Goal: Task Accomplishment & Management: Use online tool/utility

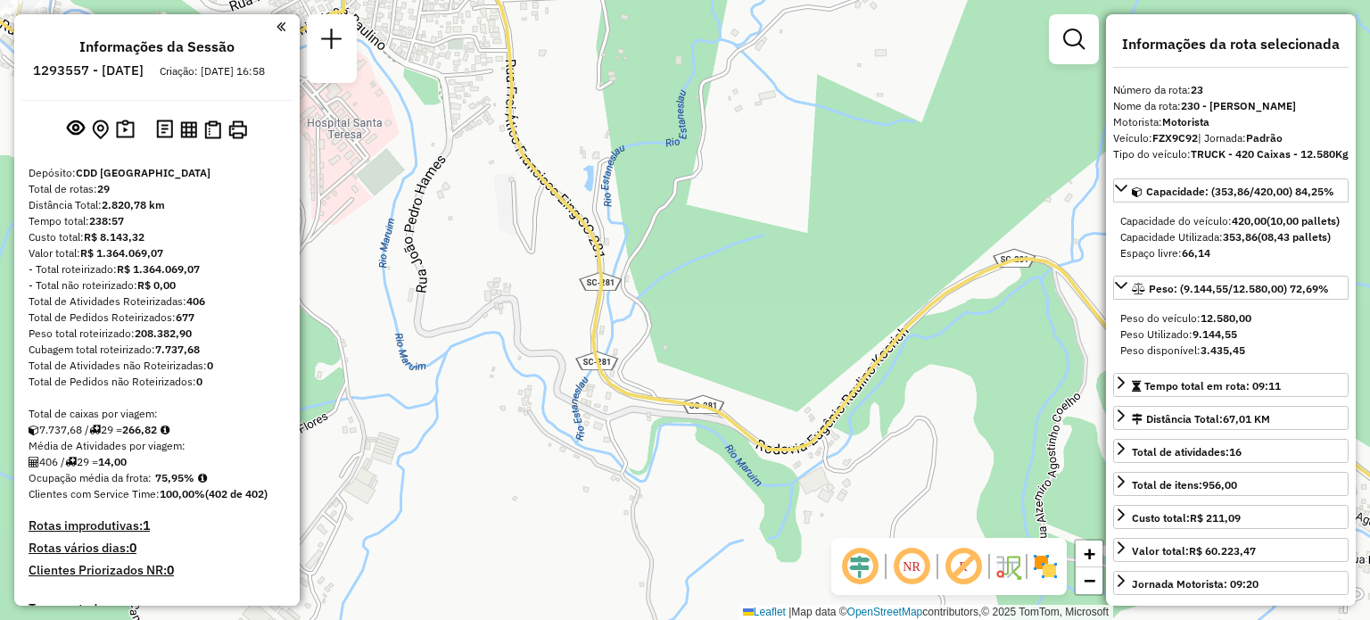
select select "**********"
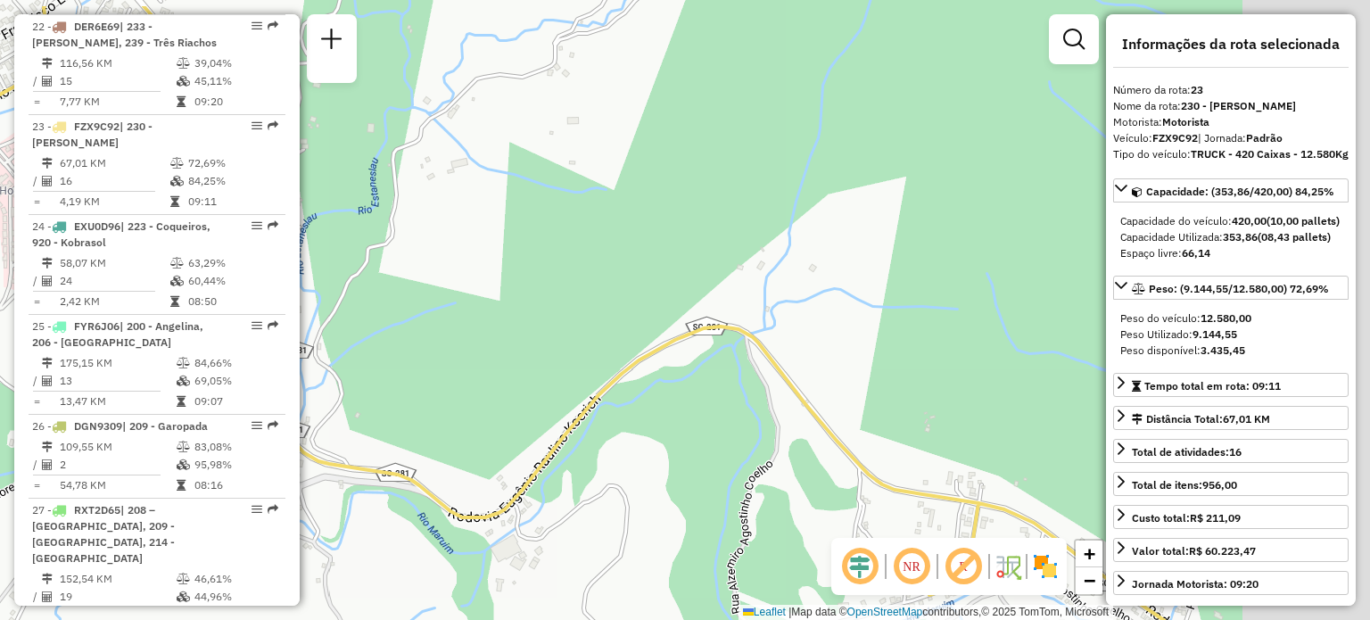
drag, startPoint x: 609, startPoint y: 194, endPoint x: 326, endPoint y: 260, distance: 291.2
click at [318, 263] on div "Janela de atendimento Grade de atendimento Capacidade Transportadoras Veículos …" at bounding box center [685, 310] width 1370 height 620
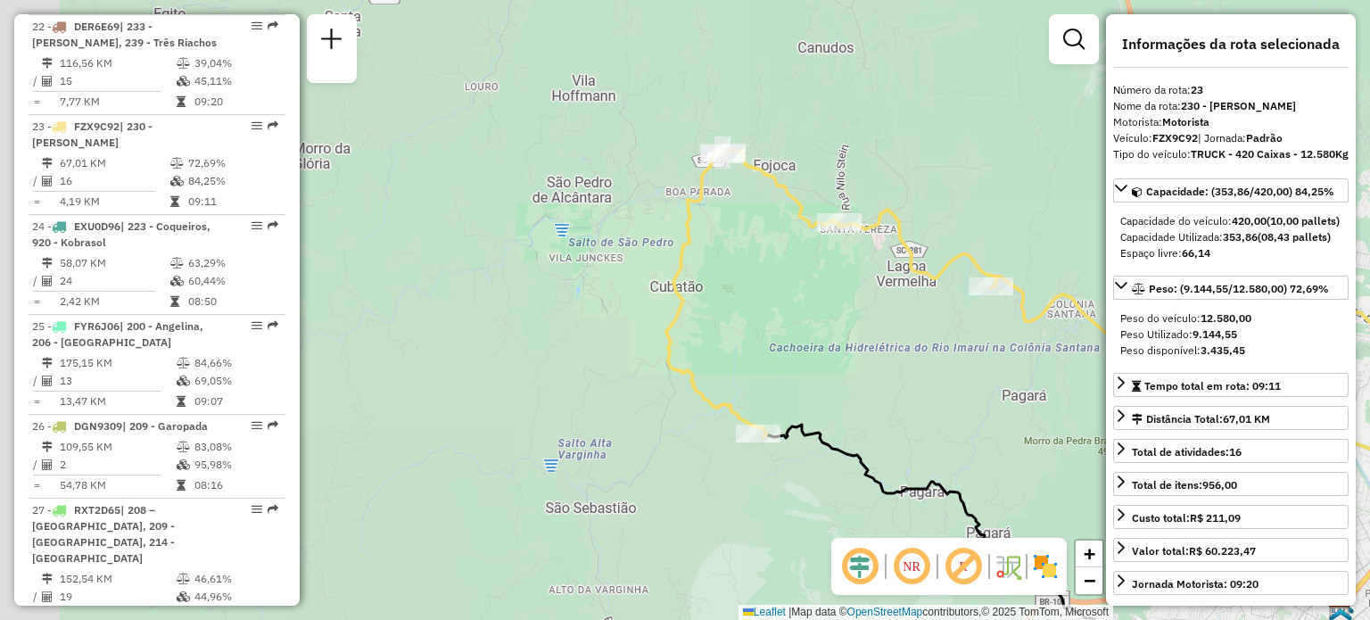
drag, startPoint x: 771, startPoint y: 247, endPoint x: 762, endPoint y: 248, distance: 9.9
click at [763, 248] on div "Janela de atendimento Grade de atendimento Capacidade Transportadoras Veículos …" at bounding box center [685, 310] width 1370 height 620
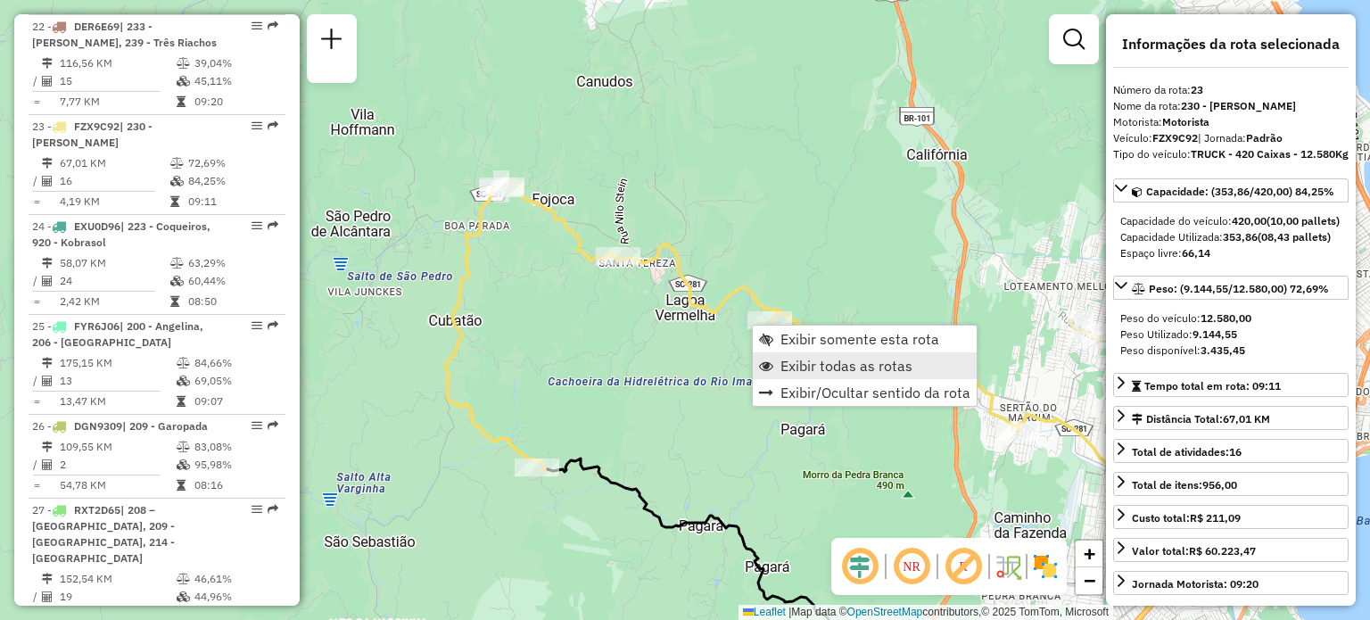
click at [874, 373] on span "Exibir todas as rotas" at bounding box center [846, 366] width 132 height 14
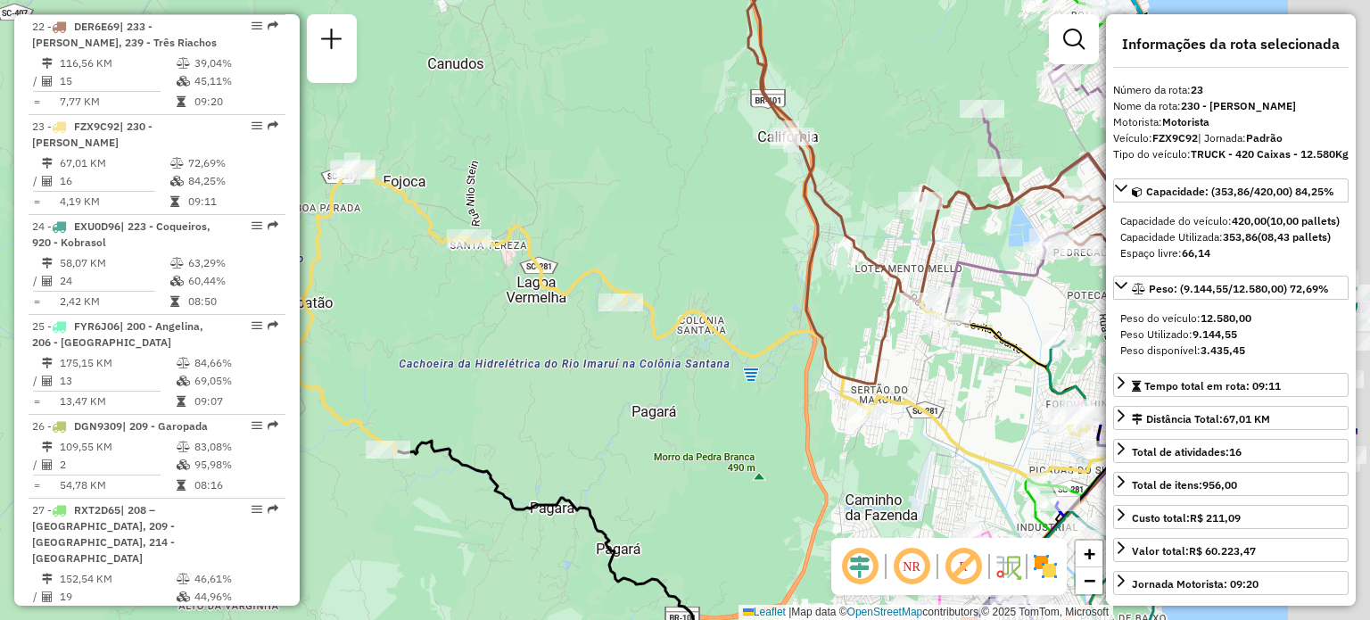
drag, startPoint x: 923, startPoint y: 276, endPoint x: 528, endPoint y: 279, distance: 395.1
click at [514, 281] on div "Janela de atendimento Grade de atendimento Capacidade Transportadoras Veículos …" at bounding box center [685, 310] width 1370 height 620
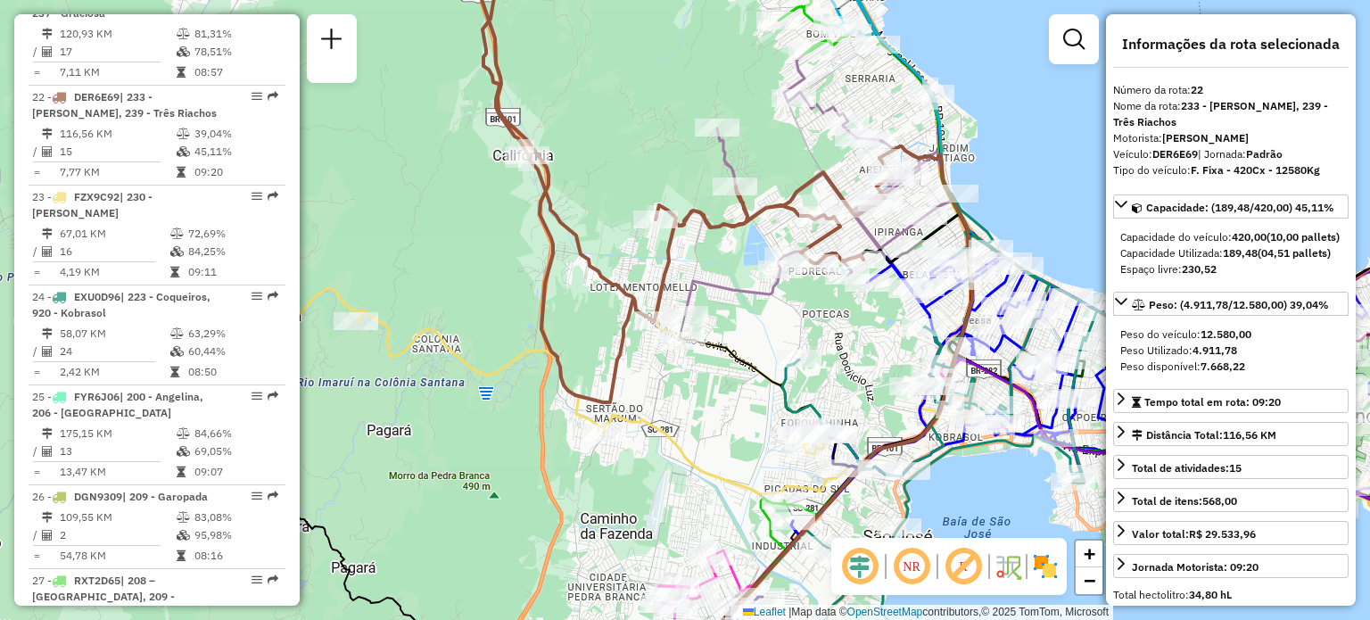
scroll to position [2889, 0]
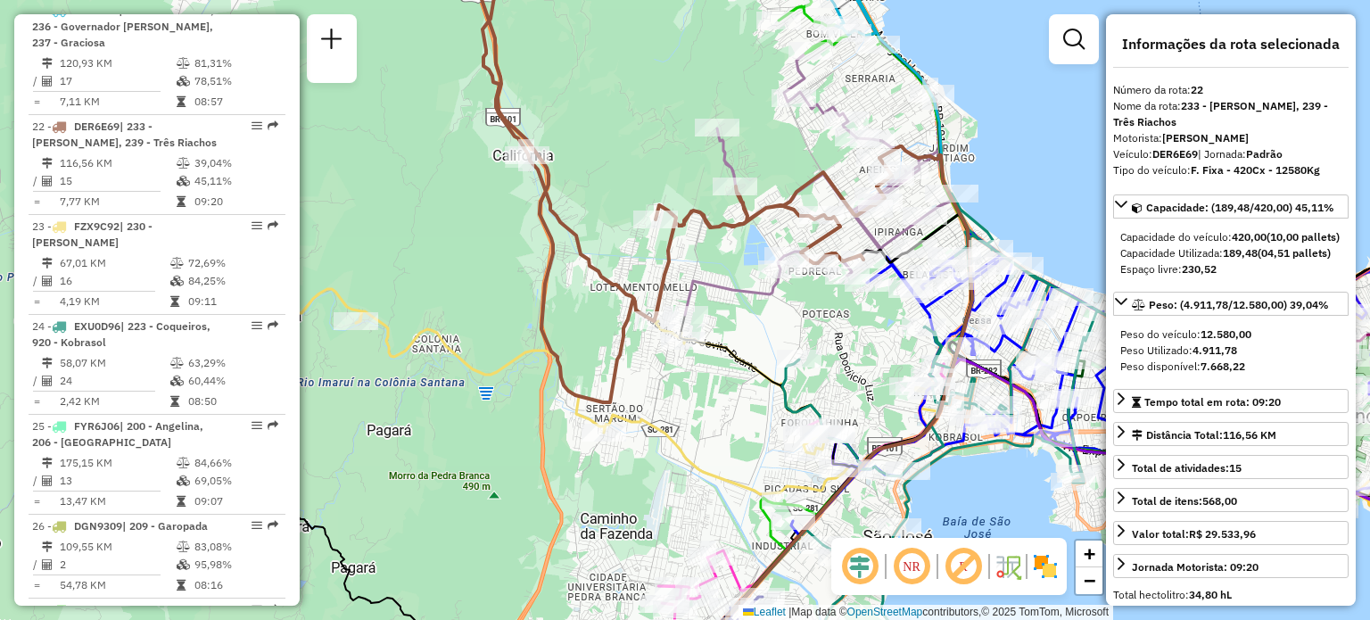
click at [591, 181] on div "Rota 22 - Placa DER6E69 05019593 - GEANE BETTOLY RODE Rota 22 - Placa DER6E69 0…" at bounding box center [685, 310] width 1370 height 620
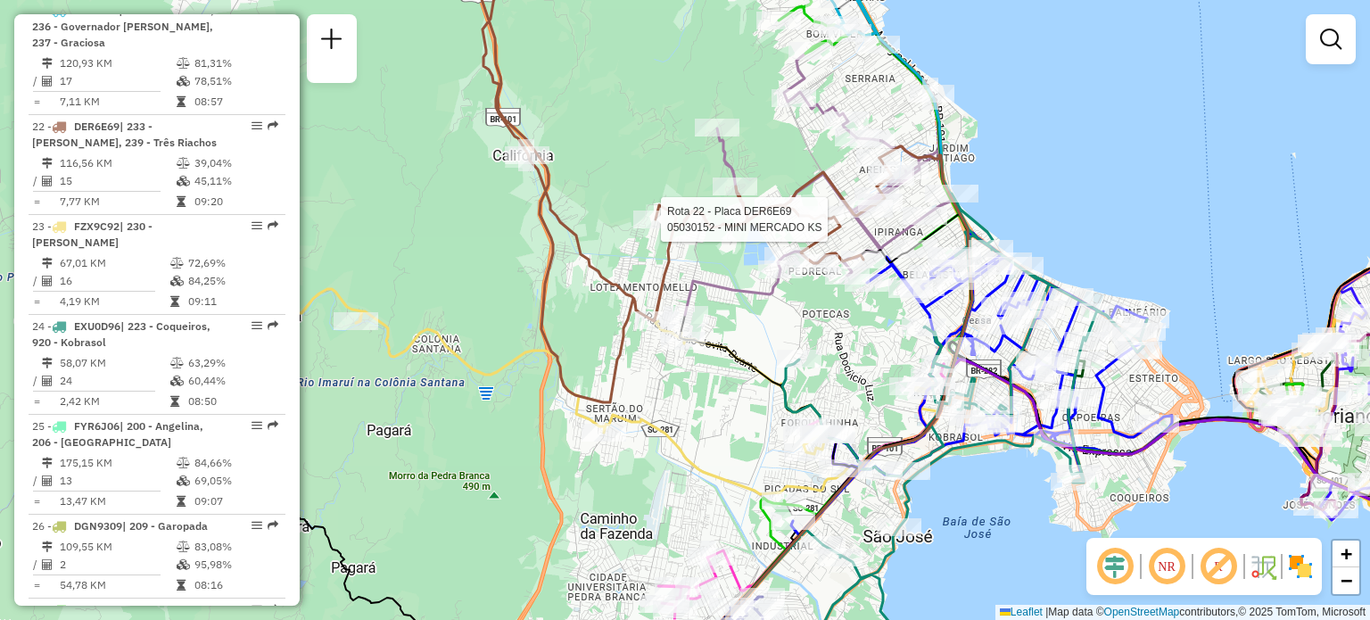
select select "**********"
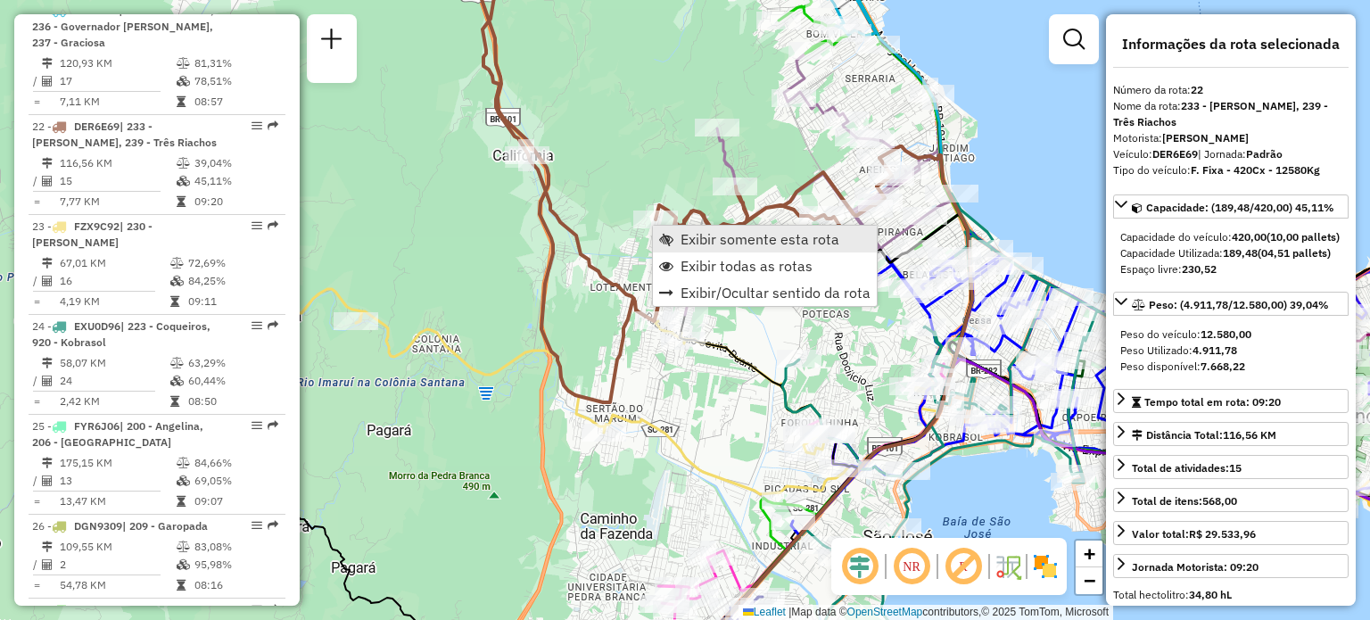
click at [689, 243] on span "Exibir somente esta rota" at bounding box center [759, 239] width 159 height 14
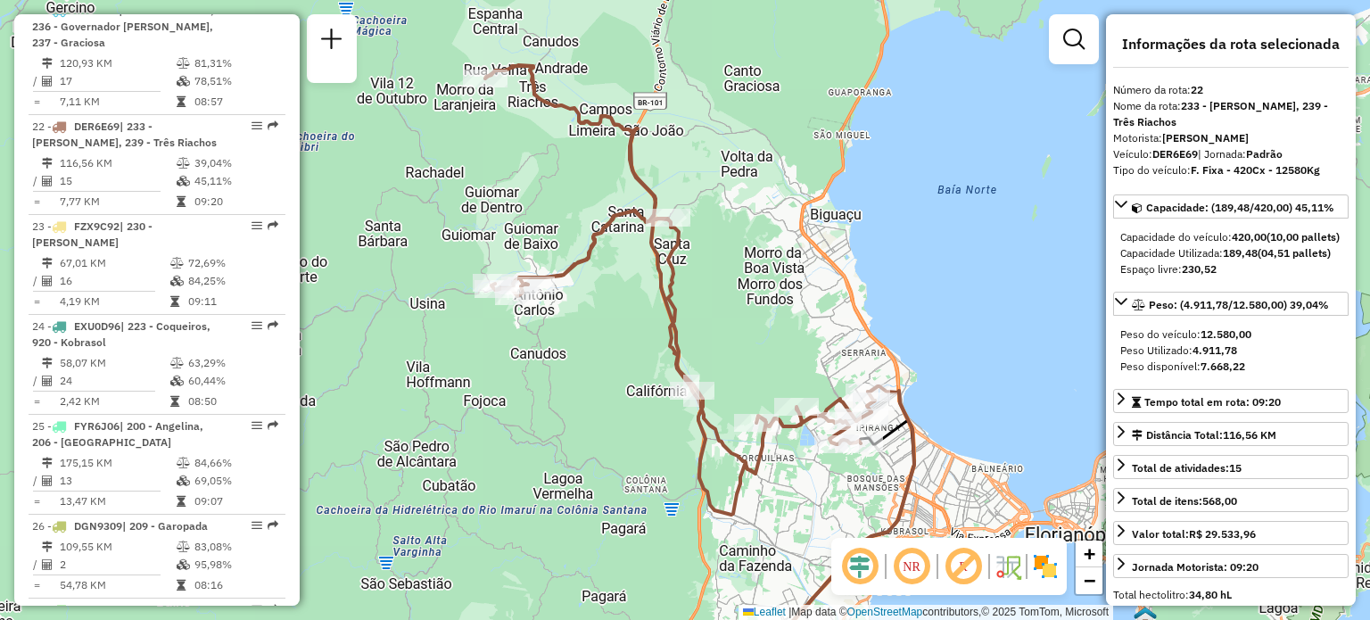
drag, startPoint x: 692, startPoint y: 179, endPoint x: 707, endPoint y: 207, distance: 31.5
click at [707, 207] on div "Janela de atendimento Grade de atendimento Capacidade Transportadoras Veículos …" at bounding box center [685, 310] width 1370 height 620
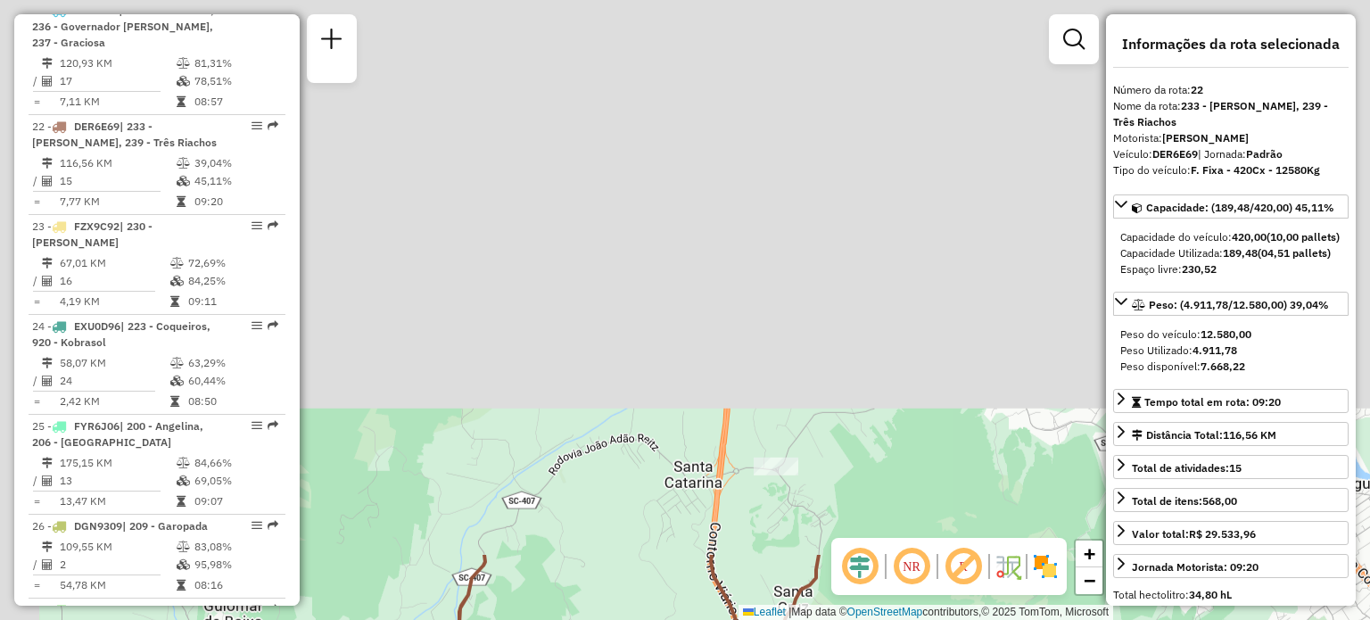
drag, startPoint x: 688, startPoint y: 270, endPoint x: 776, endPoint y: 662, distance: 401.1
click at [776, 619] on html "Aguarde... Pop-up bloqueado! Seu navegador bloqueou automáticamente a abertura …" at bounding box center [685, 310] width 1370 height 620
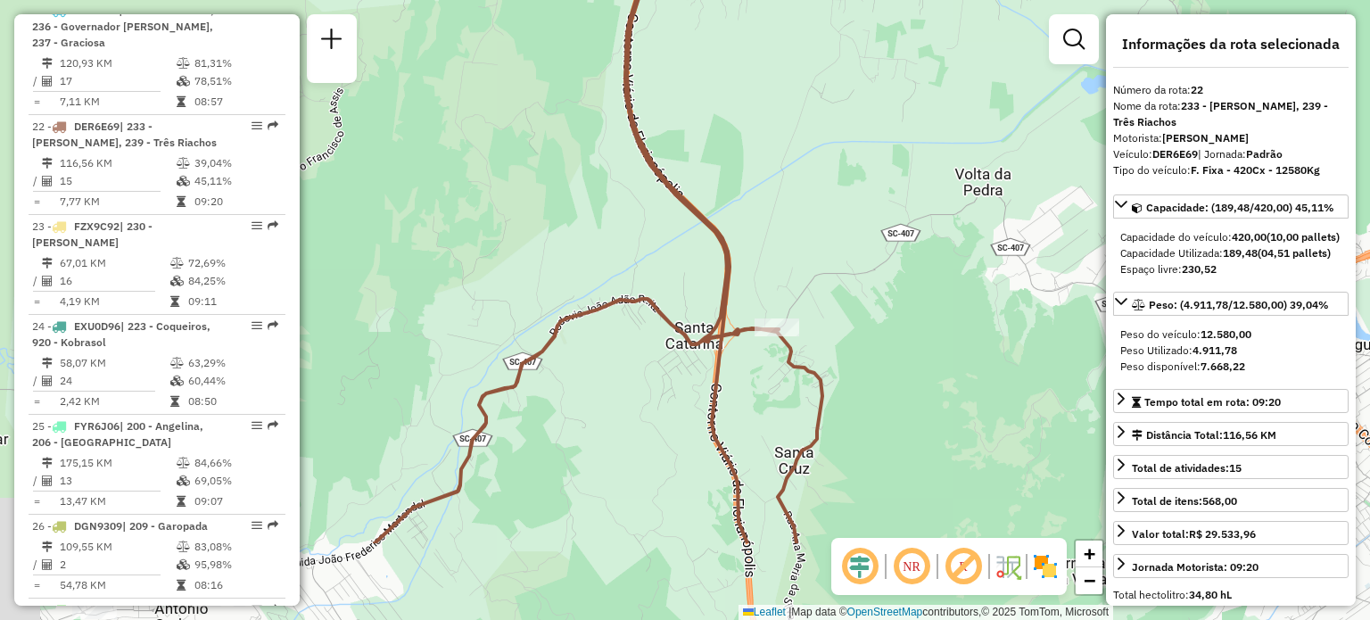
drag, startPoint x: 697, startPoint y: 491, endPoint x: 672, endPoint y: 294, distance: 198.7
click at [678, 311] on icon at bounding box center [533, 171] width 580 height 744
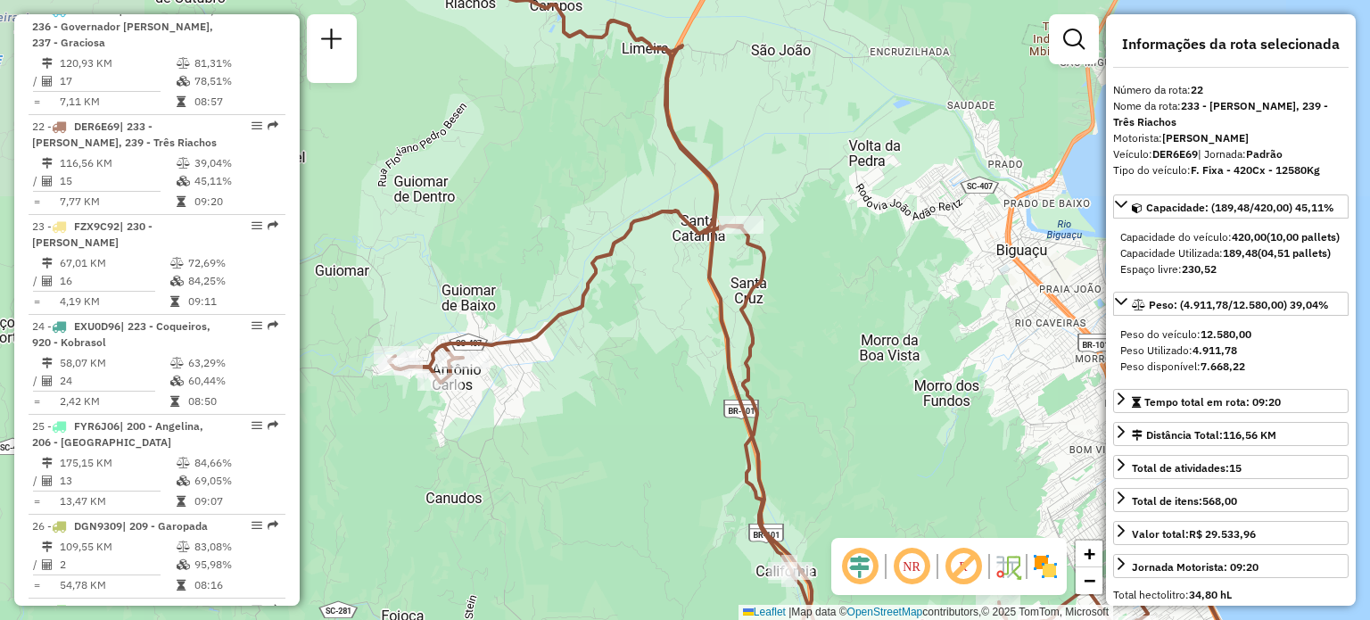
drag, startPoint x: 983, startPoint y: 347, endPoint x: 835, endPoint y: 101, distance: 287.2
click at [838, 110] on div "Janela de atendimento Grade de atendimento Capacidade Transportadoras Veículos …" at bounding box center [685, 310] width 1370 height 620
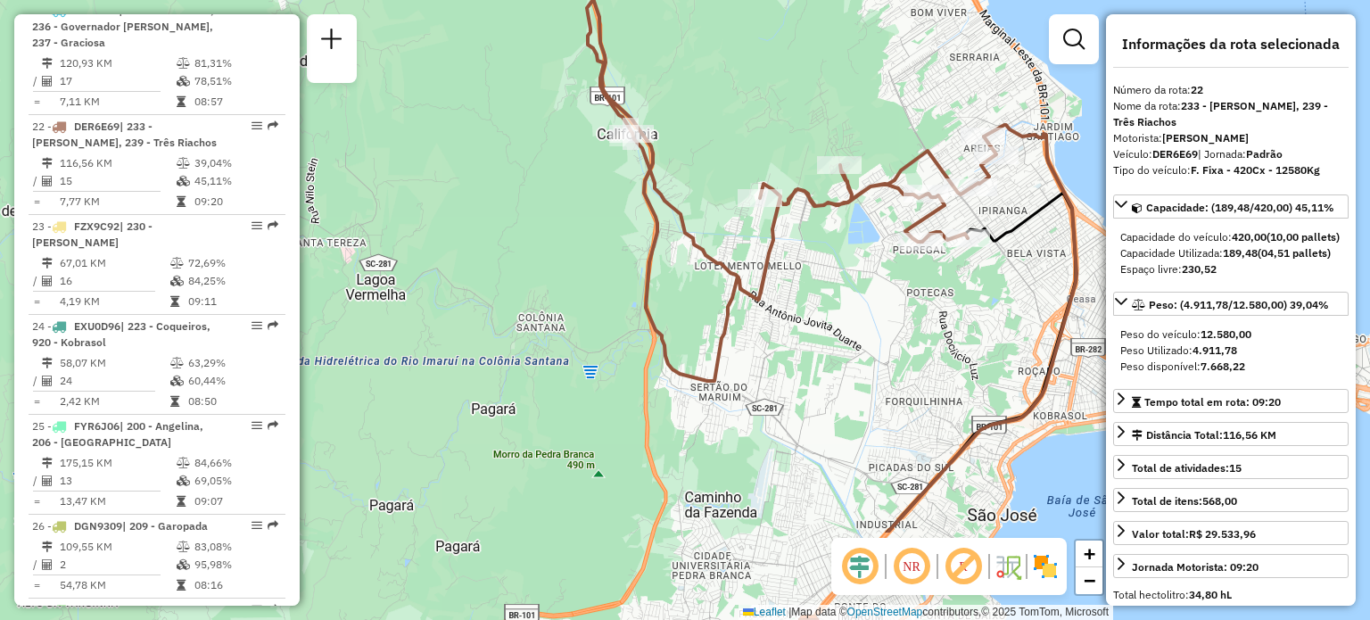
drag, startPoint x: 636, startPoint y: 156, endPoint x: 646, endPoint y: -4, distance: 160.8
click at [646, 0] on html "Aguarde... Pop-up bloqueado! Seu navegador bloqueou automáticamente a abertura …" at bounding box center [685, 310] width 1370 height 620
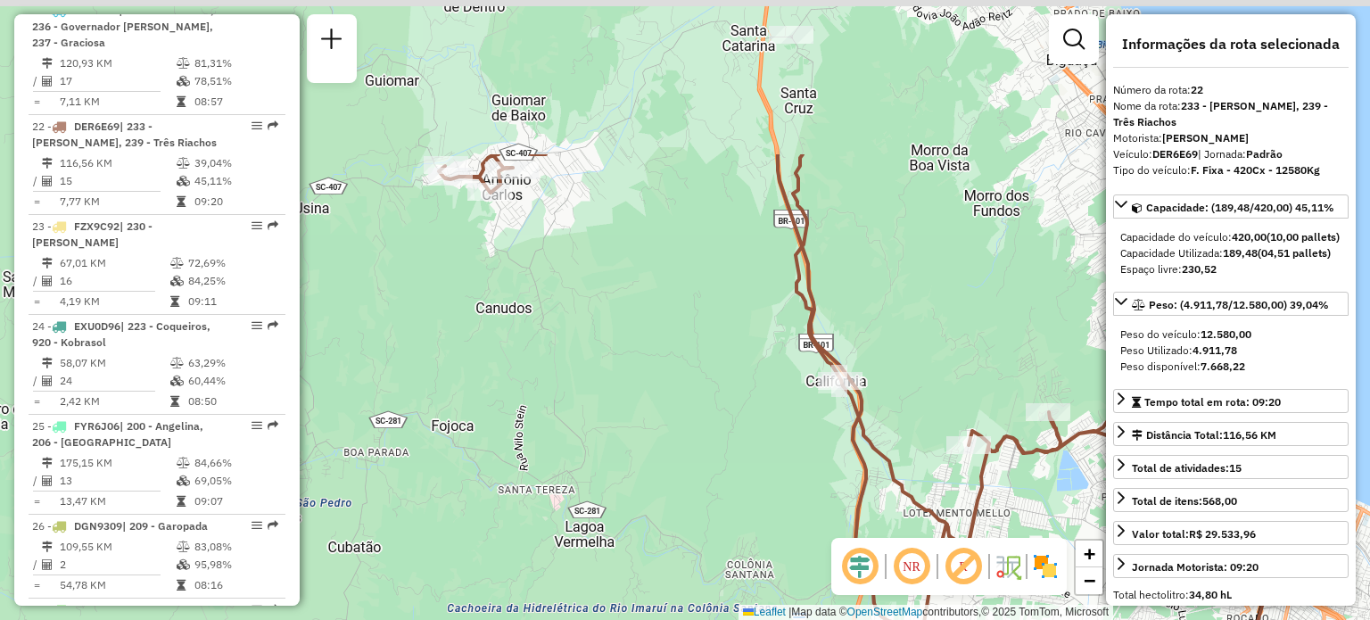
drag, startPoint x: 862, startPoint y: 291, endPoint x: 921, endPoint y: 383, distance: 109.1
click at [951, 400] on div "Janela de atendimento Grade de atendimento Capacidade Transportadoras Veículos …" at bounding box center [685, 310] width 1370 height 620
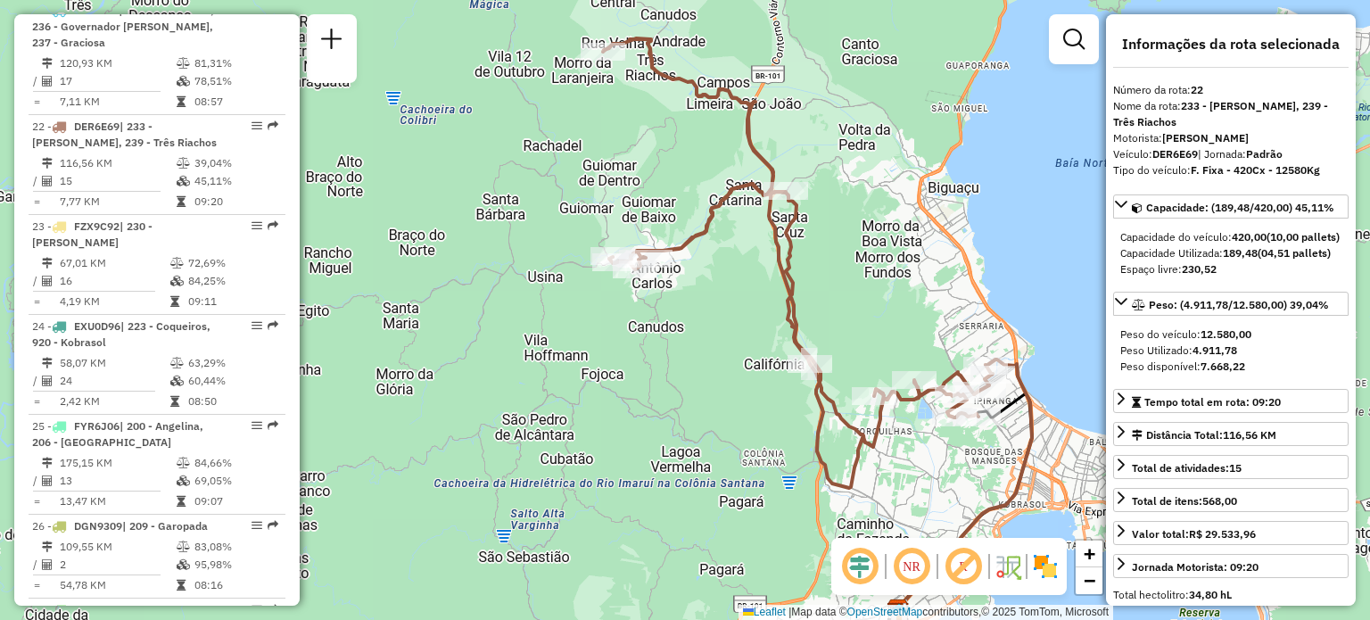
drag, startPoint x: 738, startPoint y: 168, endPoint x: 764, endPoint y: 284, distance: 119.7
click at [764, 286] on div "Rota 22 - Placa DER6E69 05006442 - SUPERMERCADO IRMAOS Janela de atendimento Gr…" at bounding box center [685, 310] width 1370 height 620
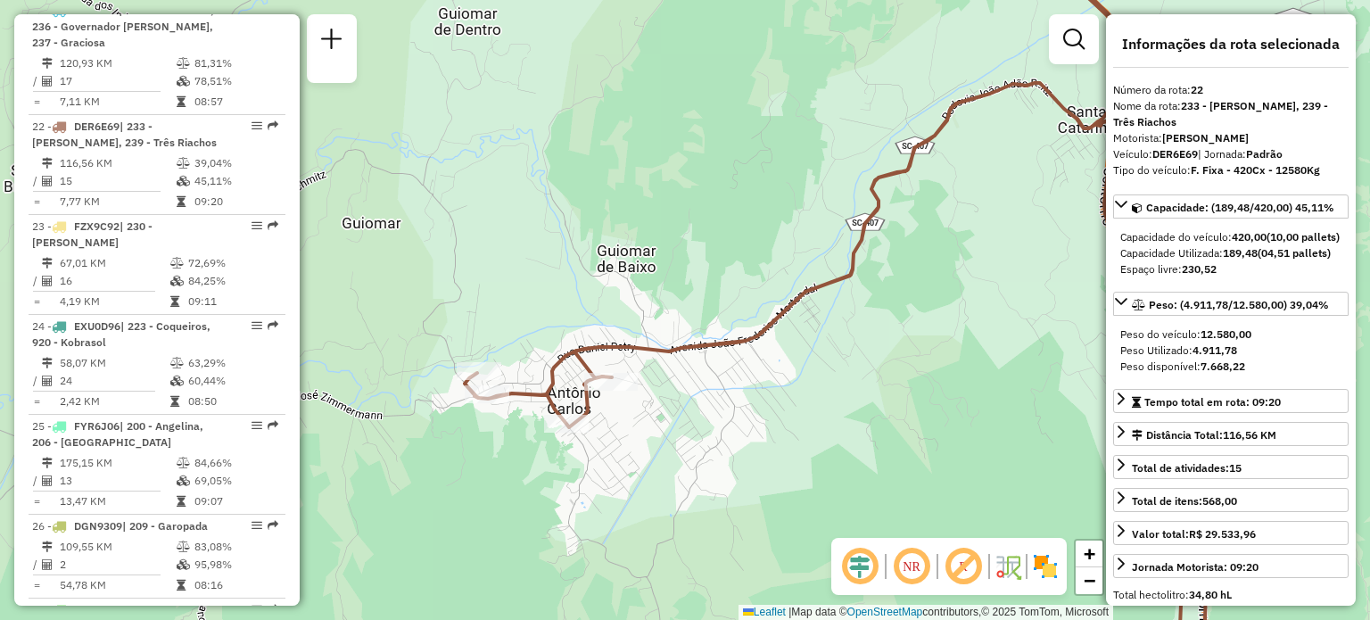
drag, startPoint x: 572, startPoint y: 370, endPoint x: 630, endPoint y: 350, distance: 61.5
click at [630, 350] on icon at bounding box center [840, 290] width 750 height 744
drag, startPoint x: 773, startPoint y: 301, endPoint x: 678, endPoint y: 320, distance: 97.2
click at [748, 363] on div "Janela de atendimento Grade de atendimento Capacidade Transportadoras Veículos …" at bounding box center [685, 310] width 1370 height 620
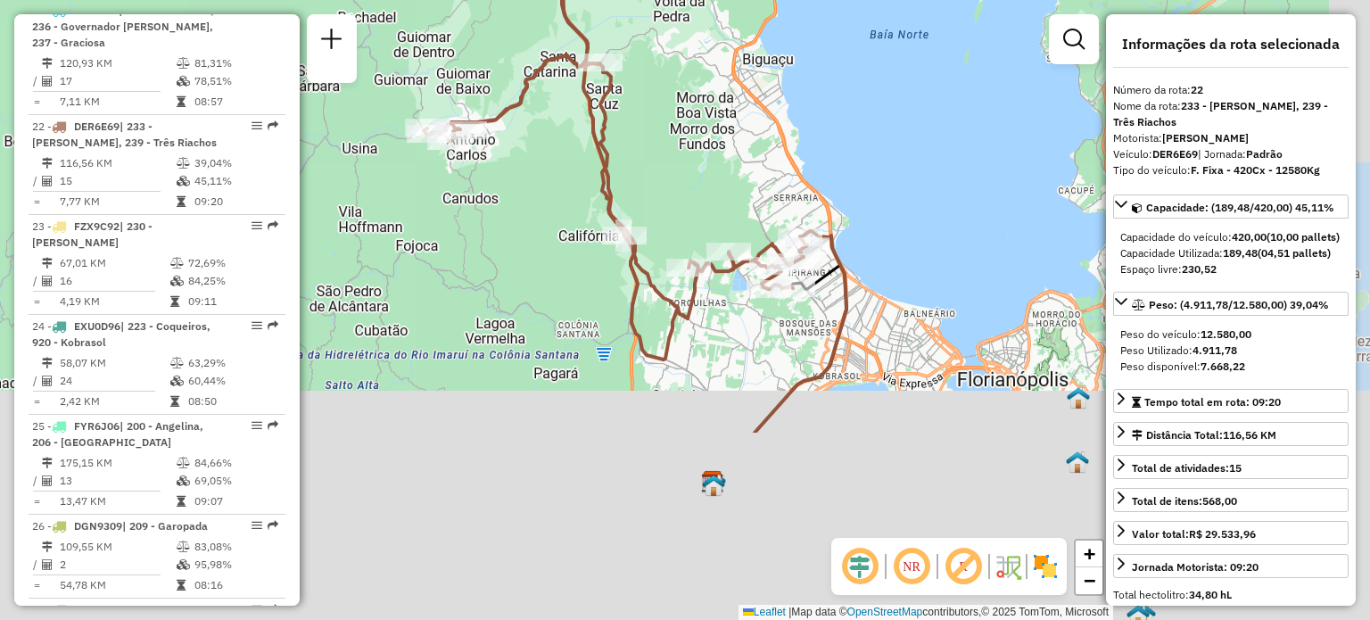
drag, startPoint x: 777, startPoint y: 218, endPoint x: 603, endPoint y: -32, distance: 305.0
click at [603, 0] on html "Aguarde... Pop-up bloqueado! Seu navegador bloqueou automáticamente a abertura …" at bounding box center [685, 310] width 1370 height 620
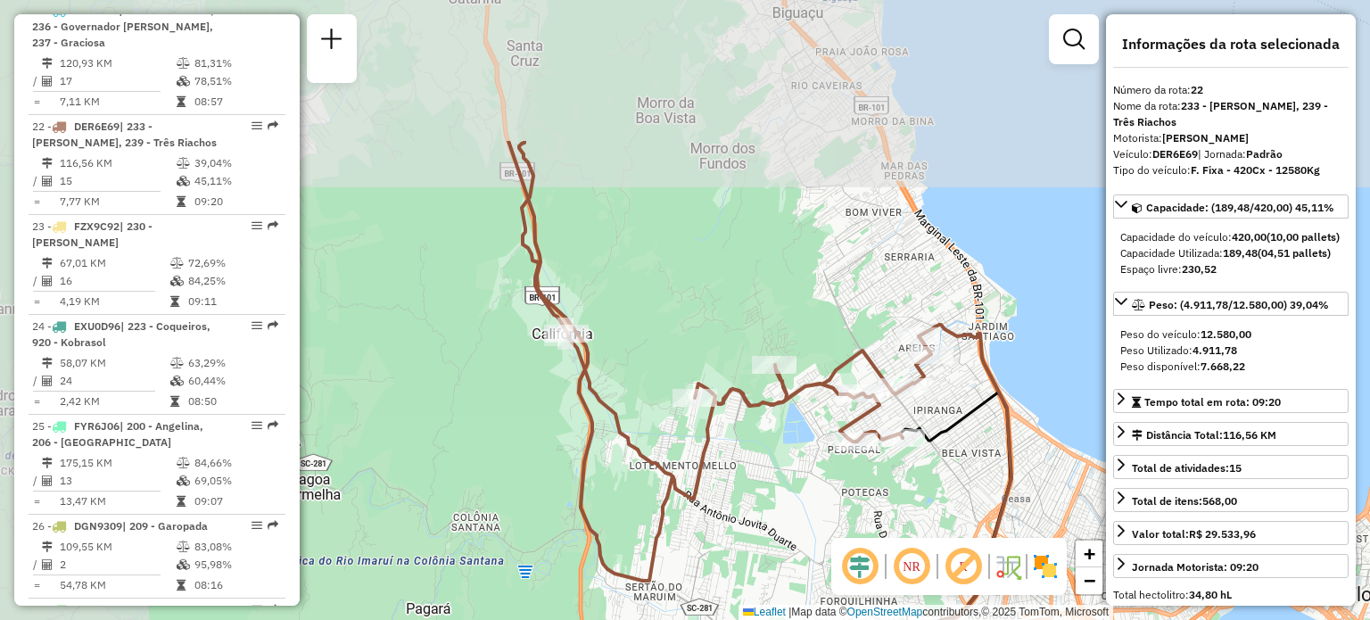
drag, startPoint x: 483, startPoint y: 117, endPoint x: 670, endPoint y: 345, distance: 294.7
click at [670, 345] on div "Janela de atendimento Grade de atendimento Capacidade Transportadoras Veículos …" at bounding box center [685, 310] width 1370 height 620
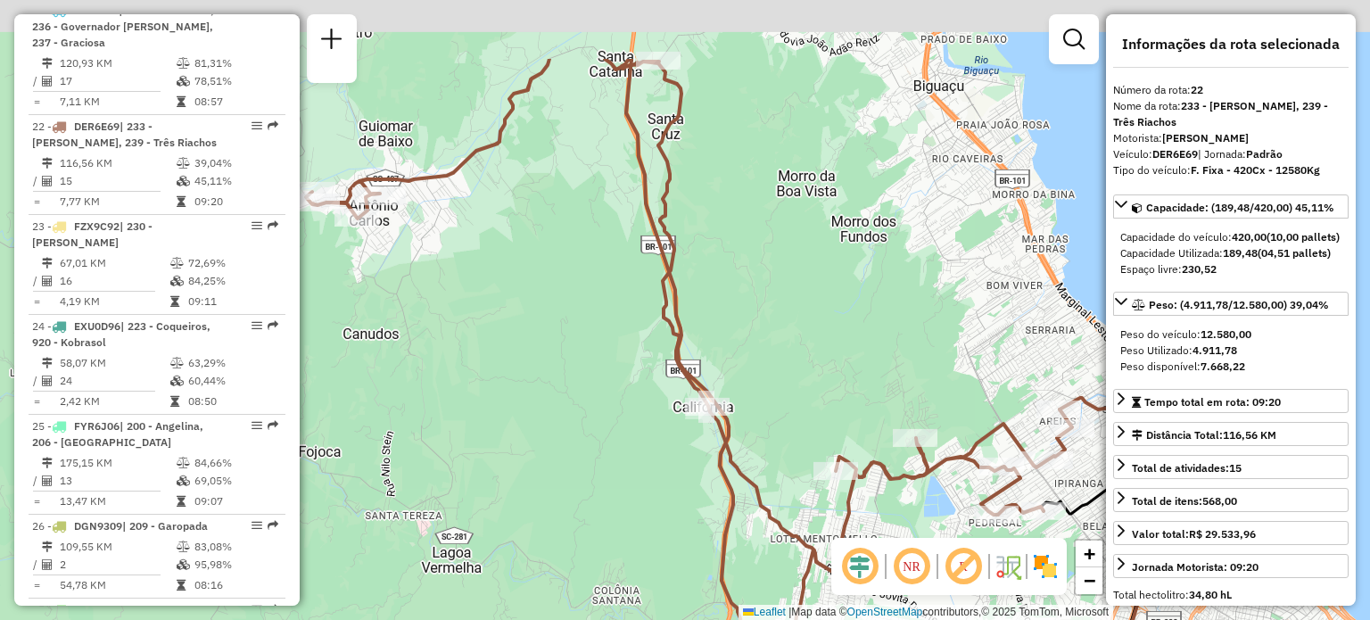
drag, startPoint x: 734, startPoint y: 164, endPoint x: 803, endPoint y: 437, distance: 281.4
click at [803, 437] on div "Janela de atendimento Grade de atendimento Capacidade Transportadoras Veículos …" at bounding box center [685, 310] width 1370 height 620
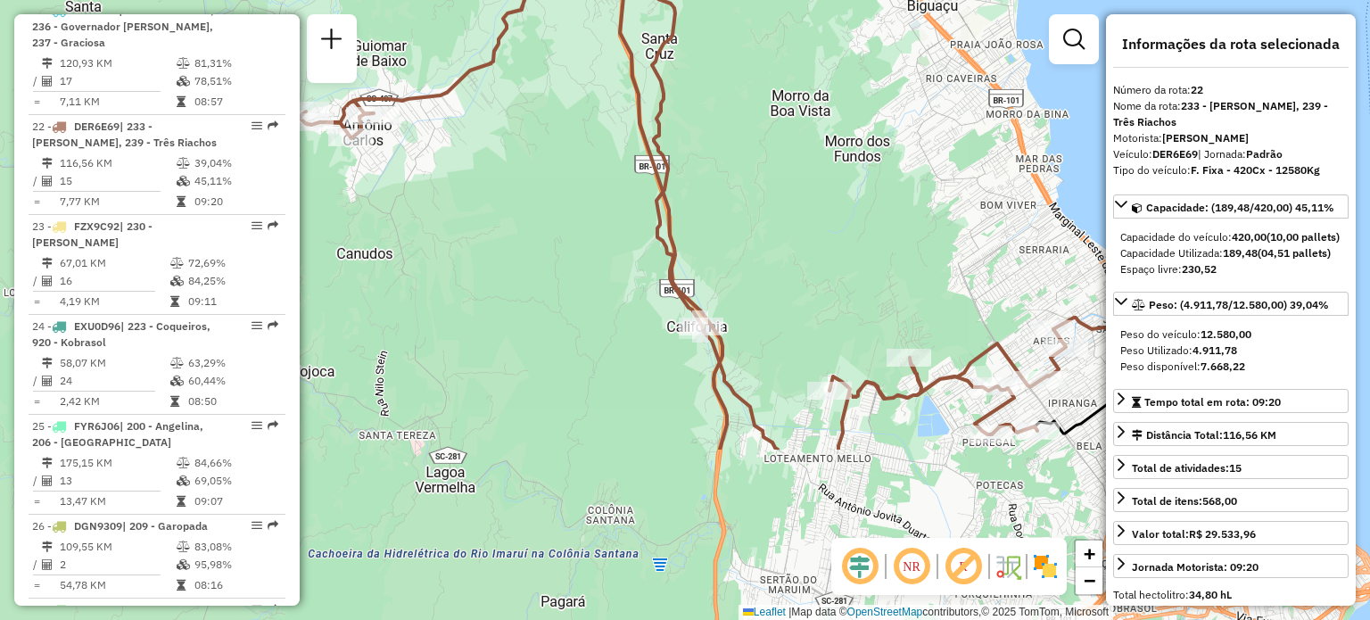
drag, startPoint x: 803, startPoint y: 260, endPoint x: 705, endPoint y: -76, distance: 349.1
click at [705, 0] on html "Aguarde... Pop-up bloqueado! Seu navegador bloqueou automáticamente a abertura …" at bounding box center [685, 310] width 1370 height 620
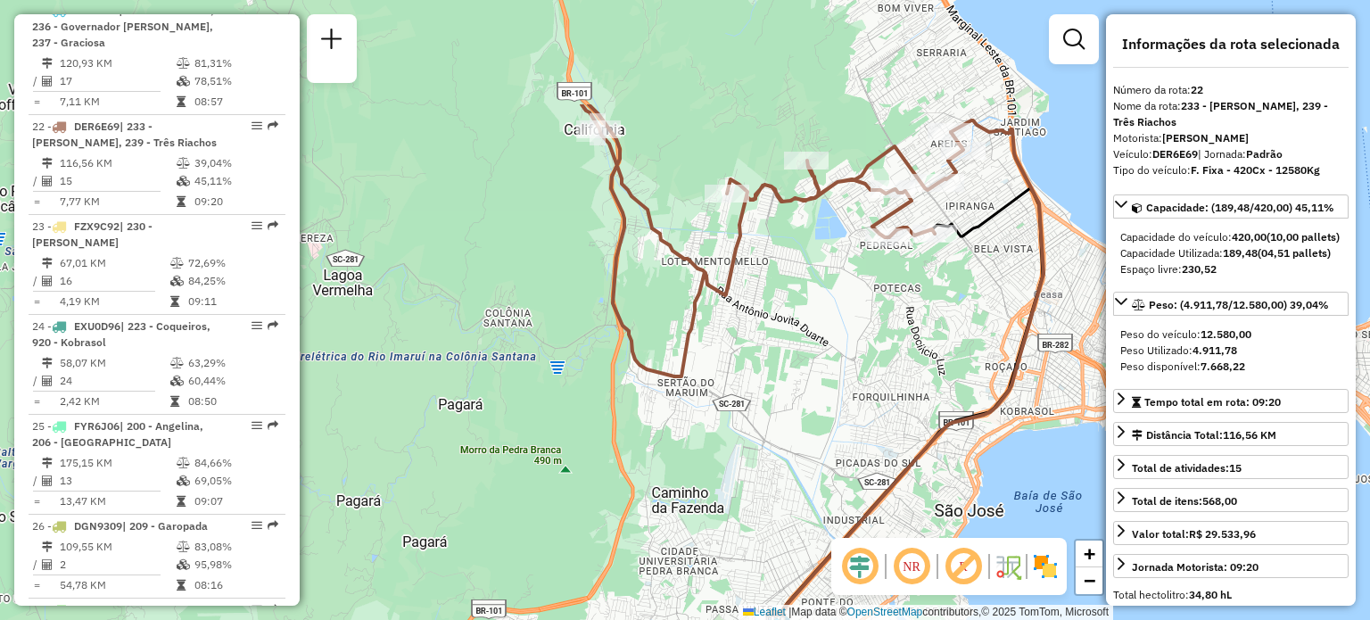
drag, startPoint x: 778, startPoint y: 292, endPoint x: 778, endPoint y: 367, distance: 74.9
click at [778, 367] on div "Janela de atendimento Grade de atendimento Capacidade Transportadoras Veículos …" at bounding box center [685, 310] width 1370 height 620
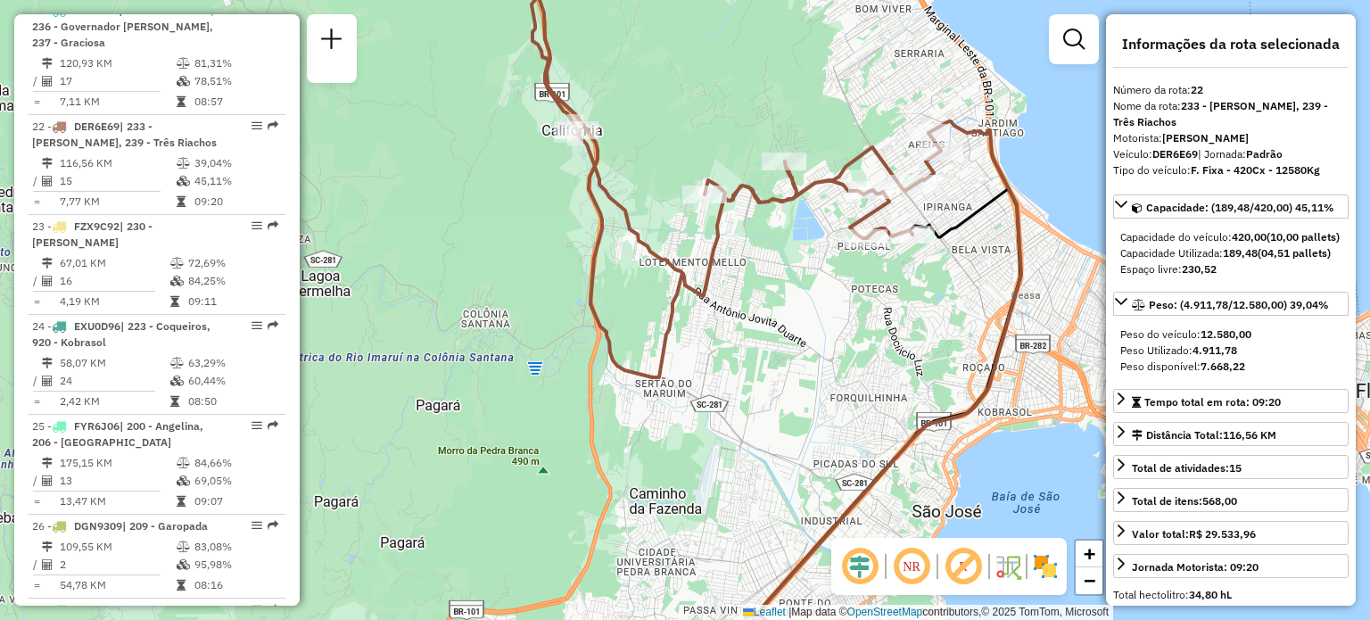
drag, startPoint x: 777, startPoint y: 191, endPoint x: 812, endPoint y: 350, distance: 163.6
click at [812, 346] on icon at bounding box center [583, 159] width 715 height 436
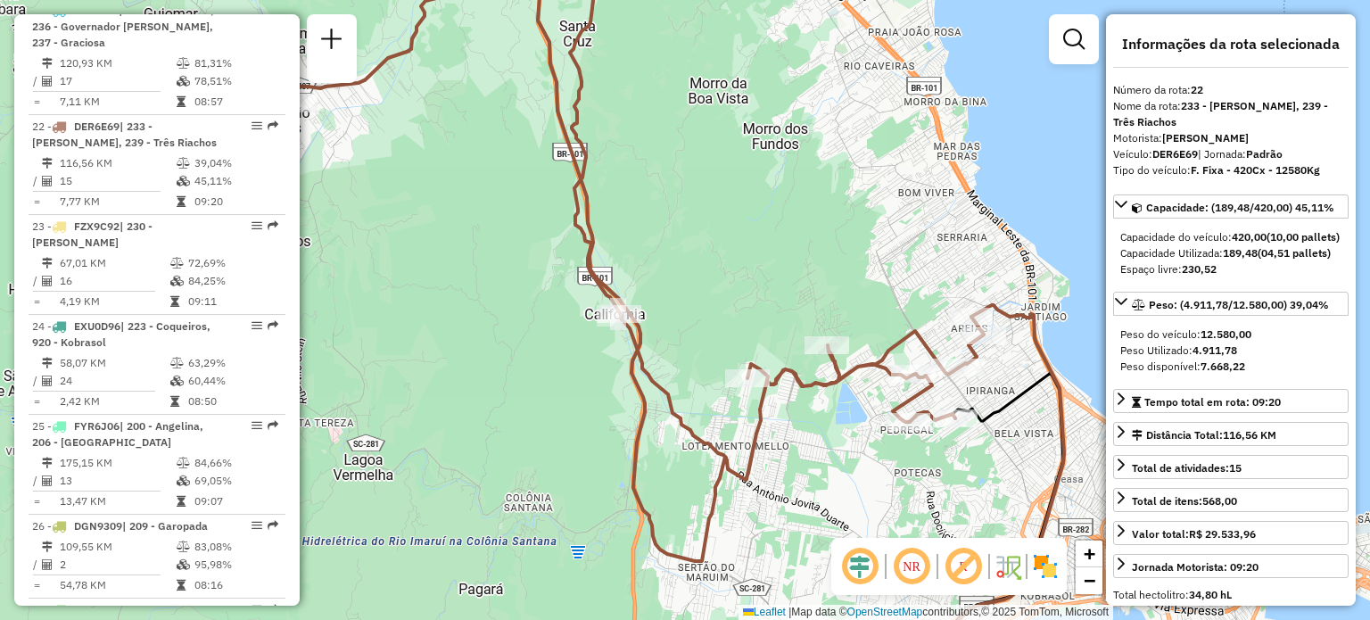
drag, startPoint x: 689, startPoint y: 211, endPoint x: 781, endPoint y: 362, distance: 176.5
click at [779, 359] on div "Rota 22 - Placa DER6E69 05029546 - CHIRLEY MARIA DA SIL Janela de atendimento G…" at bounding box center [685, 310] width 1370 height 620
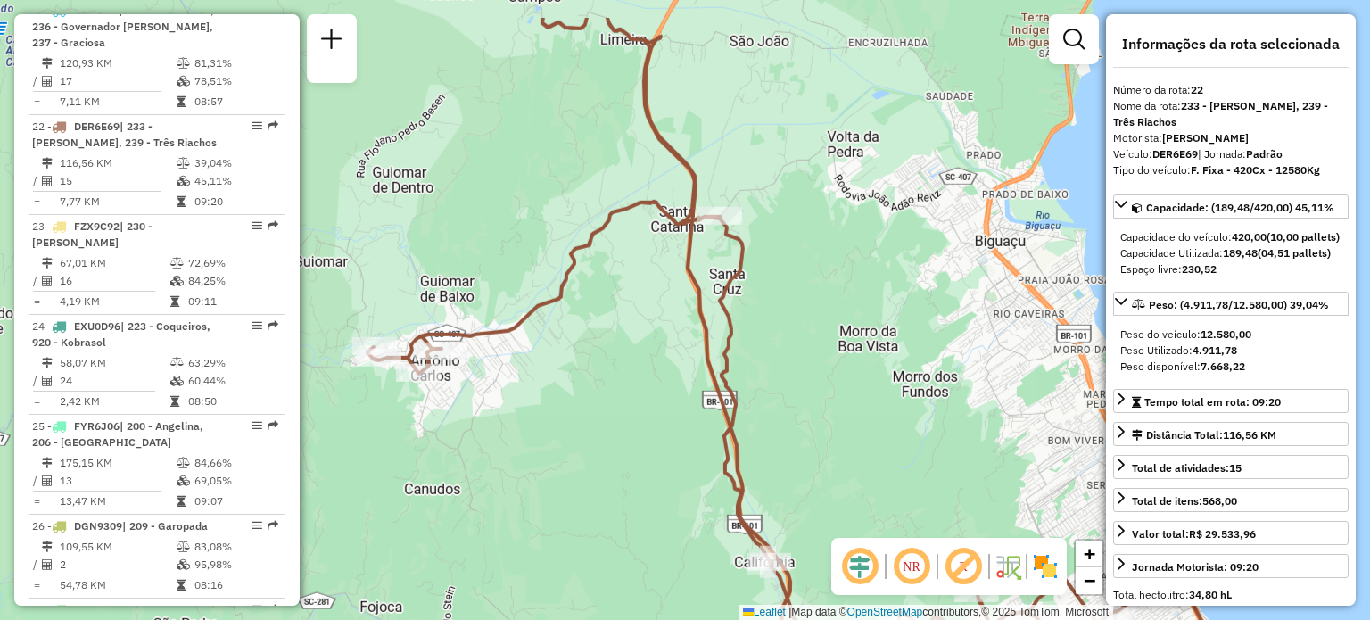
drag, startPoint x: 718, startPoint y: 298, endPoint x: 743, endPoint y: 334, distance: 44.3
click at [744, 337] on icon at bounding box center [750, 390] width 766 height 744
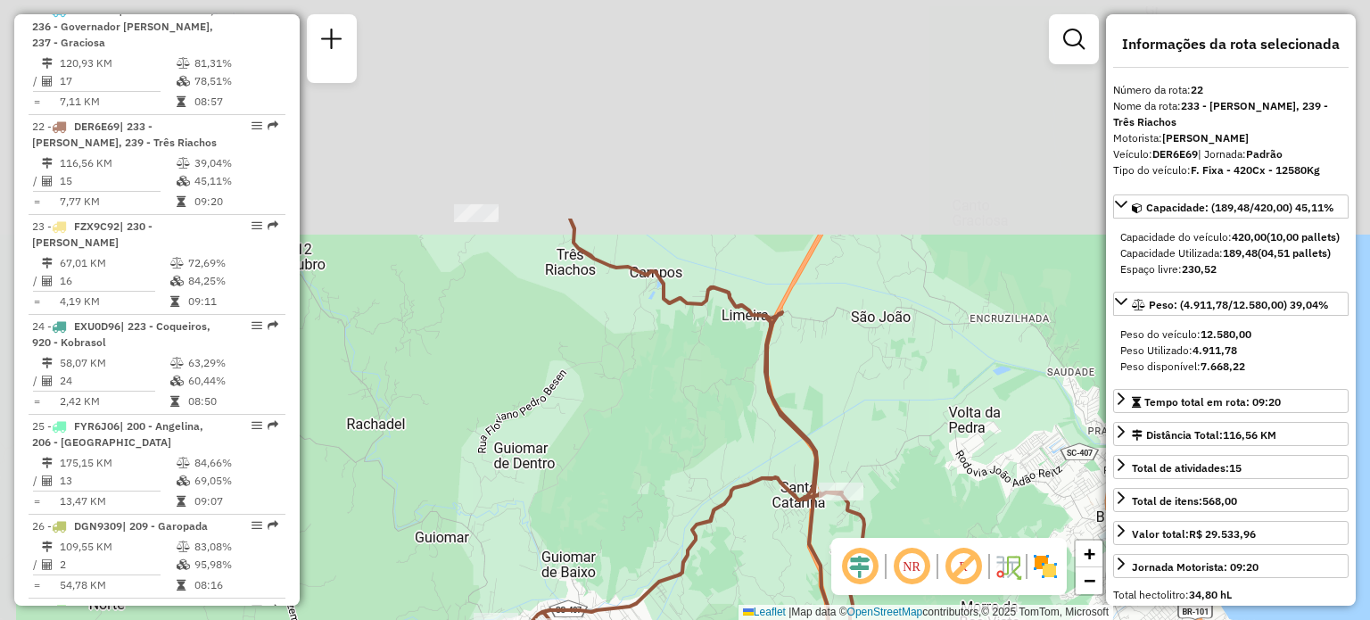
drag, startPoint x: 647, startPoint y: 193, endPoint x: 741, endPoint y: 409, distance: 236.4
click at [744, 409] on div "Janela de atendimento Grade de atendimento Capacidade Transportadoras Veículos …" at bounding box center [685, 310] width 1370 height 620
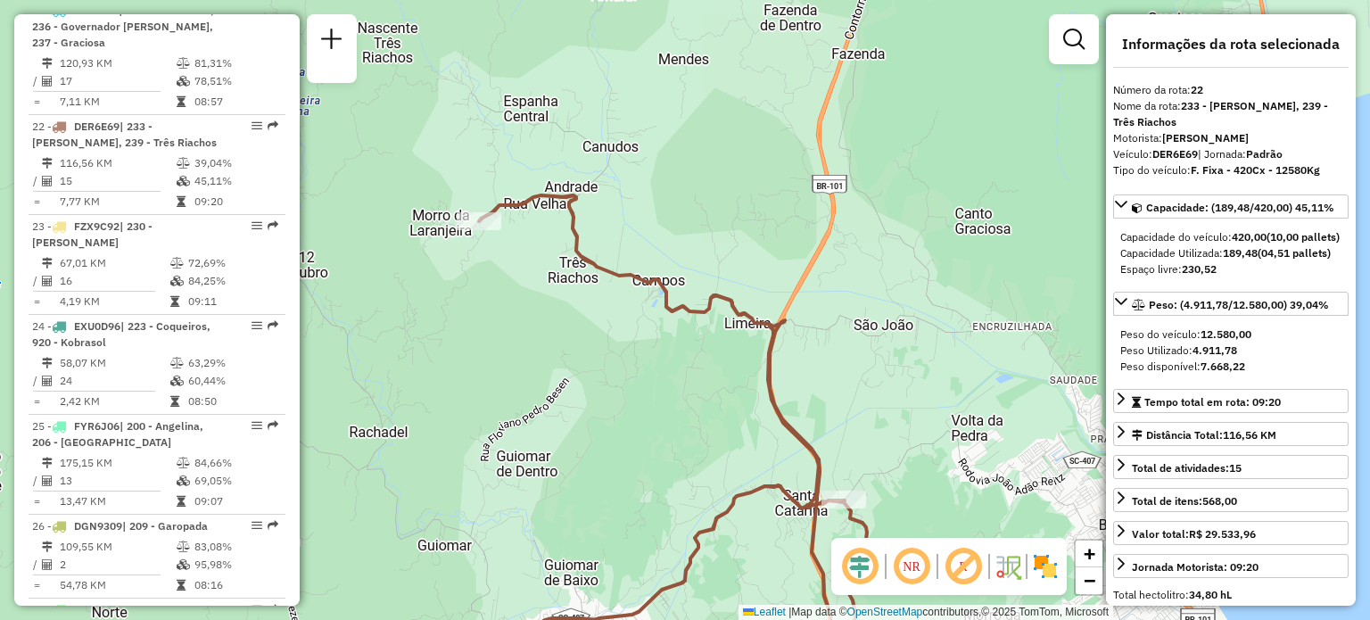
drag, startPoint x: 810, startPoint y: 441, endPoint x: 787, endPoint y: 238, distance: 204.6
click at [788, 245] on icon at bounding box center [673, 437] width 388 height 484
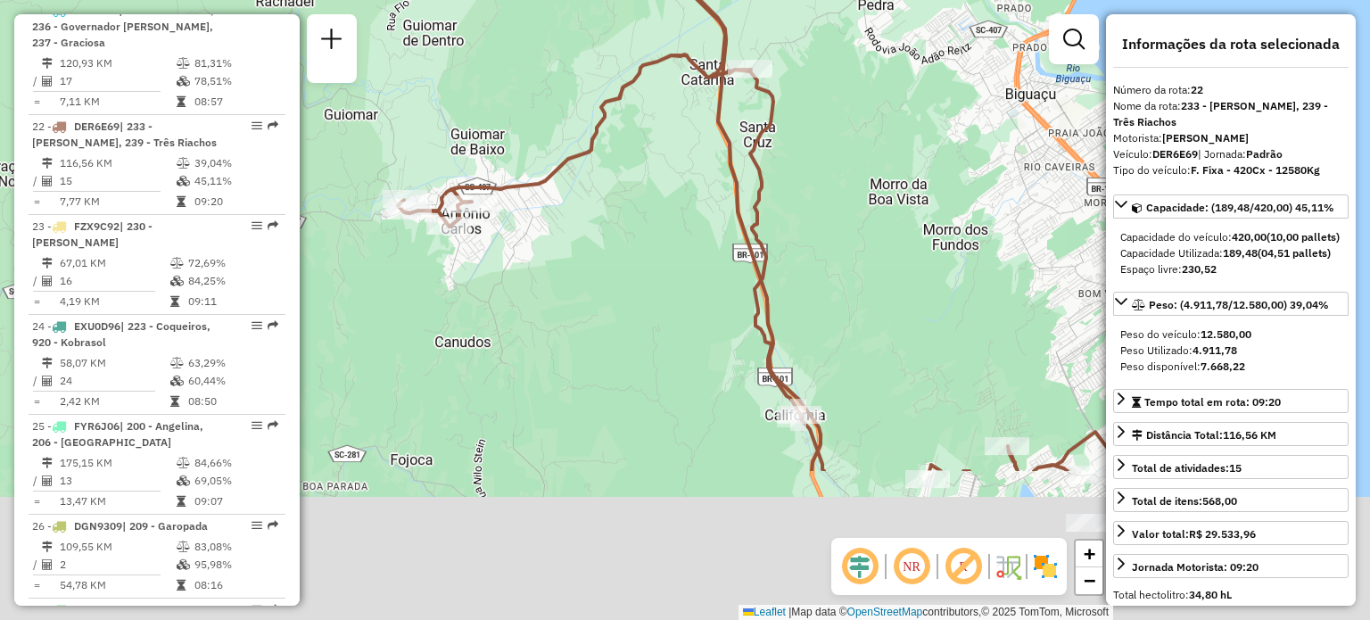
drag, startPoint x: 710, startPoint y: 409, endPoint x: 596, endPoint y: 120, distance: 311.5
click at [603, 130] on div "Janela de atendimento Grade de atendimento Capacidade Transportadoras Veículos …" at bounding box center [685, 310] width 1370 height 620
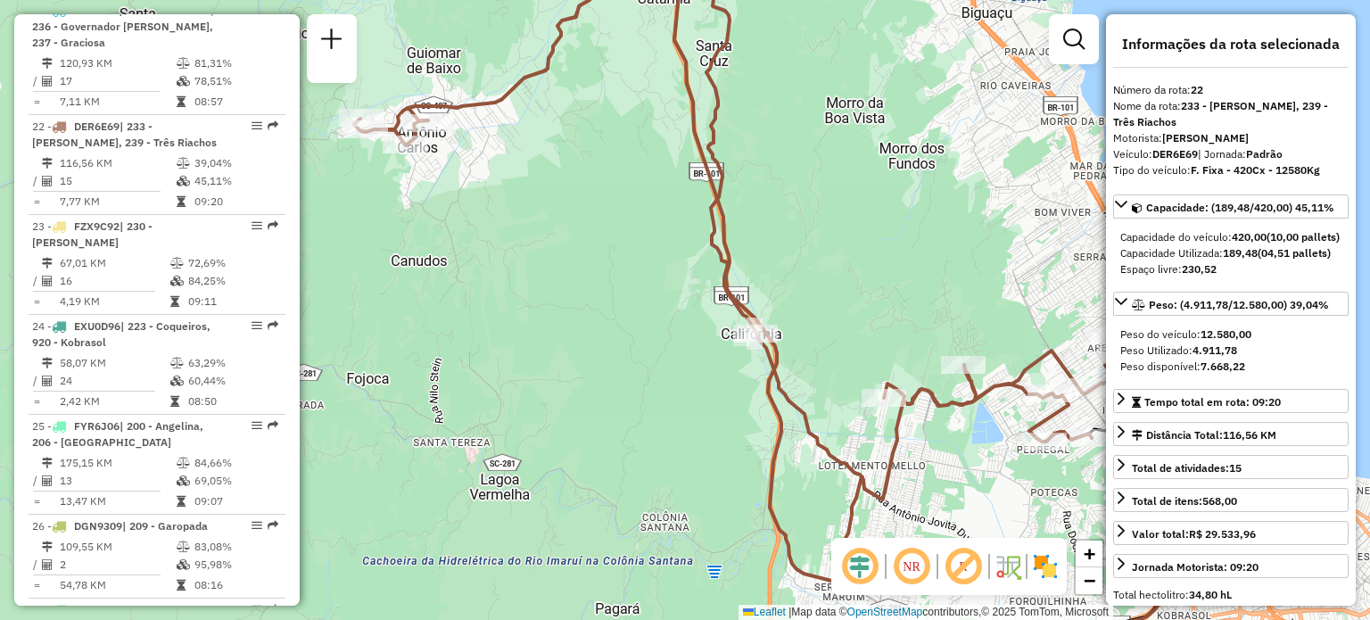
drag, startPoint x: 782, startPoint y: 291, endPoint x: 771, endPoint y: 224, distance: 67.9
click at [771, 225] on div "Janela de atendimento Grade de atendimento Capacidade Transportadoras Veículos …" at bounding box center [685, 310] width 1370 height 620
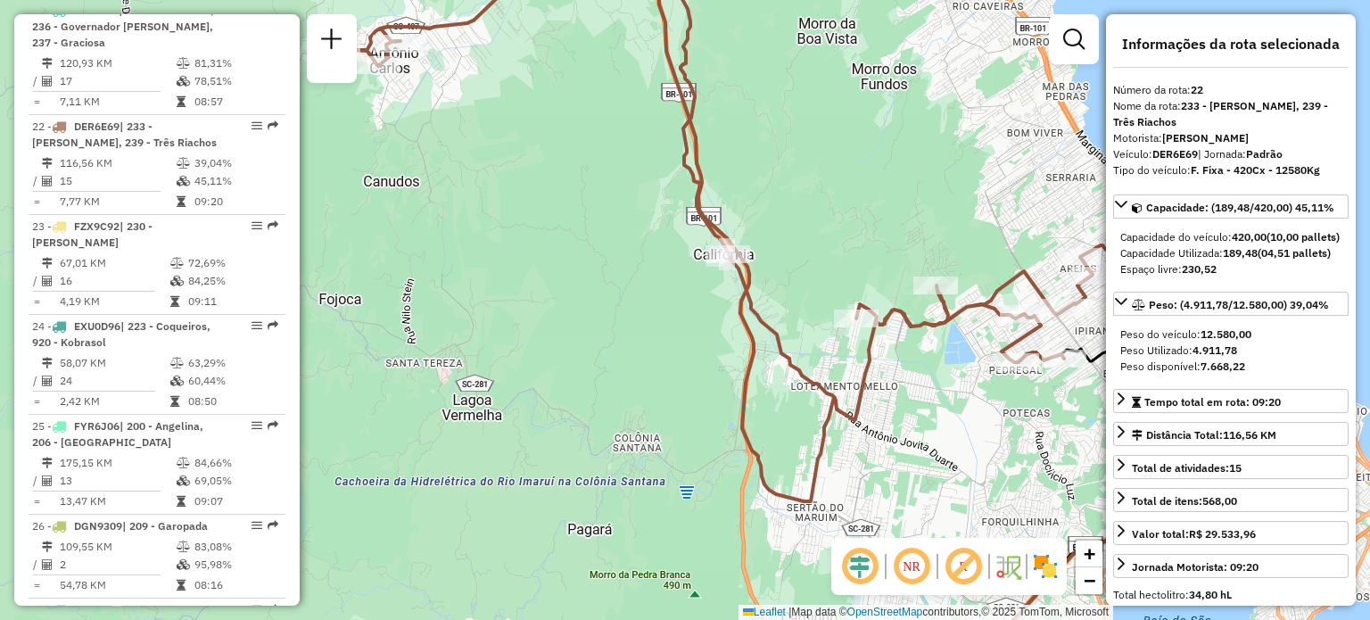
drag, startPoint x: 938, startPoint y: 331, endPoint x: 874, endPoint y: 284, distance: 79.2
click at [874, 280] on icon at bounding box center [709, 214] width 766 height 573
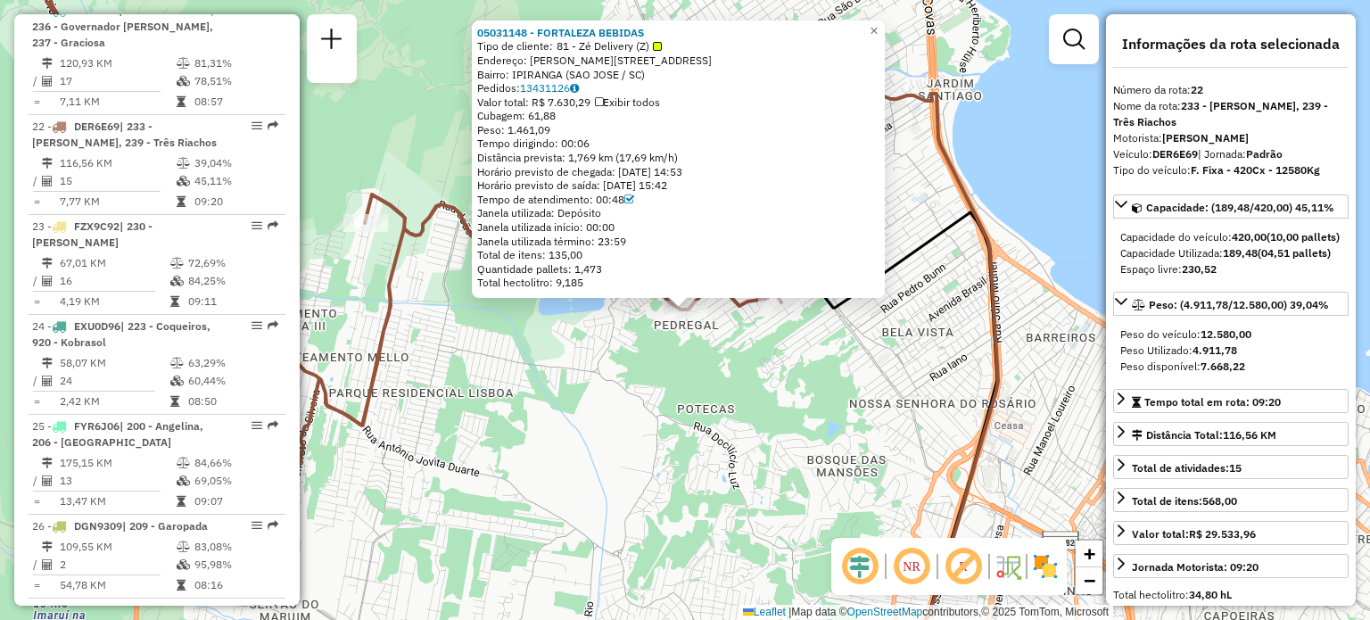
click at [576, 367] on div "Rota 22 - Placa DER6E69 05090386 - MINI MERCADO JM Rota 22 - Placa DER6E69 0503…" at bounding box center [685, 310] width 1370 height 620
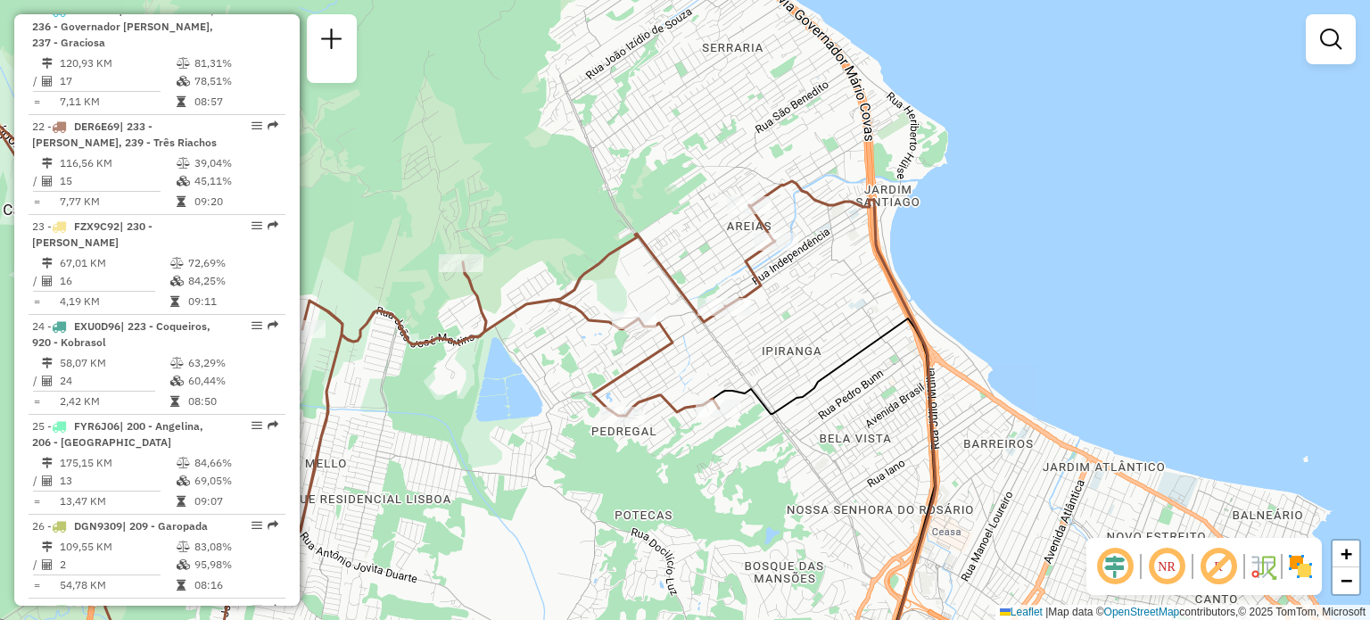
drag, startPoint x: 949, startPoint y: 245, endPoint x: 882, endPoint y: 354, distance: 127.7
click at [882, 354] on div "Janela de atendimento Grade de atendimento Capacidade Transportadoras Veículos …" at bounding box center [685, 310] width 1370 height 620
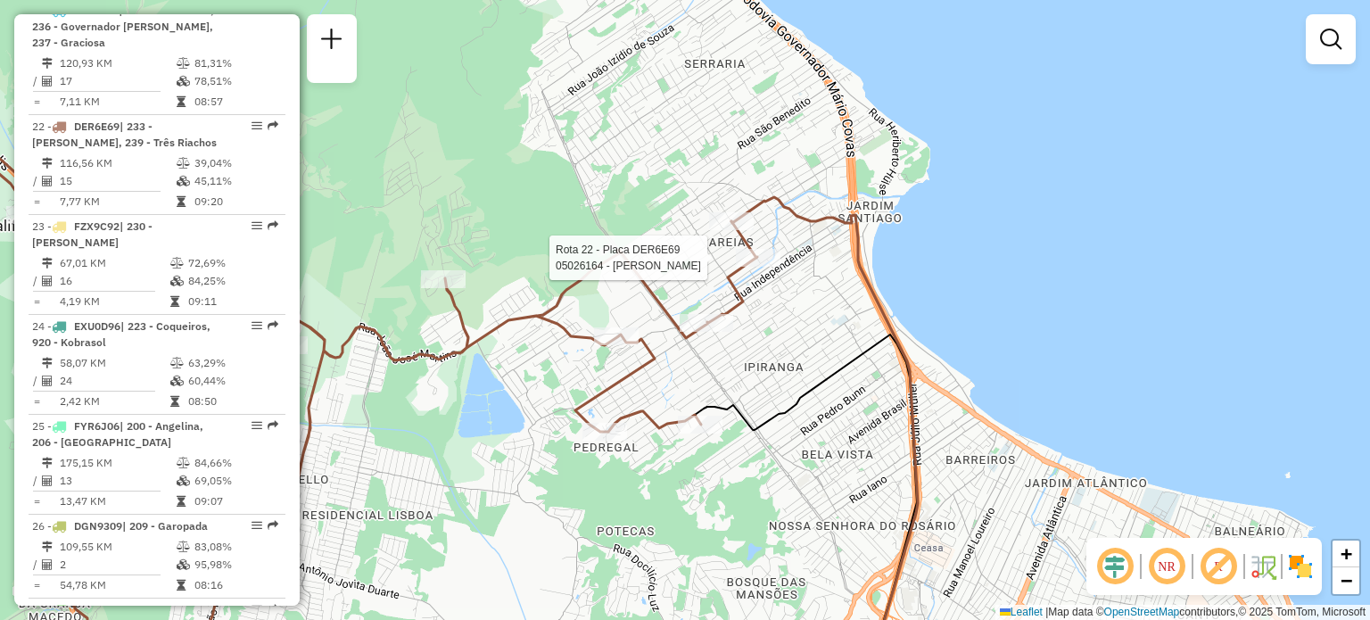
select select "**********"
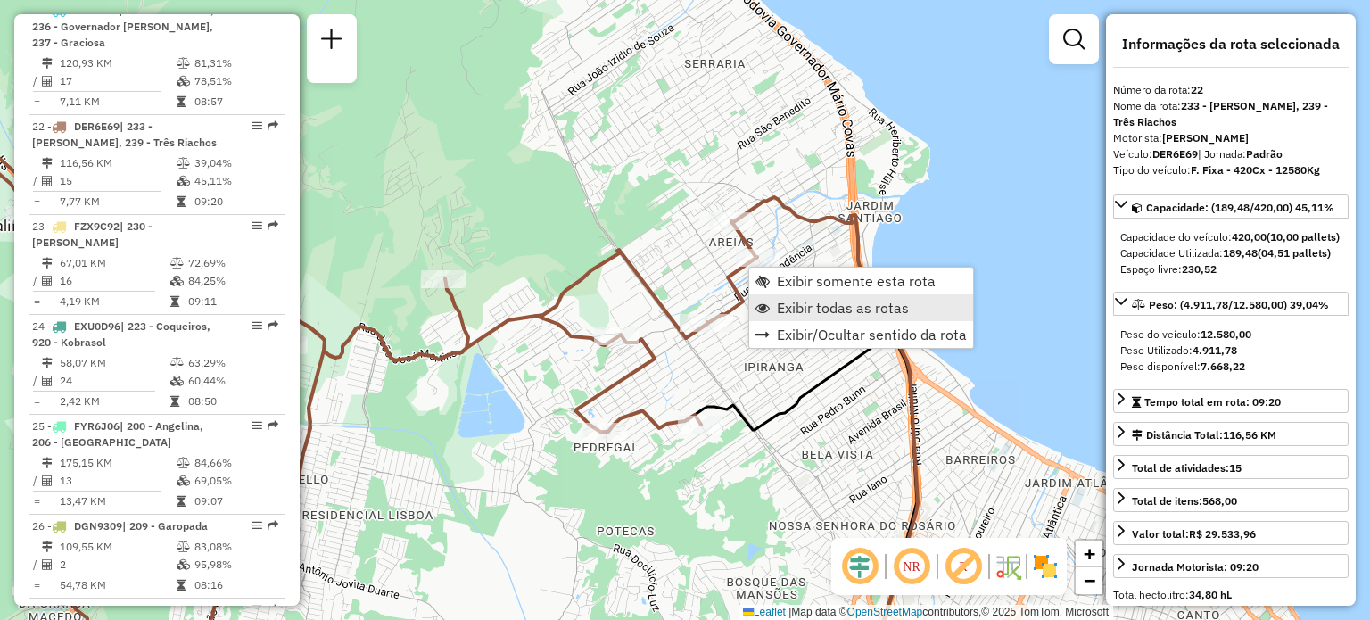
click at [808, 302] on span "Exibir todas as rotas" at bounding box center [843, 308] width 132 height 14
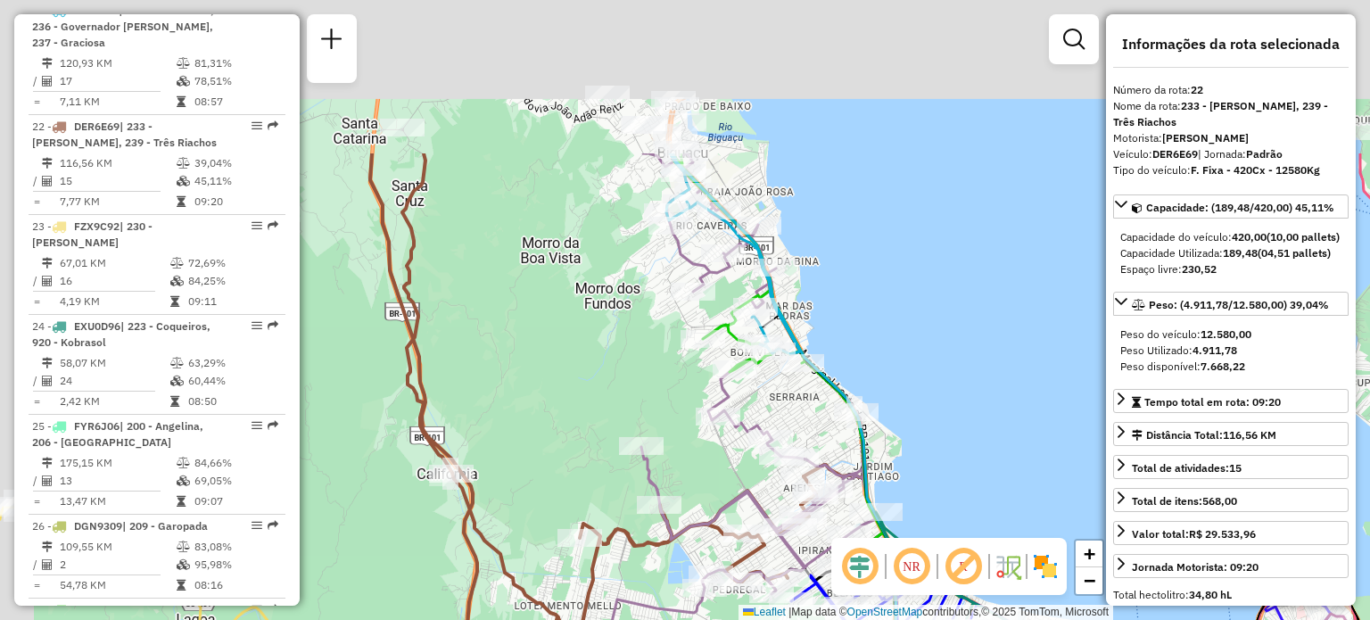
drag, startPoint x: 655, startPoint y: 167, endPoint x: 688, endPoint y: 495, distance: 329.8
click at [688, 495] on div "Janela de atendimento Grade de atendimento Capacidade Transportadoras Veículos …" at bounding box center [685, 310] width 1370 height 620
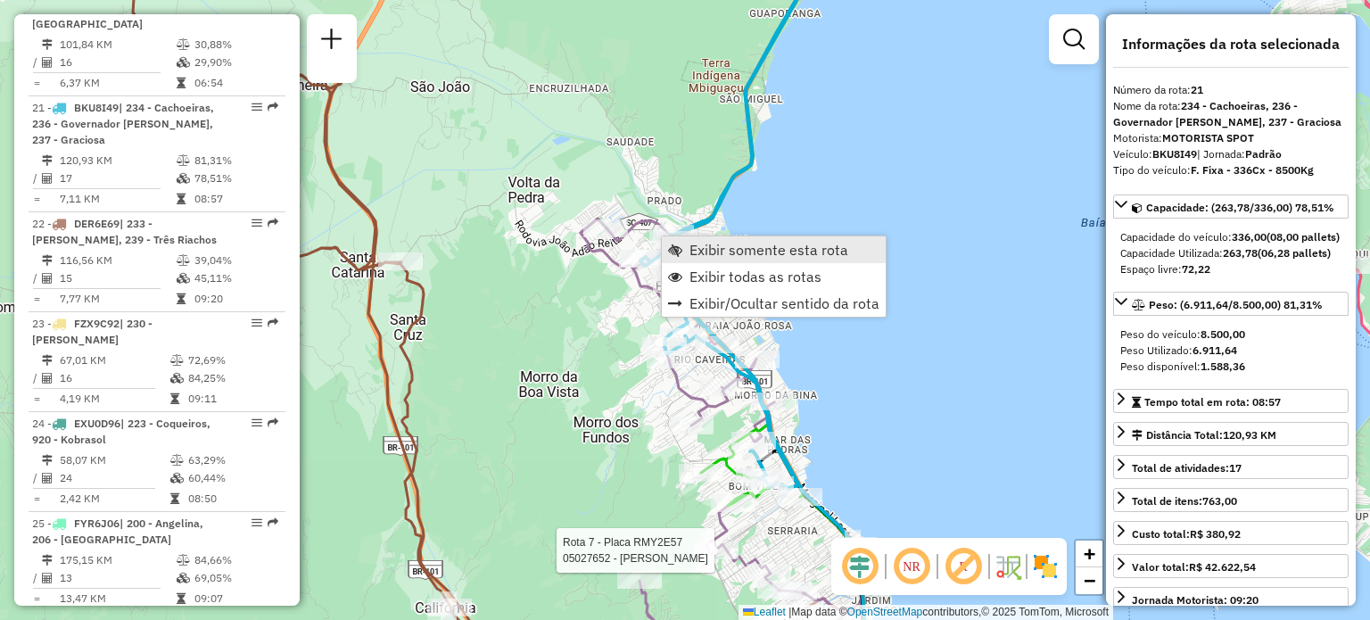
scroll to position [2774, 0]
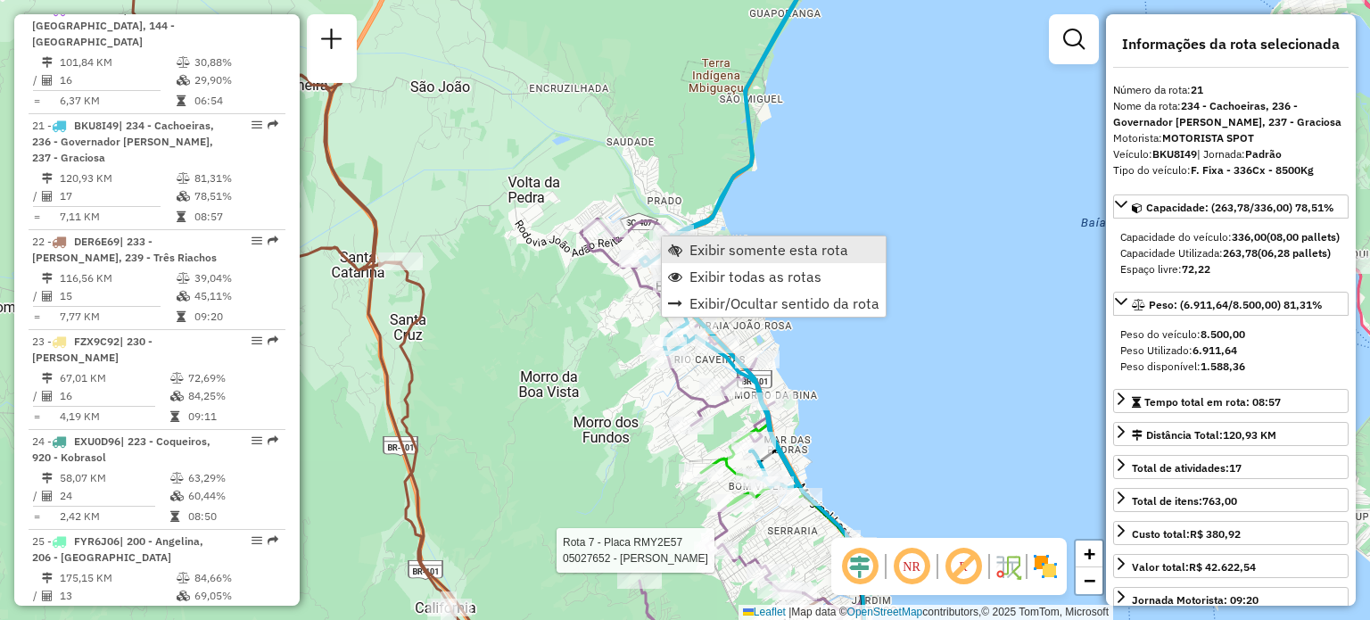
click at [689, 246] on span "Exibir somente esta rota" at bounding box center [768, 250] width 159 height 14
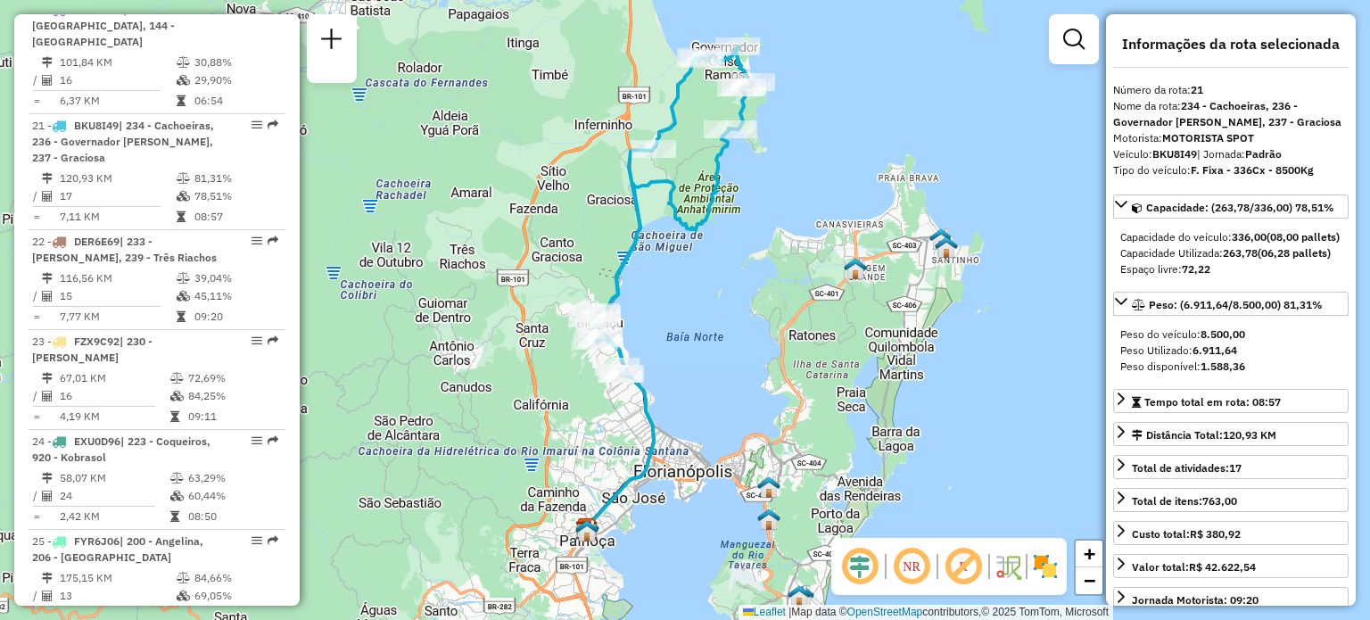
drag, startPoint x: 730, startPoint y: 243, endPoint x: 713, endPoint y: 223, distance: 26.6
click at [713, 223] on icon at bounding box center [659, 329] width 142 height 400
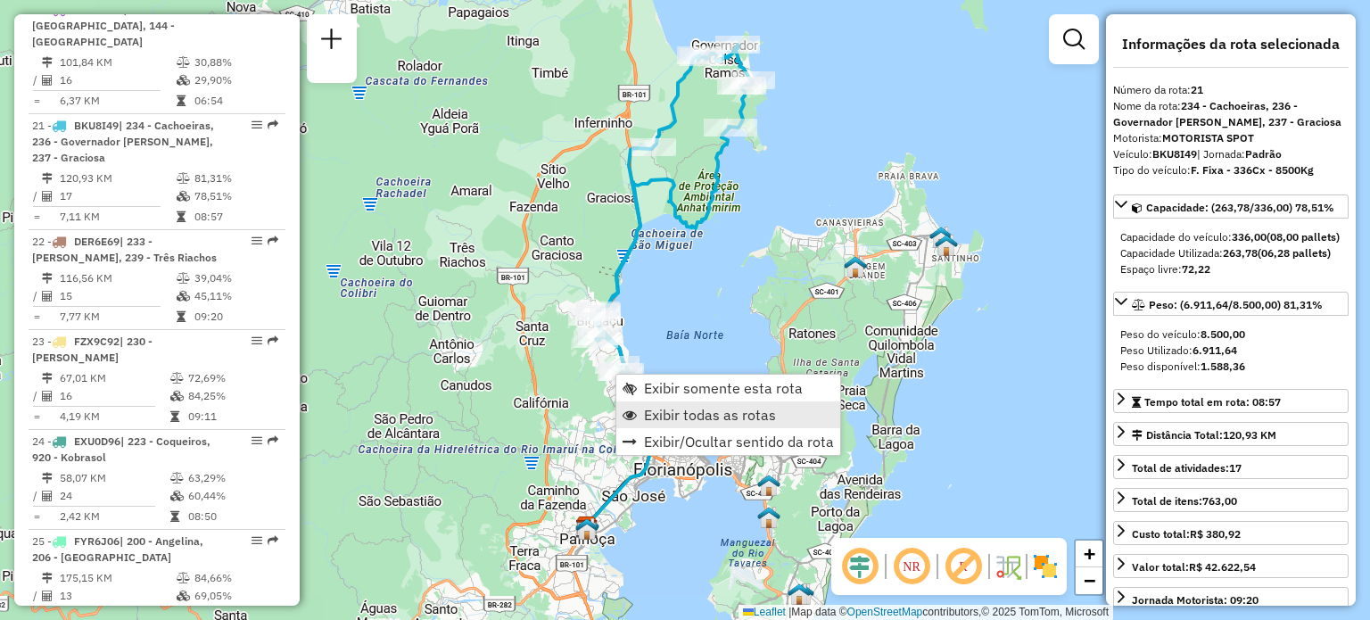
click at [664, 408] on span "Exibir todas as rotas" at bounding box center [710, 415] width 132 height 14
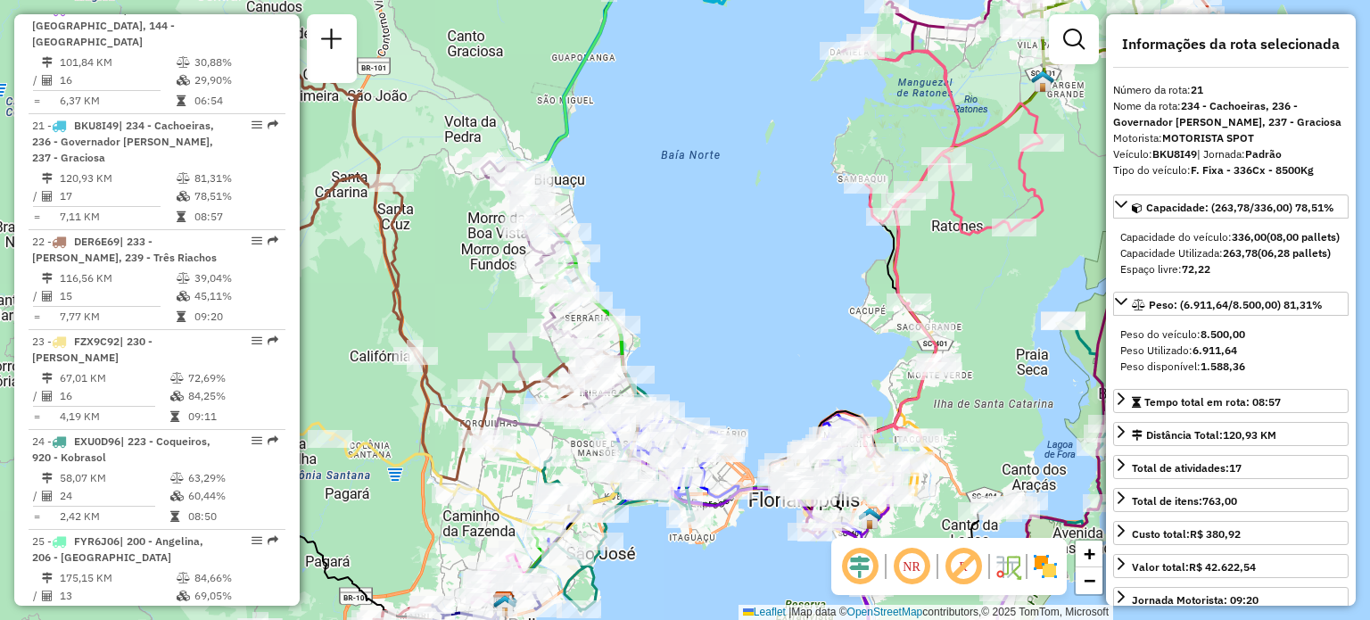
drag, startPoint x: 686, startPoint y: 356, endPoint x: 800, endPoint y: 147, distance: 237.9
click at [800, 147] on div "Janela de atendimento Grade de atendimento Capacidade Transportadoras Veículos …" at bounding box center [685, 310] width 1370 height 620
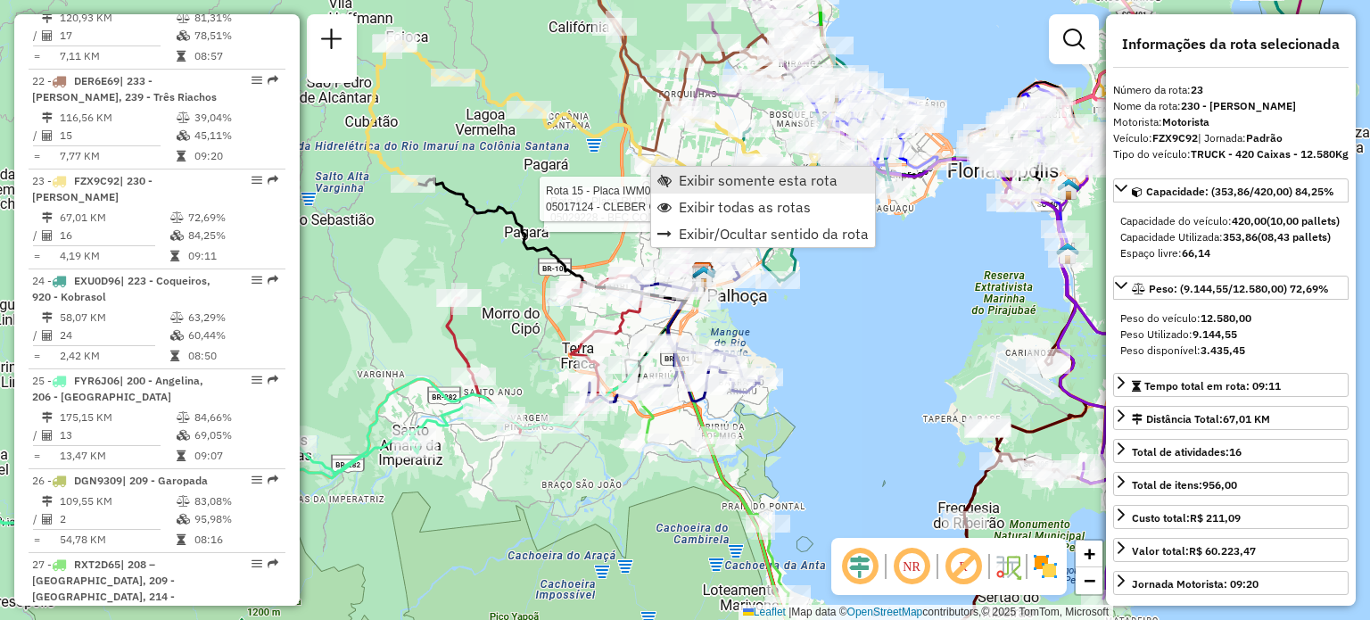
scroll to position [2989, 0]
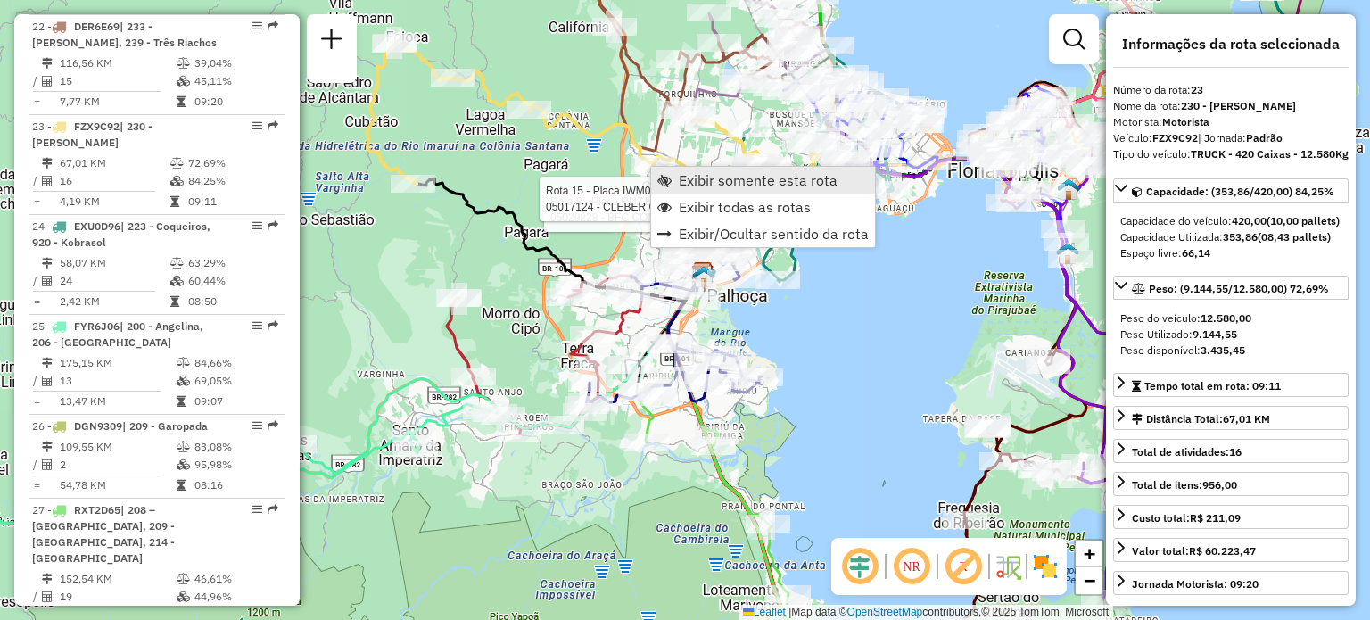
click at [664, 176] on span "Exibir somente esta rota" at bounding box center [664, 180] width 14 height 14
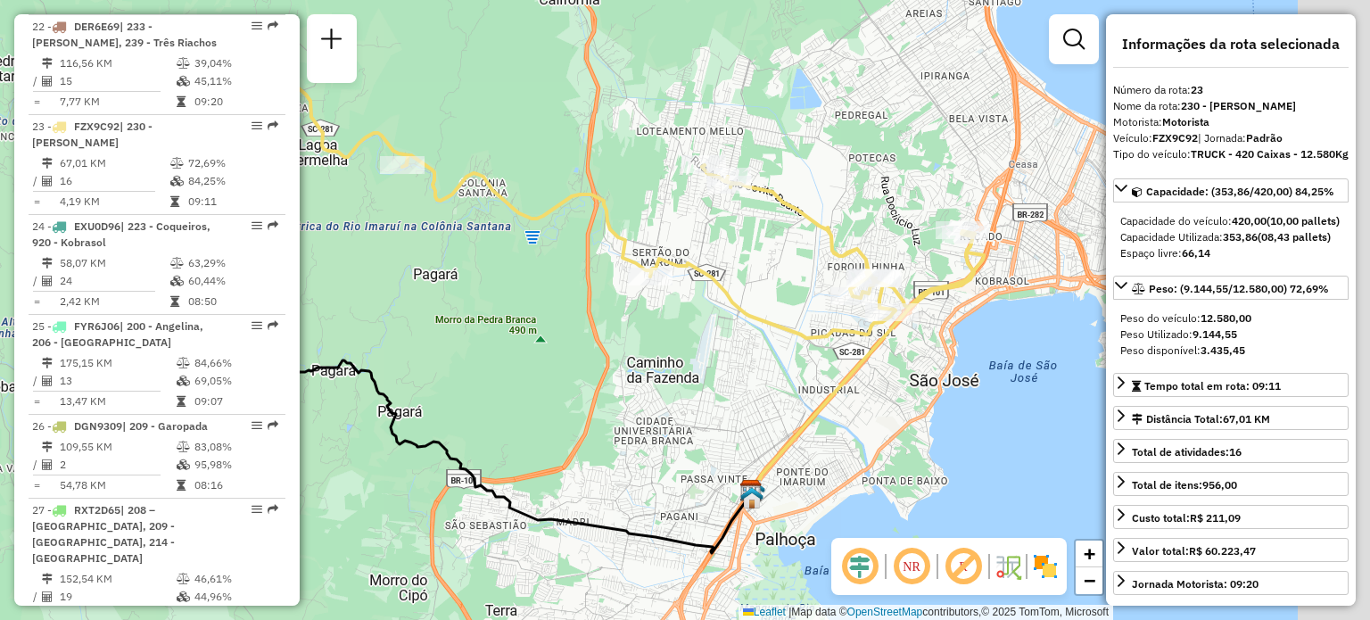
drag, startPoint x: 884, startPoint y: 222, endPoint x: 646, endPoint y: 174, distance: 242.9
click at [616, 152] on div "Janela de atendimento Grade de atendimento Capacidade Transportadoras Veículos …" at bounding box center [685, 310] width 1370 height 620
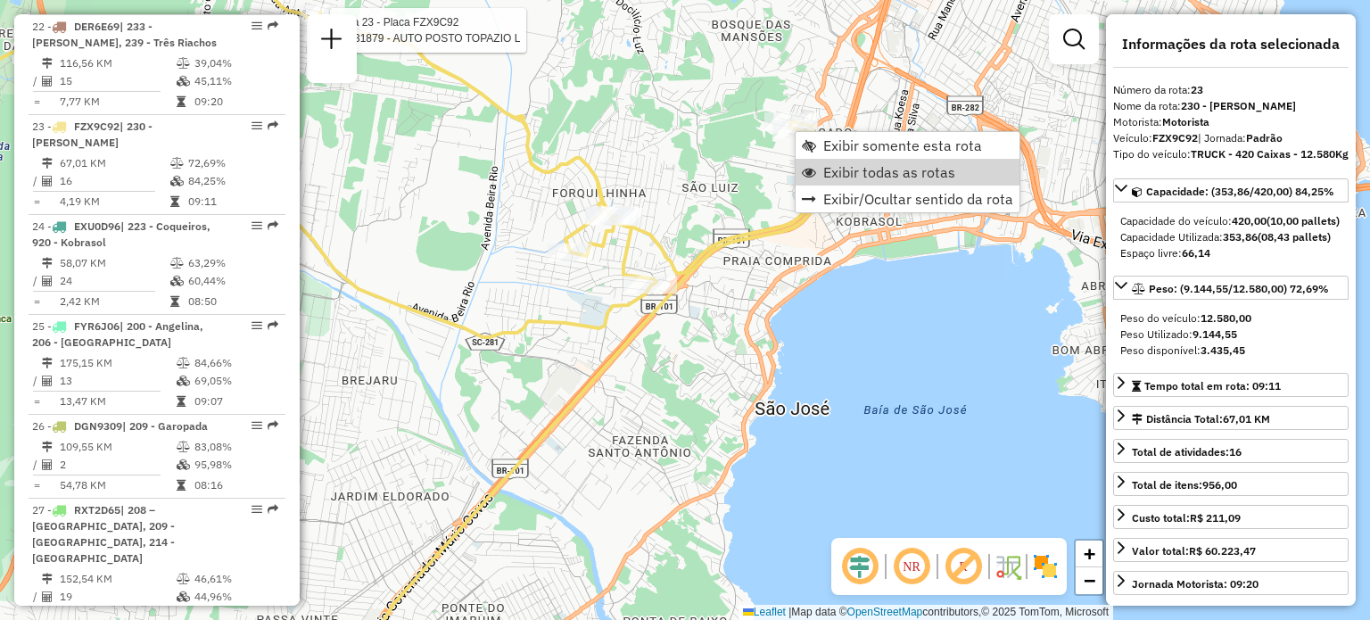
click at [844, 174] on span "Exibir todas as rotas" at bounding box center [889, 172] width 132 height 14
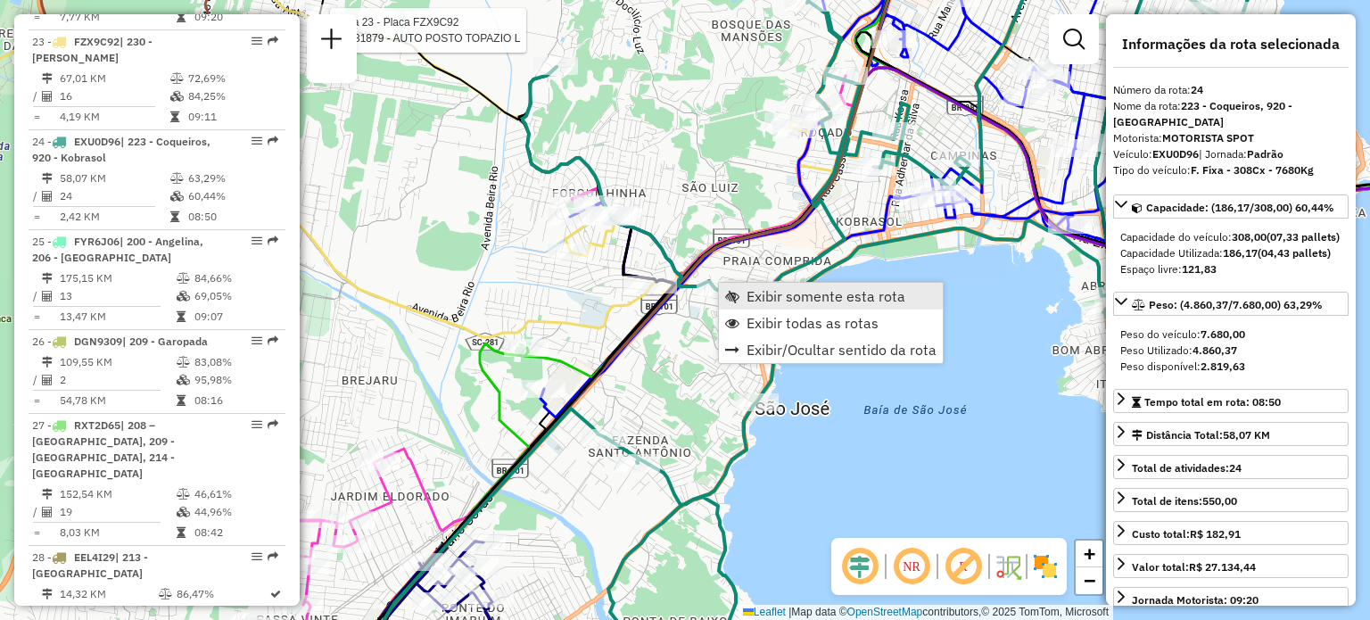
scroll to position [3088, 0]
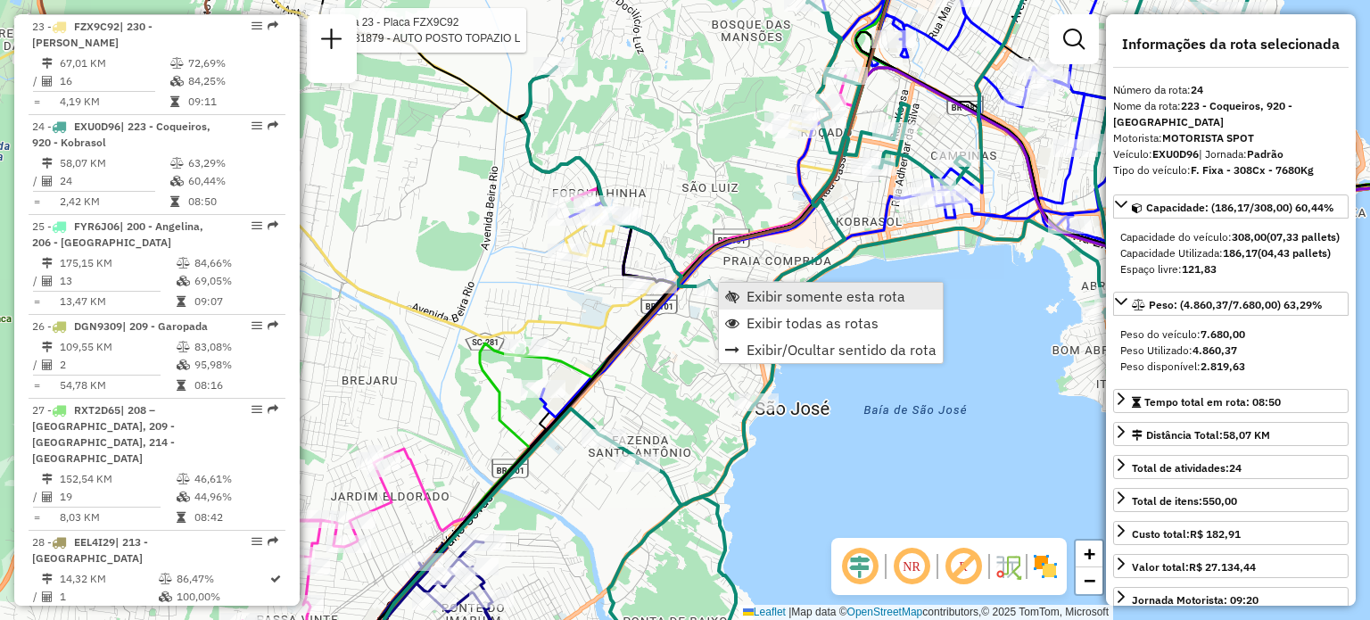
click at [749, 292] on span "Exibir somente esta rota" at bounding box center [825, 296] width 159 height 14
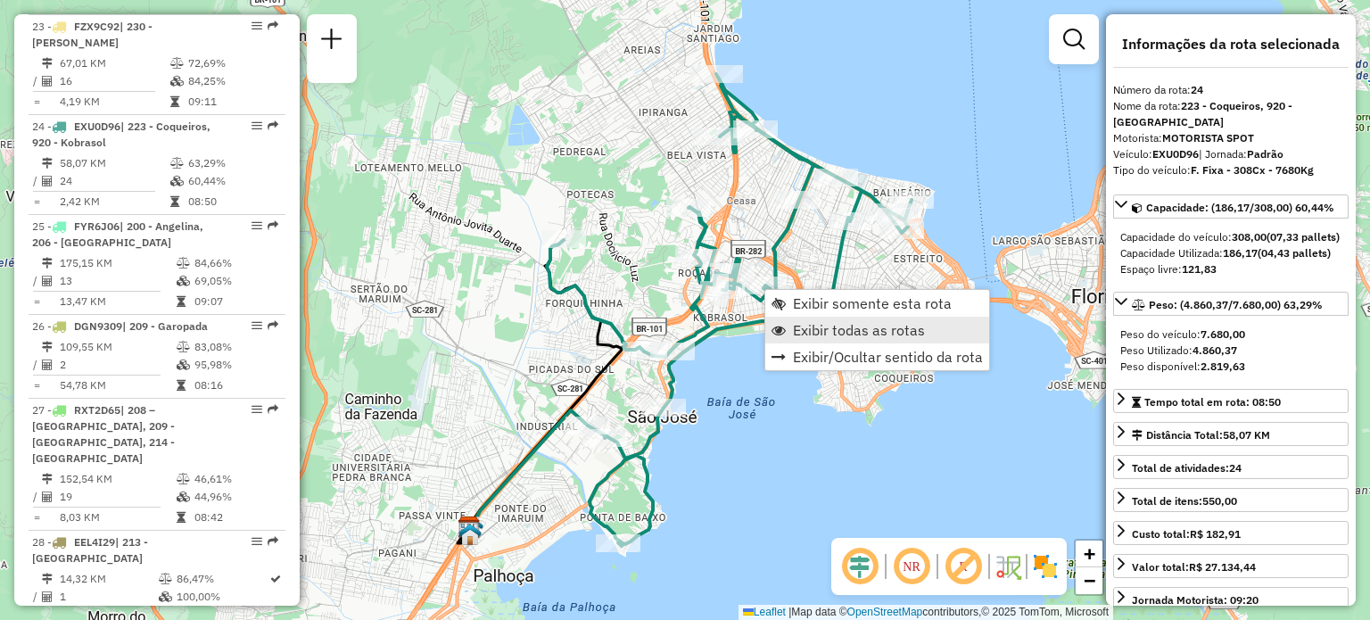
click at [814, 325] on span "Exibir todas as rotas" at bounding box center [859, 330] width 132 height 14
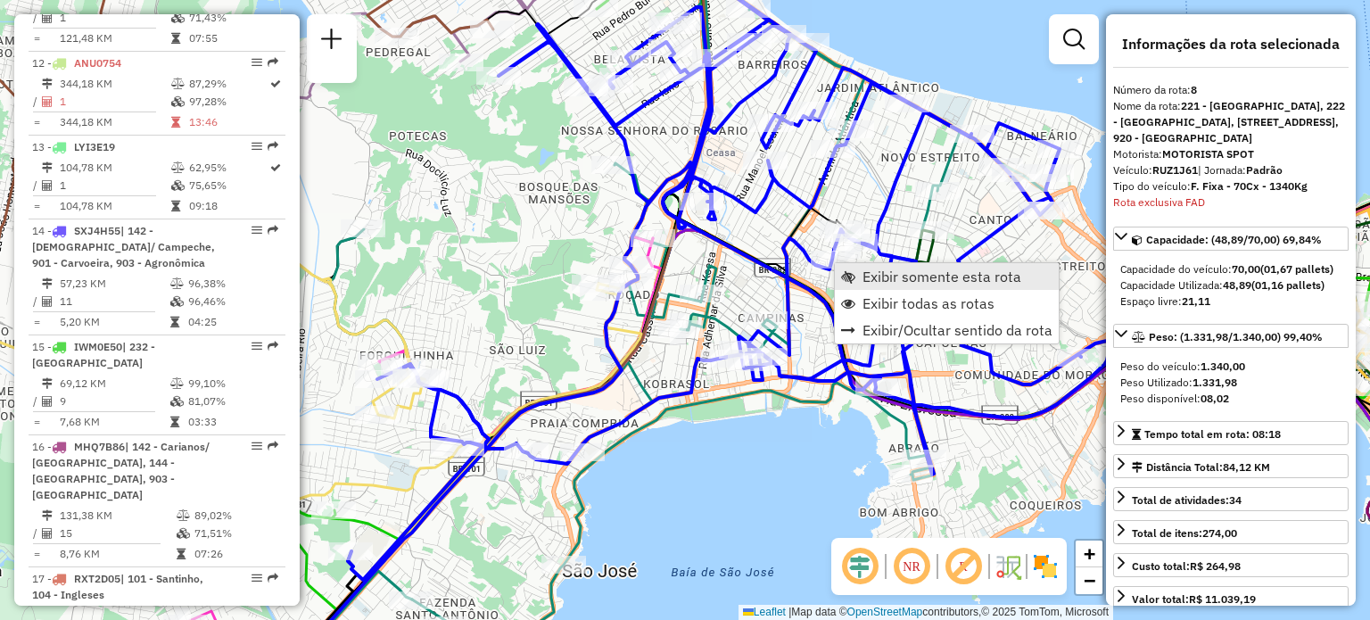
scroll to position [1445, 0]
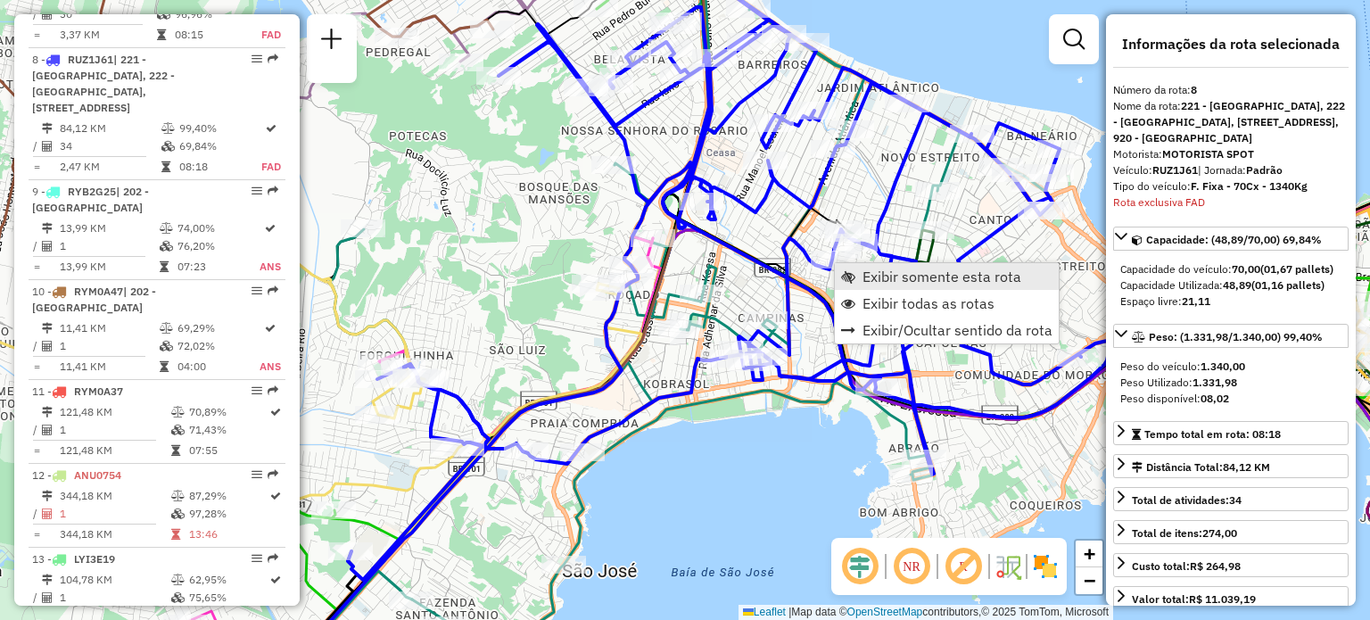
click at [860, 277] on link "Exibir somente esta rota" at bounding box center [947, 276] width 224 height 27
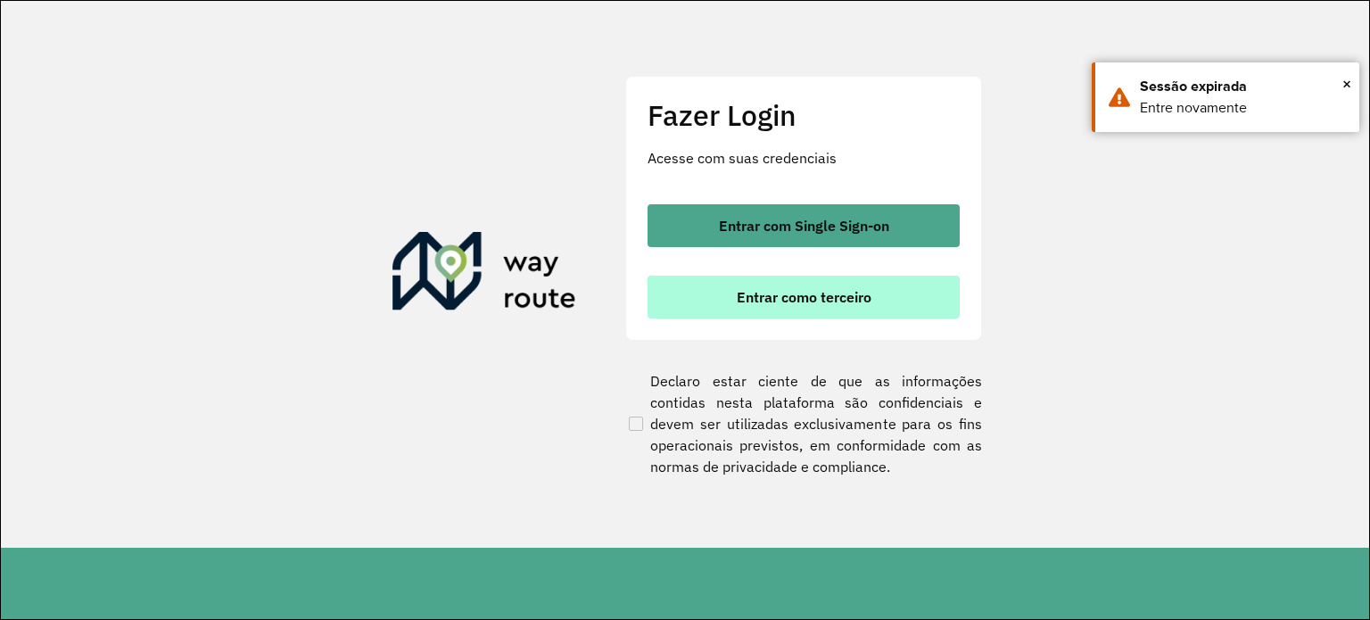
click at [789, 302] on span "Entrar como terceiro" at bounding box center [804, 297] width 135 height 14
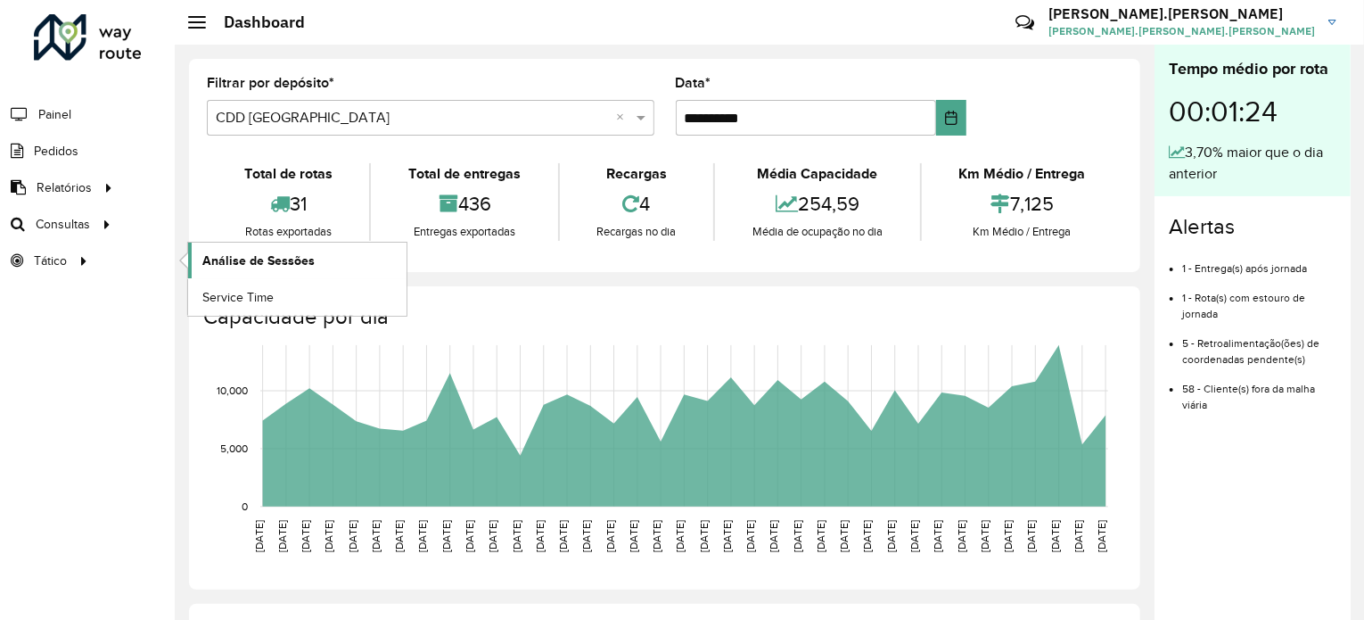
click at [227, 254] on span "Análise de Sessões" at bounding box center [258, 260] width 112 height 19
click at [1035, 112] on formly-group "**********" at bounding box center [664, 113] width 937 height 73
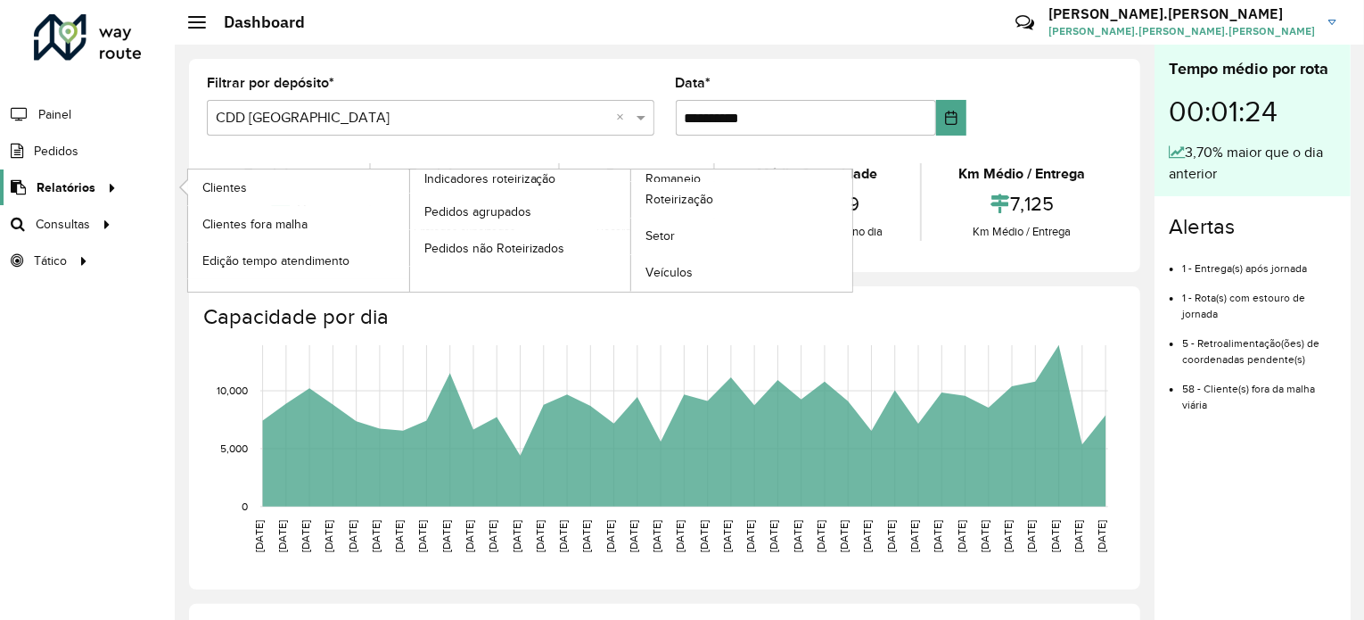
click at [103, 182] on icon at bounding box center [109, 186] width 15 height 27
click at [675, 282] on link "Veículos" at bounding box center [741, 273] width 221 height 36
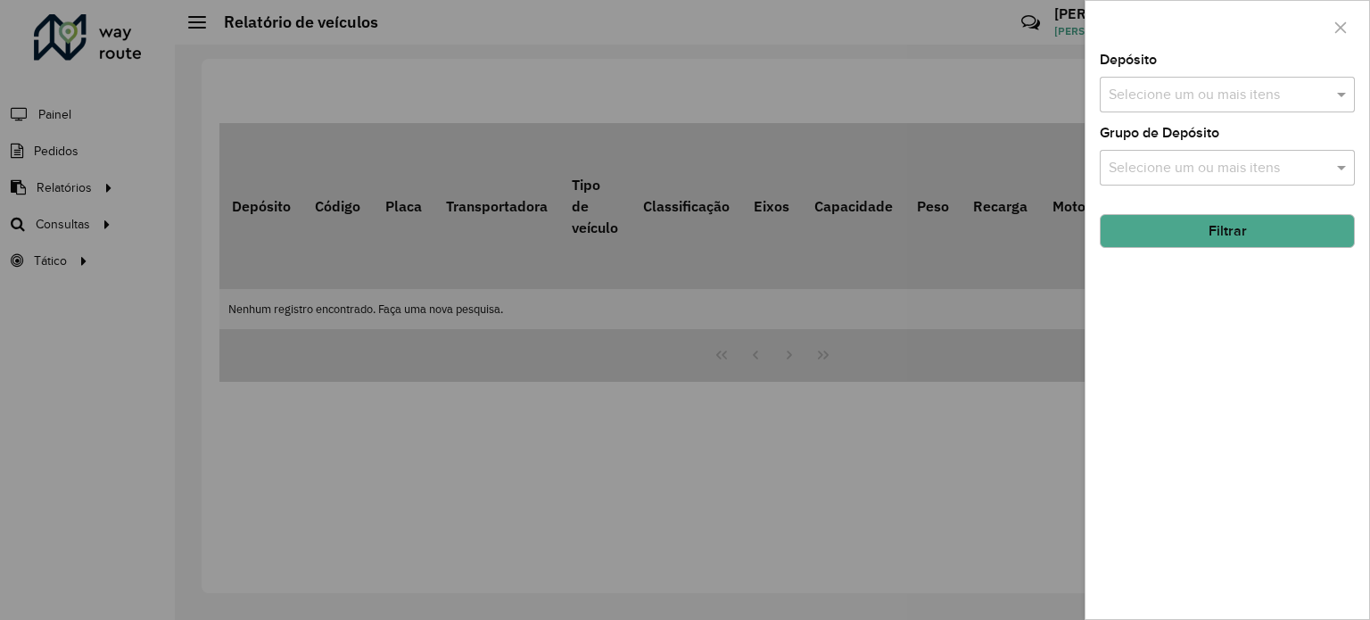
click at [1345, 25] on button "button" at bounding box center [1340, 27] width 29 height 29
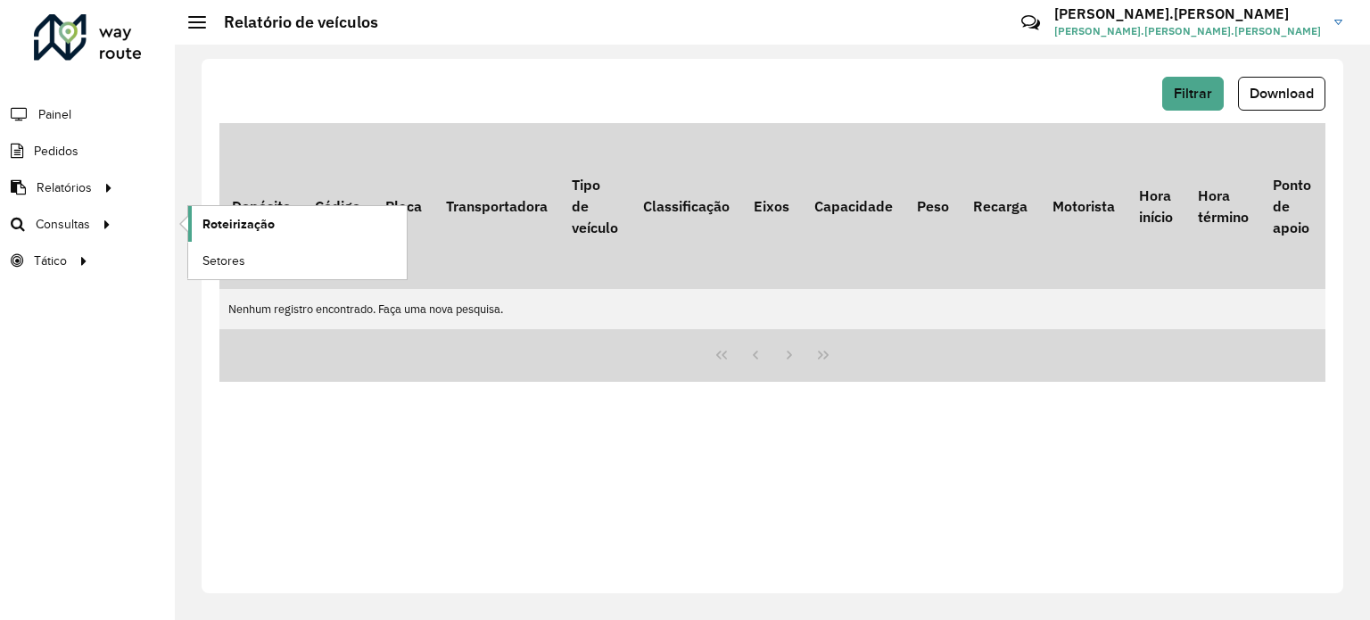
click at [262, 210] on link "Roteirização" at bounding box center [297, 224] width 218 height 36
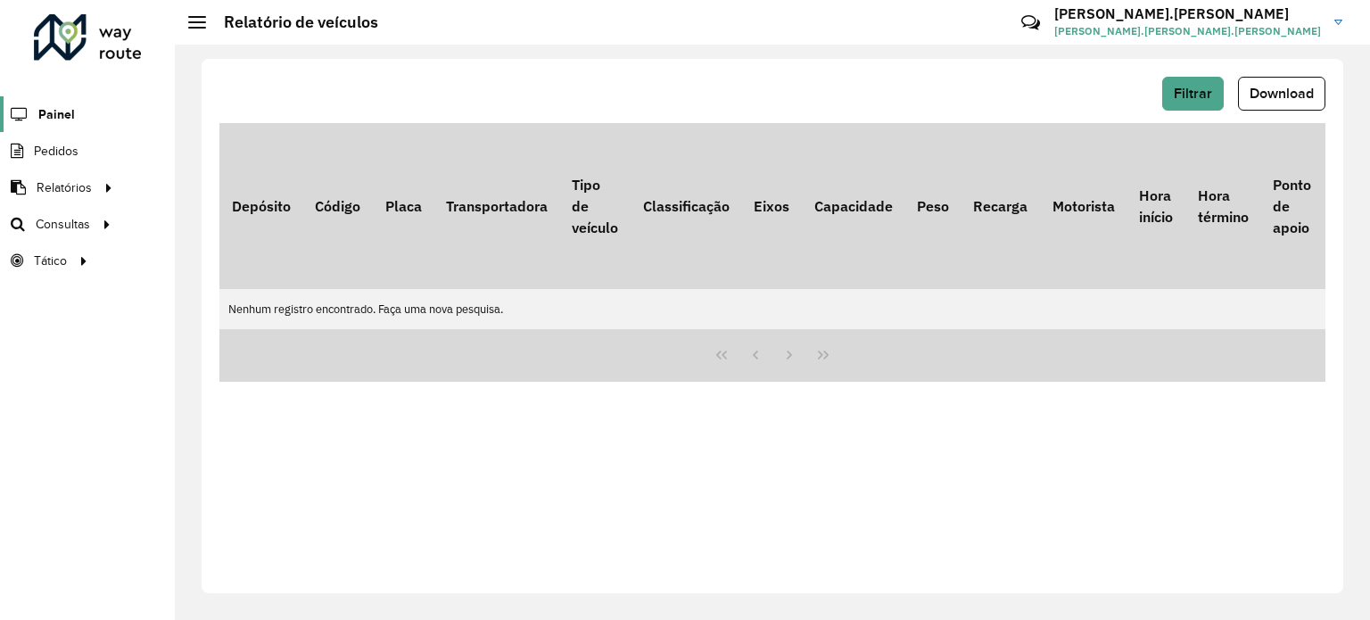
click at [47, 115] on span "Painel" at bounding box center [56, 114] width 37 height 19
click at [1203, 80] on button "Filtrar" at bounding box center [1193, 94] width 62 height 34
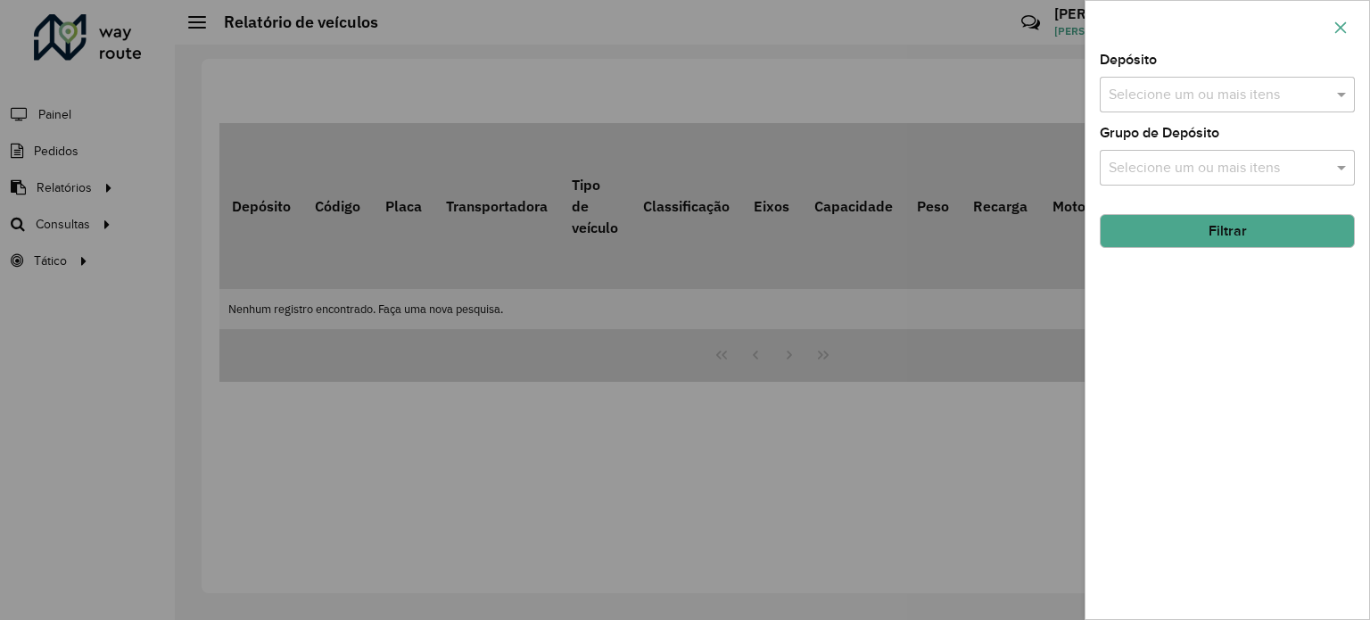
click at [1343, 24] on icon "button" at bounding box center [1341, 27] width 12 height 12
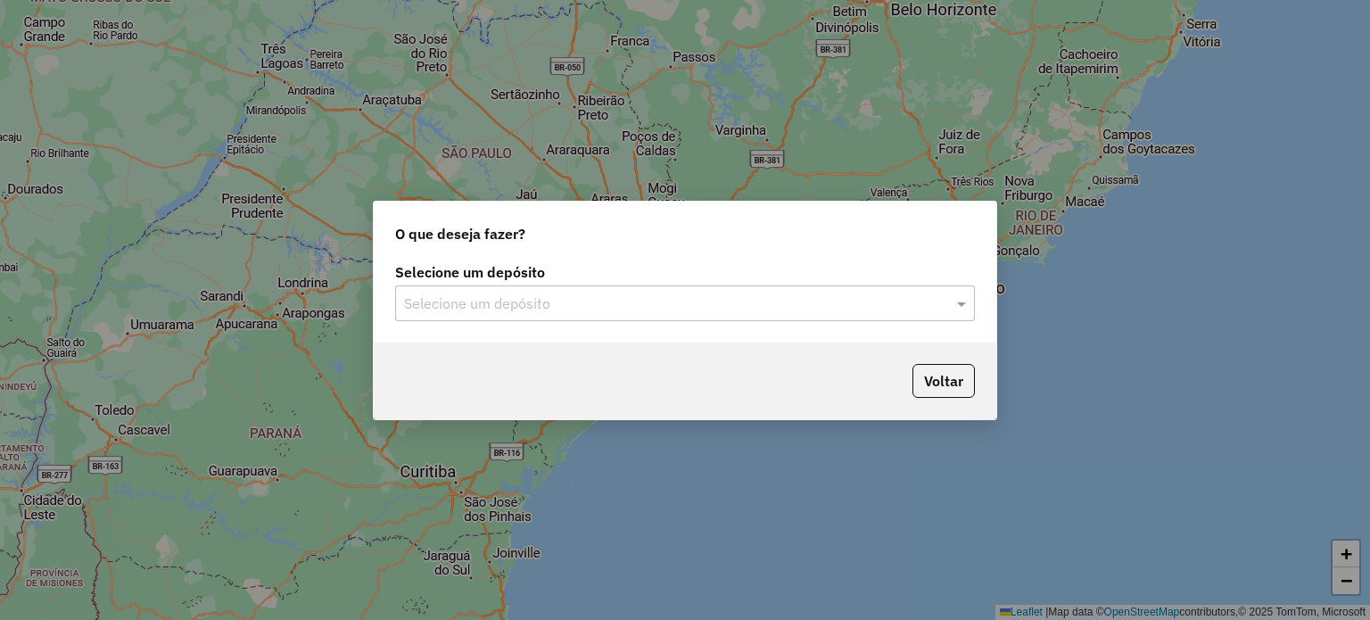
click at [611, 313] on input "text" at bounding box center [667, 303] width 526 height 21
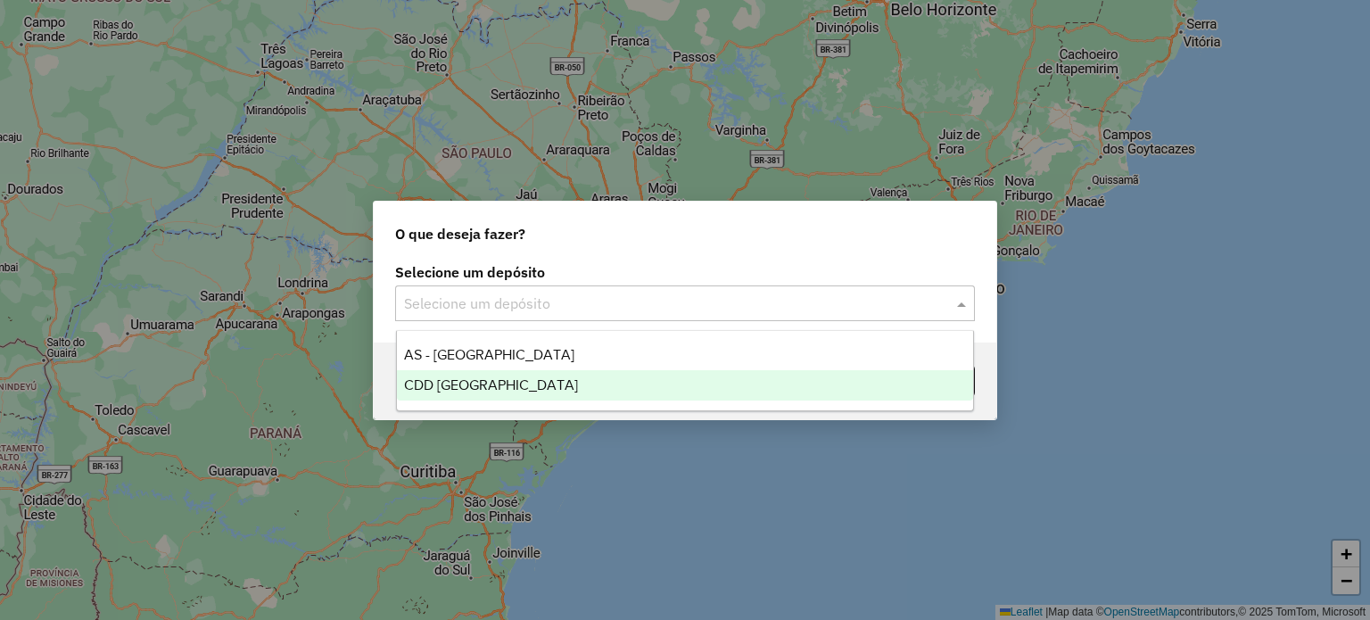
click at [552, 375] on div "CDD [GEOGRAPHIC_DATA]" at bounding box center [685, 385] width 577 height 30
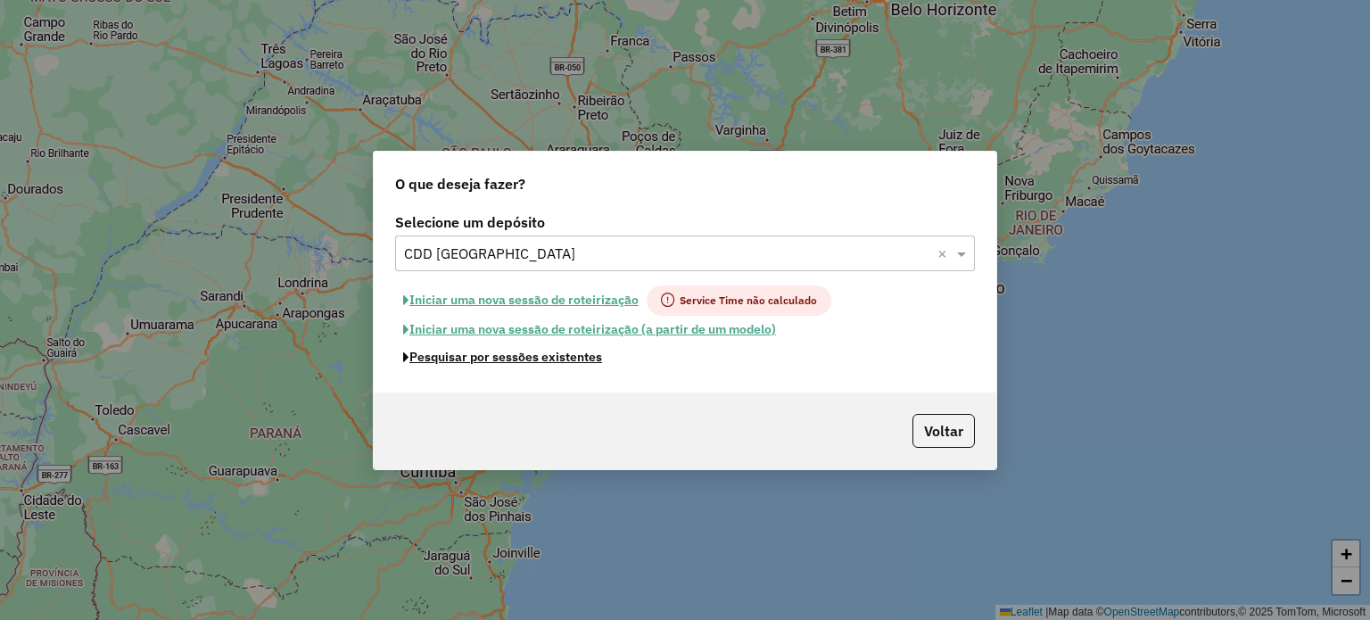
click at [464, 362] on button "Pesquisar por sessões existentes" at bounding box center [502, 357] width 215 height 28
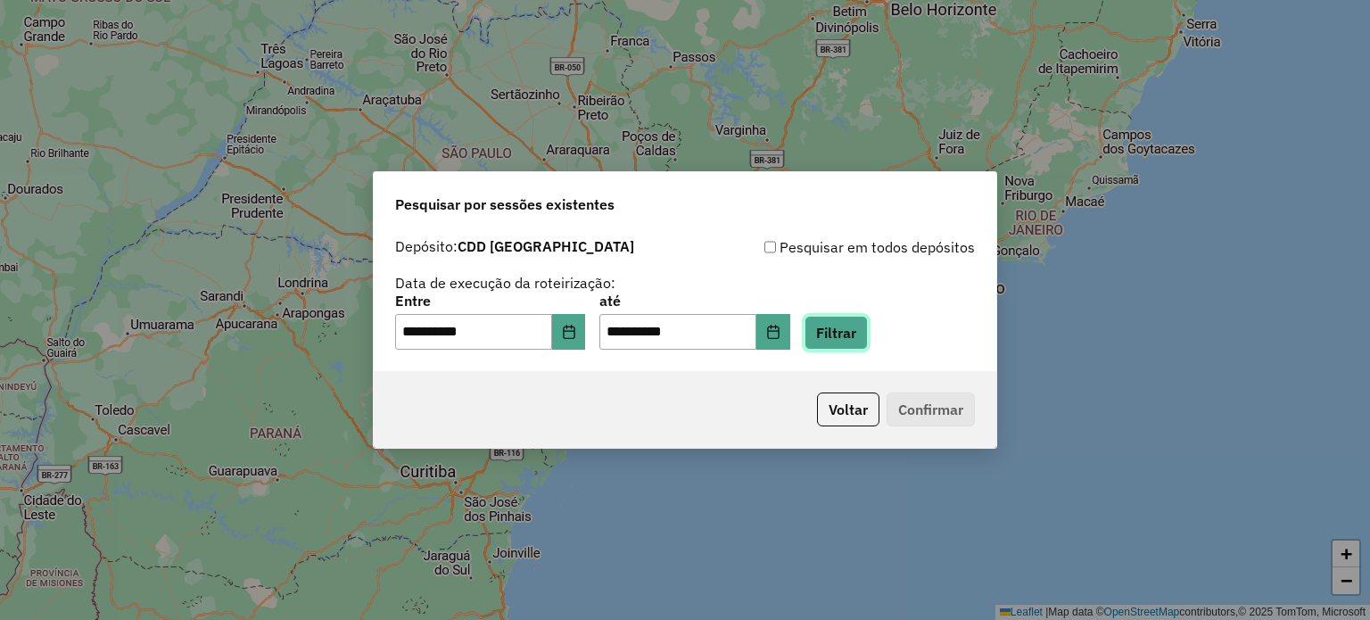
click at [845, 334] on button "Filtrar" at bounding box center [835, 333] width 63 height 34
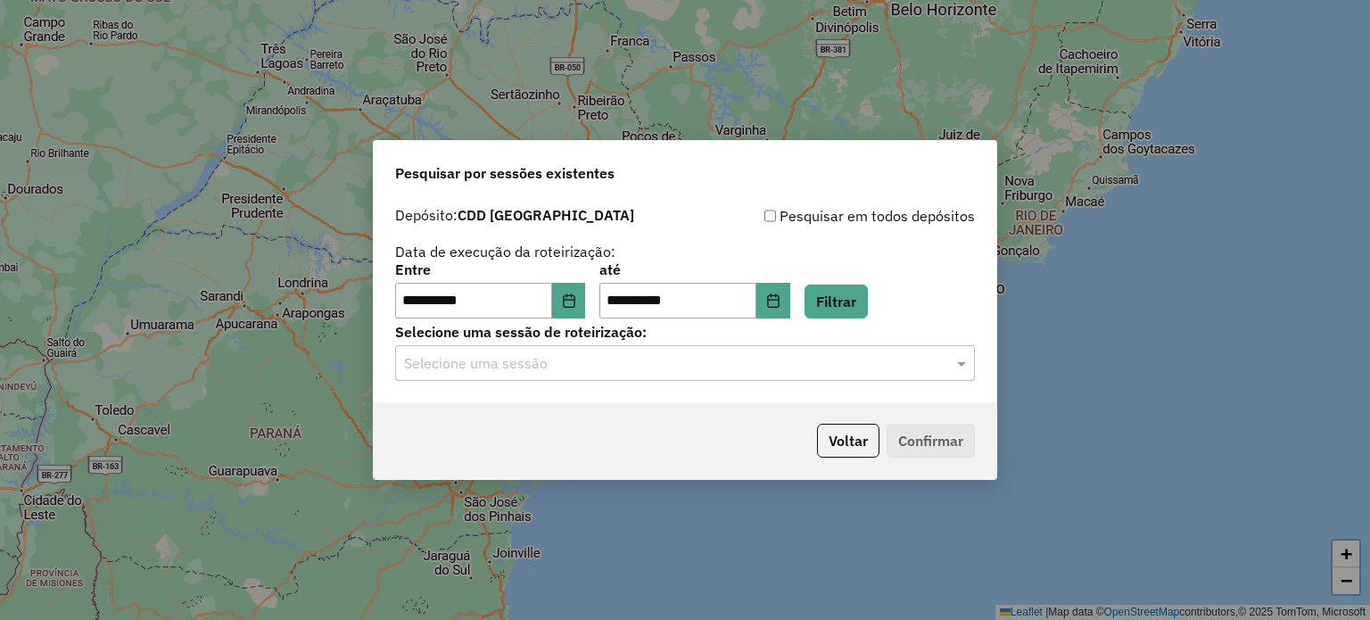
click at [825, 379] on div "**********" at bounding box center [685, 300] width 622 height 204
click at [742, 381] on div "Selecione uma sessão" at bounding box center [685, 363] width 580 height 36
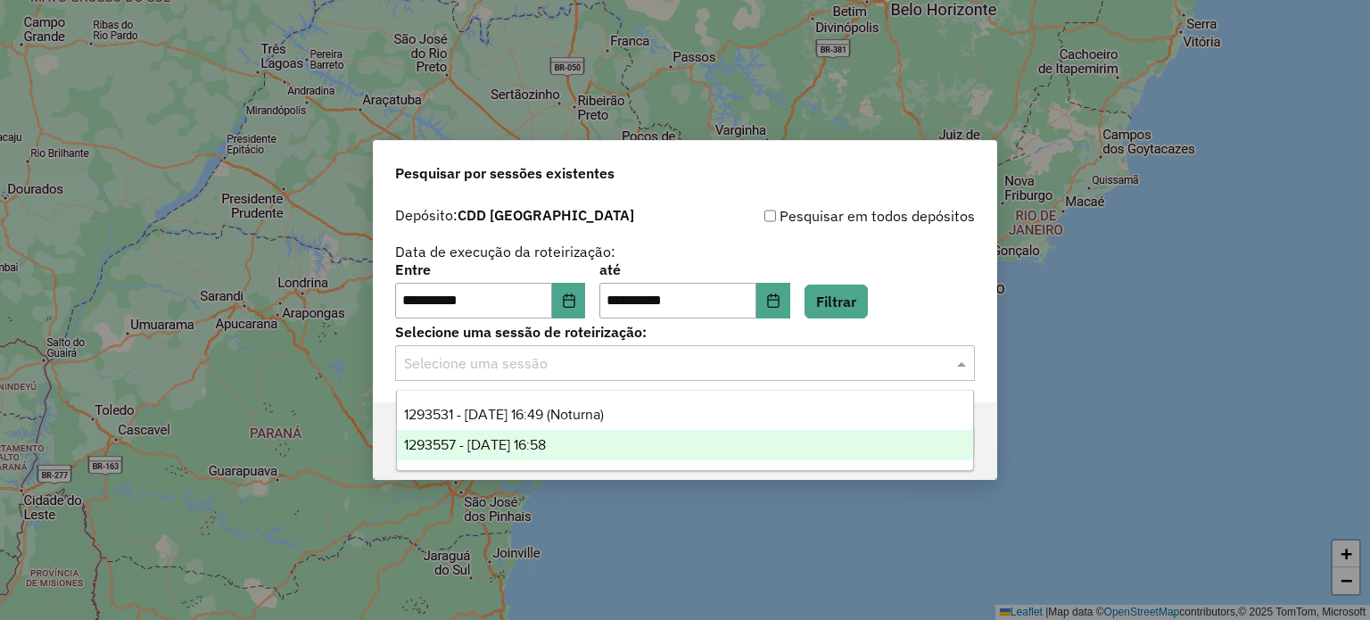
click at [605, 454] on div "1293557 - 13/10/2025 16:58" at bounding box center [685, 445] width 577 height 30
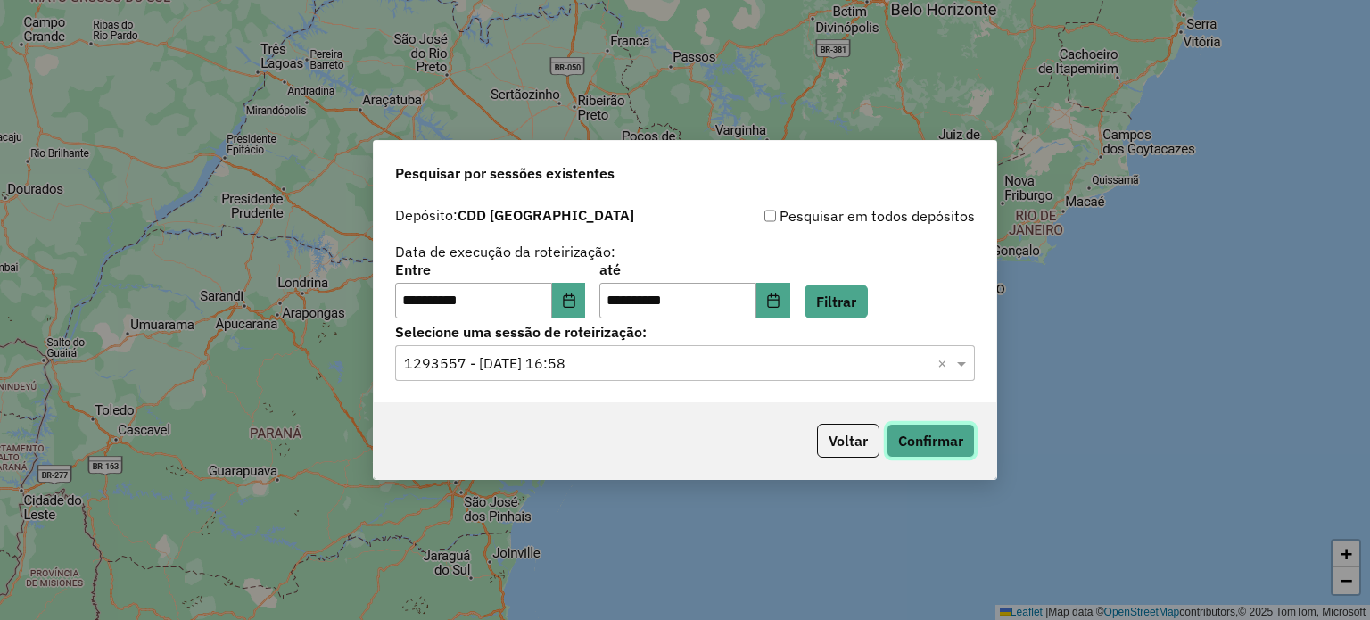
click at [913, 425] on button "Confirmar" at bounding box center [930, 441] width 88 height 34
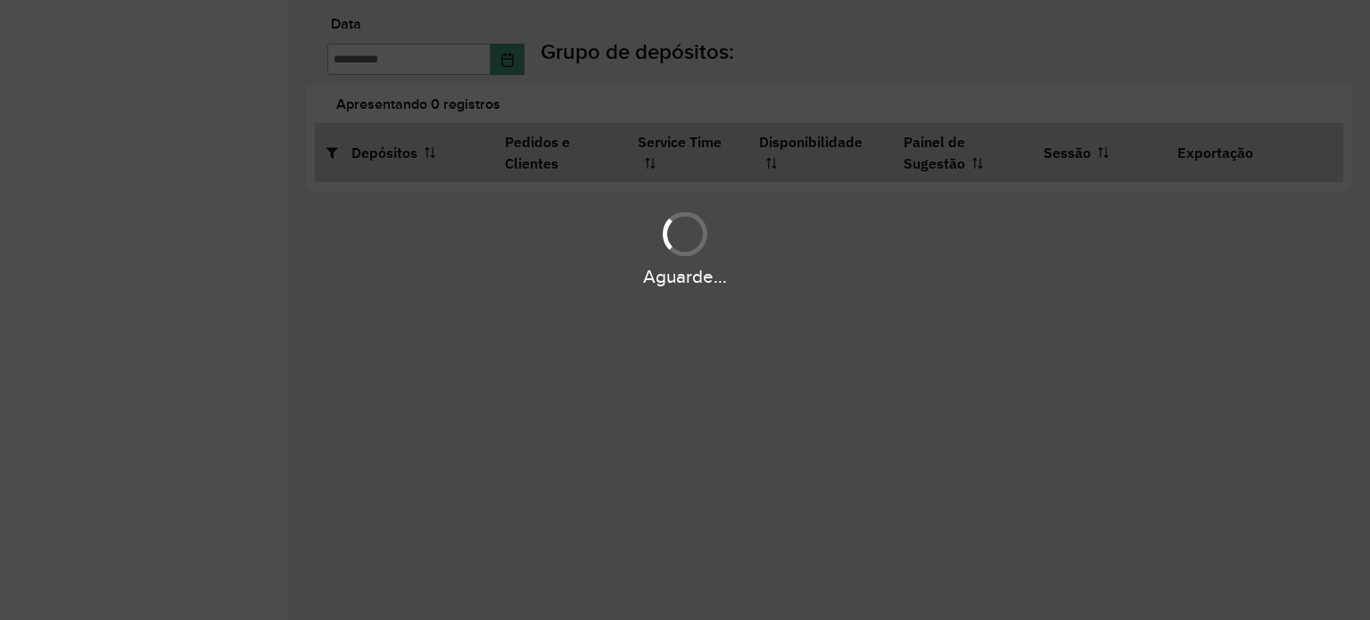
type input "**********"
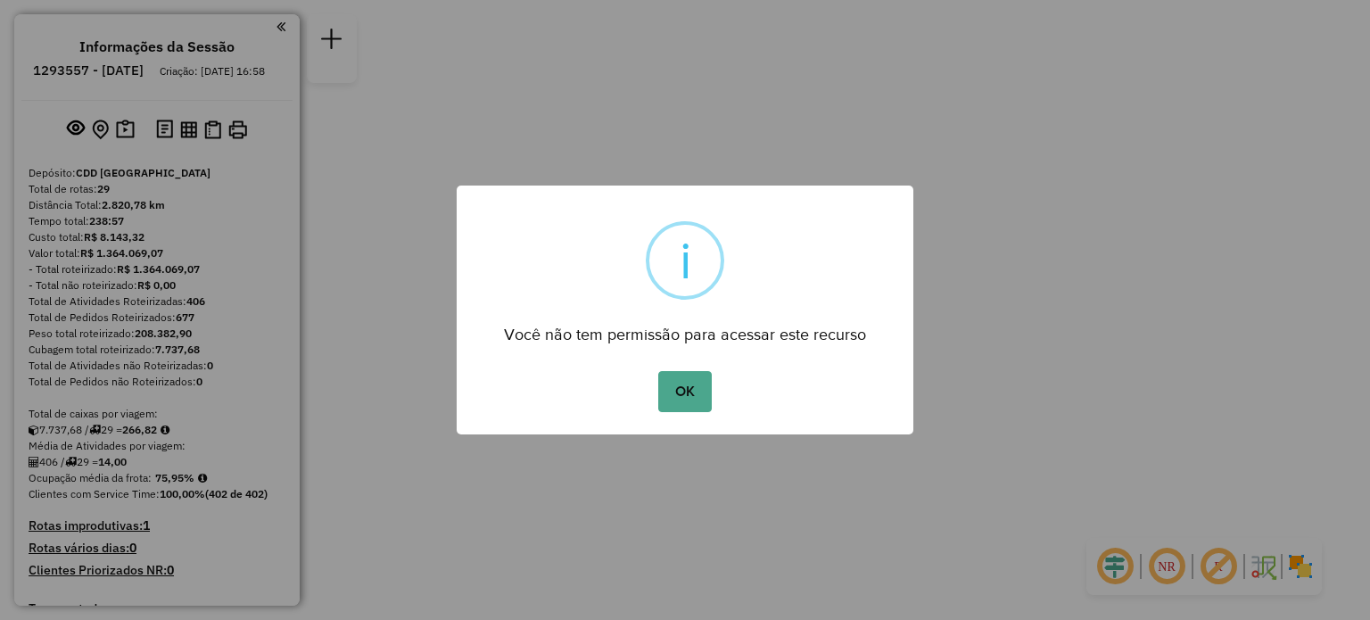
click at [700, 413] on div "OK No Cancel" at bounding box center [685, 392] width 457 height 50
click at [690, 387] on button "OK" at bounding box center [684, 391] width 53 height 41
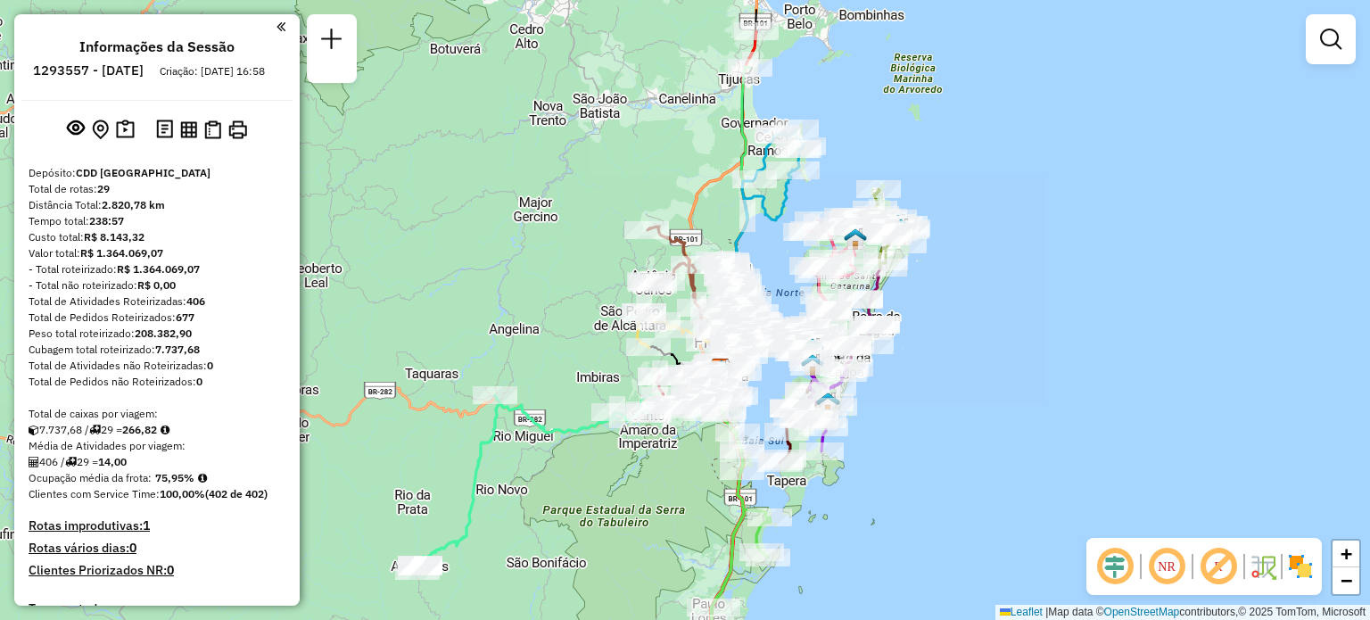
drag, startPoint x: 985, startPoint y: 225, endPoint x: 746, endPoint y: 169, distance: 245.5
click at [1027, 333] on div "Janela de atendimento Grade de atendimento Capacidade Transportadoras Veículos …" at bounding box center [685, 310] width 1370 height 620
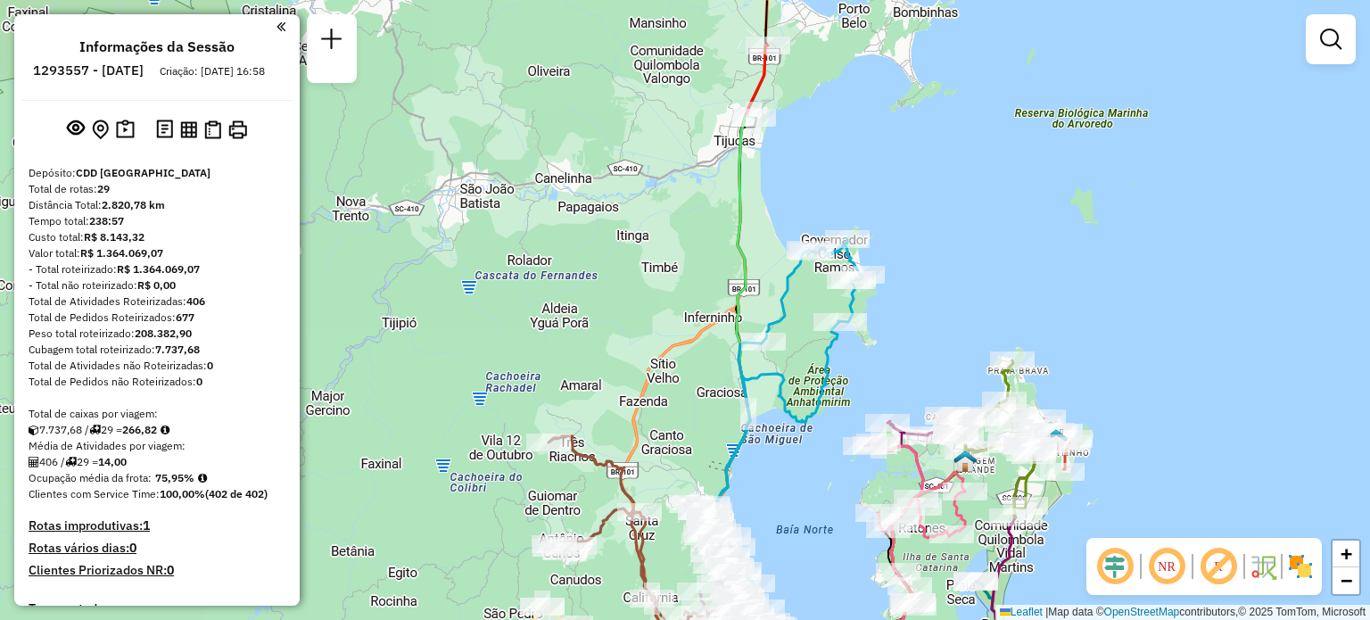
drag, startPoint x: 879, startPoint y: 163, endPoint x: 870, endPoint y: 121, distance: 42.9
click at [872, 125] on div "Janela de atendimento Grade de atendimento Capacidade Transportadoras Veículos …" at bounding box center [685, 310] width 1370 height 620
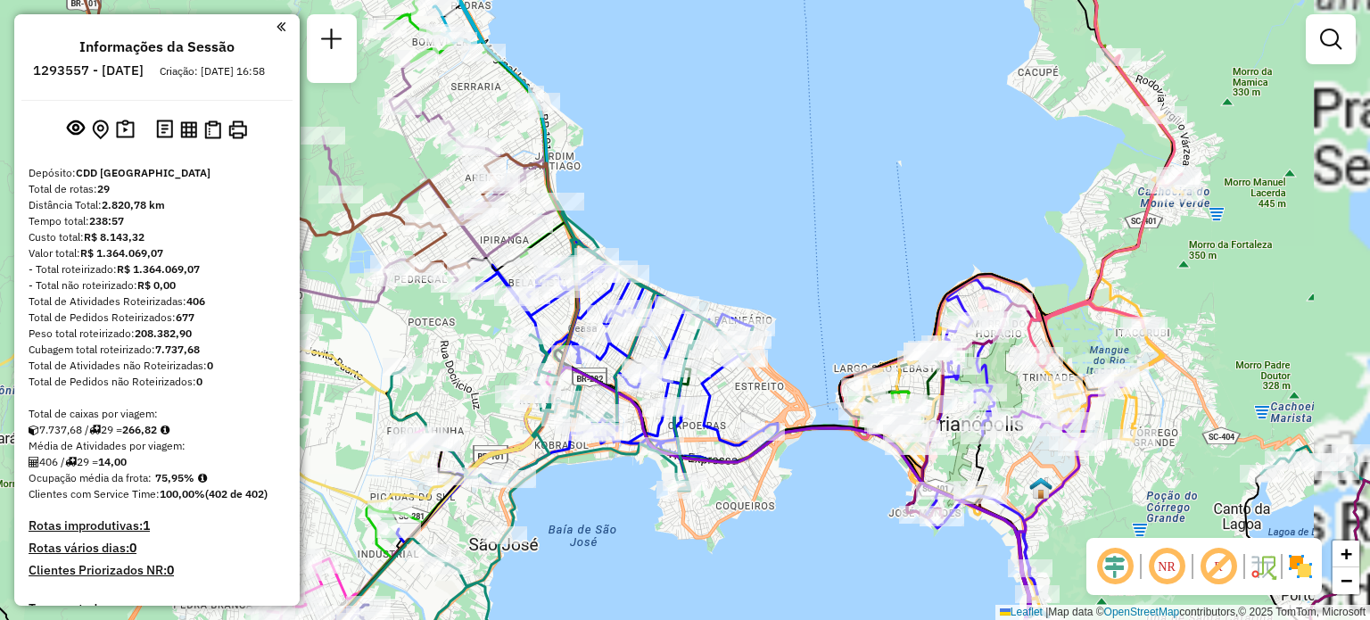
drag, startPoint x: 754, startPoint y: 277, endPoint x: 785, endPoint y: 313, distance: 47.4
click at [832, 212] on div "Janela de atendimento Grade de atendimento Capacidade Transportadoras Veículos …" at bounding box center [685, 310] width 1370 height 620
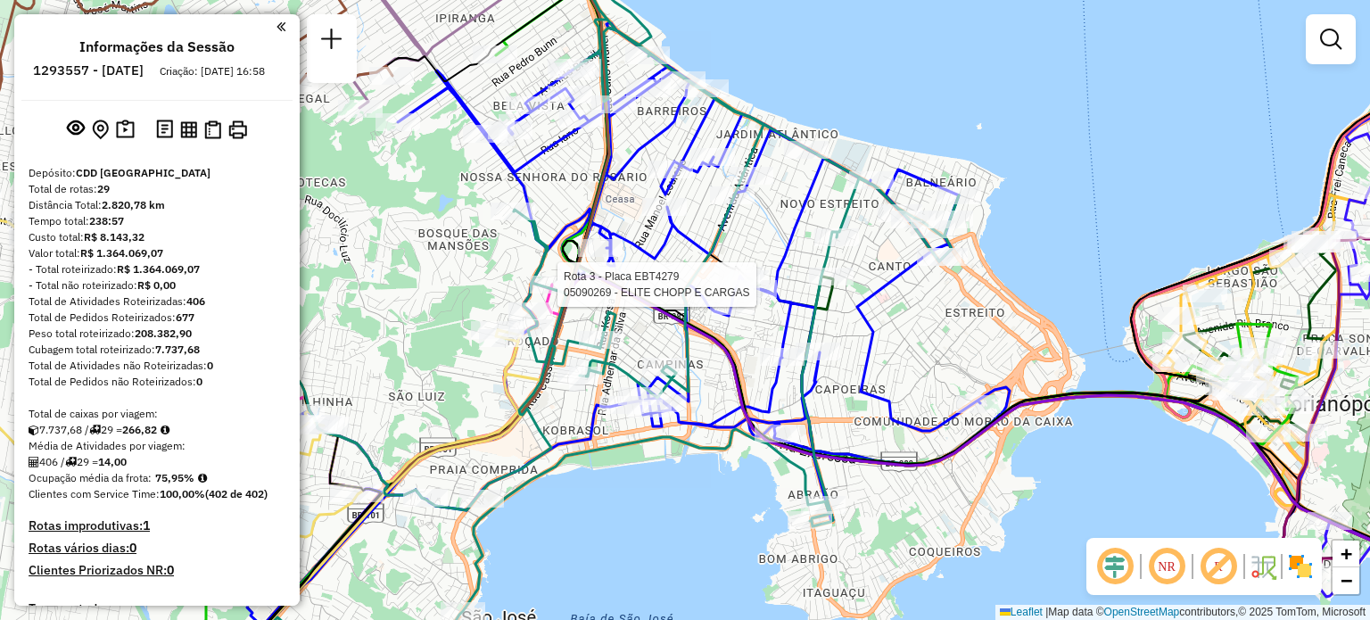
select select "**********"
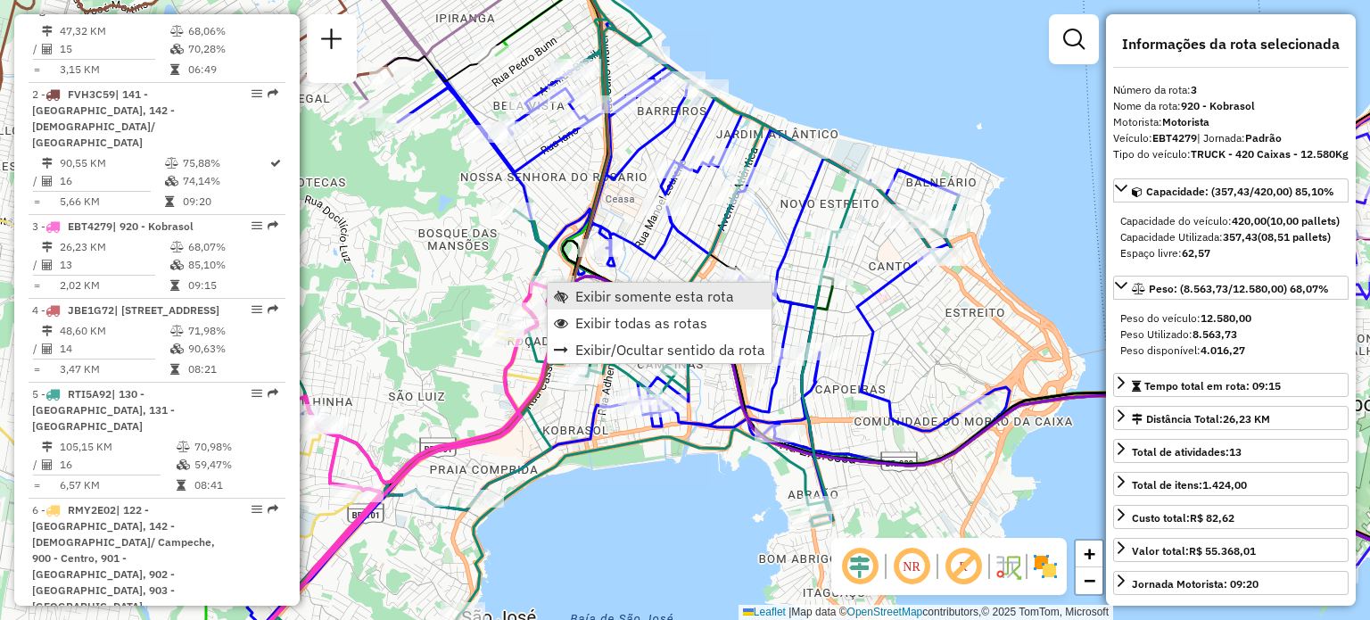
scroll to position [913, 0]
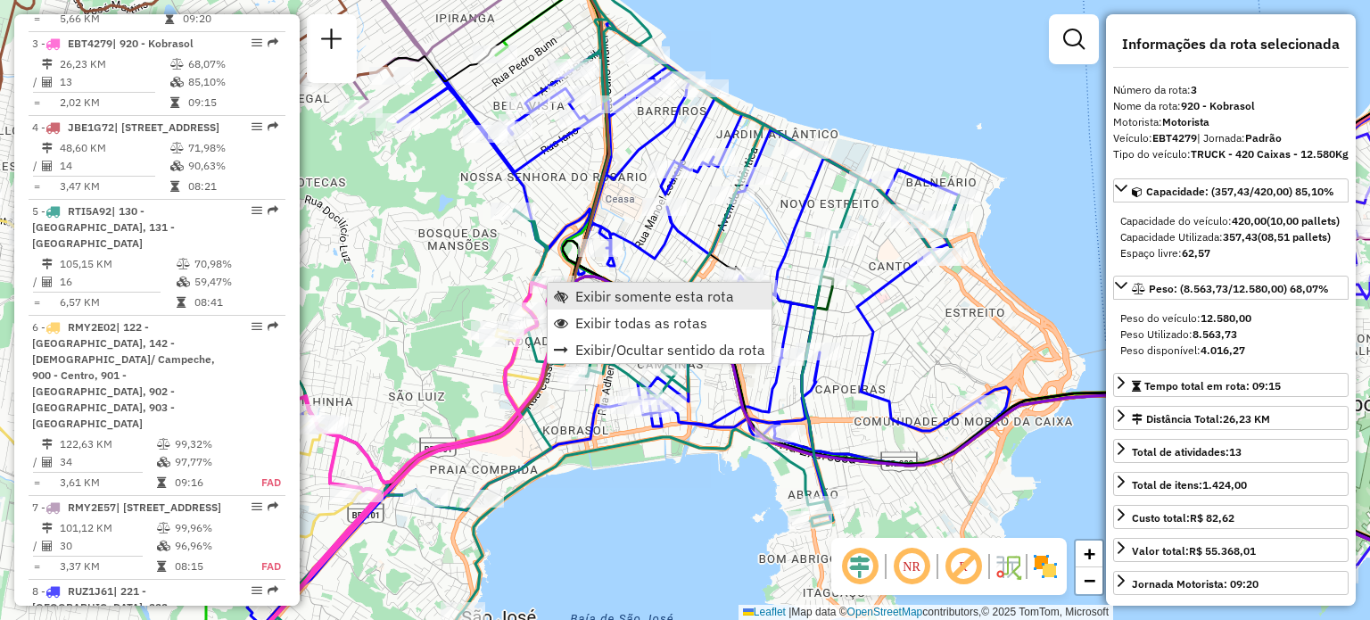
click at [574, 293] on link "Exibir somente esta rota" at bounding box center [660, 296] width 224 height 27
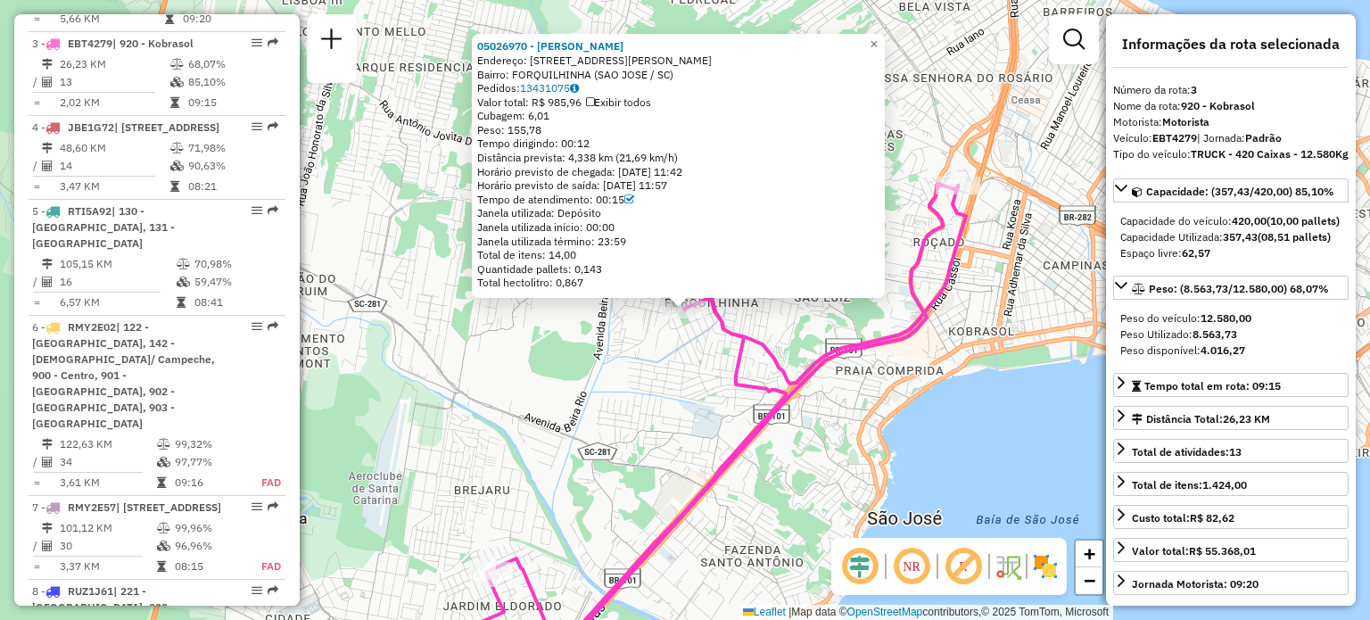
click at [626, 392] on div "05026970 - [PERSON_NAME]: [STREET_ADDRESS][PERSON_NAME] Bairro: FORQUILHINHA ([…" at bounding box center [685, 310] width 1370 height 620
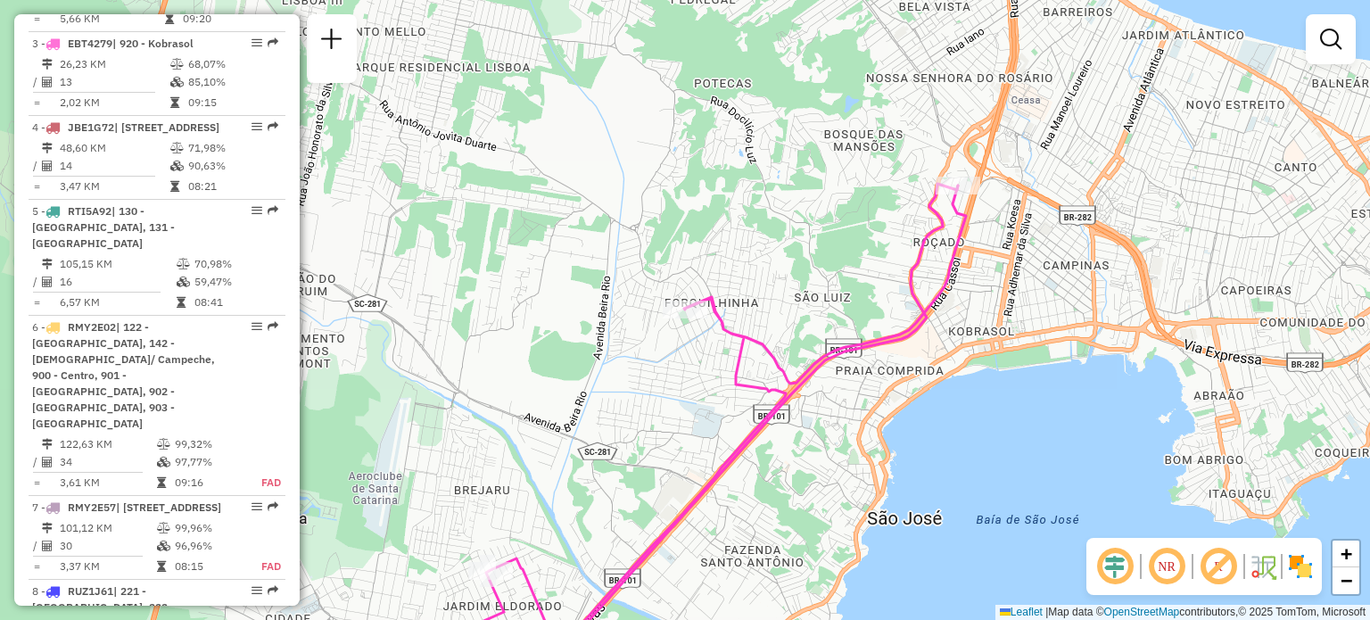
drag, startPoint x: 660, startPoint y: 479, endPoint x: 692, endPoint y: 215, distance: 265.9
click at [691, 217] on div "Janela de atendimento Grade de atendimento Capacidade Transportadoras Veículos …" at bounding box center [685, 310] width 1370 height 620
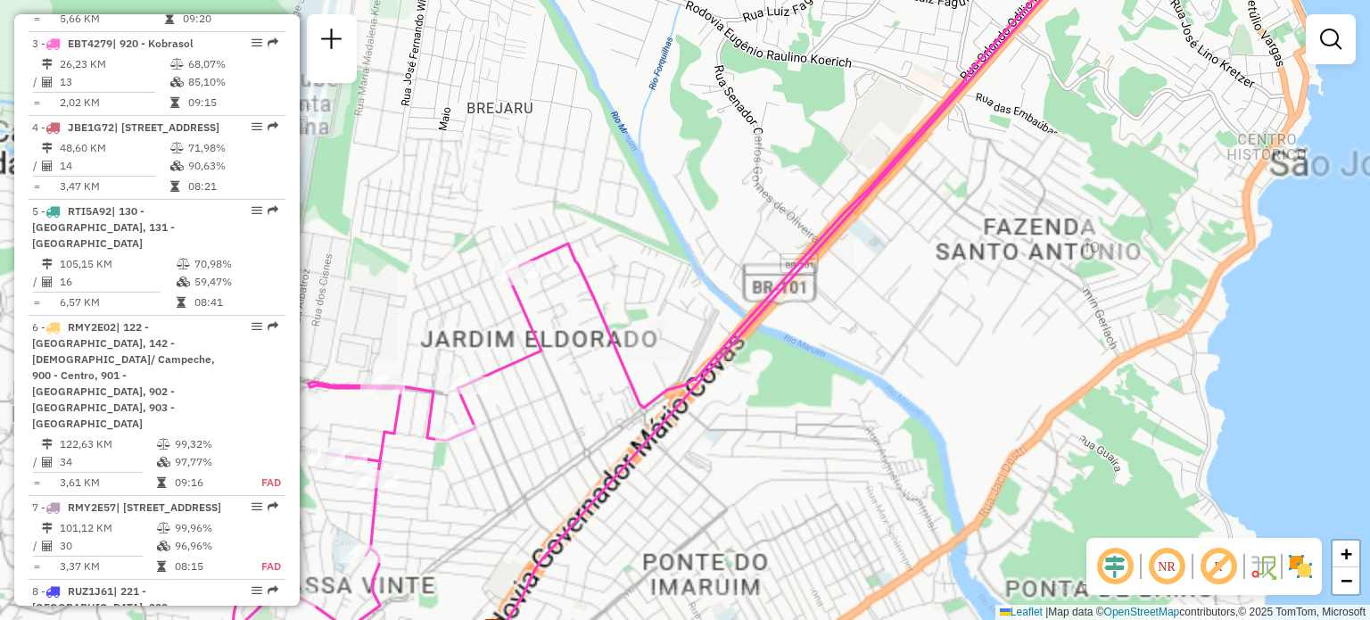
drag, startPoint x: 521, startPoint y: 342, endPoint x: 593, endPoint y: 322, distance: 75.1
click at [592, 324] on div "Janela de atendimento Grade de atendimento Capacidade Transportadoras Veículos …" at bounding box center [685, 310] width 1370 height 620
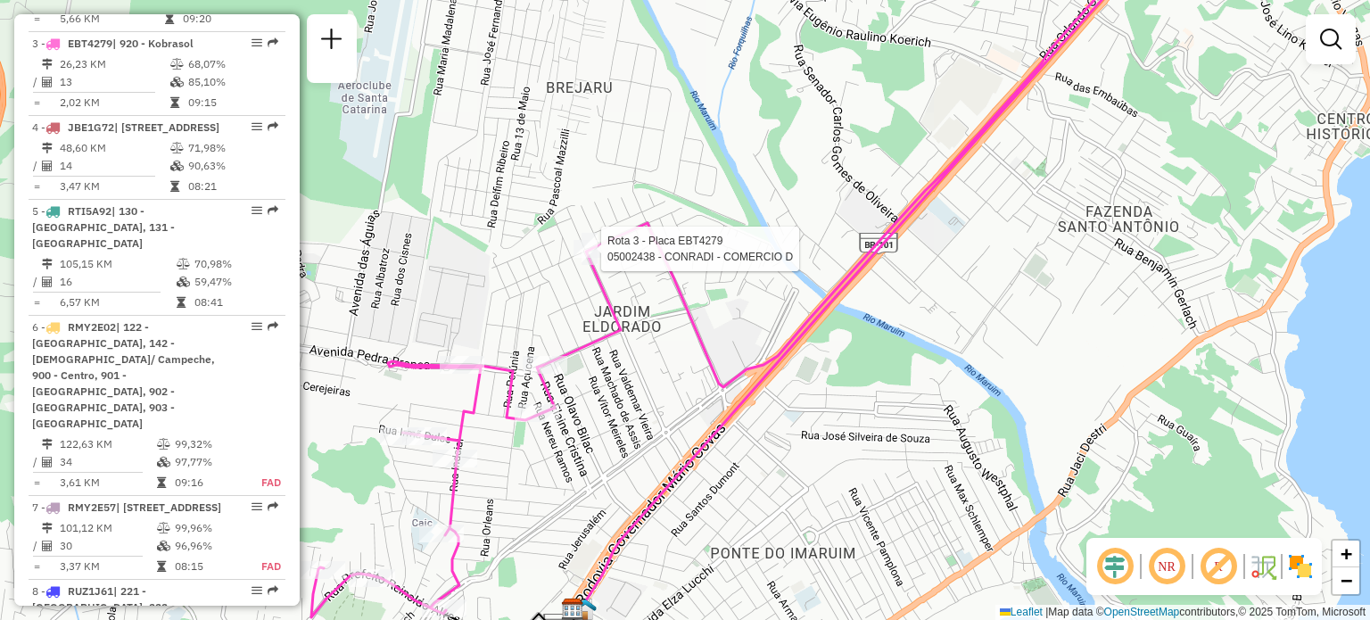
select select "**********"
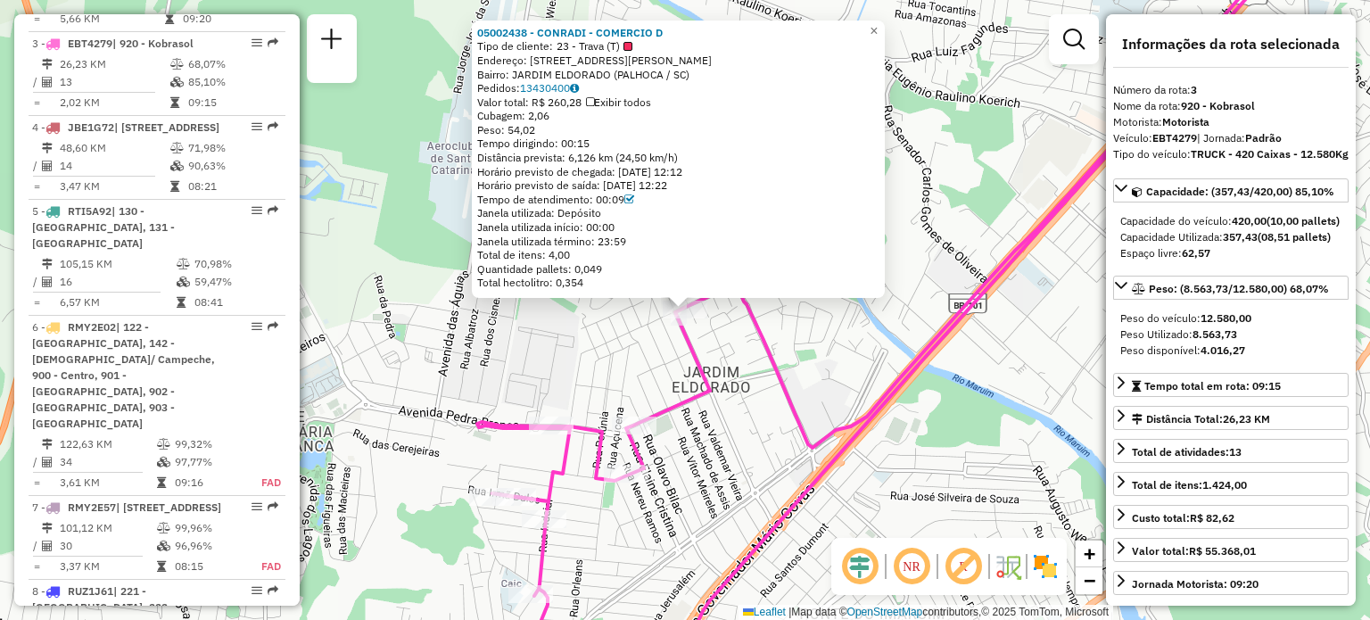
click at [728, 424] on div "05002438 - CONRADI - COMERCIO D Tipo de cliente: 23 - Trava (T) Endereço: [STRE…" at bounding box center [685, 310] width 1370 height 620
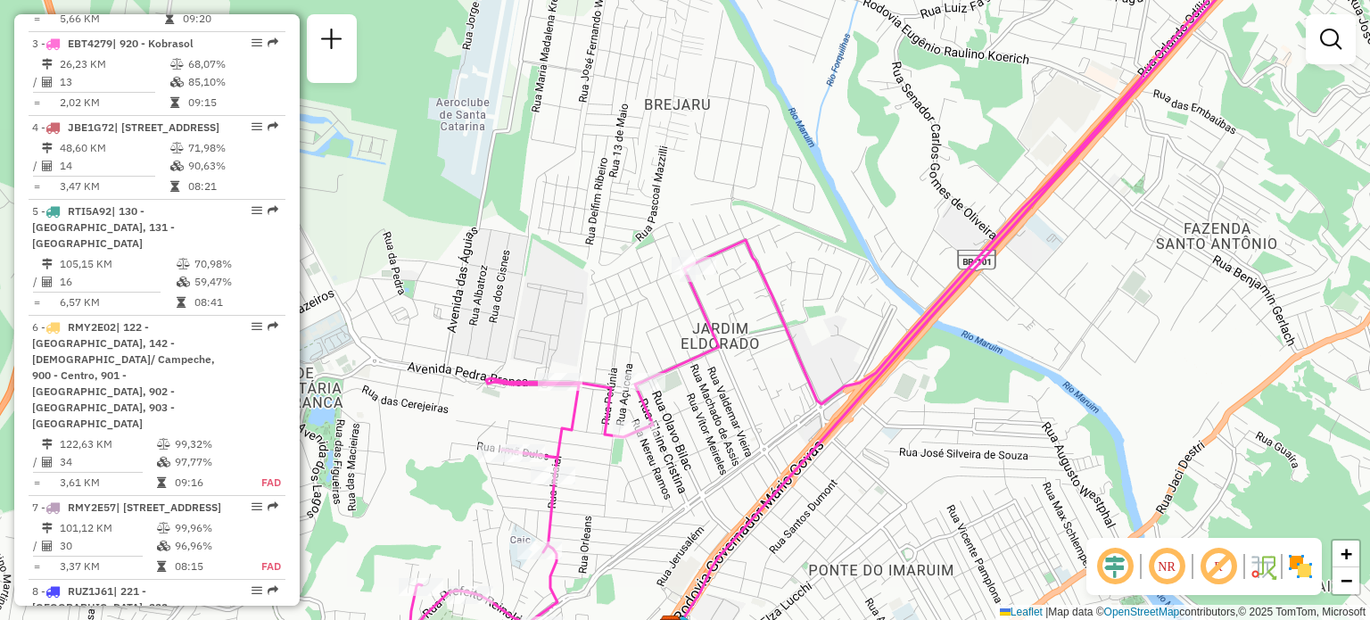
drag, startPoint x: 746, startPoint y: 446, endPoint x: 742, endPoint y: 380, distance: 66.1
click at [756, 400] on div "Janela de atendimento Grade de atendimento Capacidade Transportadoras Veículos …" at bounding box center [685, 310] width 1370 height 620
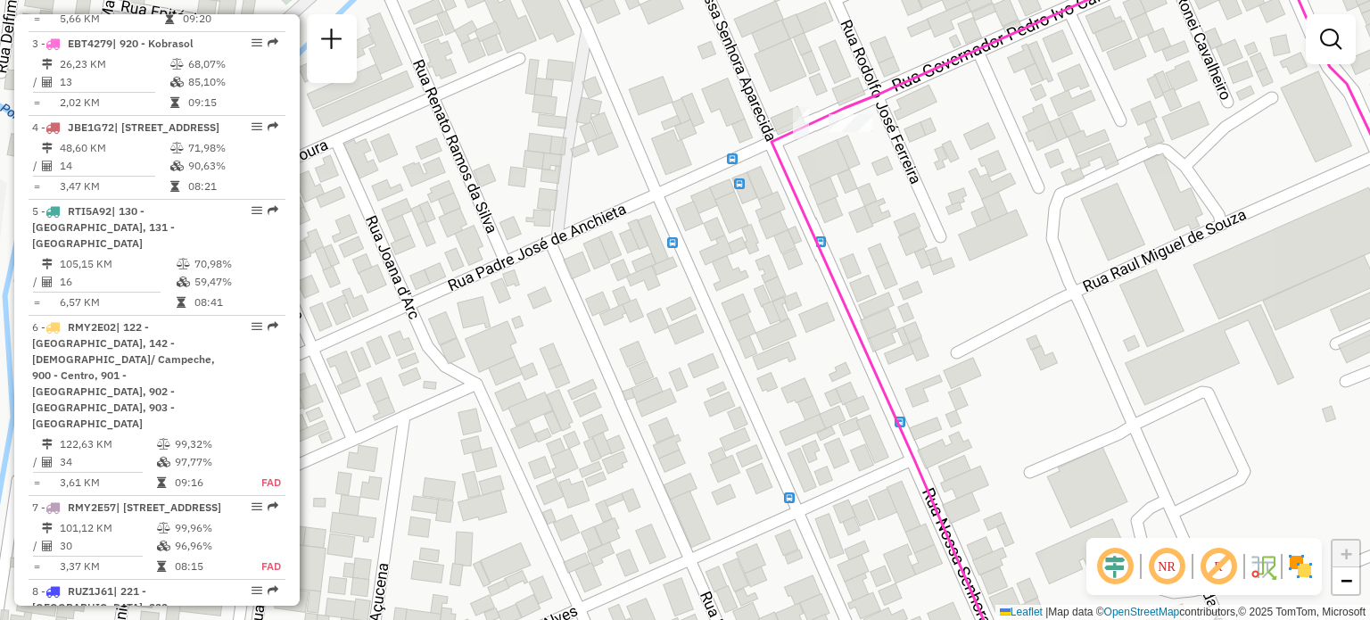
select select "**********"
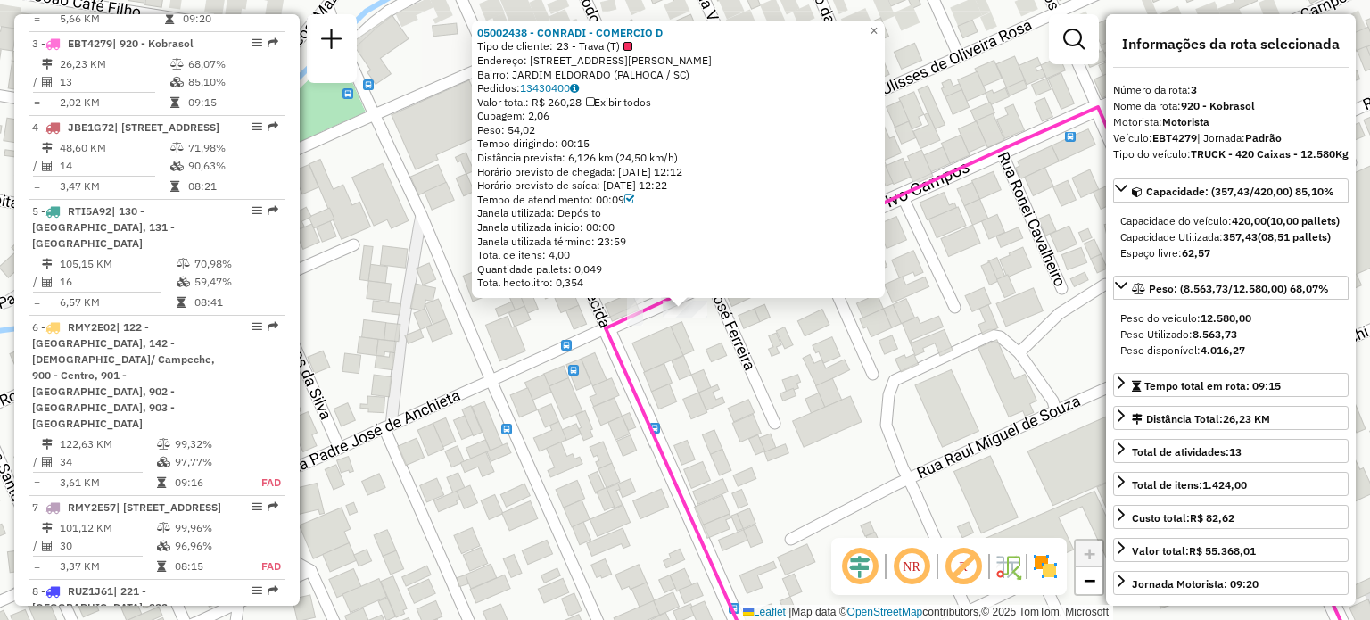
click at [810, 434] on div "05002438 - CONRADI - COMERCIO D Tipo de cliente: 23 - Trava (T) Endereço: [STRE…" at bounding box center [685, 310] width 1370 height 620
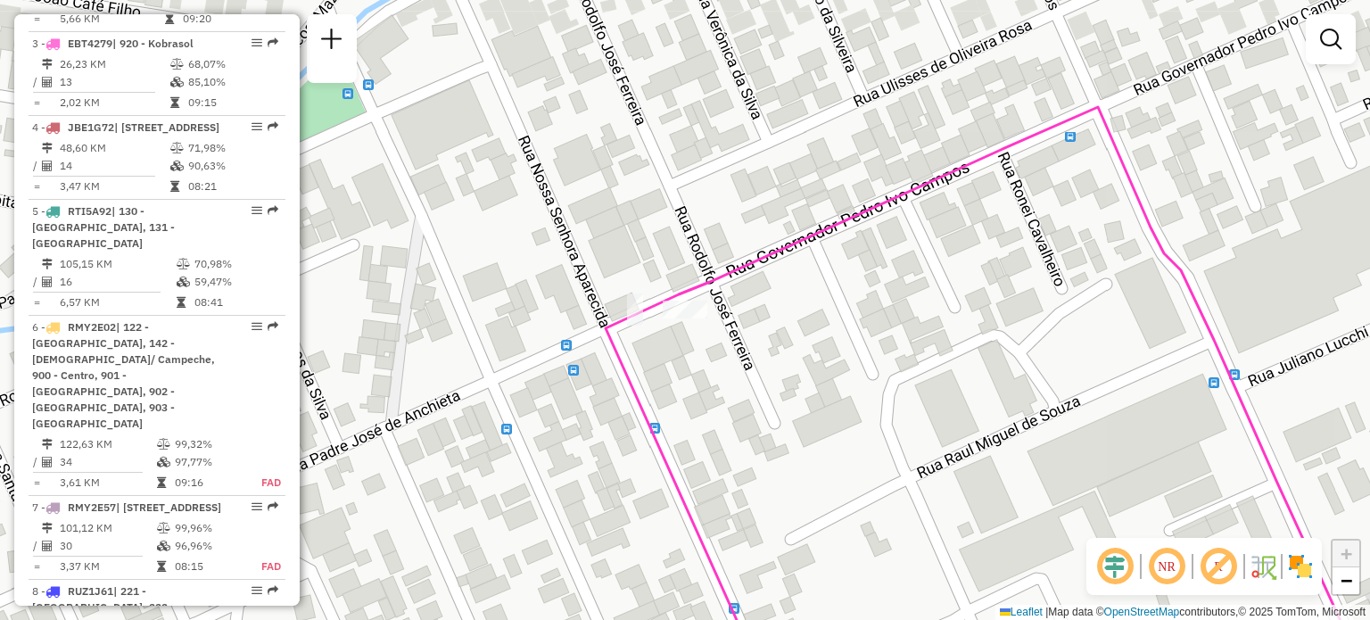
drag, startPoint x: 725, startPoint y: 490, endPoint x: 804, endPoint y: 214, distance: 286.5
click at [791, 318] on div "Janela de atendimento Grade de atendimento Capacidade Transportadoras Veículos …" at bounding box center [685, 310] width 1370 height 620
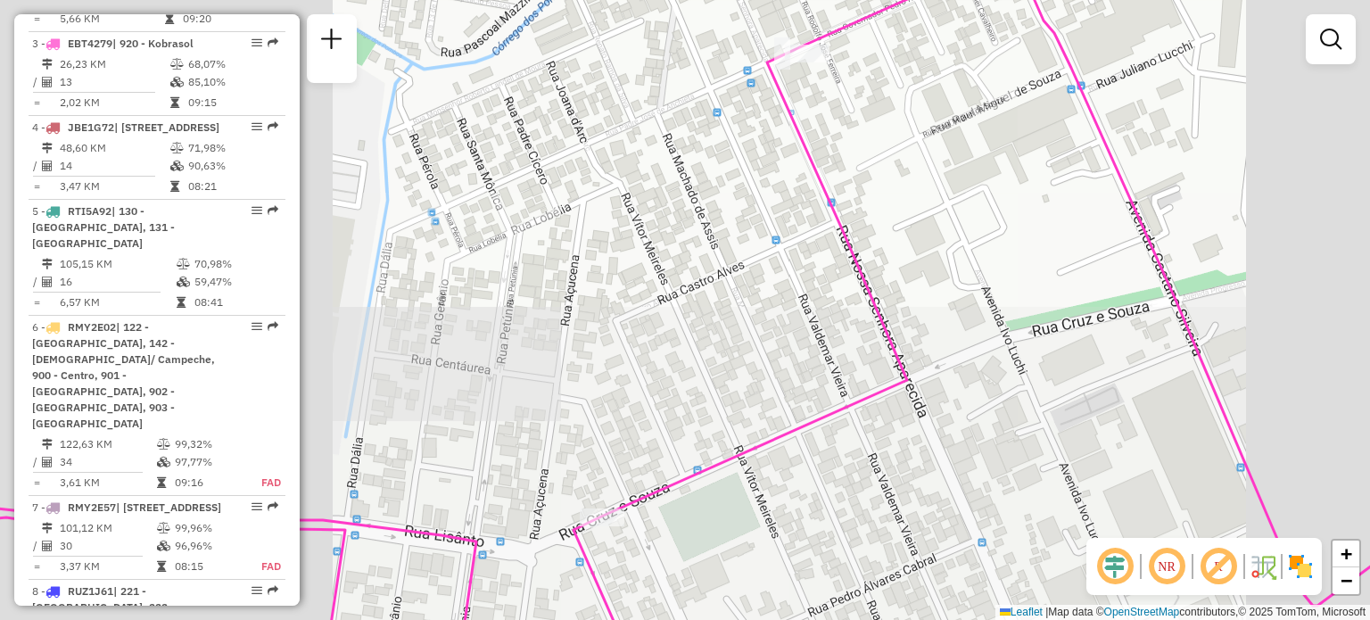
drag, startPoint x: 728, startPoint y: 348, endPoint x: 703, endPoint y: 199, distance: 151.0
click at [806, 98] on div "Janela de atendimento Grade de atendimento Capacidade Transportadoras Veículos …" at bounding box center [685, 310] width 1370 height 620
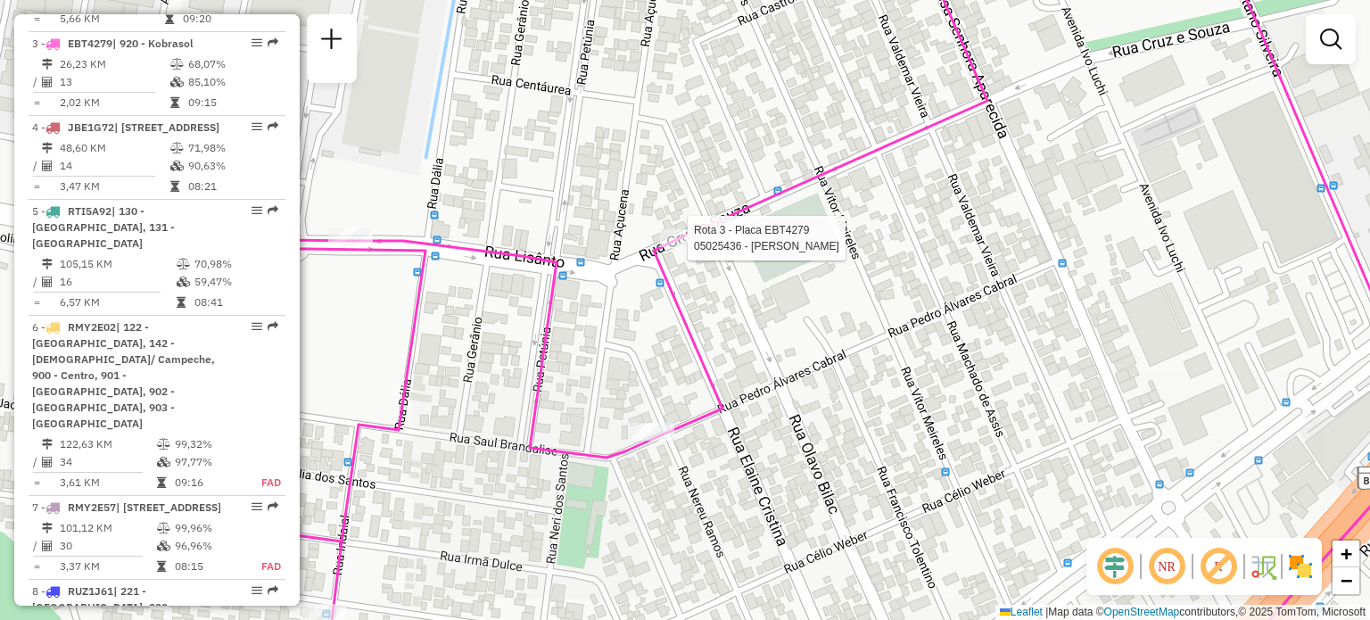
select select "**********"
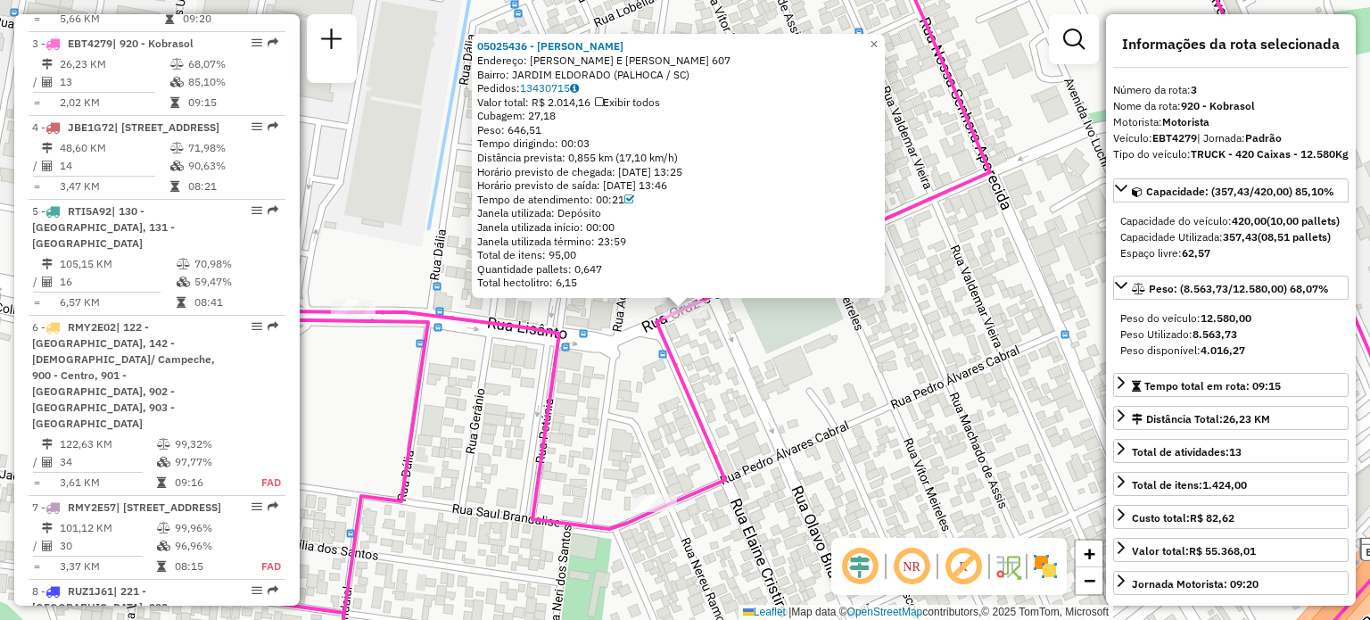
click at [728, 425] on div "05025436 - [PERSON_NAME] Endereço: [PERSON_NAME] E SOUZA 607 Bairro: [GEOGRAPHI…" at bounding box center [685, 310] width 1370 height 620
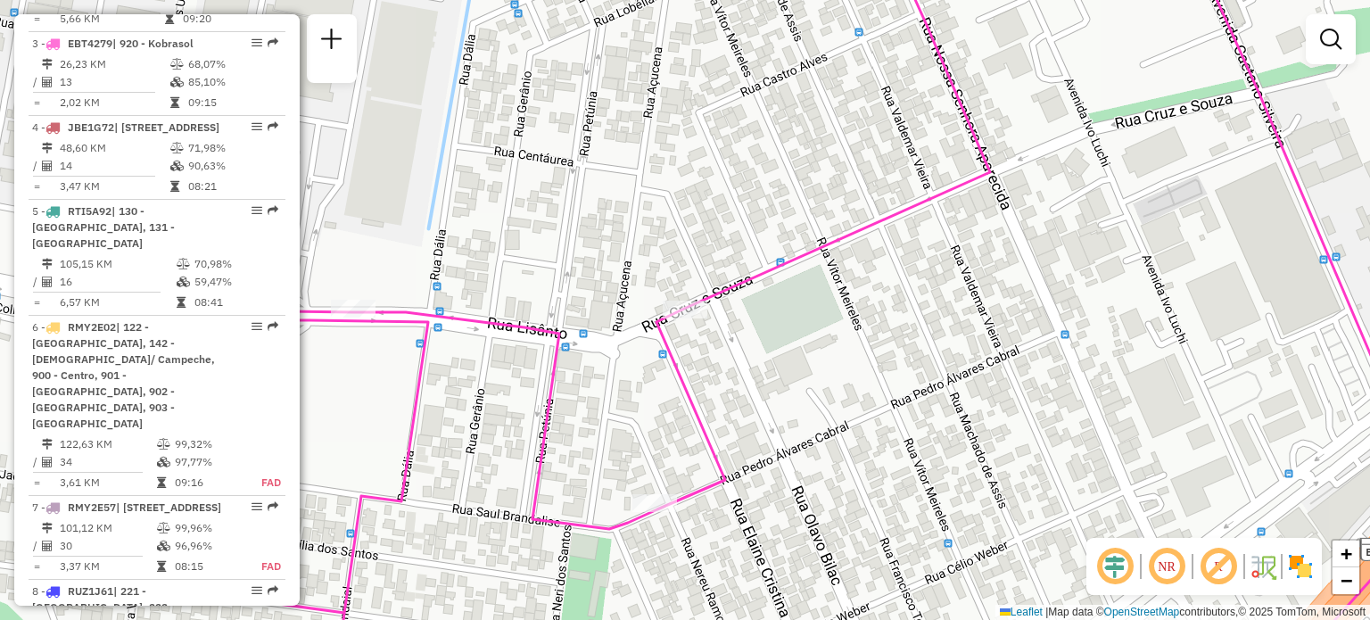
drag, startPoint x: 713, startPoint y: 421, endPoint x: 756, endPoint y: 277, distance: 149.8
click at [757, 276] on div "Rota 3 - Placa EBT4279 05025436 - [PERSON_NAME] E [PERSON_NAME] Janela de atend…" at bounding box center [685, 310] width 1370 height 620
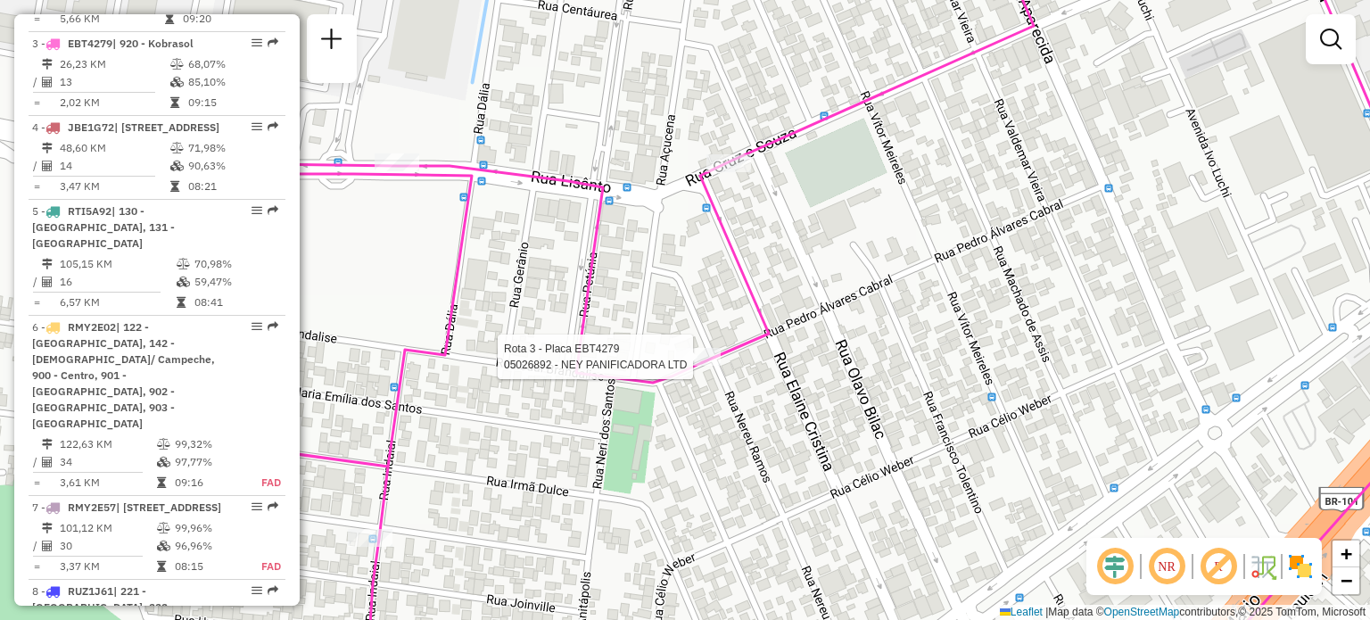
select select "**********"
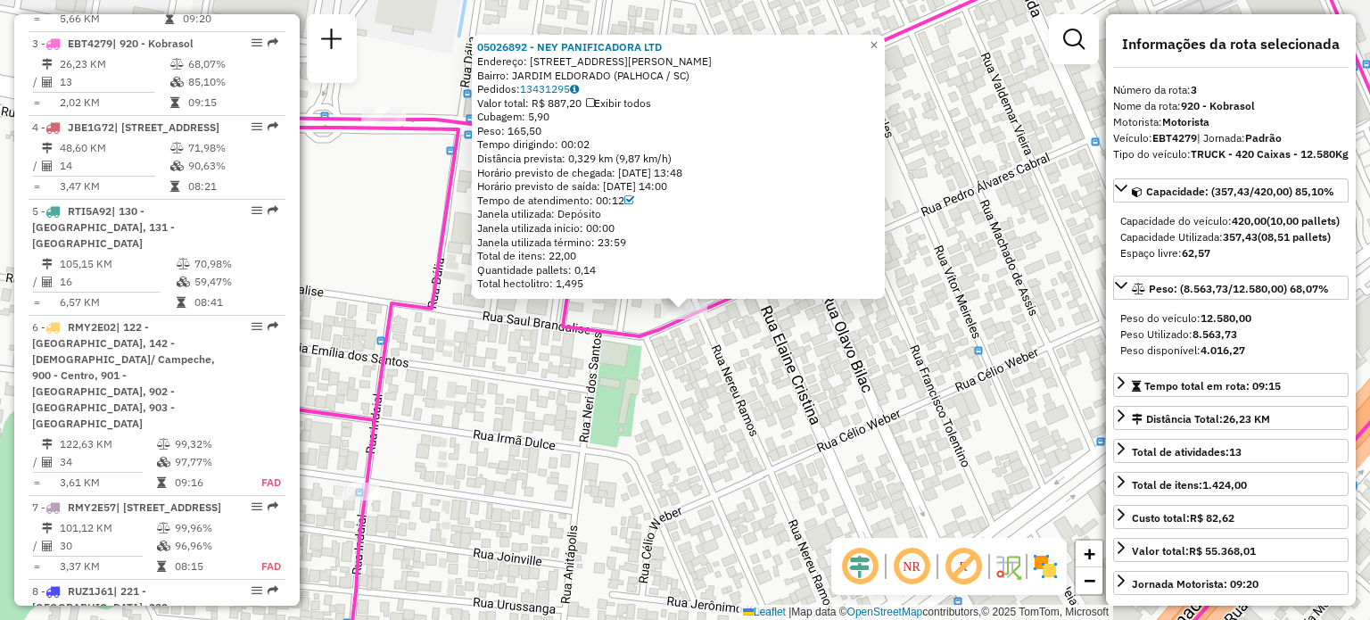
click at [625, 425] on div "05026892 - NEY PANIFICADORA LTD Endereço: [STREET_ADDRESS][PERSON_NAME] Pedidos…" at bounding box center [685, 310] width 1370 height 620
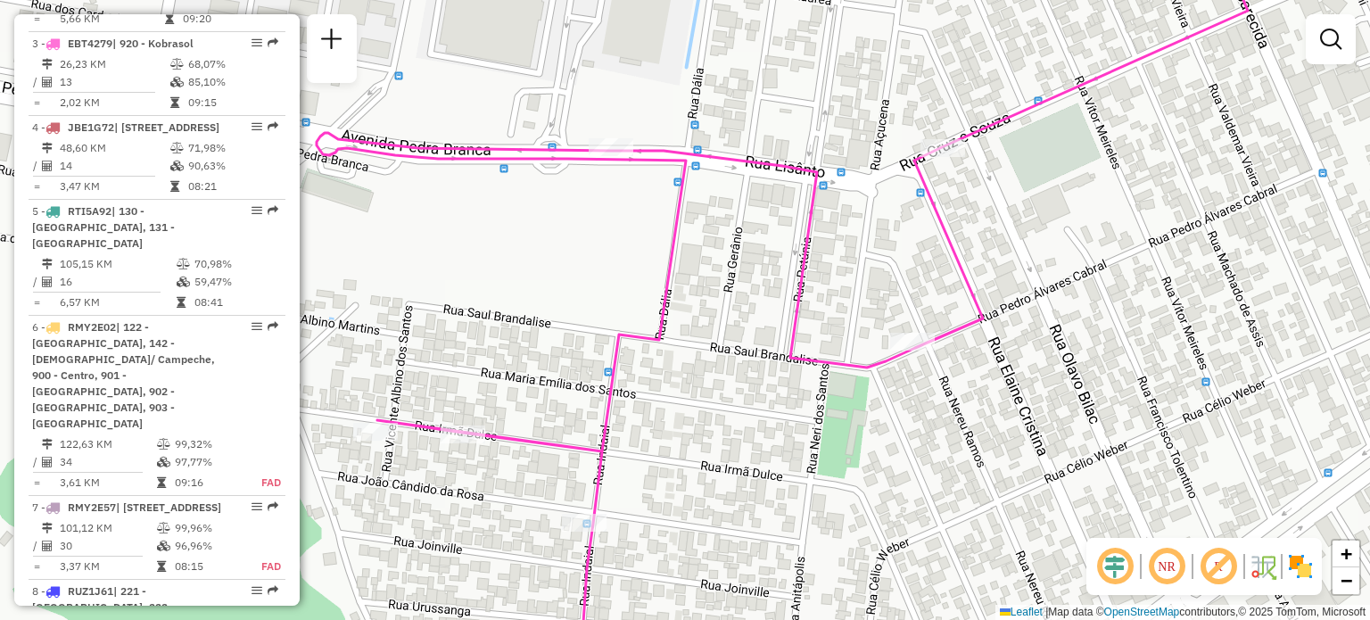
drag, startPoint x: 546, startPoint y: 387, endPoint x: 834, endPoint y: 423, distance: 290.3
click at [834, 425] on div "Janela de atendimento Grade de atendimento Capacidade Transportadoras Veículos …" at bounding box center [685, 310] width 1370 height 620
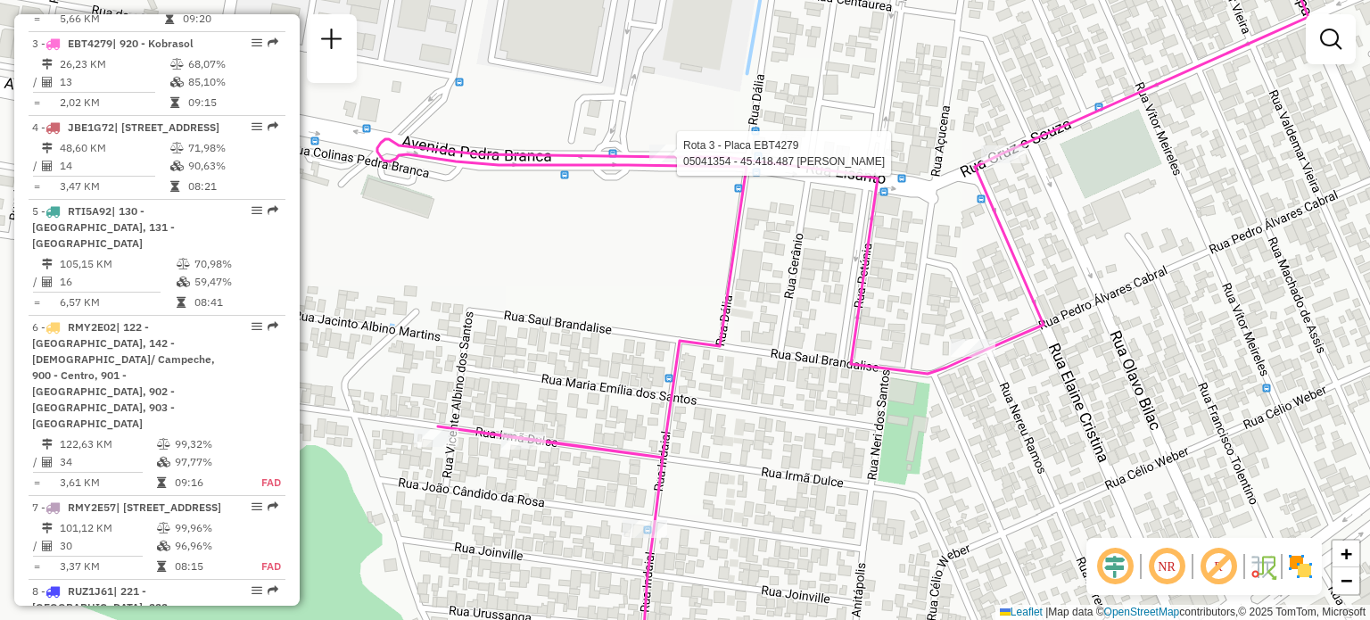
select select "**********"
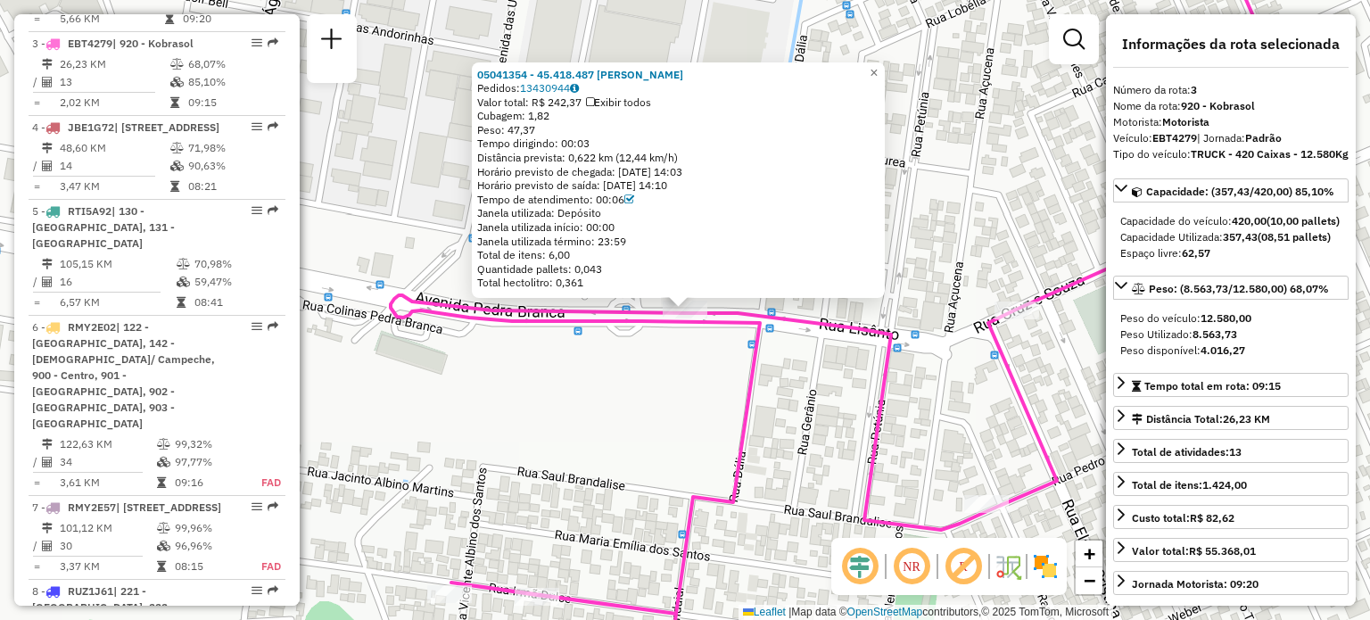
click at [838, 401] on div "05041354 - 45.418.487 [PERSON_NAME] Pedidos: 13430944 Valor total: R$ 242,37 Ex…" at bounding box center [685, 310] width 1370 height 620
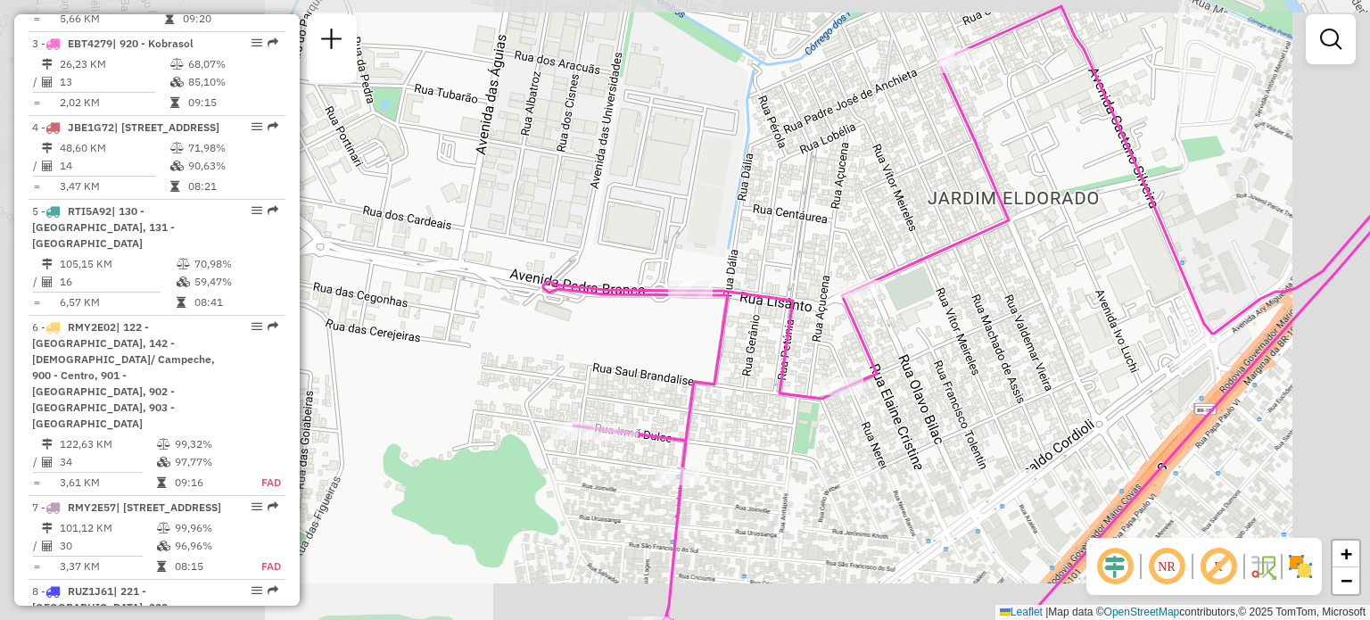
drag, startPoint x: 663, startPoint y: 392, endPoint x: 690, endPoint y: 318, distance: 78.2
click at [697, 314] on div "Janela de atendimento Grade de atendimento Capacidade Transportadoras Veículos …" at bounding box center [685, 310] width 1370 height 620
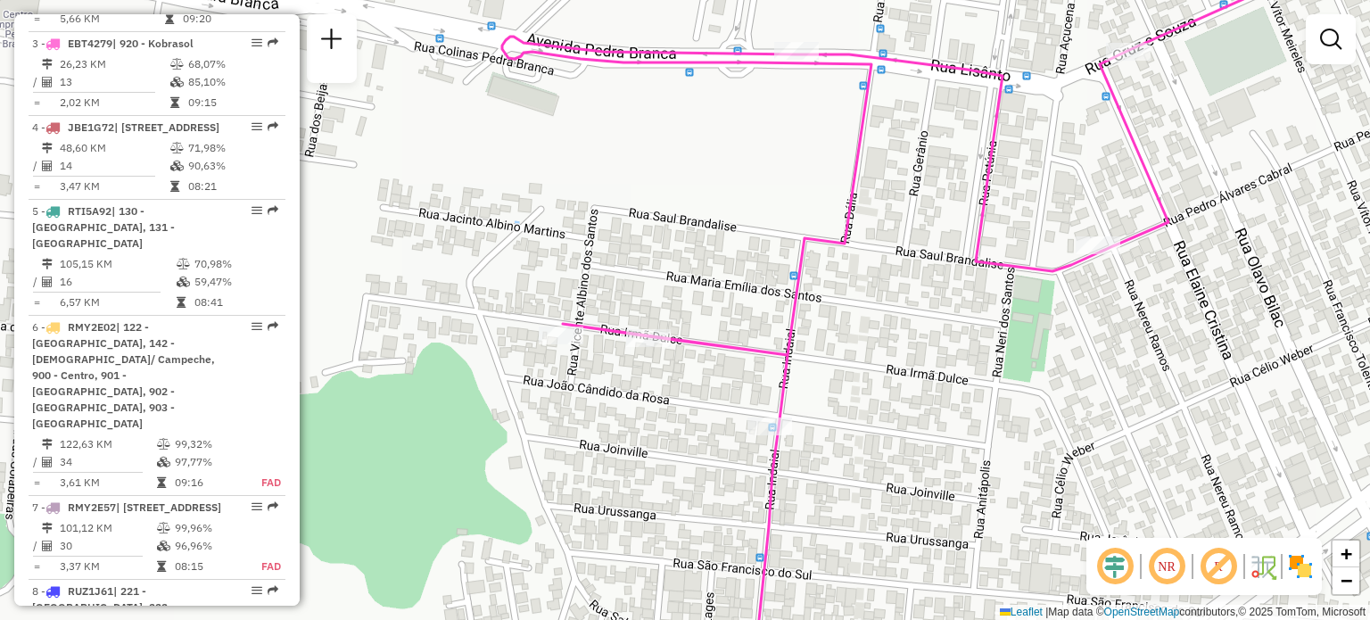
drag, startPoint x: 710, startPoint y: 415, endPoint x: 814, endPoint y: 350, distance: 123.0
click at [817, 350] on div "Janela de atendimento Grade de atendimento Capacidade Transportadoras Veículos …" at bounding box center [685, 310] width 1370 height 620
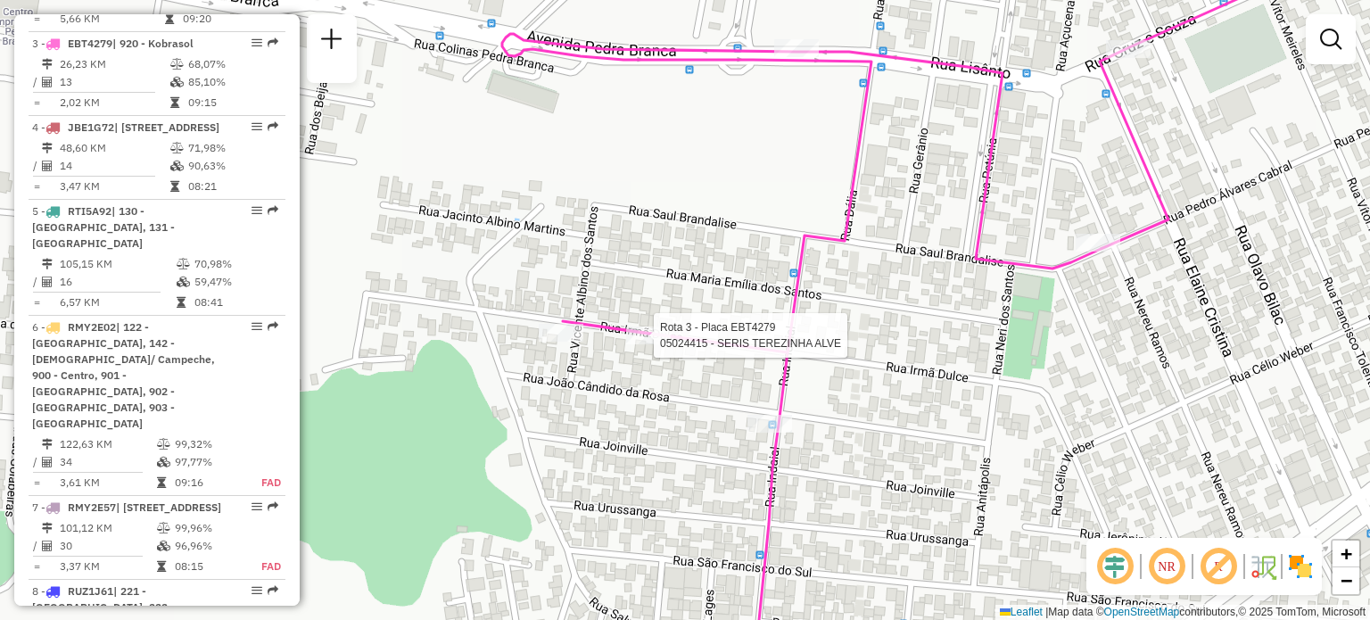
select select "**********"
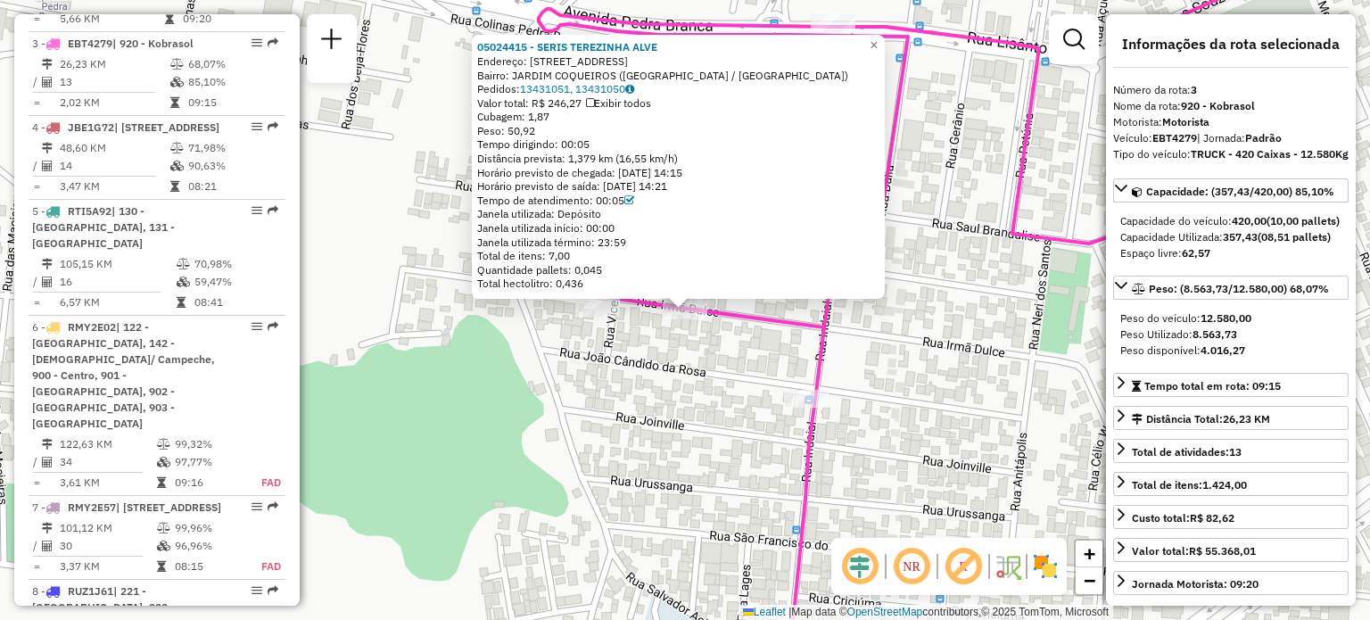
click at [632, 386] on div "05024415 - SERIS TEREZINHA ALVE Endereço: [STREET_ADDRESS] (PALHOCA / [GEOGRAPH…" at bounding box center [685, 310] width 1370 height 620
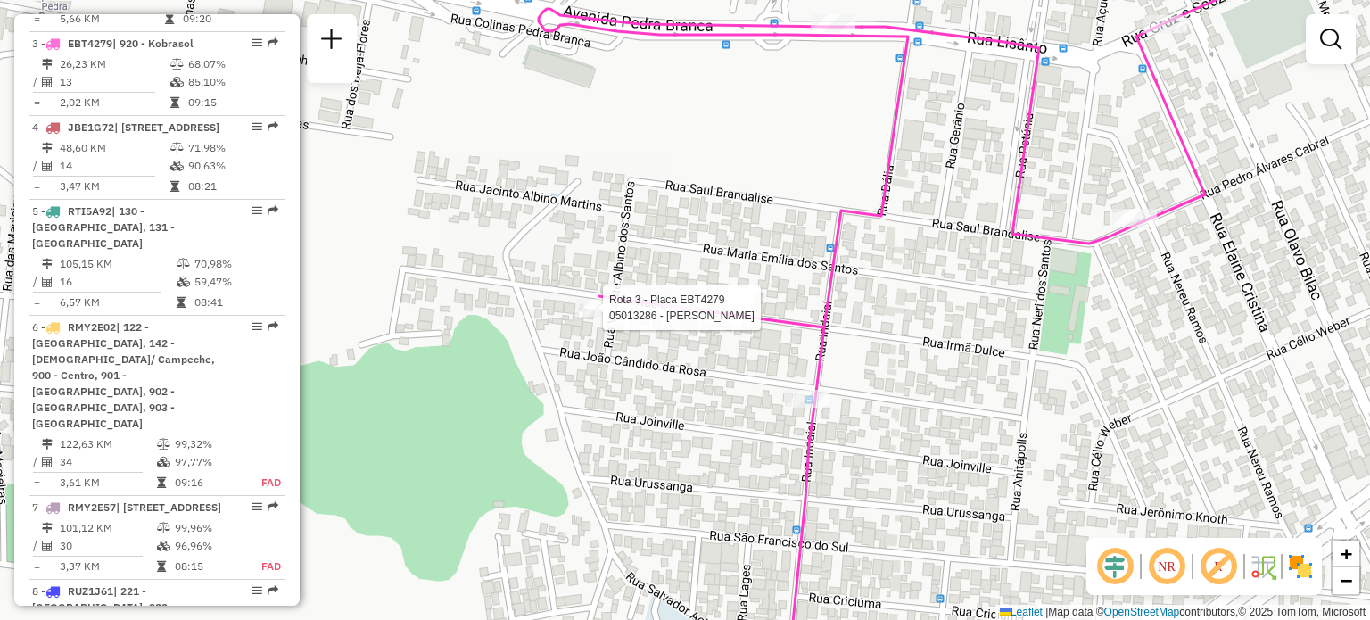
select select "**********"
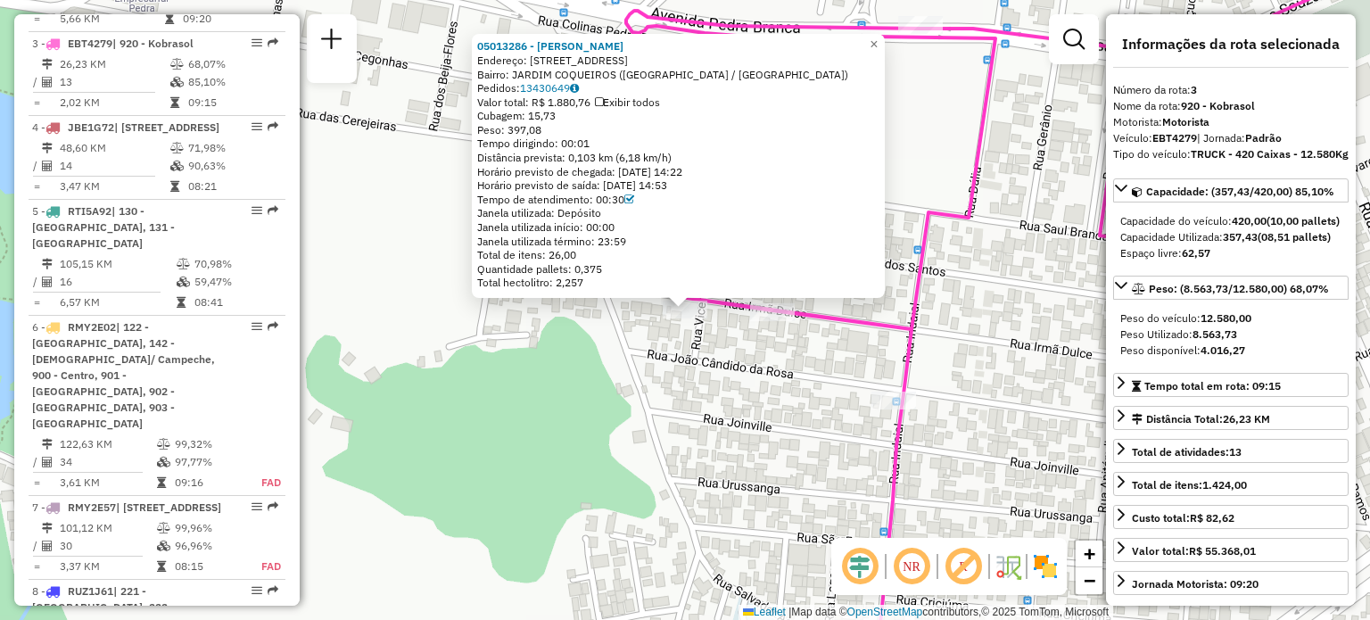
click at [672, 402] on div "05013286 - [PERSON_NAME]: [STREET_ADDRESS] (PALHOCA / [GEOGRAPHIC_DATA]) Pedido…" at bounding box center [685, 310] width 1370 height 620
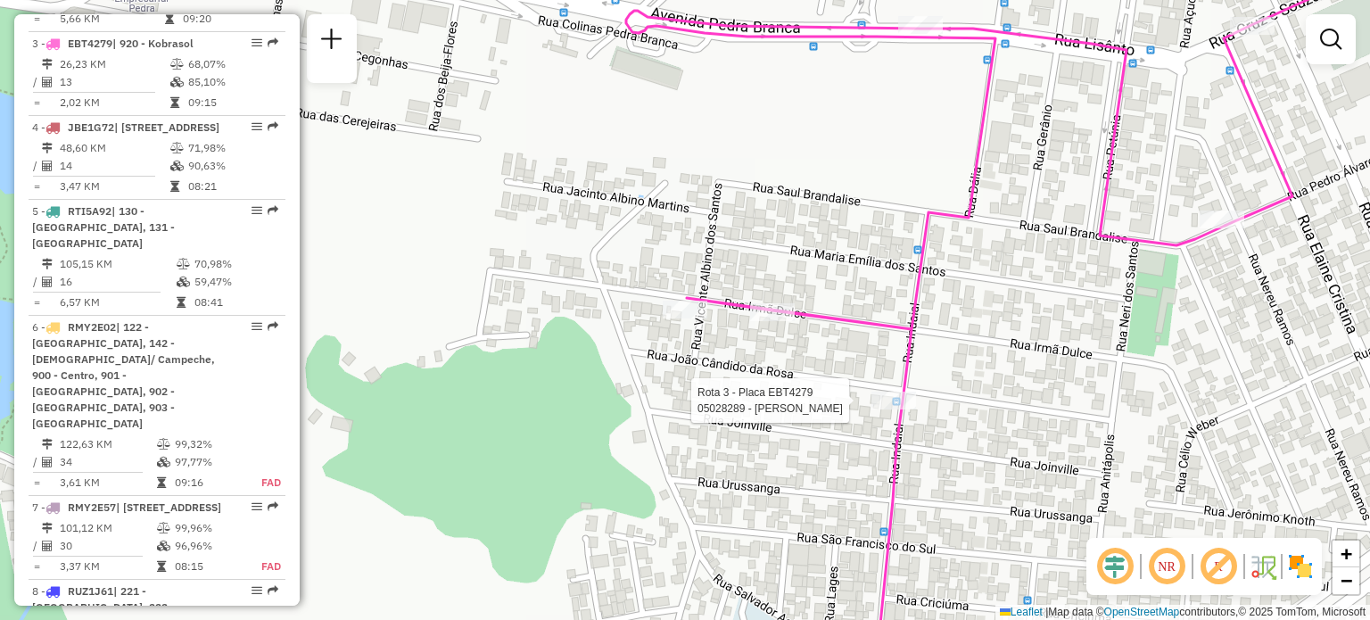
select select "**********"
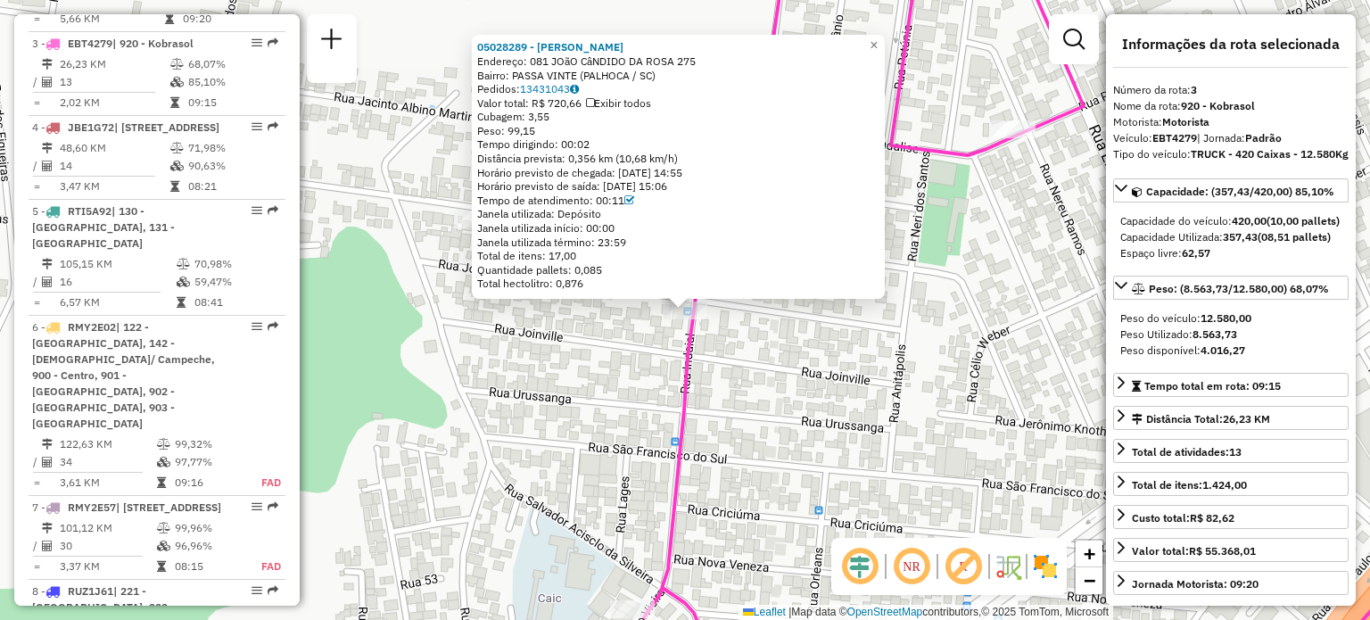
click at [805, 395] on div "05028289 - [PERSON_NAME] DE [PERSON_NAME]: 081 JOãO CâNDIDO DA ROSA 275 Bairro:…" at bounding box center [685, 310] width 1370 height 620
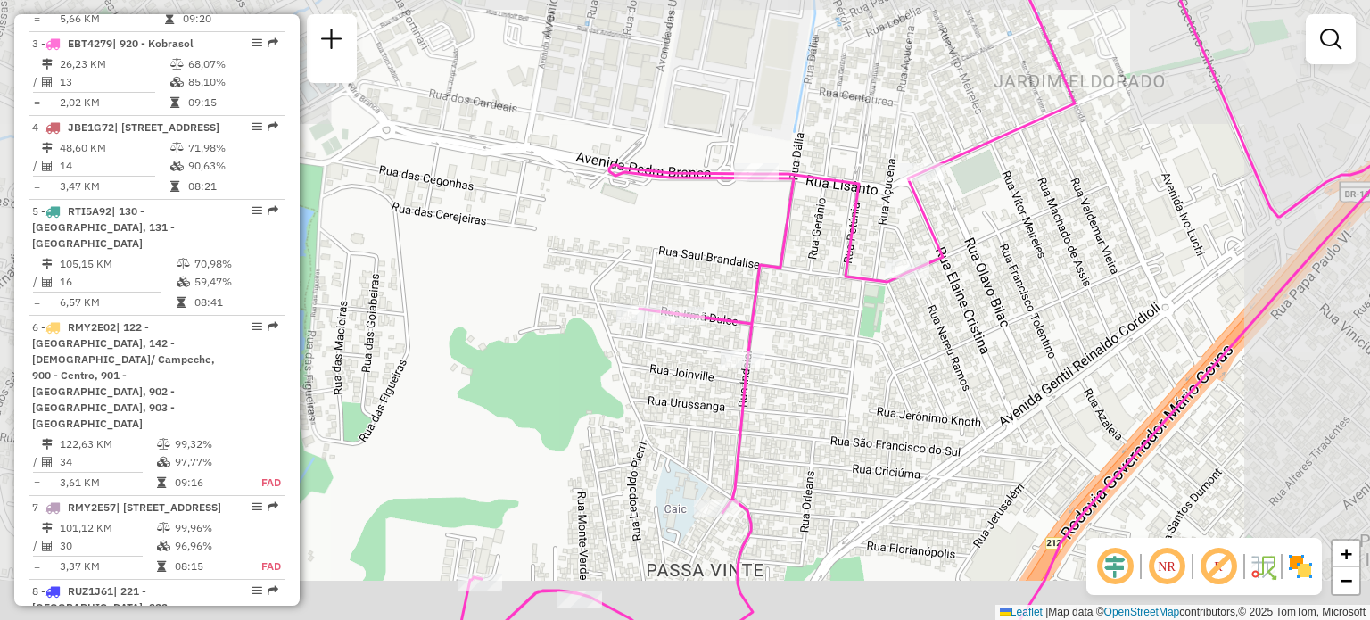
drag, startPoint x: 817, startPoint y: 447, endPoint x: 785, endPoint y: 296, distance: 154.1
click at [787, 301] on div "Janela de atendimento Grade de atendimento Capacidade Transportadoras Veículos …" at bounding box center [685, 310] width 1370 height 620
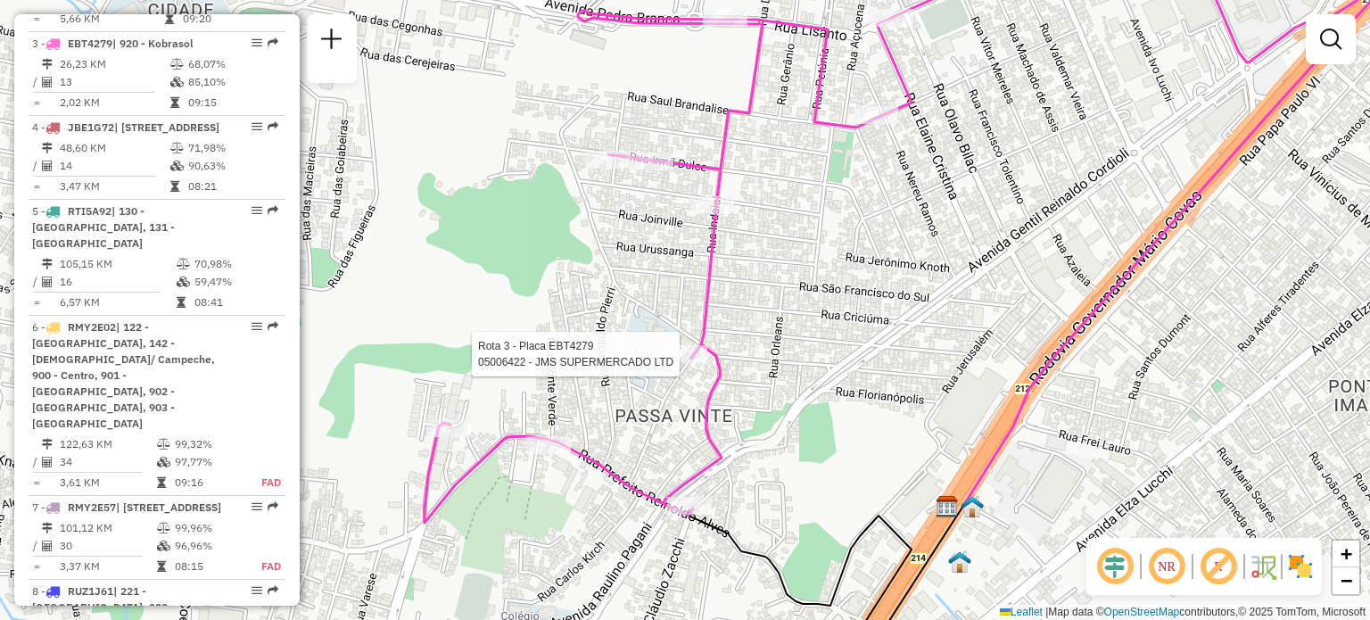
select select "**********"
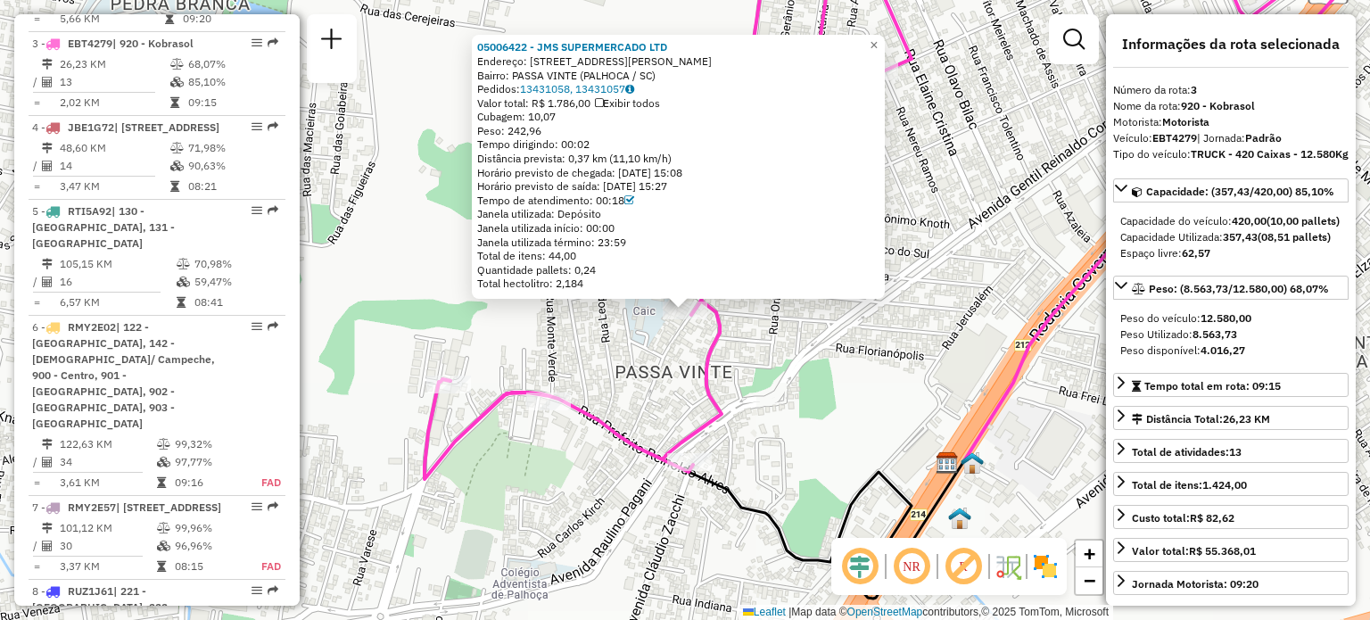
click at [759, 414] on div "05006422 - JMS SUPERMERCADO LTD Endereço: [STREET_ADDRESS][PERSON_NAME]: PASSA …" at bounding box center [685, 310] width 1370 height 620
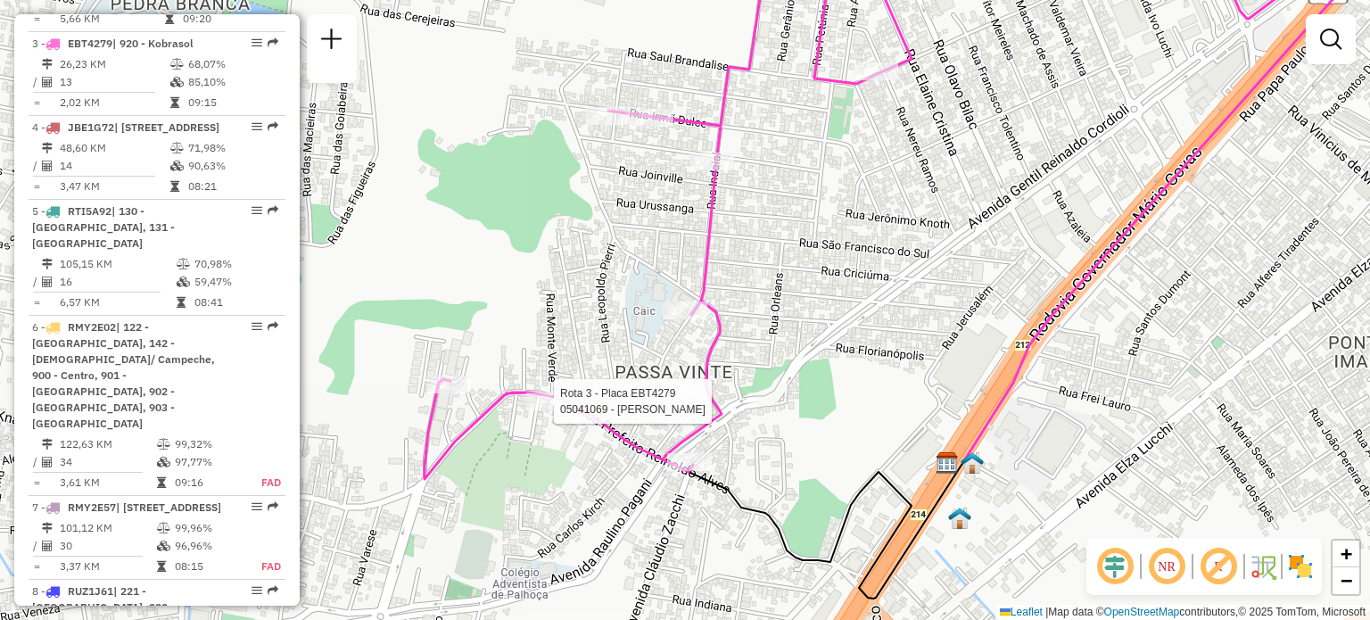
select select "**********"
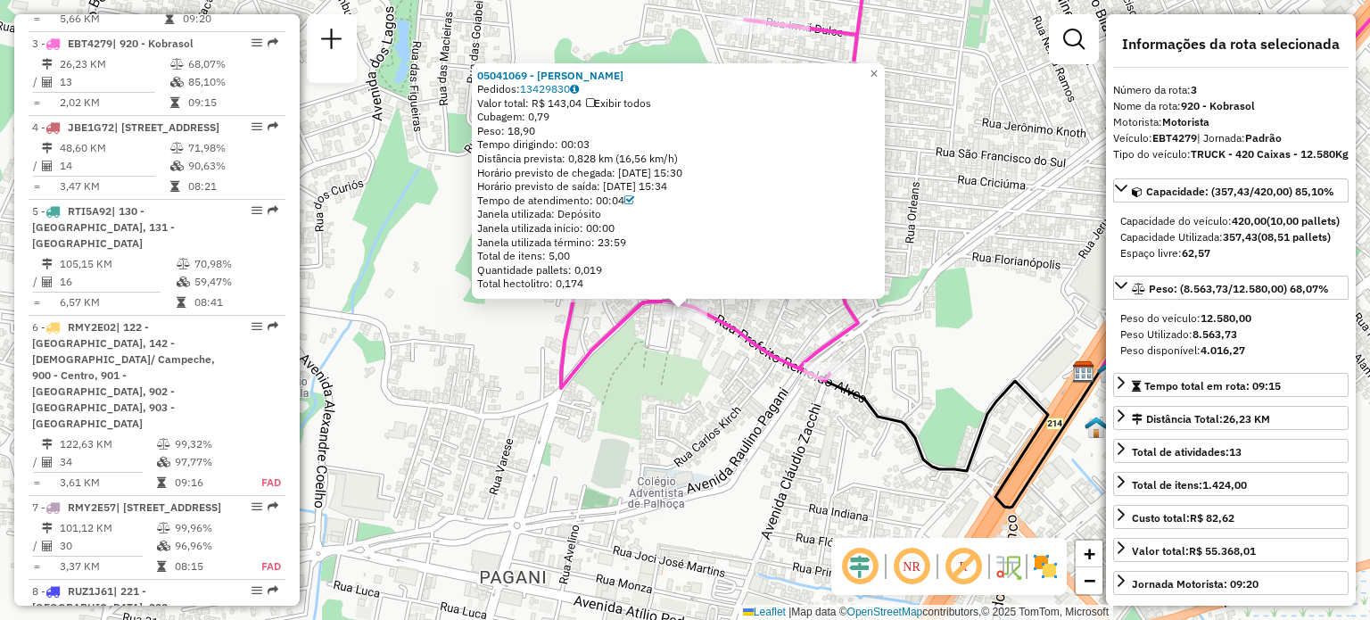
click at [599, 462] on div "05041069 - [PERSON_NAME]: 13429830 Valor total: R$ 143,04 Exibir todos Cubagem:…" at bounding box center [685, 310] width 1370 height 620
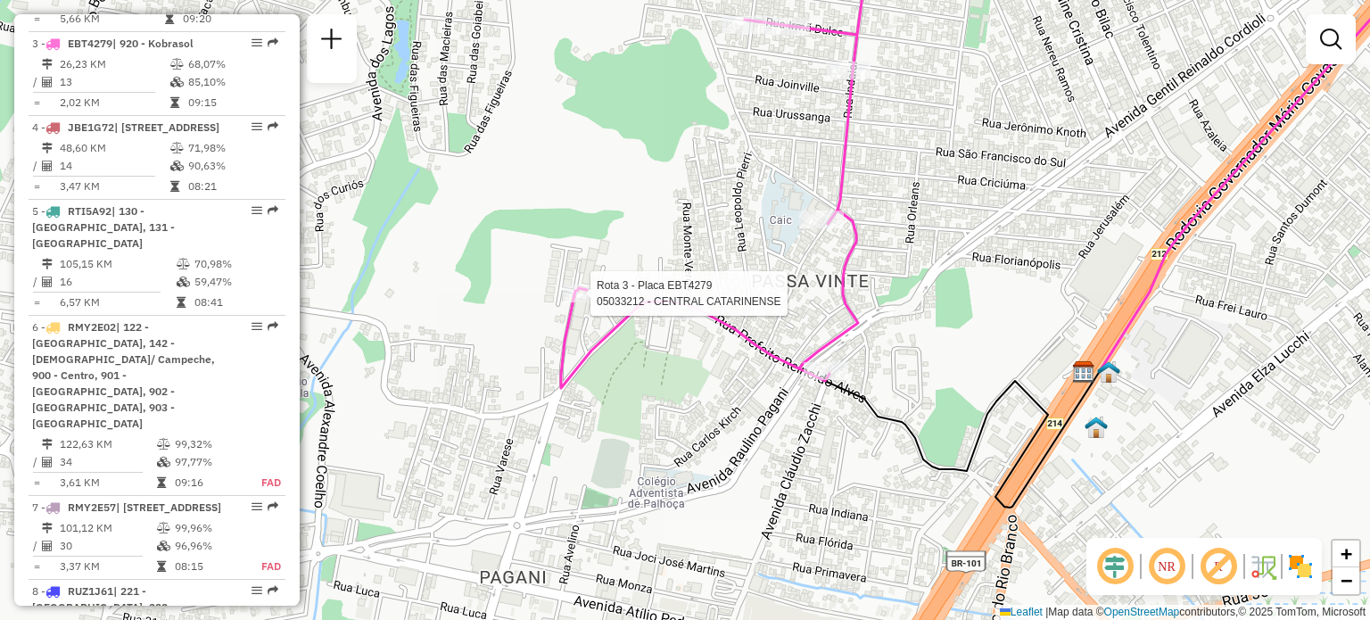
select select "**********"
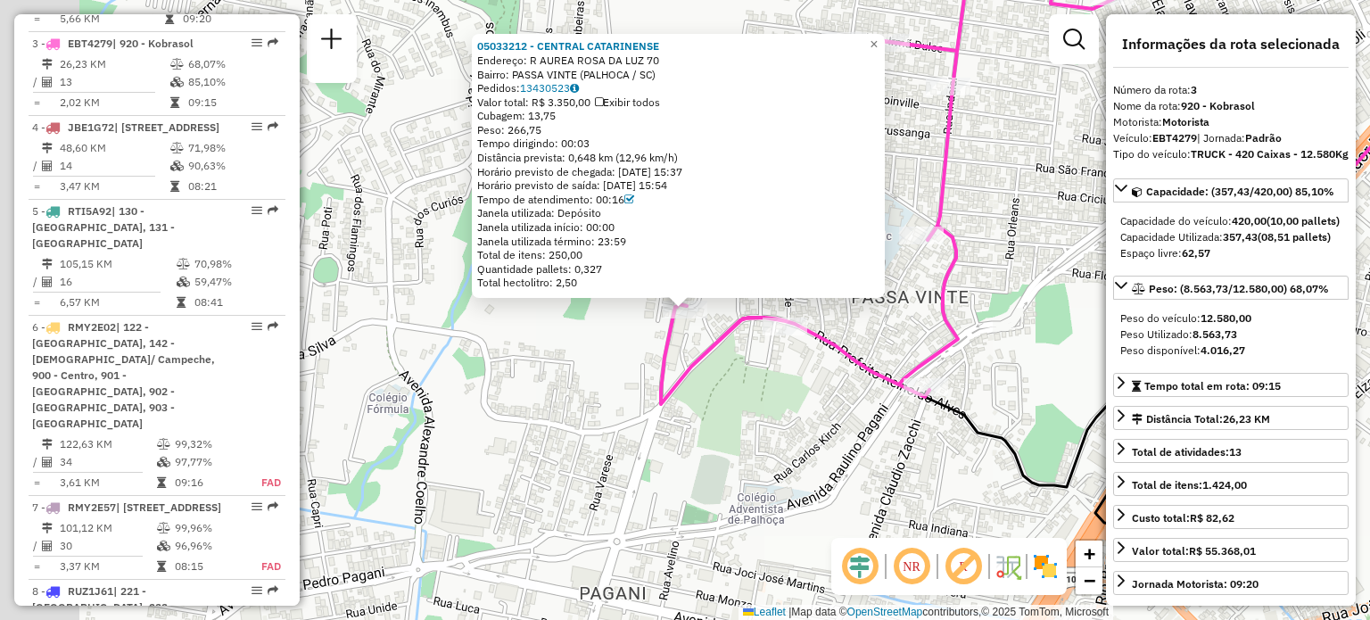
click at [728, 376] on div "05033212 - CENTRAL CATARINENSE Endereço: R AUREA ROSA DA LUZ 70 Bairro: PASSA V…" at bounding box center [685, 310] width 1370 height 620
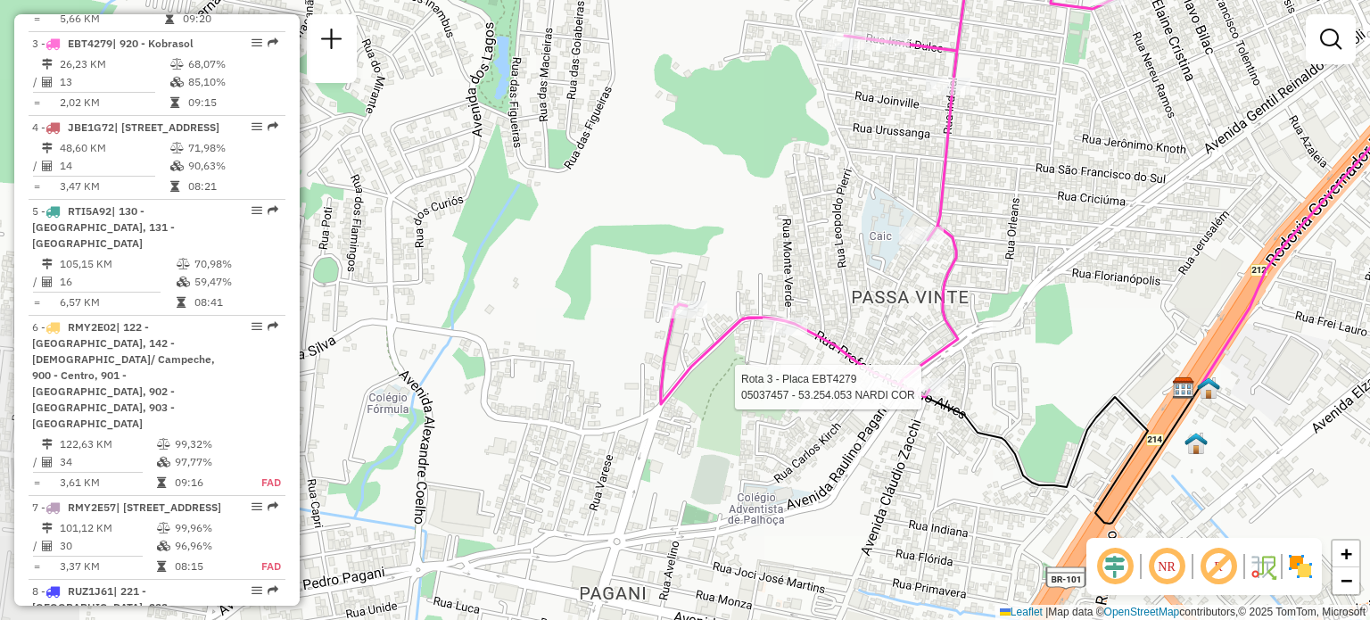
select select "**********"
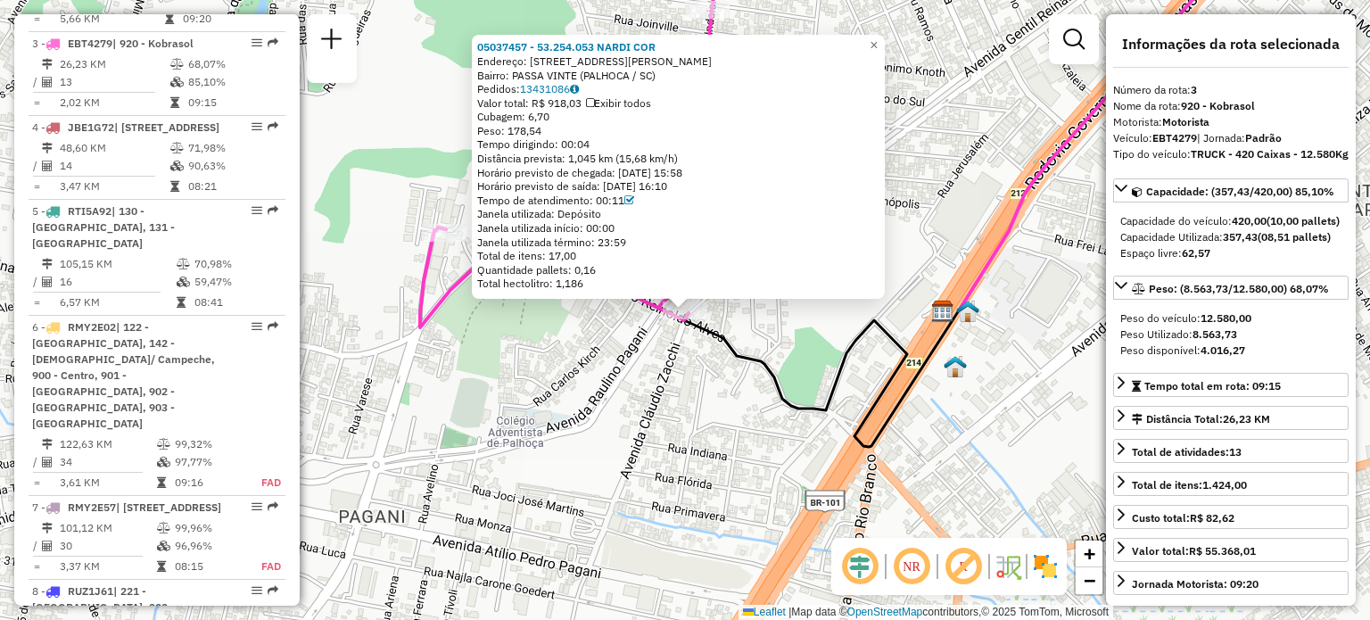
click at [829, 381] on icon at bounding box center [826, 377] width 284 height 139
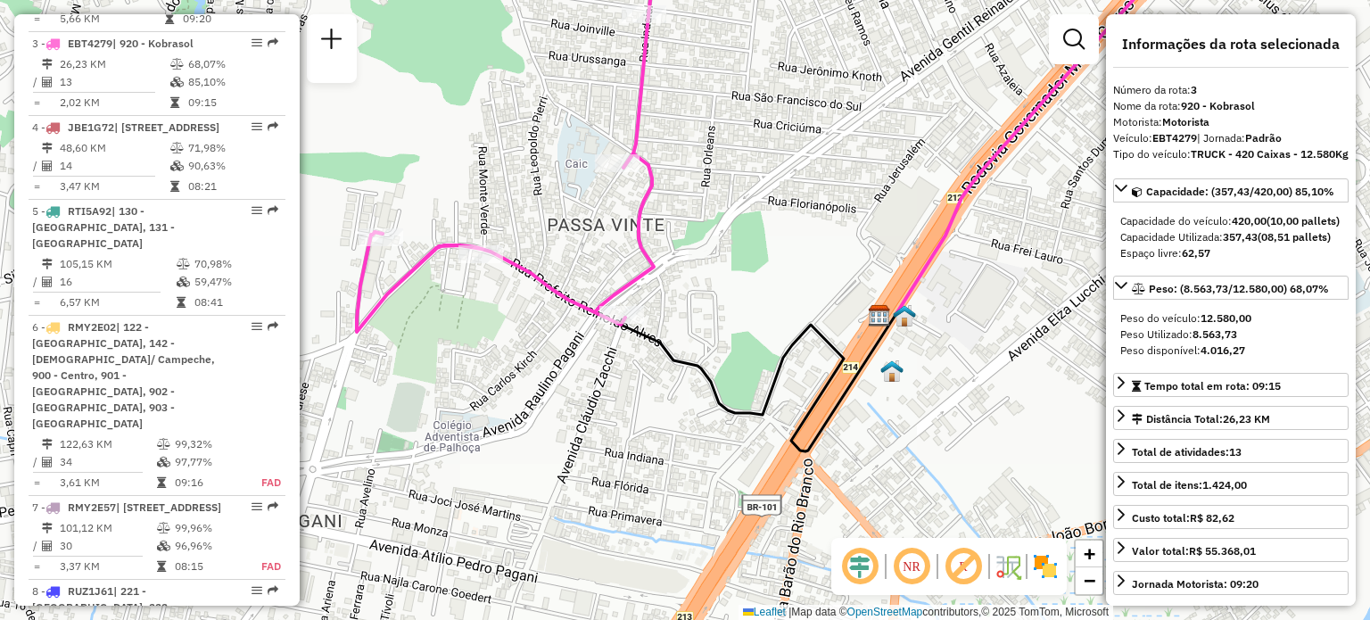
drag, startPoint x: 821, startPoint y: 328, endPoint x: 757, endPoint y: 333, distance: 64.4
click at [757, 333] on div "Janela de atendimento Grade de atendimento Capacidade Transportadoras Veículos …" at bounding box center [685, 310] width 1370 height 620
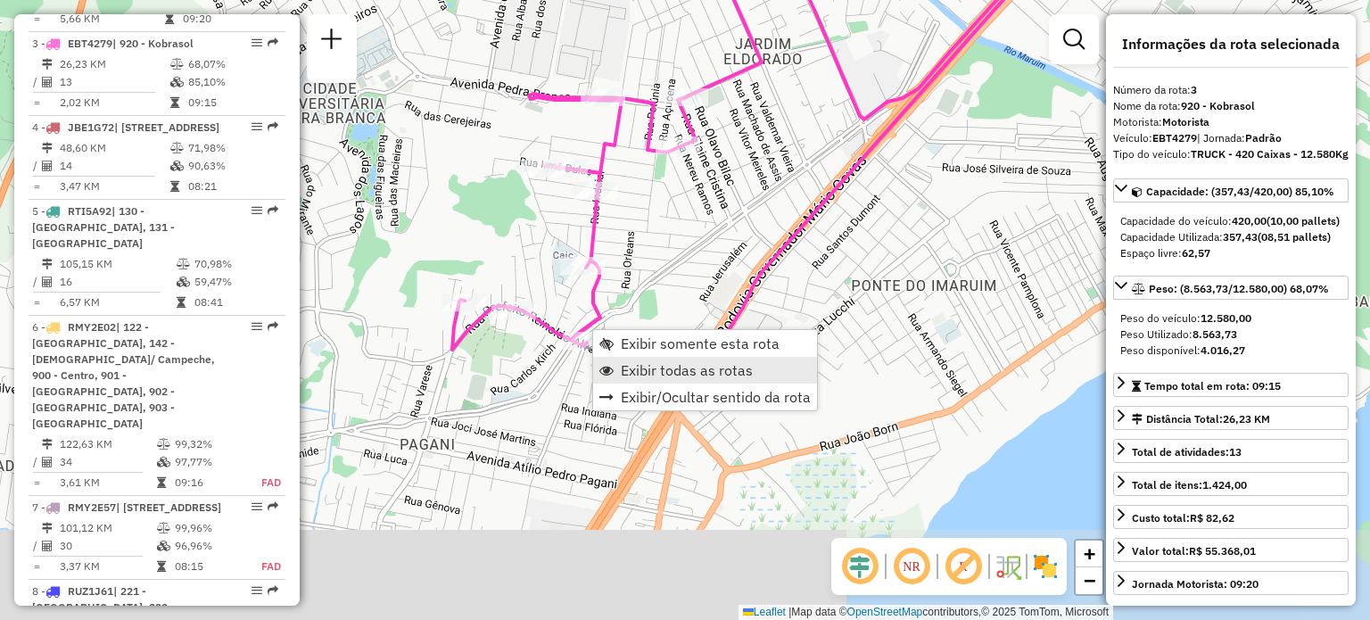
click at [641, 365] on span "Exibir todas as rotas" at bounding box center [687, 370] width 132 height 14
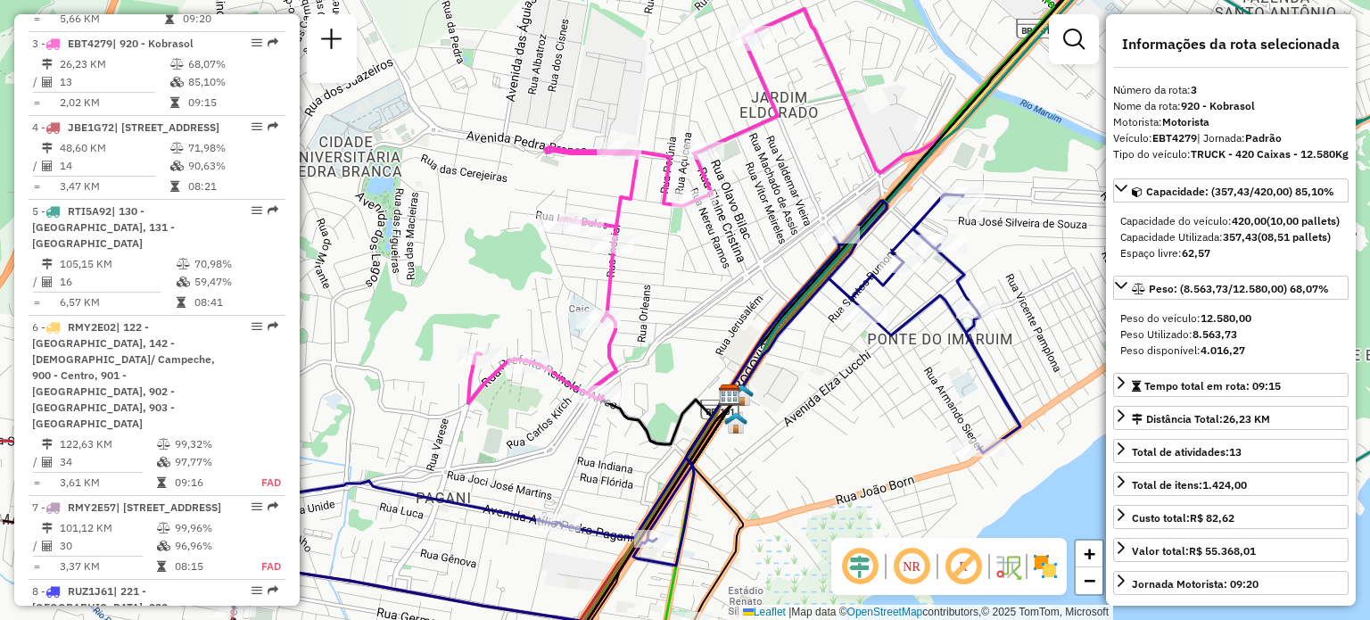
drag, startPoint x: 794, startPoint y: 276, endPoint x: 816, endPoint y: 292, distance: 27.0
click at [803, 297] on icon at bounding box center [576, 464] width 888 height 541
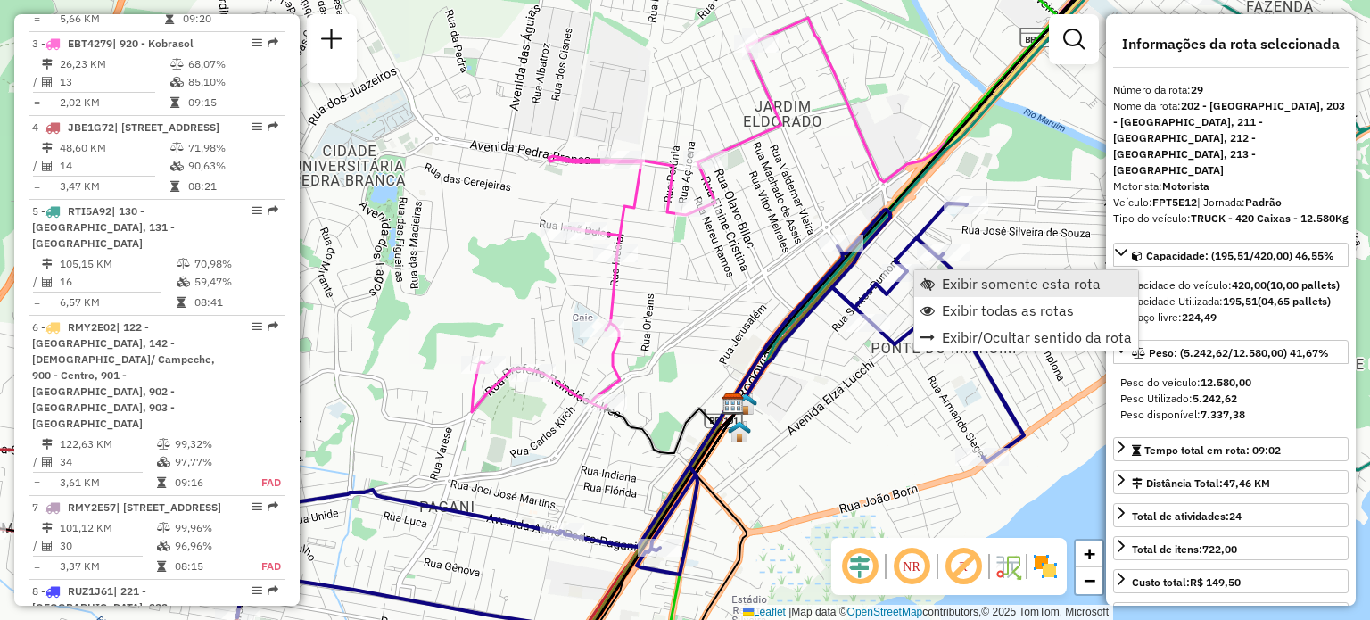
scroll to position [3157, 0]
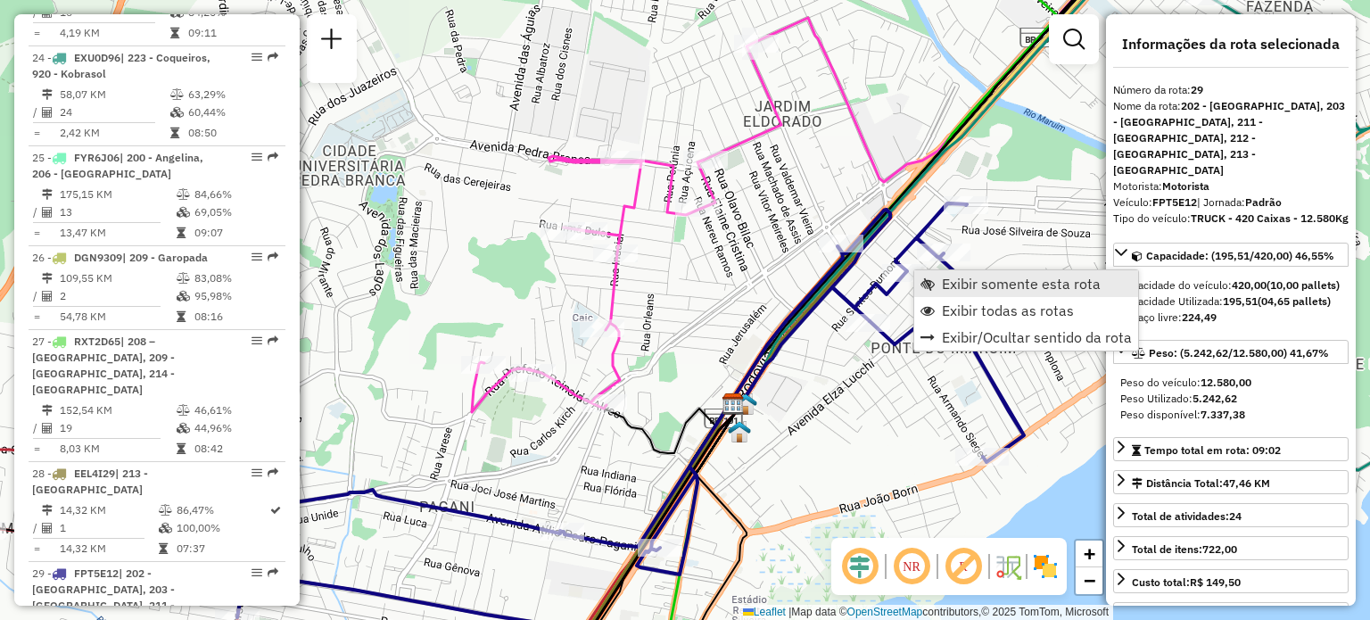
click at [949, 284] on span "Exibir somente esta rota" at bounding box center [1021, 283] width 159 height 14
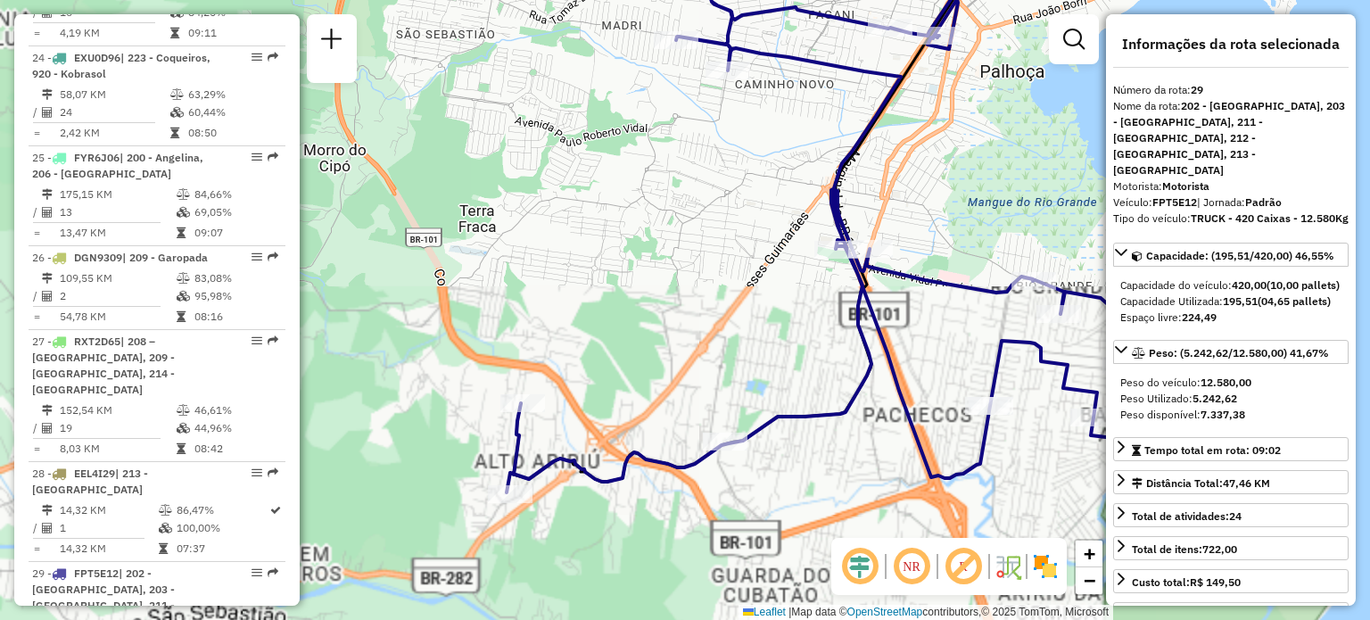
drag, startPoint x: 642, startPoint y: 307, endPoint x: 647, endPoint y: 454, distance: 147.2
click at [648, 454] on div "Janela de atendimento Grade de atendimento Capacidade Transportadoras Veículos …" at bounding box center [685, 310] width 1370 height 620
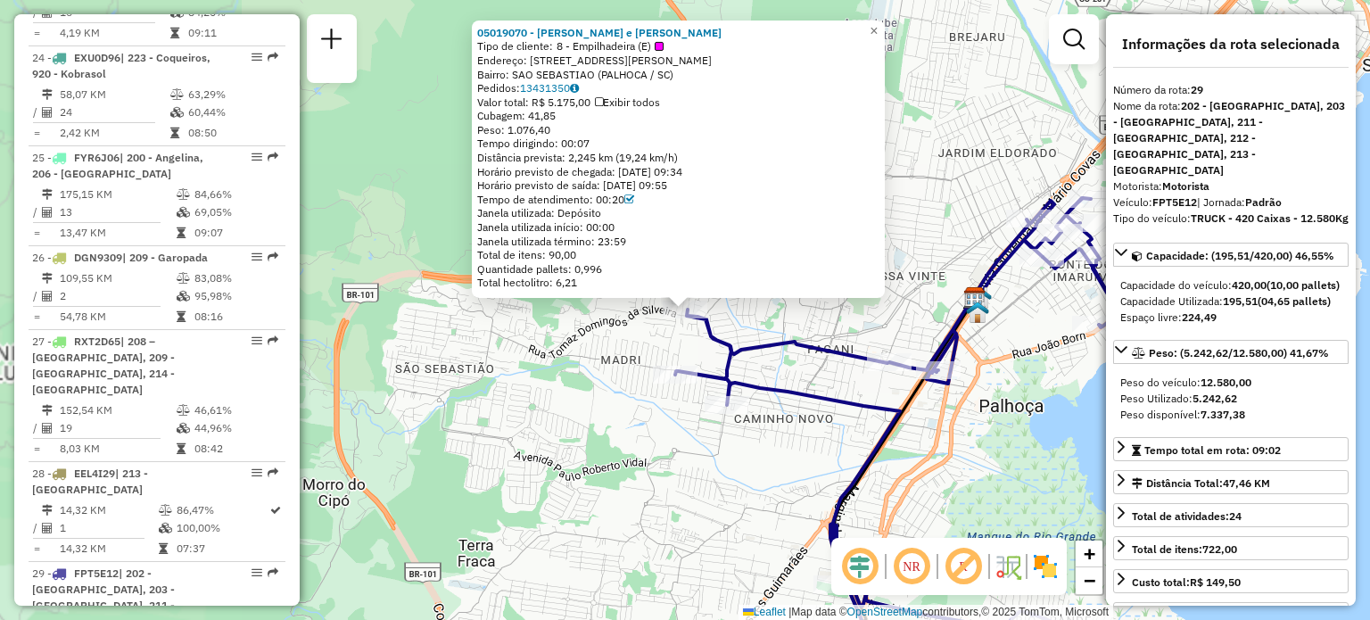
click at [665, 441] on div "05019070 - [PERSON_NAME] e ALEX - DIS Tipo de cliente: 8 - Empilhadeira (E) End…" at bounding box center [685, 310] width 1370 height 620
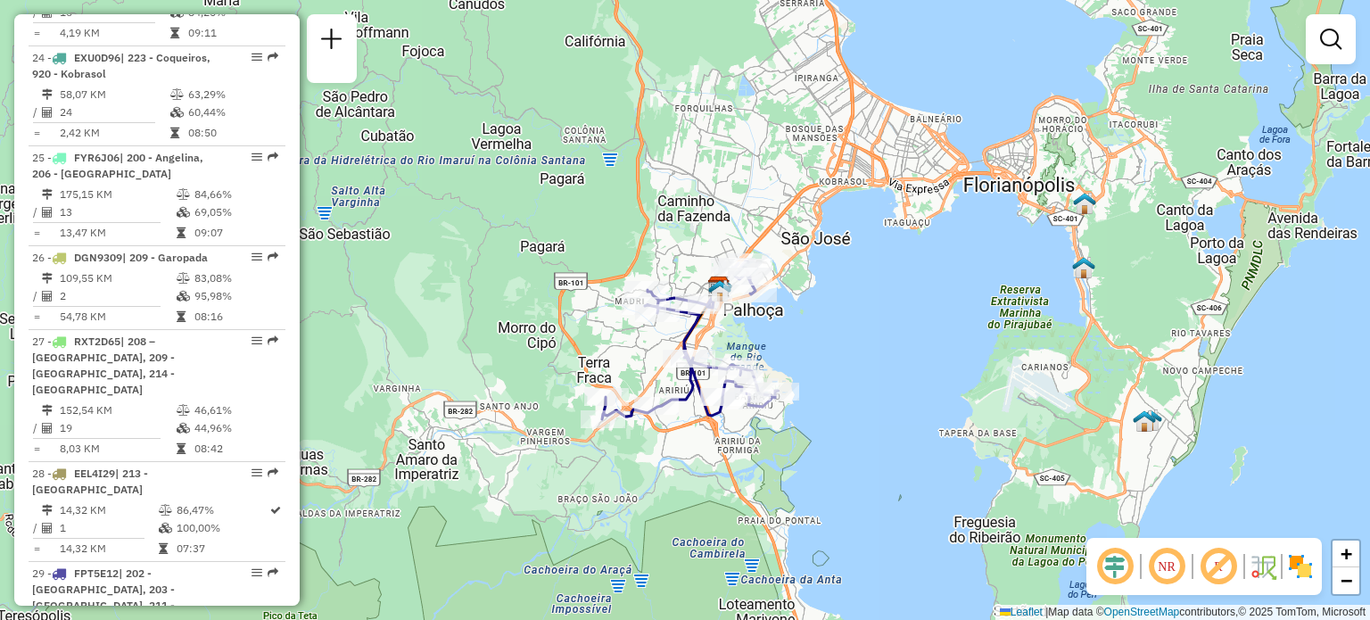
drag, startPoint x: 783, startPoint y: 463, endPoint x: 763, endPoint y: 349, distance: 116.0
click at [763, 350] on div "Janela de atendimento Grade de atendimento Capacidade Transportadoras Veículos …" at bounding box center [685, 310] width 1370 height 620
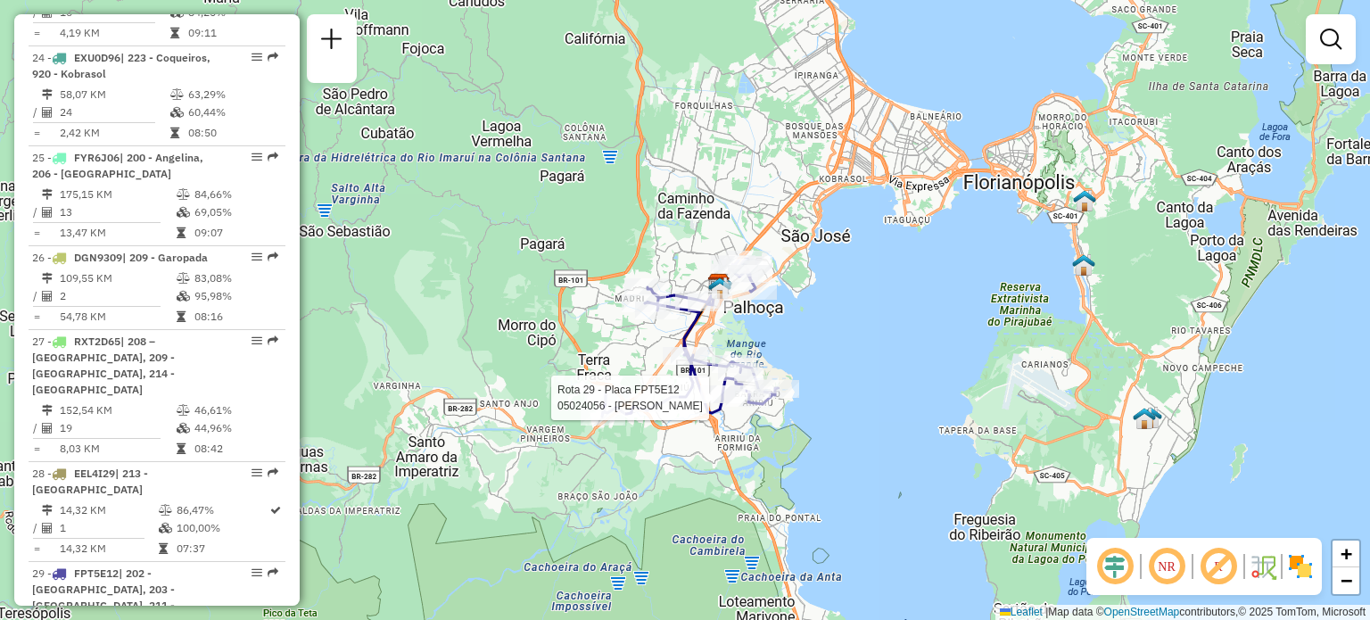
select select "**********"
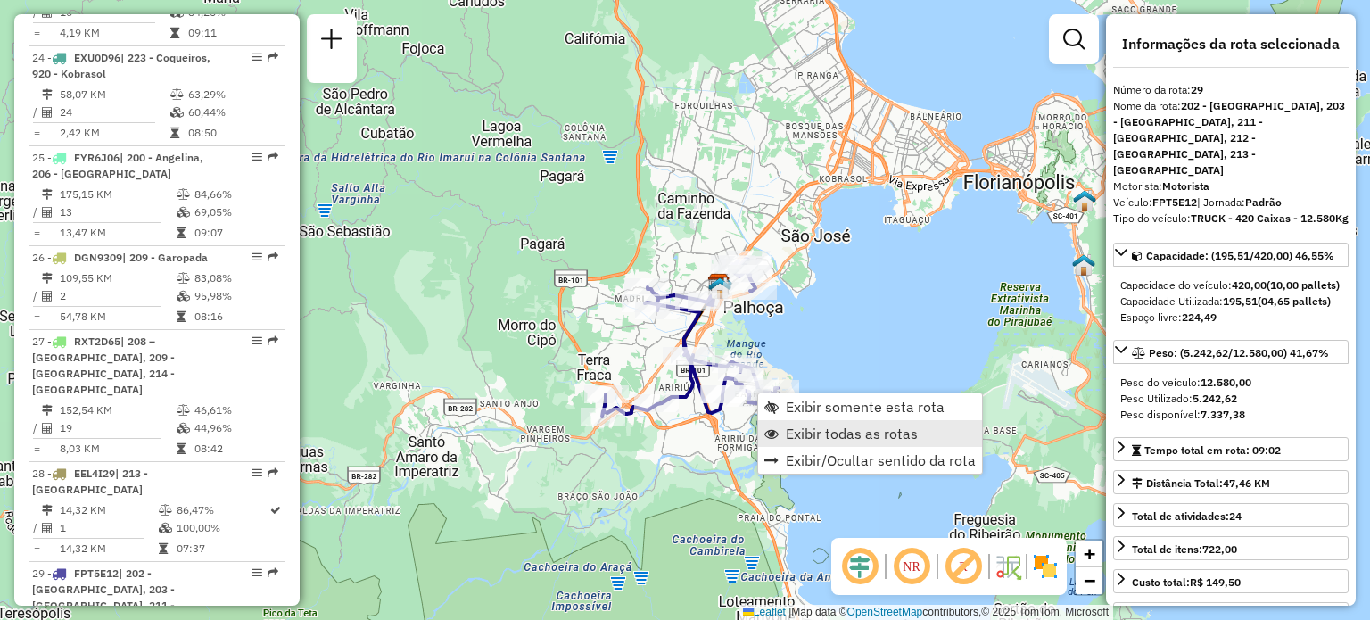
click at [866, 441] on span "Exibir todas as rotas" at bounding box center [852, 433] width 132 height 14
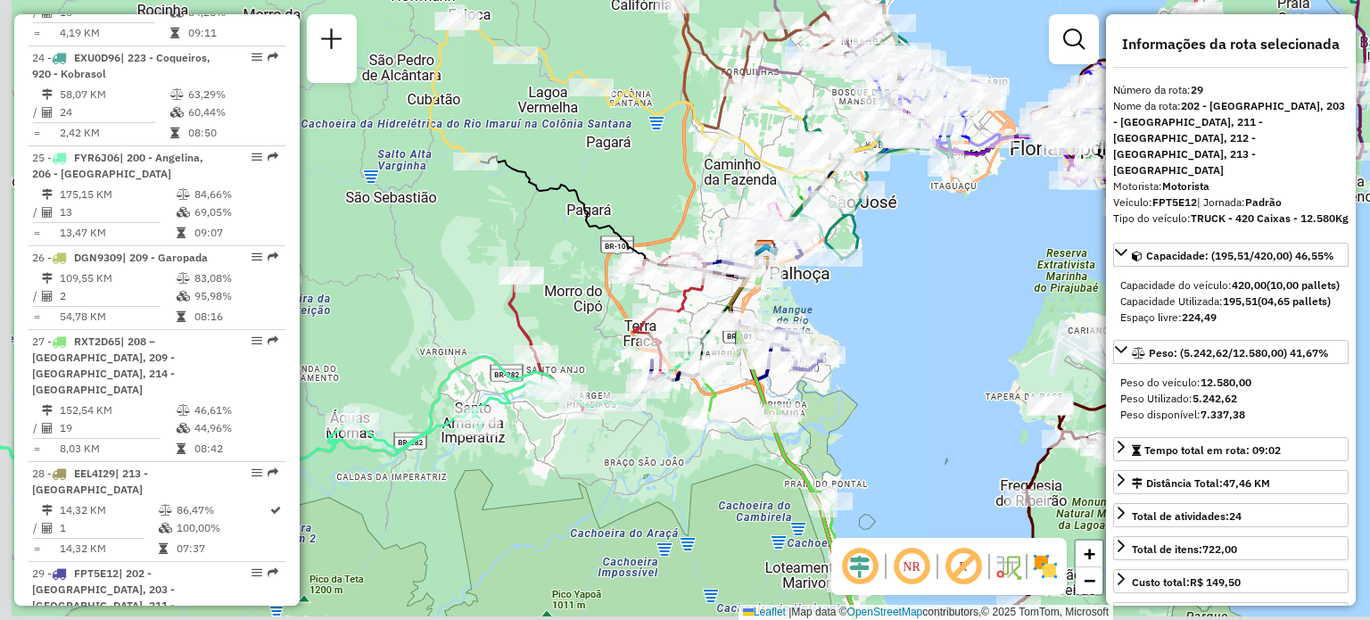
drag, startPoint x: 515, startPoint y: 340, endPoint x: 566, endPoint y: 301, distance: 64.9
click at [566, 301] on div "Janela de atendimento Grade de atendimento Capacidade Transportadoras Veículos …" at bounding box center [685, 310] width 1370 height 620
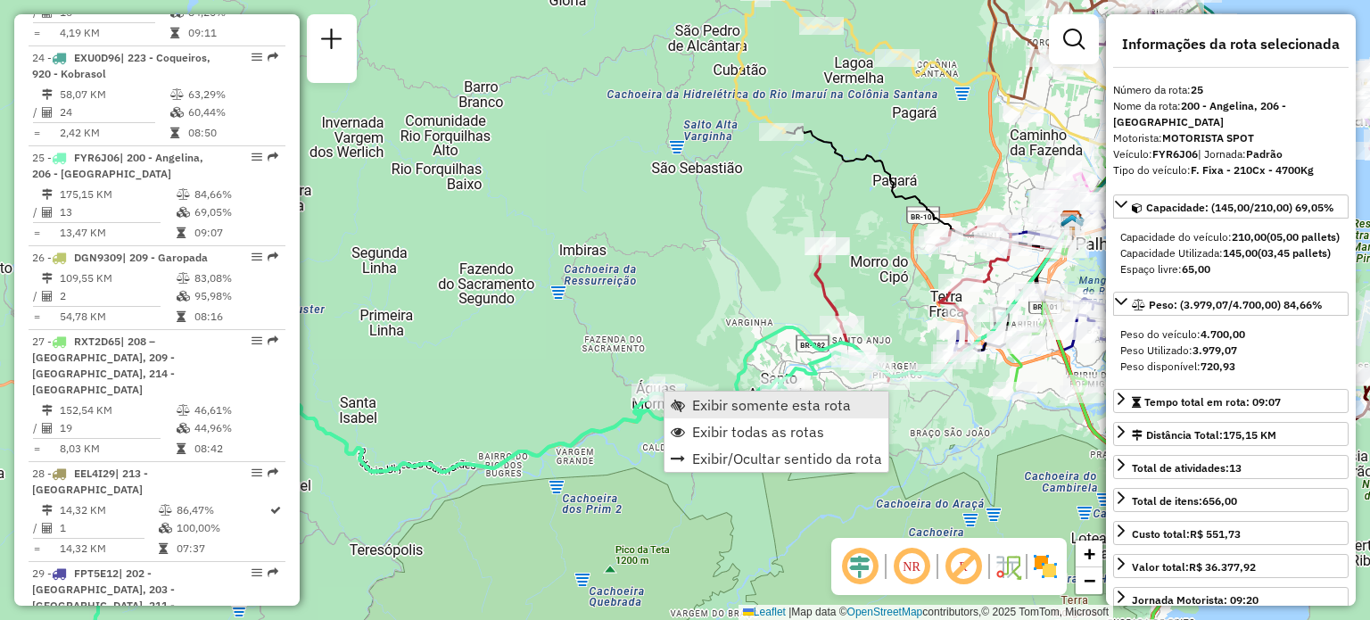
click at [708, 405] on span "Exibir somente esta rota" at bounding box center [771, 405] width 159 height 14
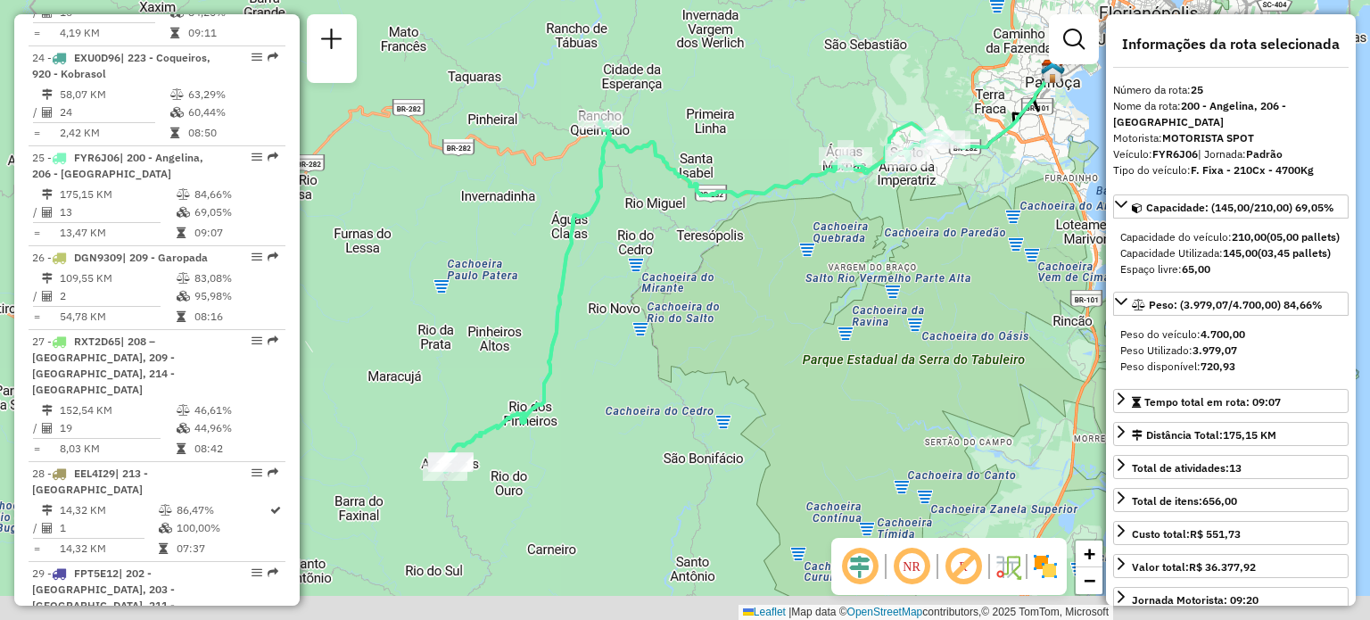
drag, startPoint x: 553, startPoint y: 287, endPoint x: 692, endPoint y: 200, distance: 164.3
click at [695, 192] on div "Janela de atendimento Grade de atendimento Capacidade Transportadoras Veículos …" at bounding box center [685, 310] width 1370 height 620
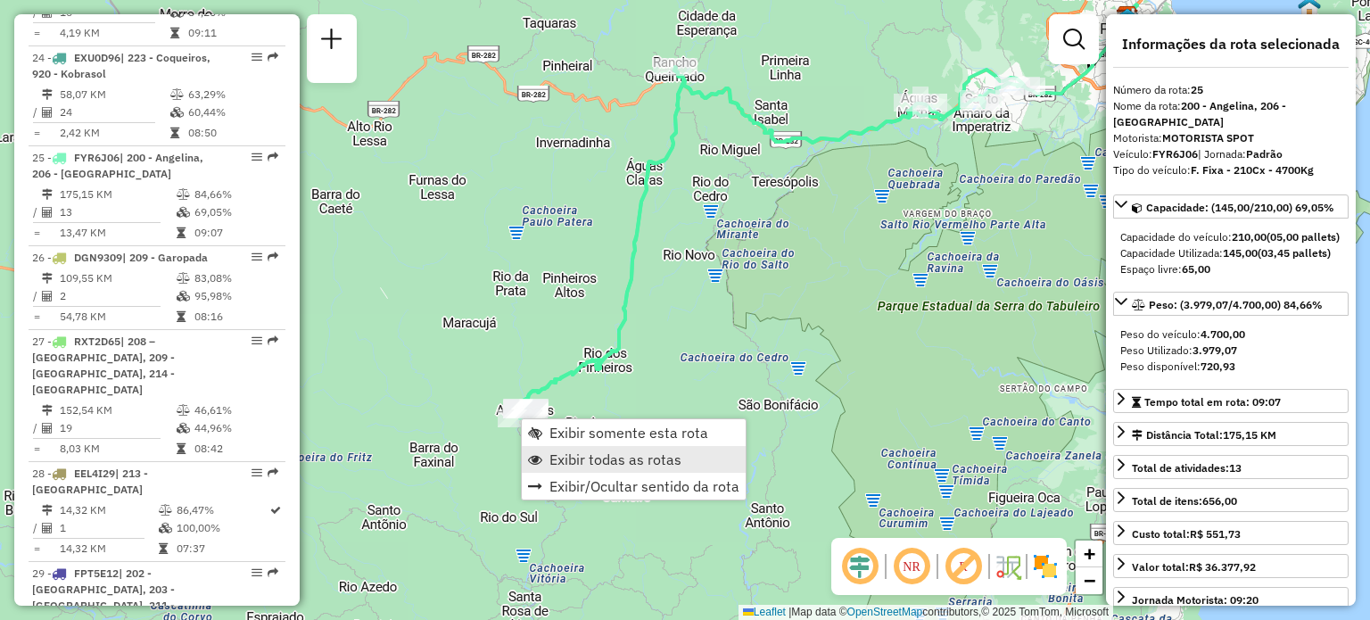
click at [617, 459] on span "Exibir todas as rotas" at bounding box center [615, 459] width 132 height 14
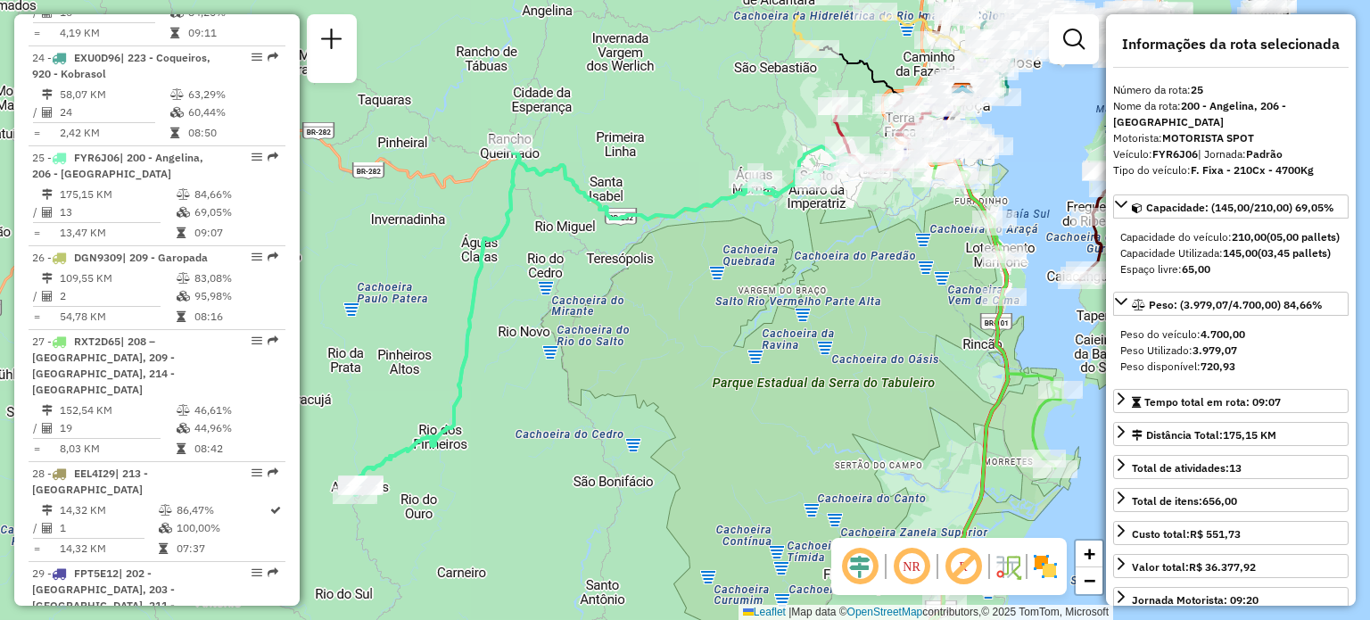
drag, startPoint x: 747, startPoint y: 339, endPoint x: 460, endPoint y: 510, distance: 334.3
click at [460, 510] on div "Janela de atendimento Grade de atendimento Capacidade Transportadoras Veículos …" at bounding box center [685, 310] width 1370 height 620
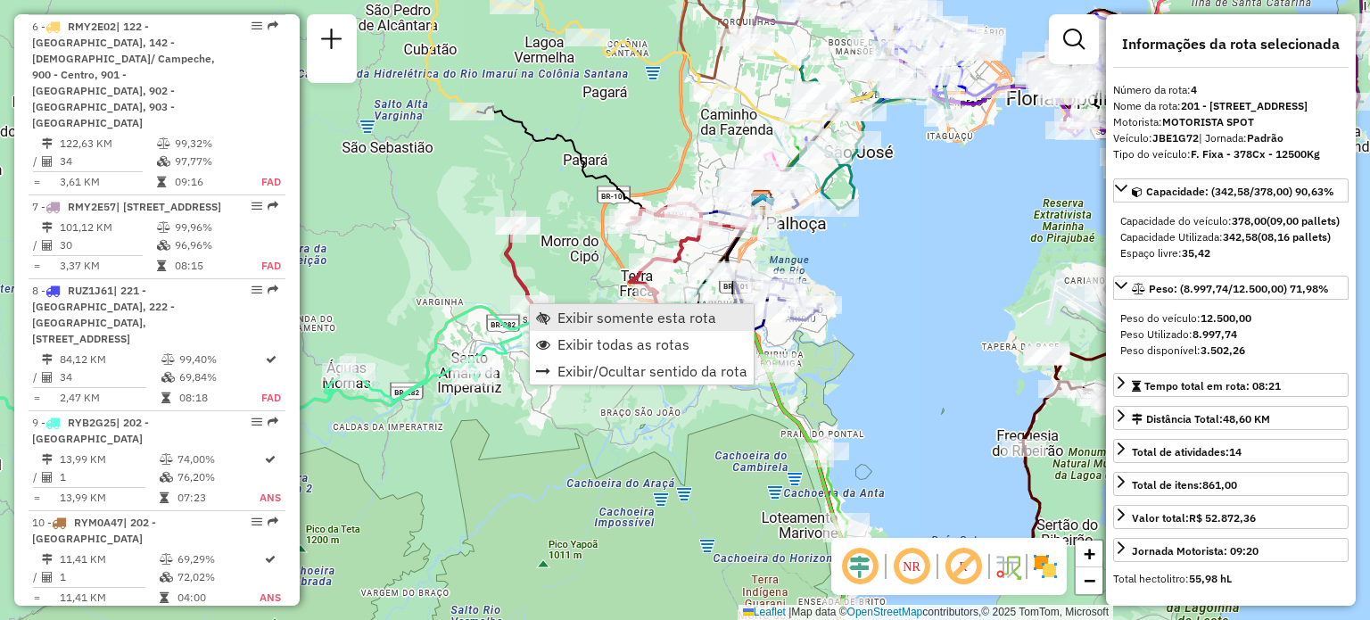
scroll to position [998, 0]
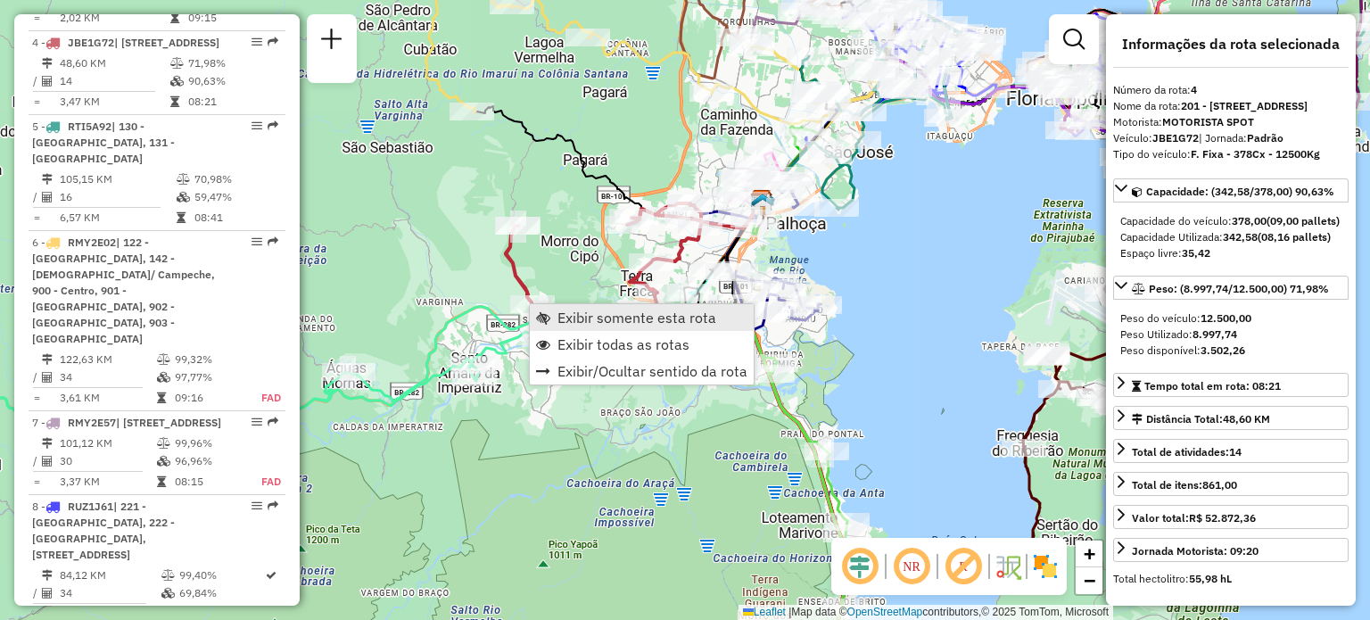
click at [556, 317] on link "Exibir somente esta rota" at bounding box center [642, 317] width 224 height 27
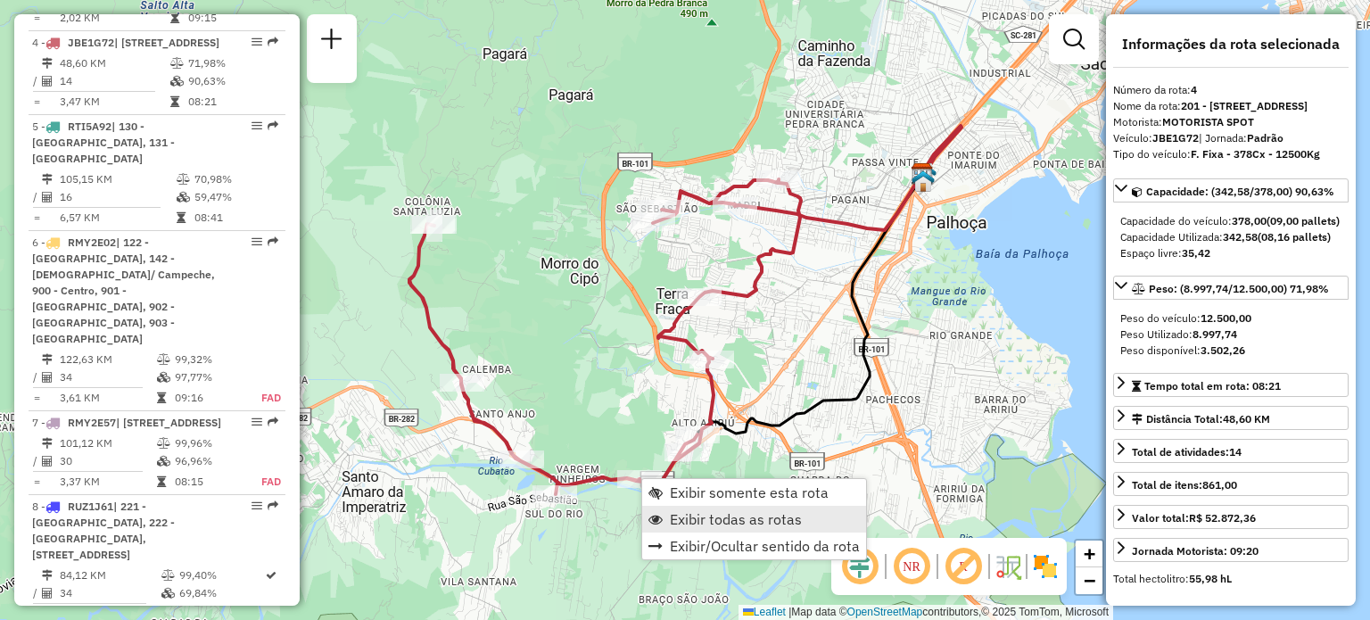
click at [715, 513] on span "Exibir todas as rotas" at bounding box center [736, 519] width 132 height 14
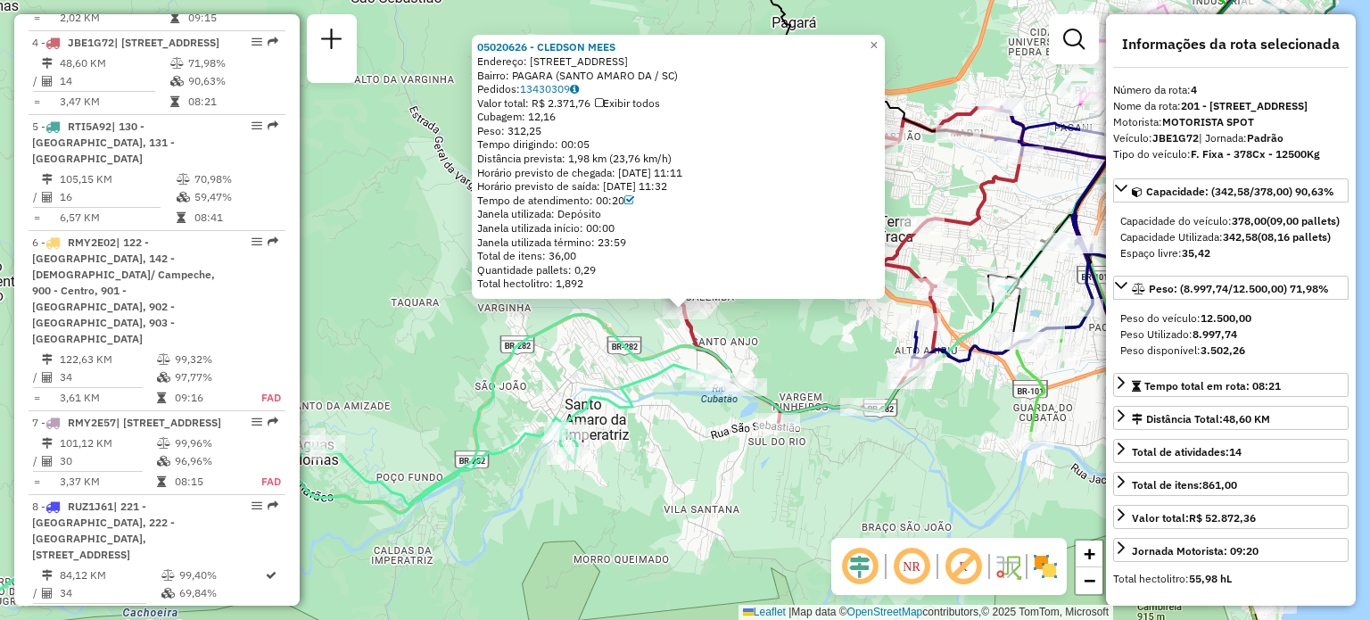
click at [396, 308] on div "05020626 - CLEDSON MEES Endereço: R PRES.CASTELO BRANCO 1020 Bairro: PAGARA ([G…" at bounding box center [685, 310] width 1370 height 620
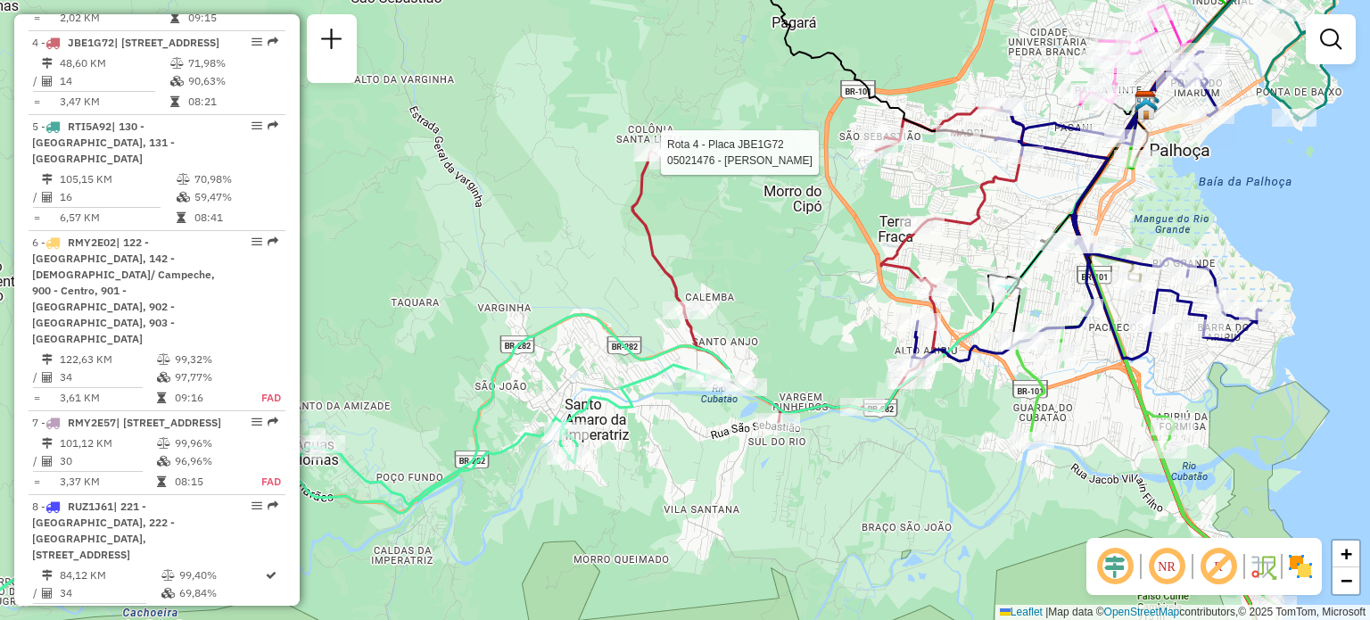
select select "**********"
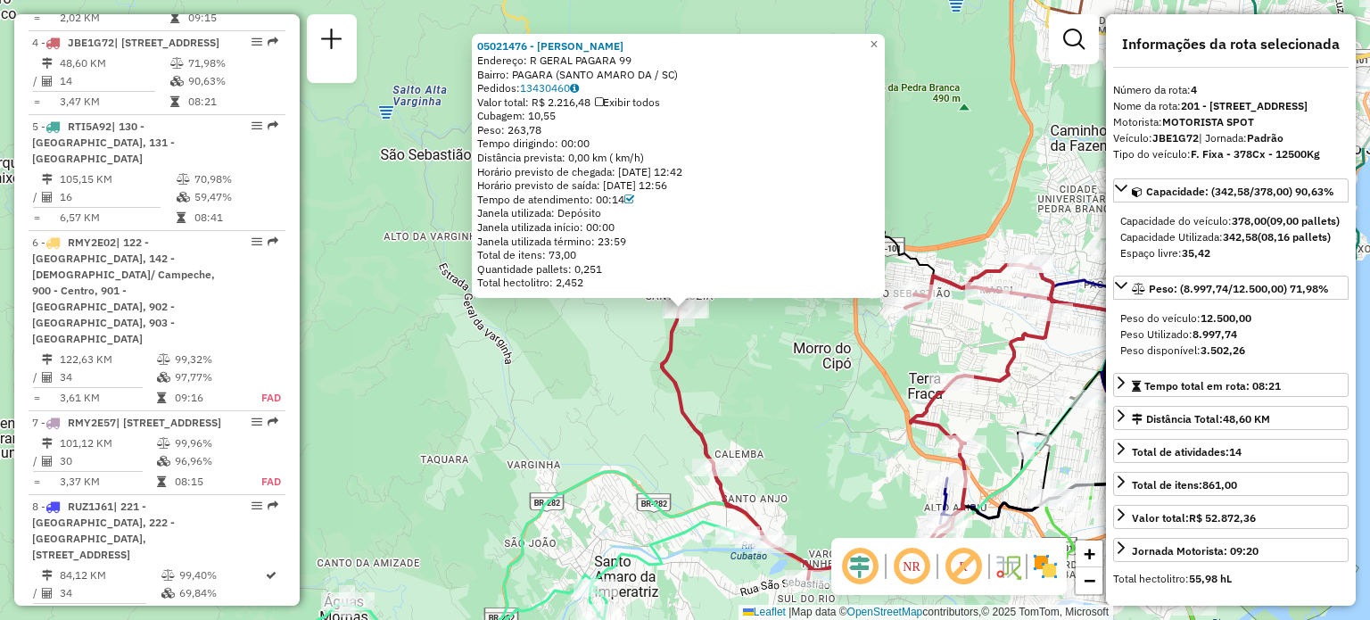
click at [457, 384] on div "05021476 - [PERSON_NAME] DE P Endereço: R GERAL PAGARA 99 Bairro: PAGARA ([GEOG…" at bounding box center [685, 310] width 1370 height 620
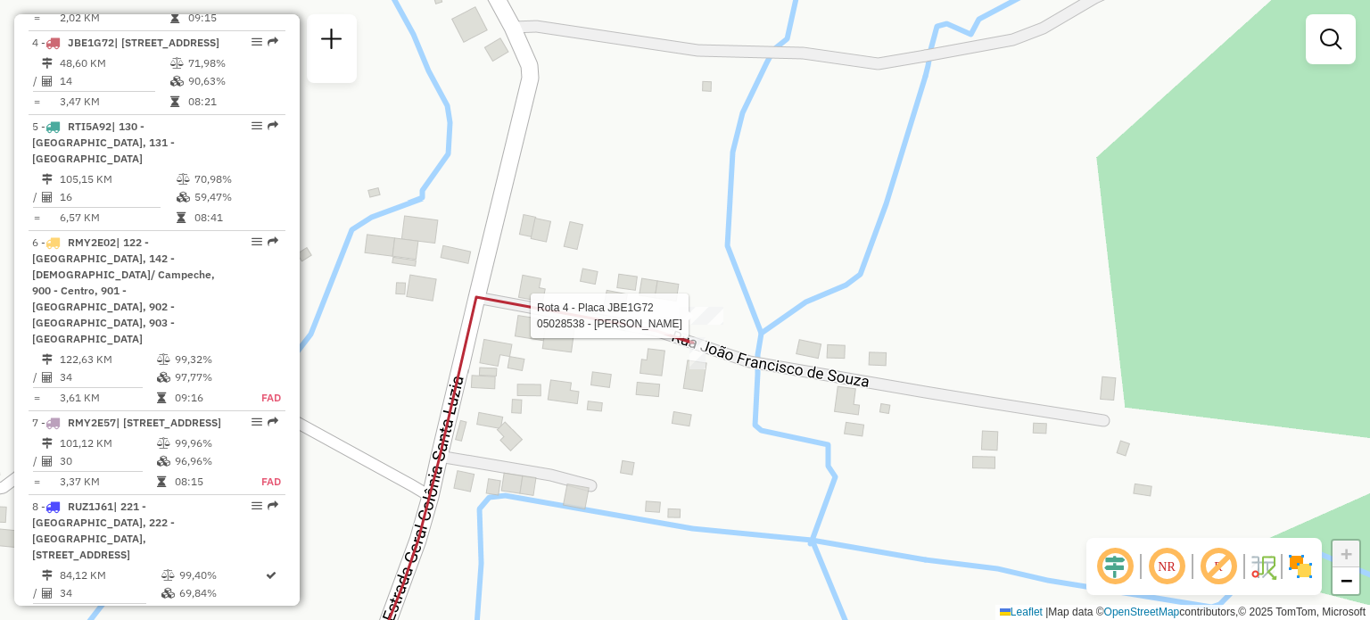
select select "**********"
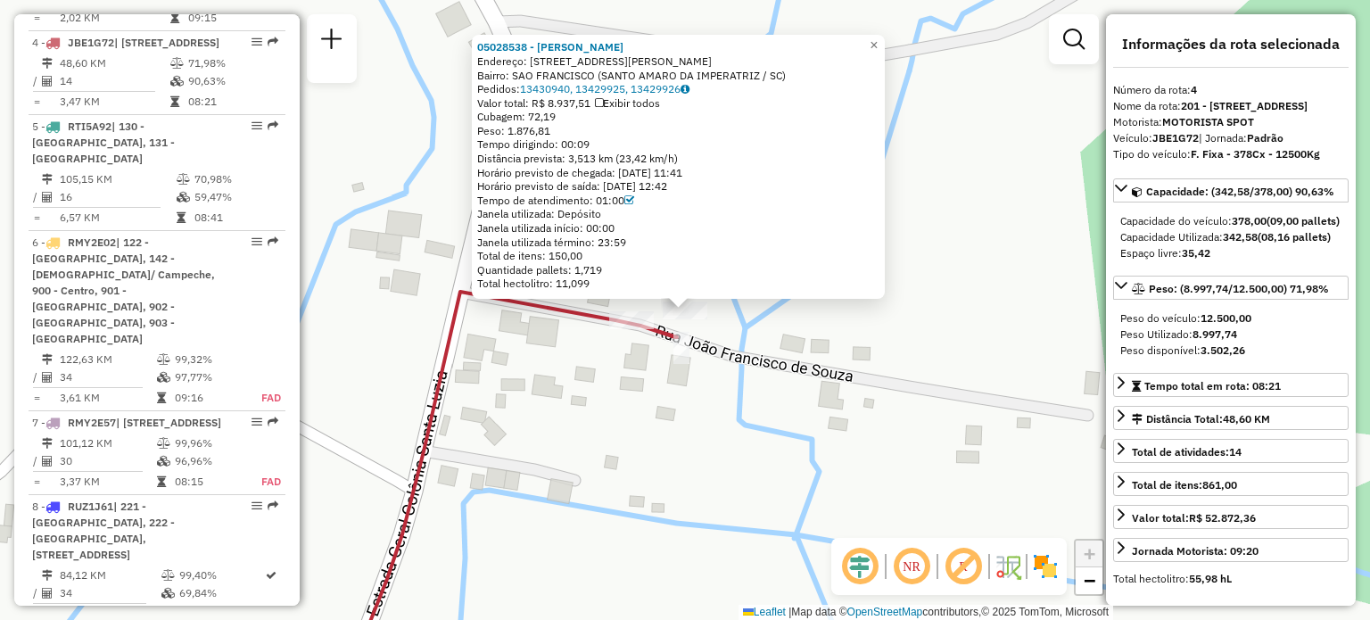
click at [599, 409] on div "05028538 - [PERSON_NAME] Endereço: [STREET_ADDRESS][PERSON_NAME] Pedidos: 13430…" at bounding box center [685, 310] width 1370 height 620
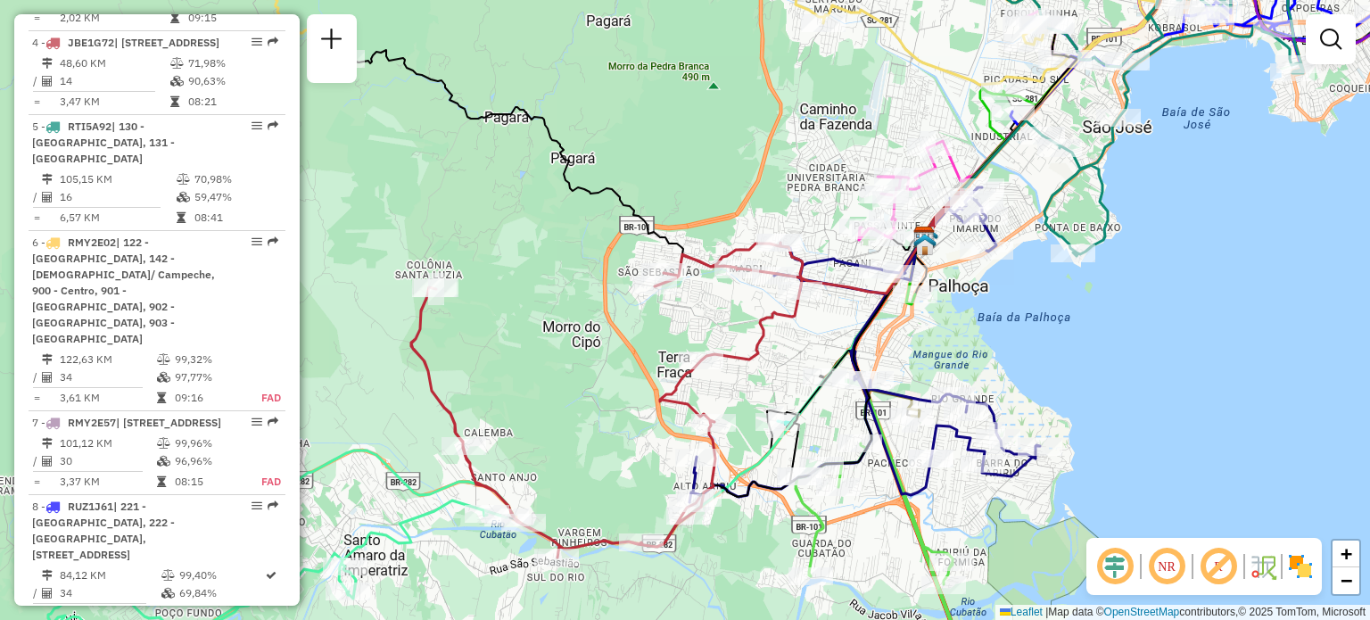
drag, startPoint x: 752, startPoint y: 330, endPoint x: 666, endPoint y: 327, distance: 85.7
click at [666, 327] on div "Janela de atendimento Grade de atendimento Capacidade Transportadoras Veículos …" at bounding box center [685, 310] width 1370 height 620
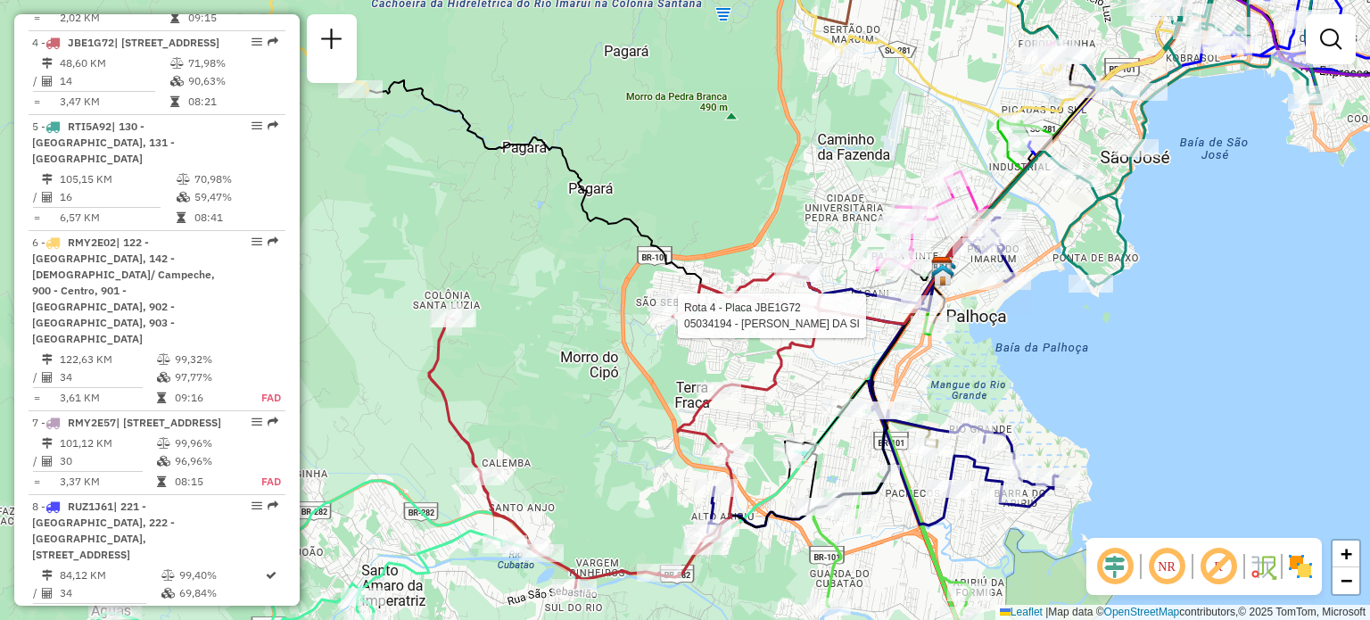
drag, startPoint x: 553, startPoint y: 217, endPoint x: 644, endPoint y: 338, distance: 151.6
click at [644, 338] on div "Rota 4 - Placa JBE1G72 05034194 - [PERSON_NAME] DA SI Janela de atendimento Gra…" at bounding box center [685, 310] width 1370 height 620
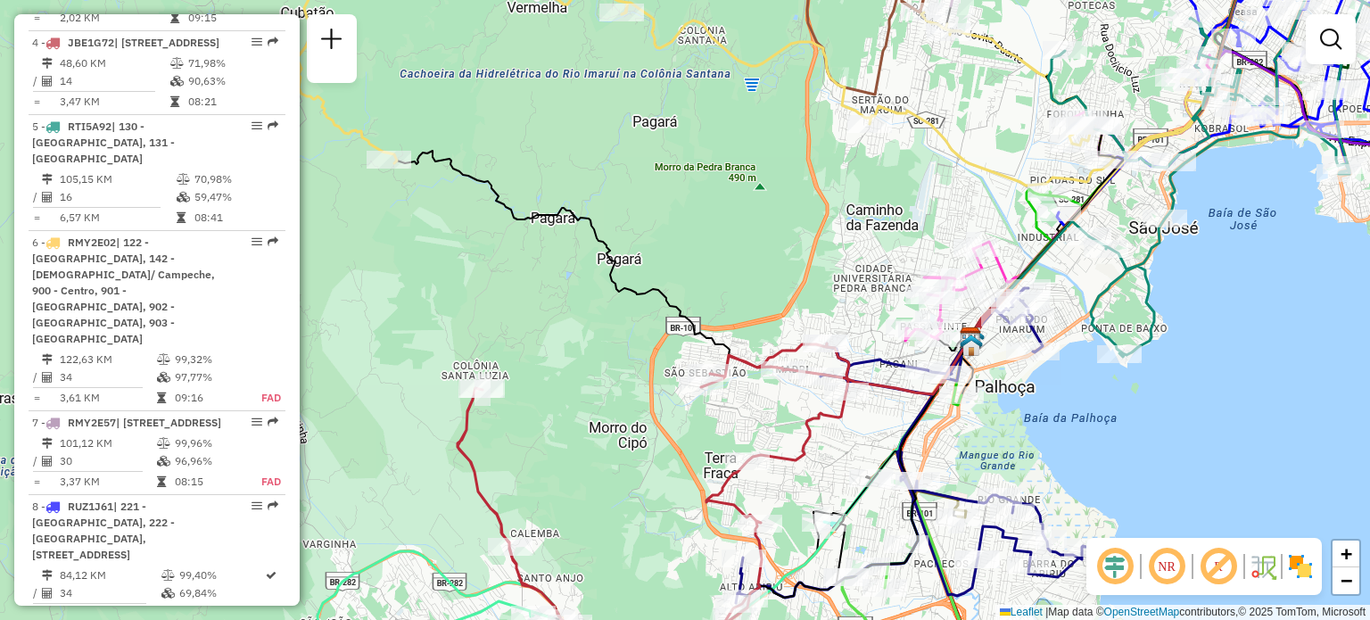
drag, startPoint x: 852, startPoint y: 432, endPoint x: 803, endPoint y: 395, distance: 61.2
click at [795, 395] on div "Janela de atendimento Grade de atendimento Capacidade Transportadoras Veículos …" at bounding box center [685, 310] width 1370 height 620
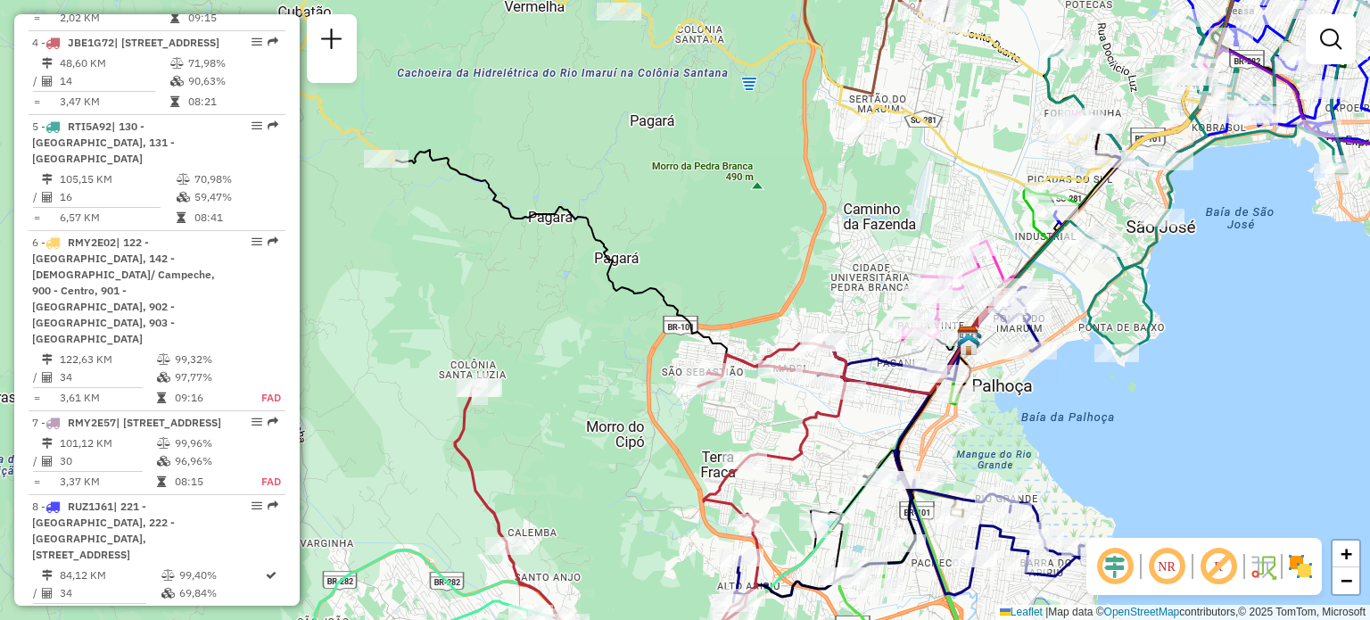
drag, startPoint x: 892, startPoint y: 339, endPoint x: 883, endPoint y: 324, distance: 17.6
click at [888, 334] on div "Rota 29 - Placa FPT5E12 05019070 - [PERSON_NAME] e [PERSON_NAME] - DIS Rota 29 …" at bounding box center [685, 310] width 1370 height 620
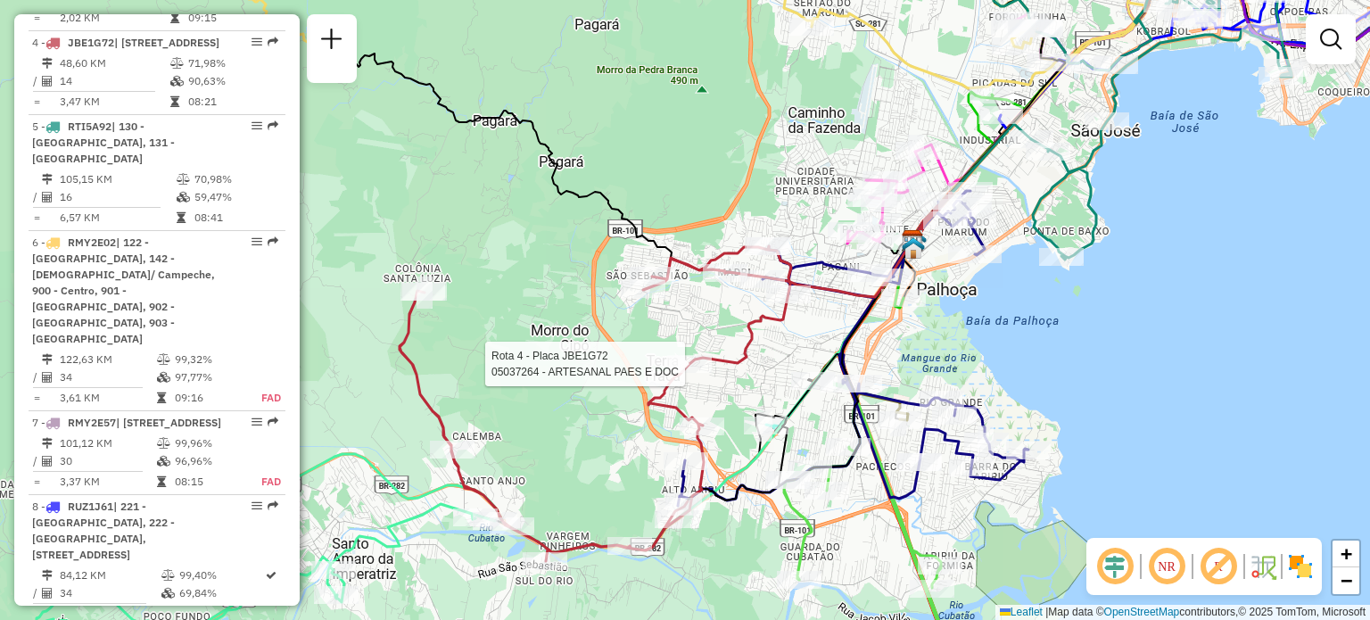
select select "**********"
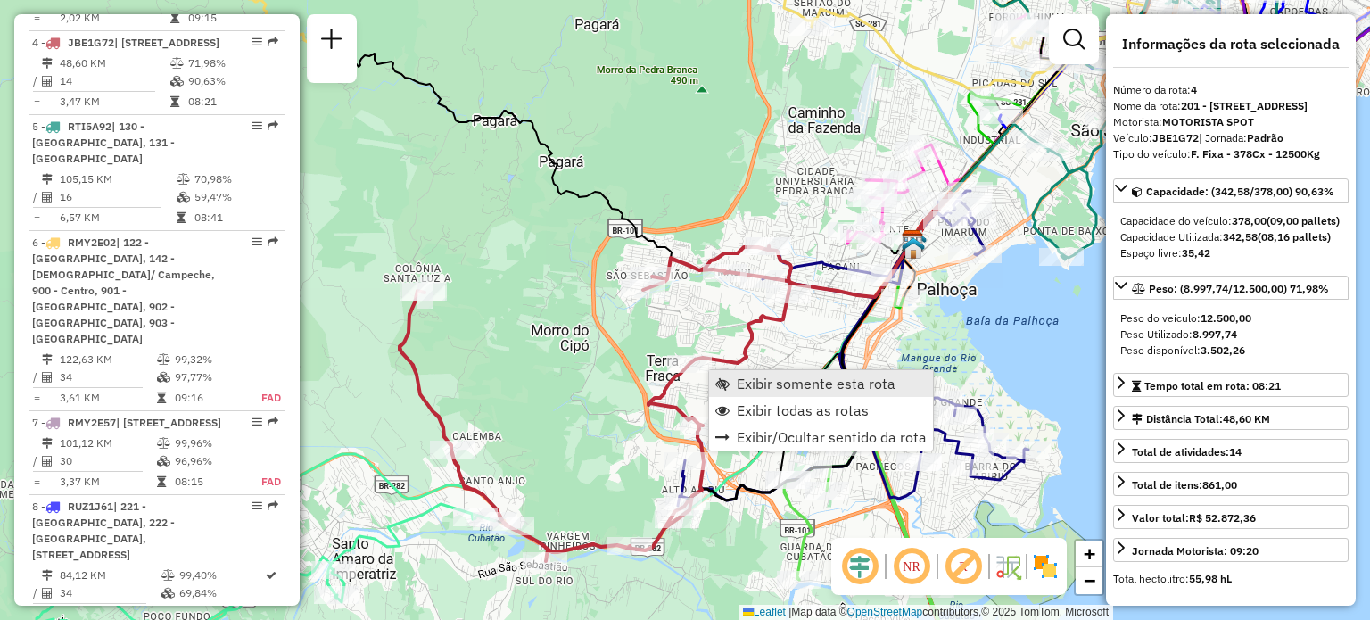
click at [739, 381] on span "Exibir somente esta rota" at bounding box center [816, 383] width 159 height 14
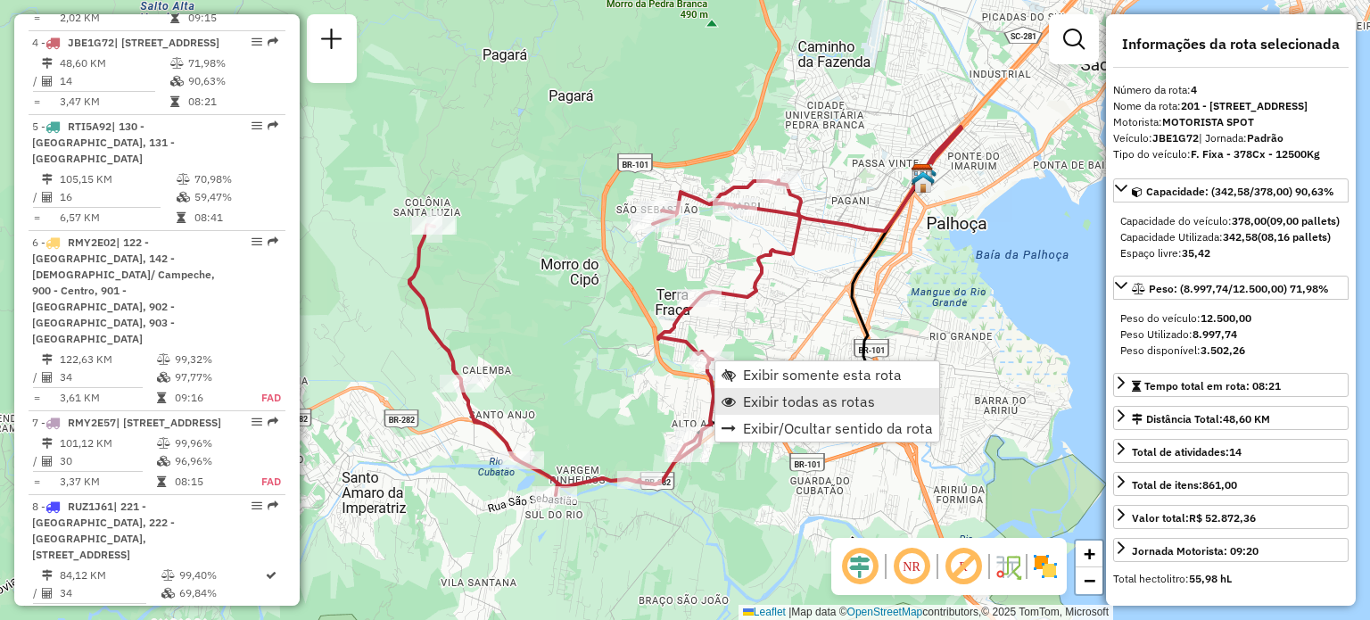
click at [773, 399] on span "Exibir todas as rotas" at bounding box center [809, 401] width 132 height 14
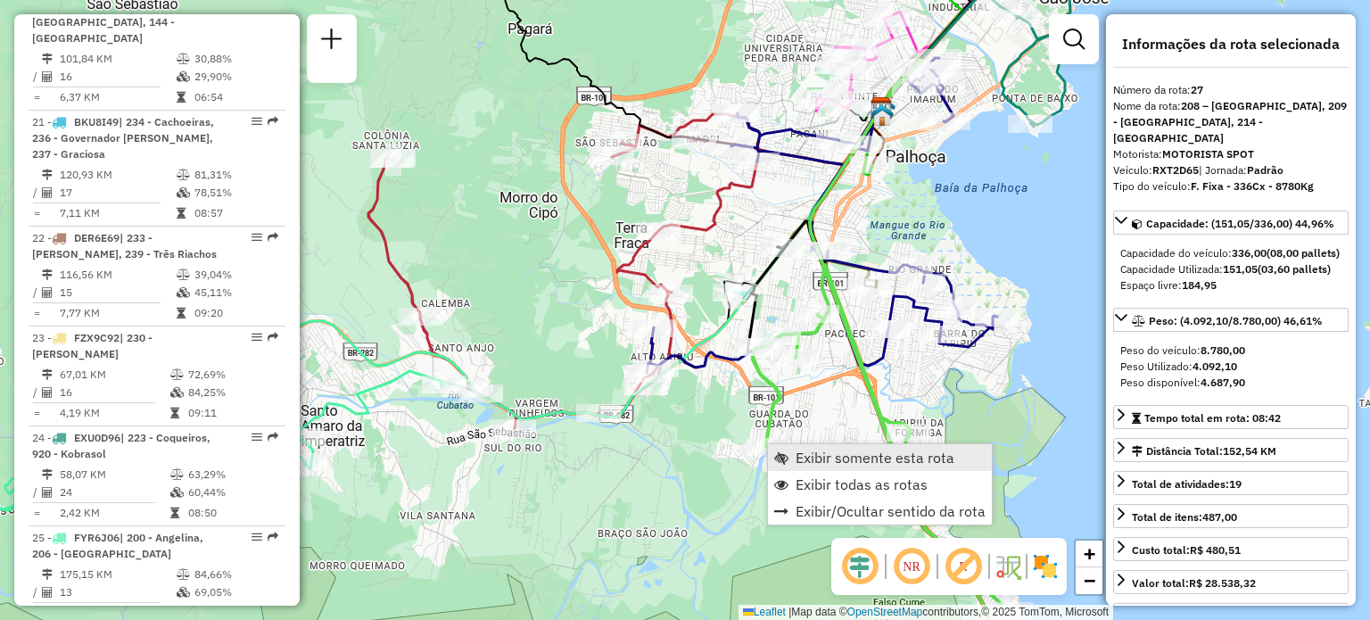
scroll to position [3157, 0]
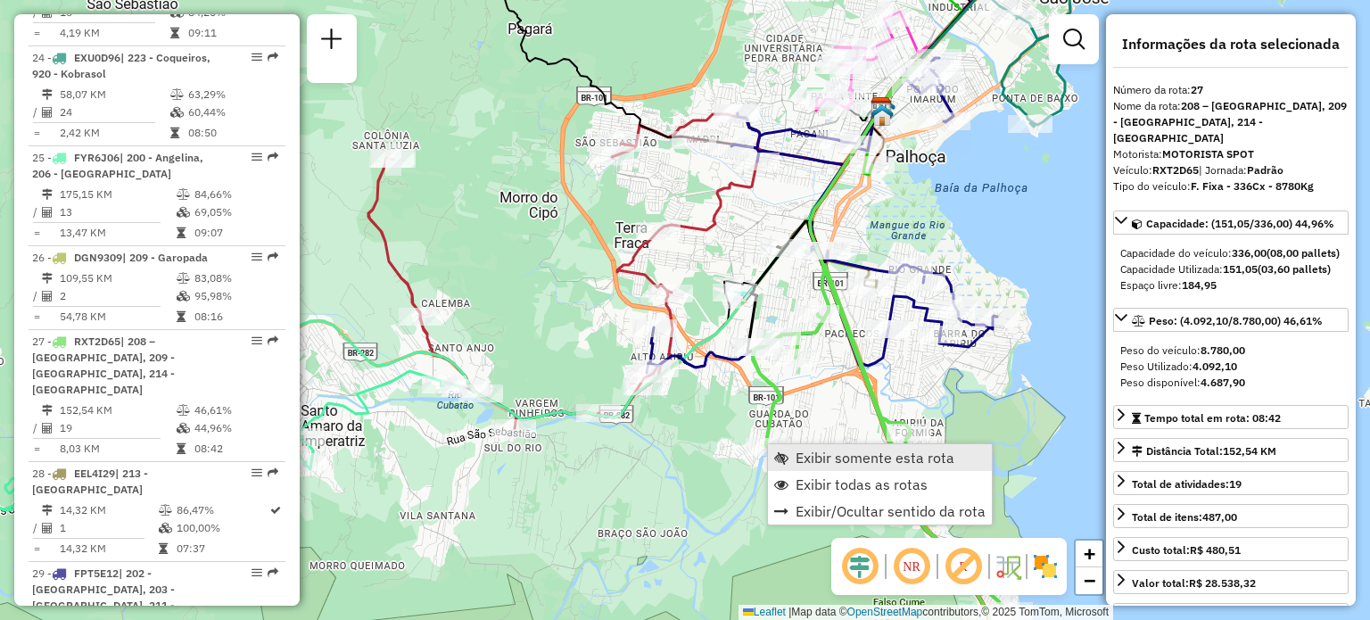
click at [803, 453] on span "Exibir somente esta rota" at bounding box center [875, 457] width 159 height 14
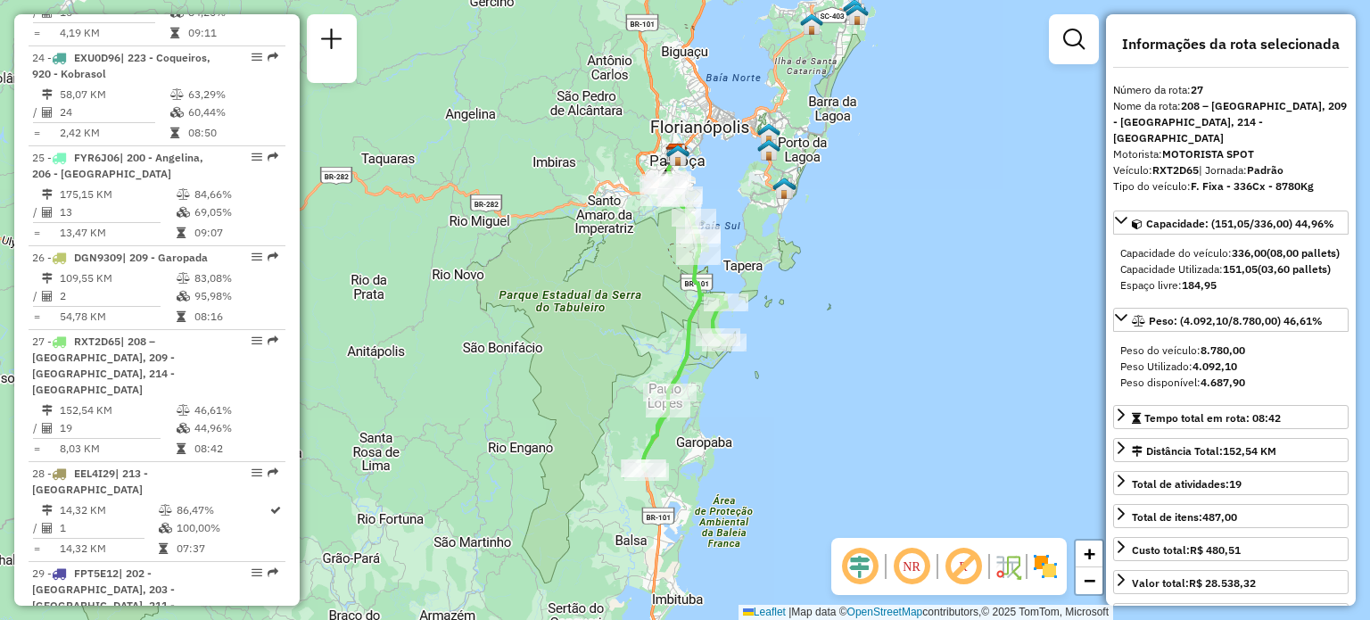
drag, startPoint x: 756, startPoint y: 450, endPoint x: 763, endPoint y: 408, distance: 42.5
click at [763, 408] on div "Janela de atendimento Grade de atendimento Capacidade Transportadoras Veículos …" at bounding box center [685, 310] width 1370 height 620
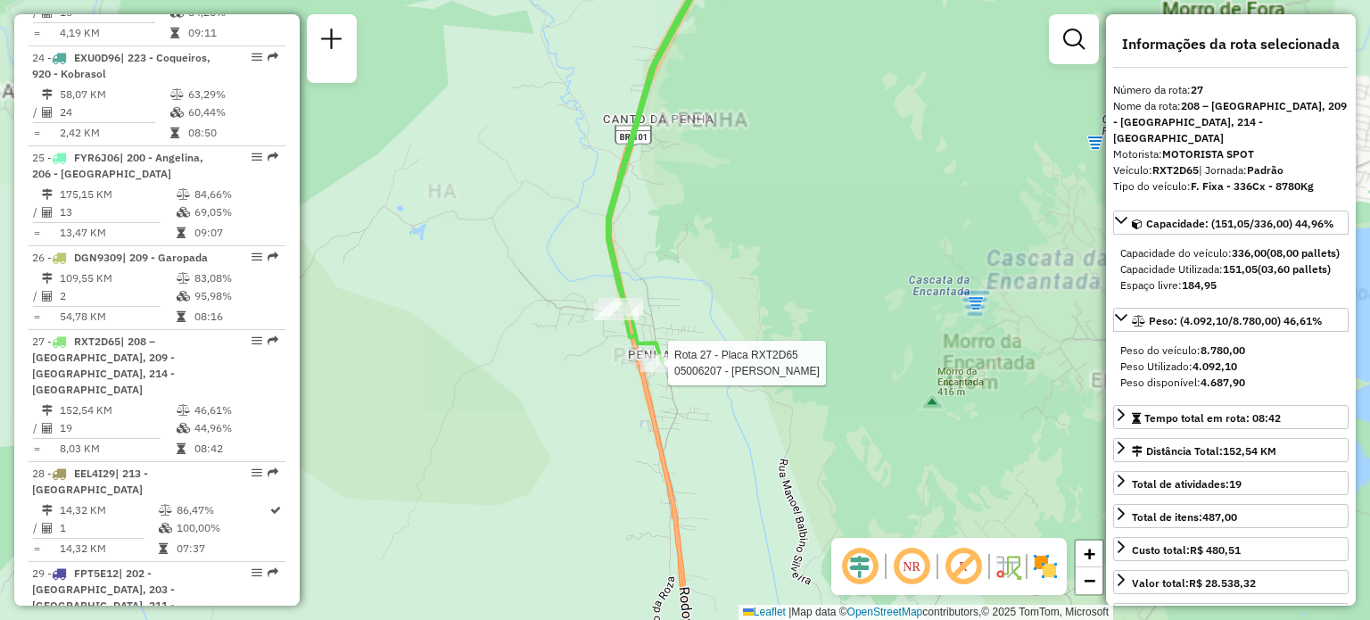
click at [667, 372] on div at bounding box center [662, 363] width 45 height 18
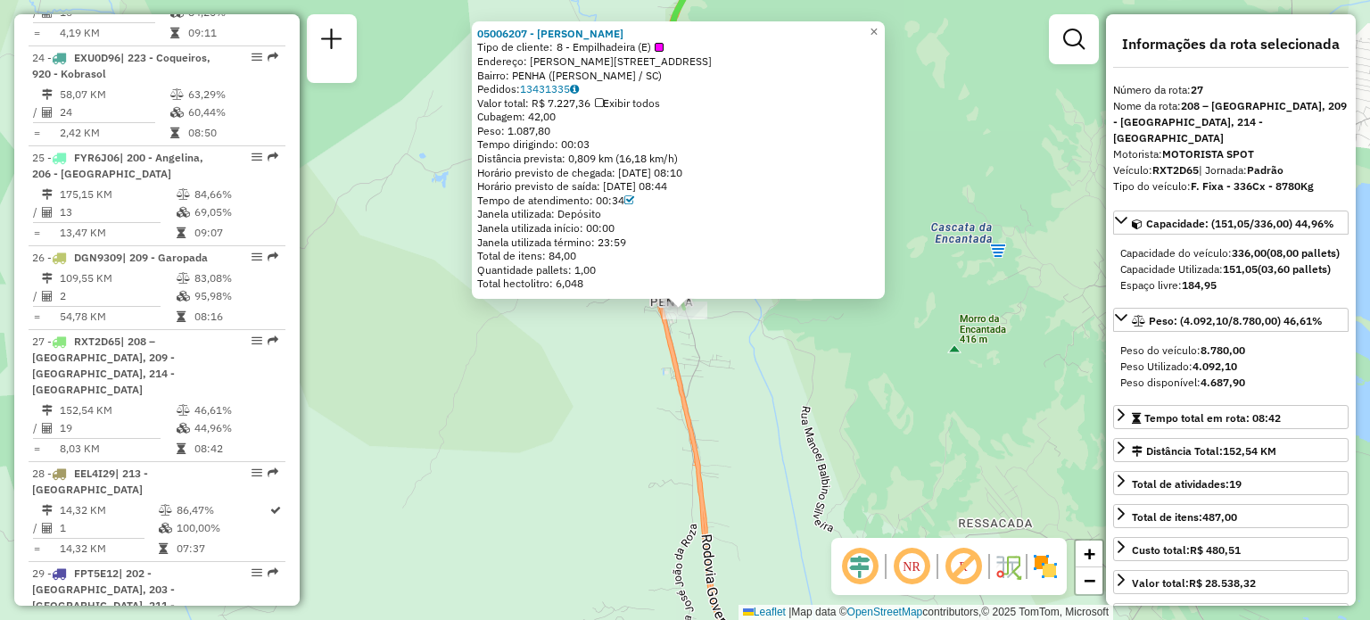
click at [691, 421] on div "05006207 - VALDIR QUINTINO VIEI Tipo de cliente: 8 - Empilhadeira (E) Endereço:…" at bounding box center [685, 310] width 1370 height 620
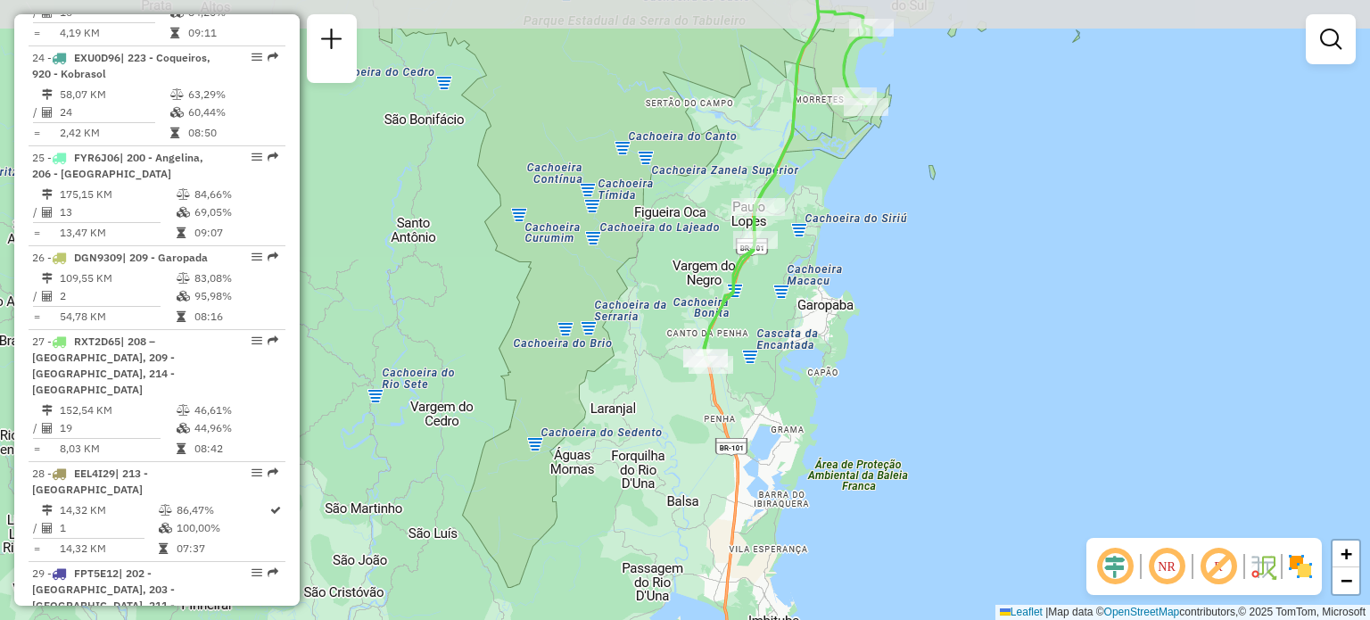
drag, startPoint x: 814, startPoint y: 153, endPoint x: 785, endPoint y: 272, distance: 122.2
click at [810, 259] on div "Janela de atendimento Grade de atendimento Capacidade Transportadoras Veículos …" at bounding box center [685, 310] width 1370 height 620
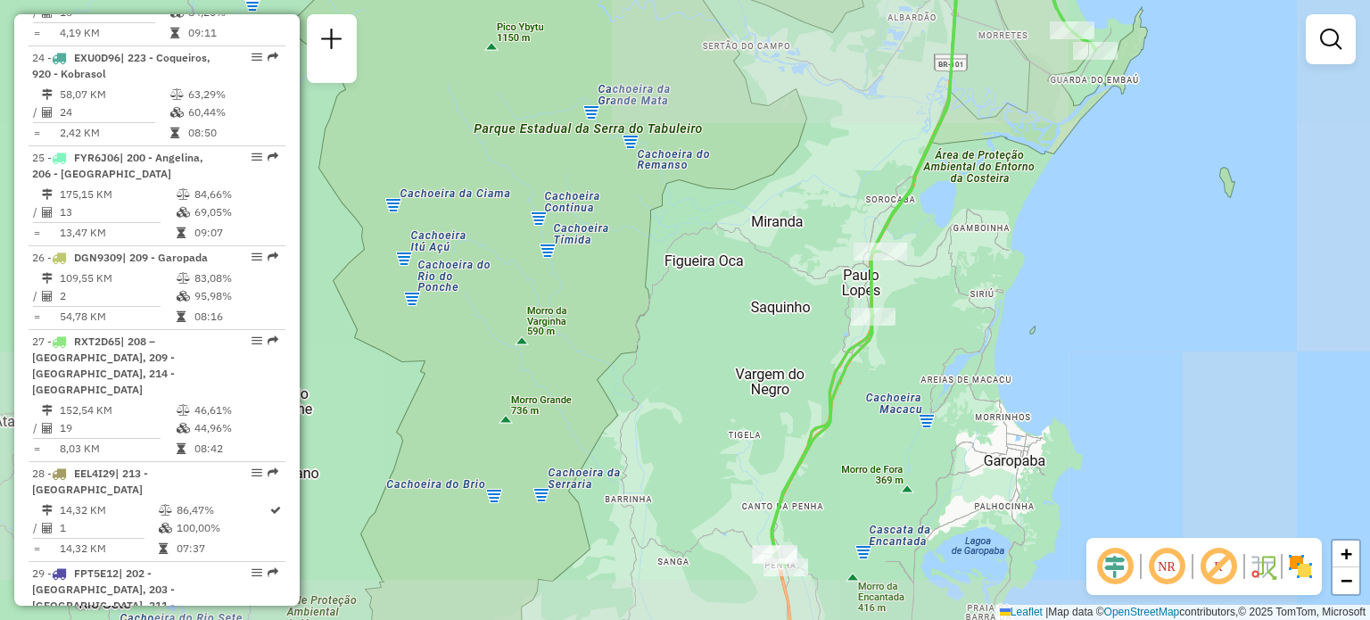
drag, startPoint x: 1024, startPoint y: 213, endPoint x: 924, endPoint y: 375, distance: 189.8
click at [931, 369] on div "Janela de atendimento Grade de atendimento Capacidade Transportadoras Veículos …" at bounding box center [685, 310] width 1370 height 620
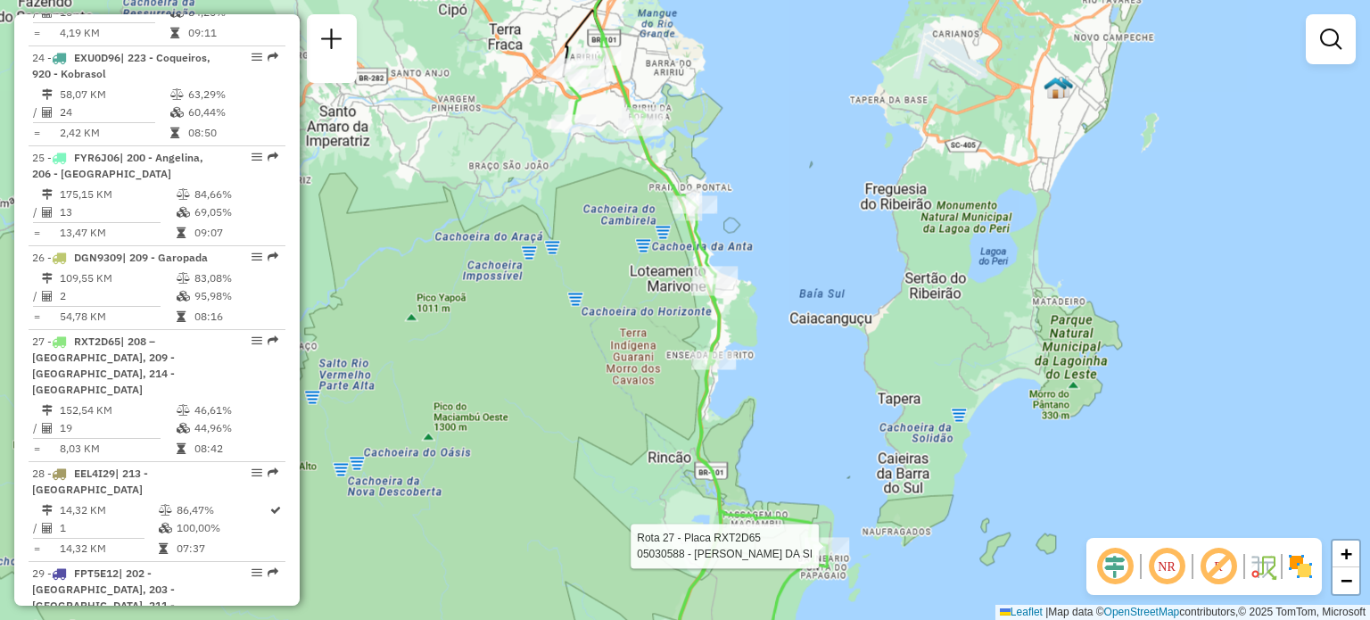
drag, startPoint x: 813, startPoint y: 334, endPoint x: 847, endPoint y: 470, distance: 139.7
click at [846, 470] on div "Rota 27 - Placa RXT2D65 05030588 - [PERSON_NAME] DA SI Janela de atendimento Gr…" at bounding box center [685, 310] width 1370 height 620
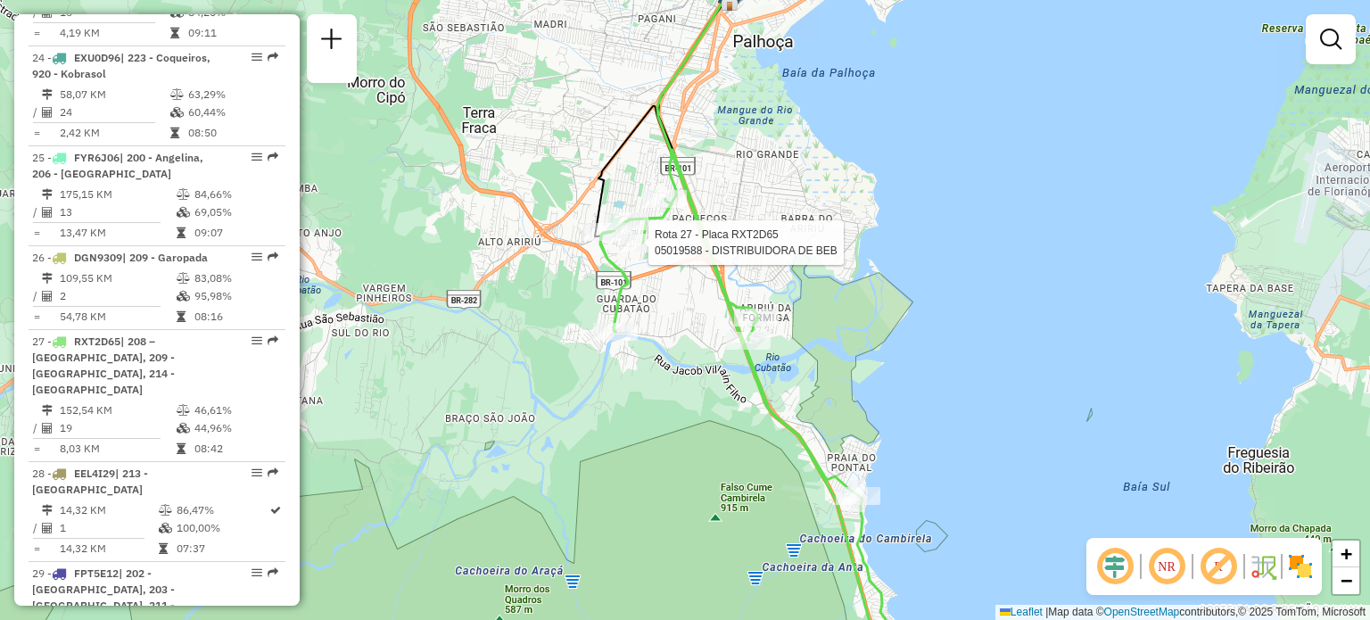
select select "**********"
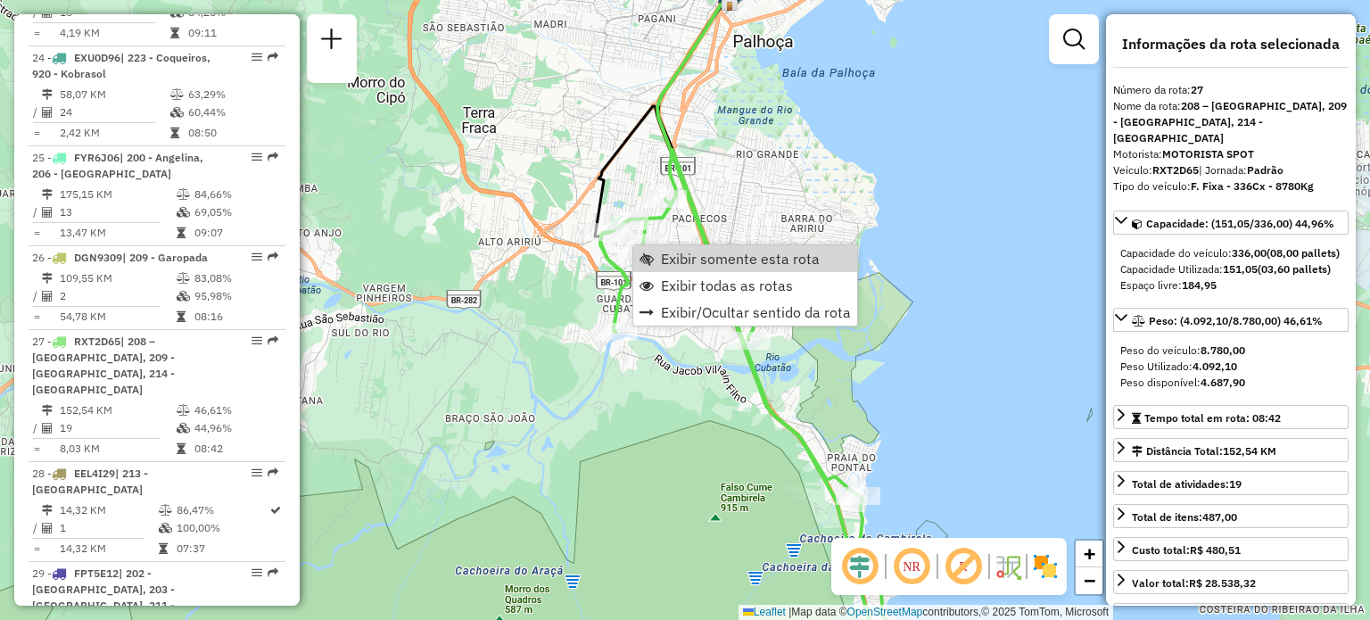
click at [769, 210] on div "Rota 27 - Placa RXT2D65 05030588 - [PERSON_NAME] DA SI Janela de atendimento Gr…" at bounding box center [685, 310] width 1370 height 620
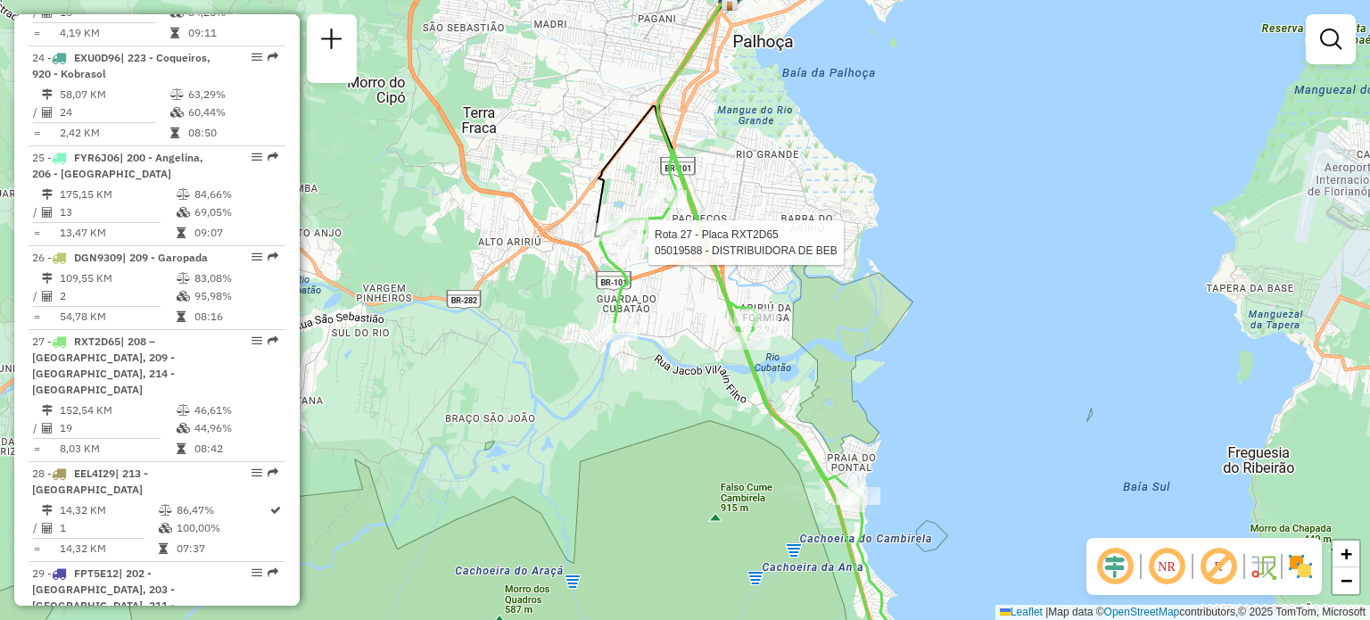
select select "**********"
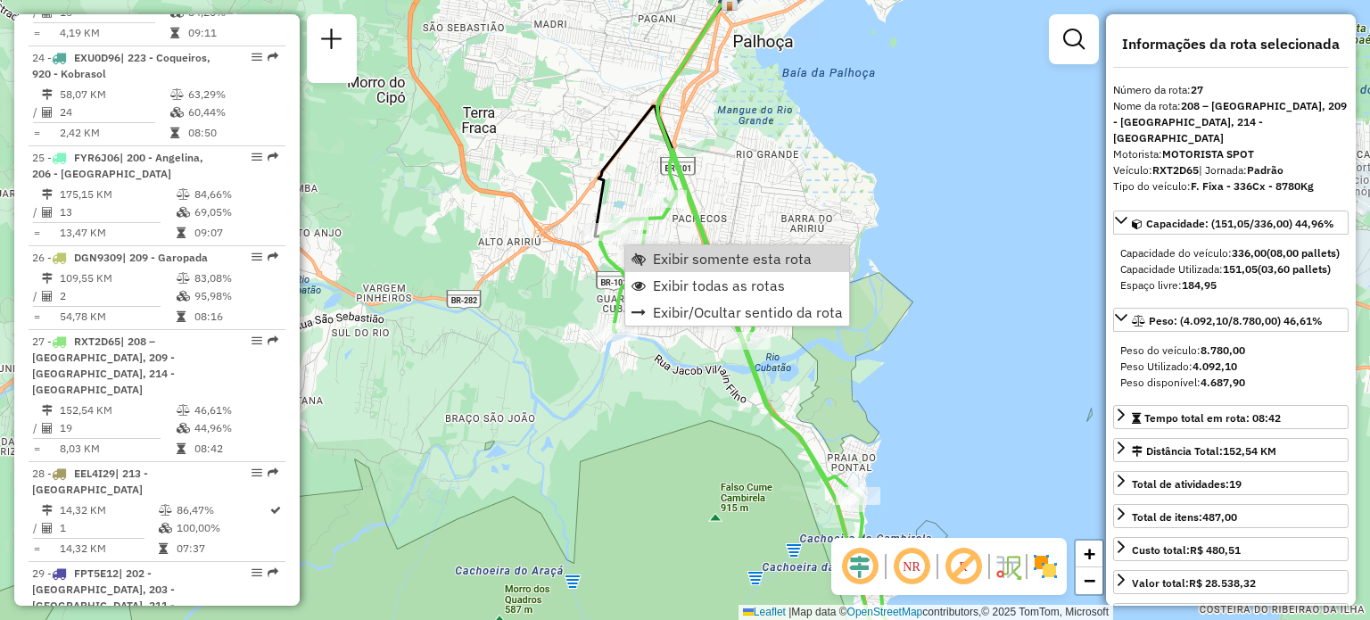
click at [788, 181] on div "Janela de atendimento Grade de atendimento Capacidade Transportadoras Veículos …" at bounding box center [685, 310] width 1370 height 620
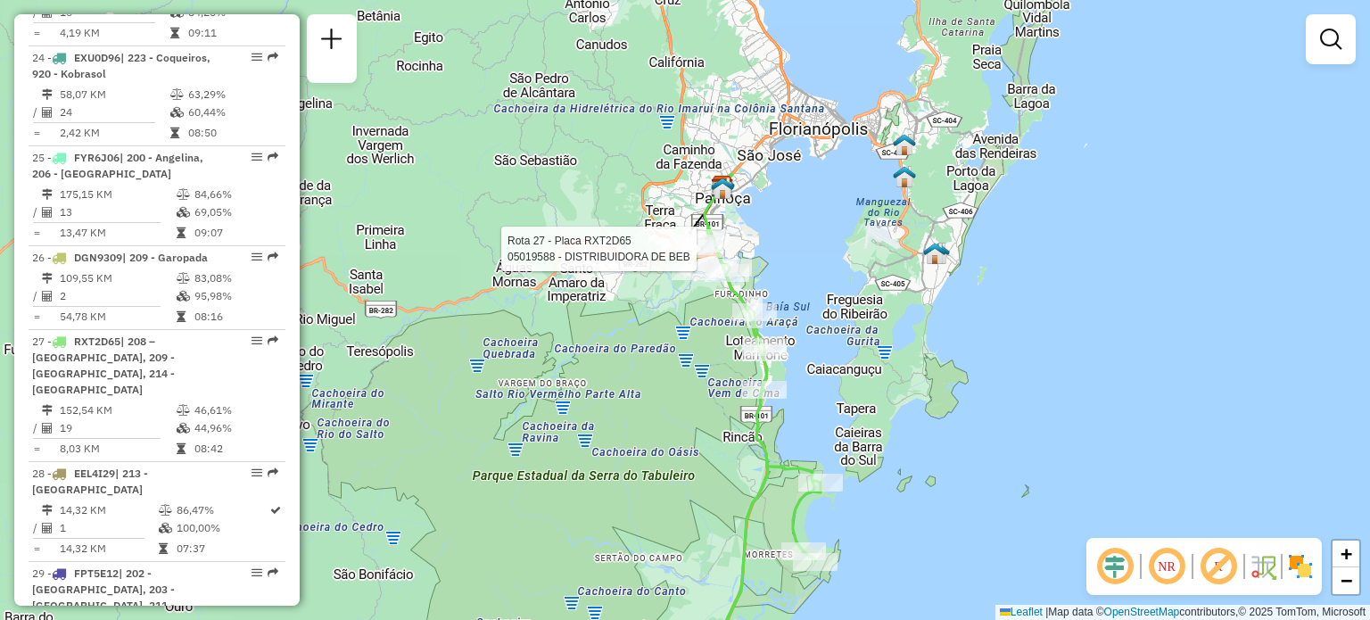
select select "**********"
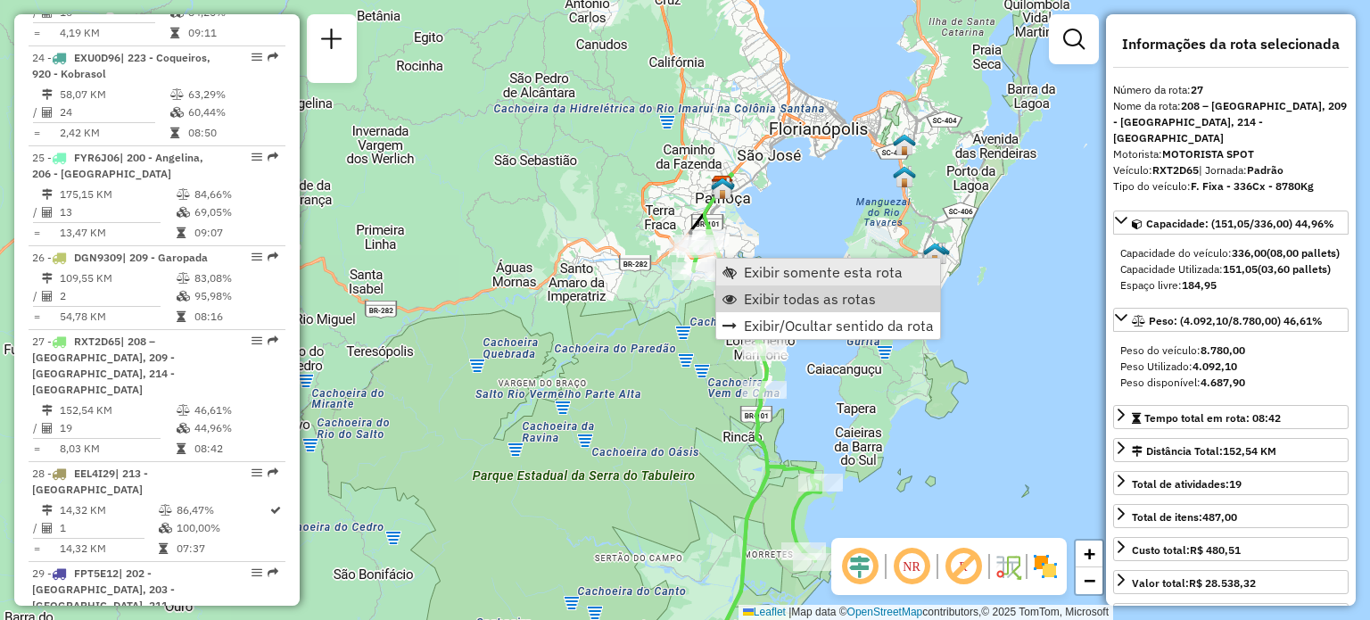
click at [771, 297] on span "Exibir todas as rotas" at bounding box center [810, 299] width 132 height 14
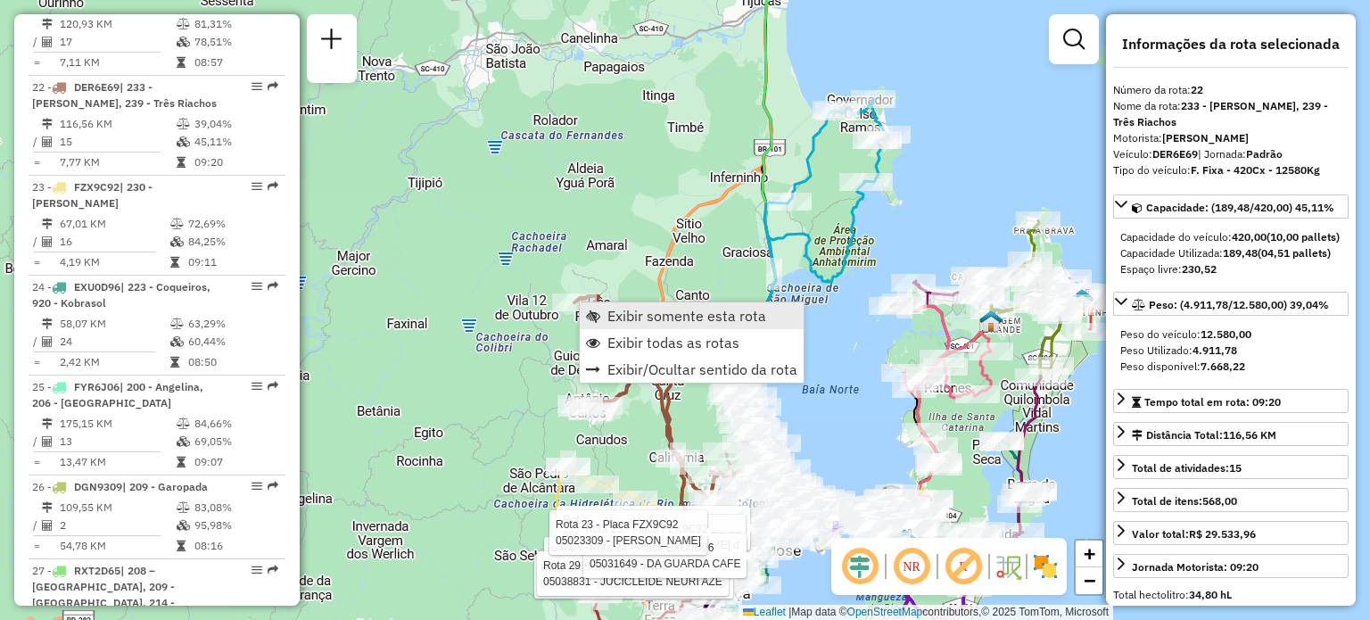
scroll to position [2889, 0]
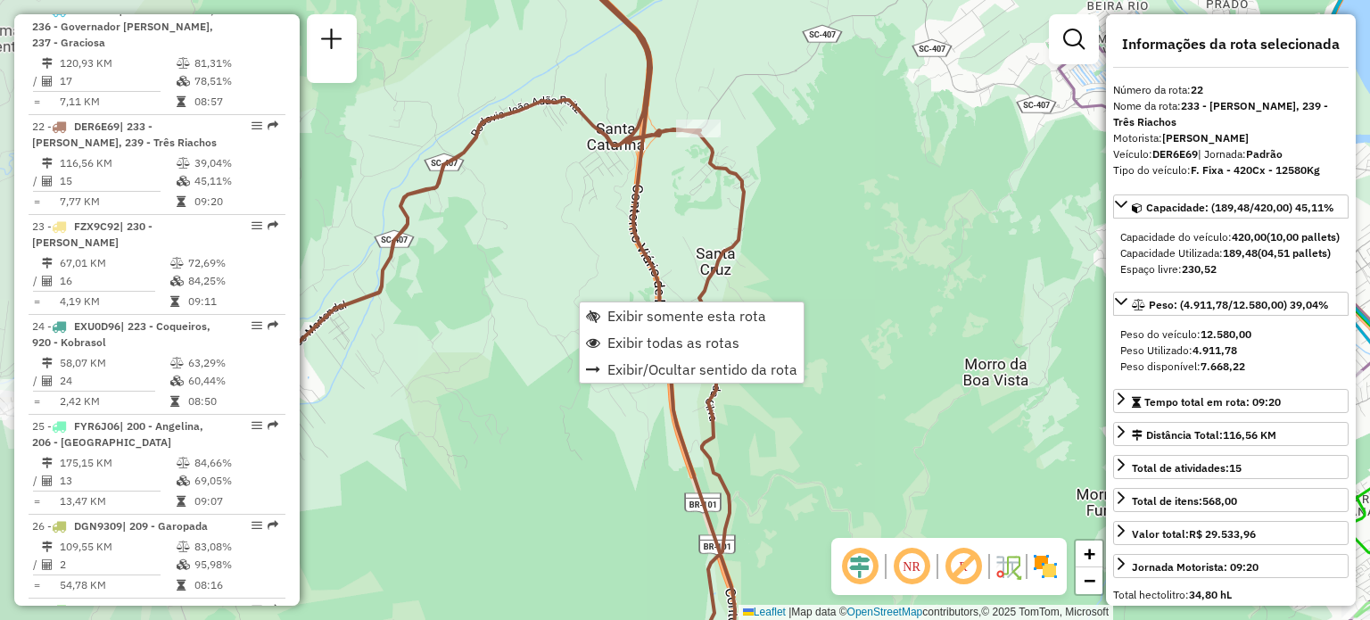
drag, startPoint x: 667, startPoint y: 235, endPoint x: 1005, endPoint y: 195, distance: 340.3
click at [1010, 195] on div "Rota 23 - Placa FZX9C92 05030919 - [PERSON_NAME] DA SIL Rota 23 - Placa FZX9C92…" at bounding box center [685, 310] width 1370 height 620
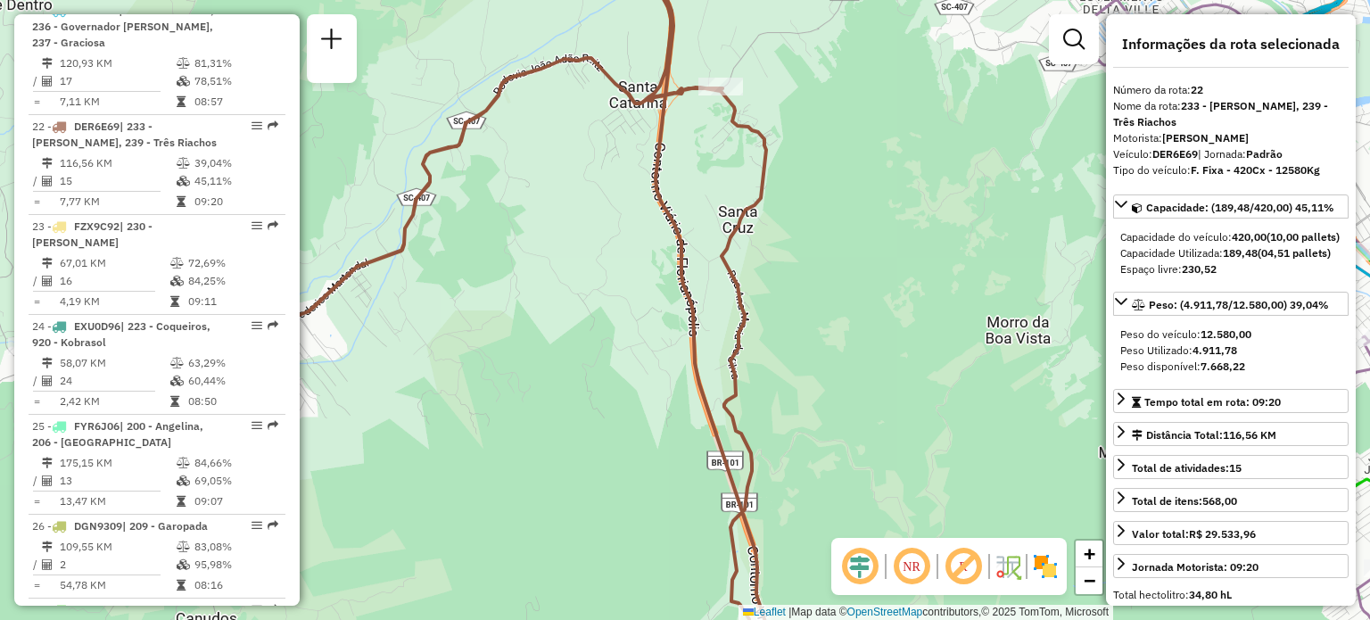
drag, startPoint x: 870, startPoint y: 183, endPoint x: 881, endPoint y: 70, distance: 112.9
click at [881, 70] on div "Rota 23 - Placa FZX9C92 05030919 - [PERSON_NAME] DA SIL Rota 23 - Placa FZX9C92…" at bounding box center [685, 310] width 1370 height 620
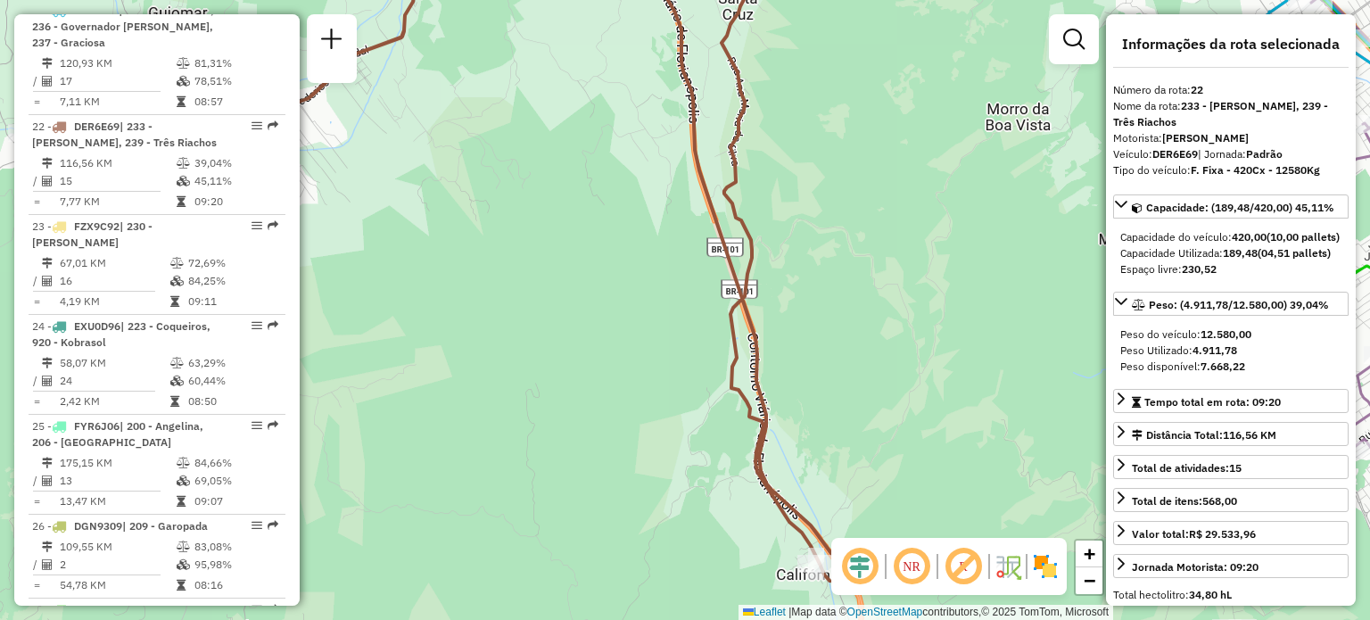
drag, startPoint x: 881, startPoint y: 142, endPoint x: 860, endPoint y: 89, distance: 56.8
click at [865, 21] on div "Rota 23 - Placa FZX9C92 05030919 - [PERSON_NAME] DA SIL Rota 23 - Placa FZX9C92…" at bounding box center [685, 310] width 1370 height 620
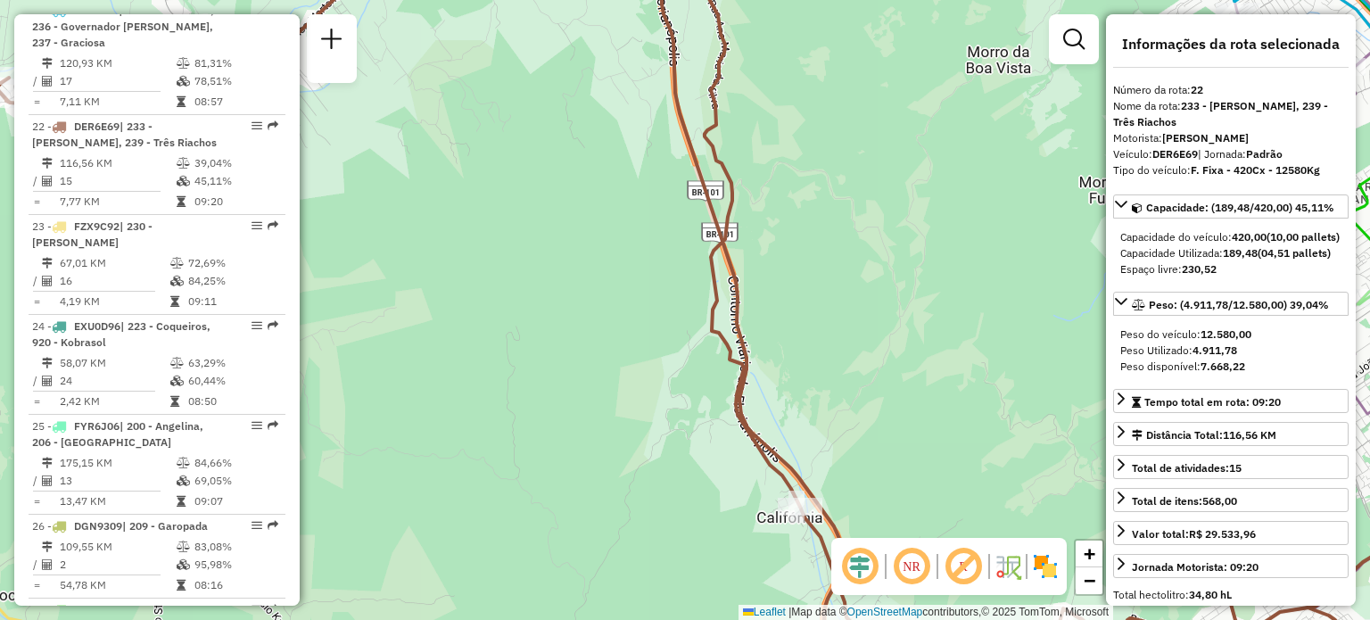
drag, startPoint x: 899, startPoint y: 268, endPoint x: 843, endPoint y: 46, distance: 228.2
click at [856, 45] on div "Rota 23 - Placa FZX9C92 05030919 - [PERSON_NAME] DA SIL Rota 23 - Placa FZX9C92…" at bounding box center [685, 310] width 1370 height 620
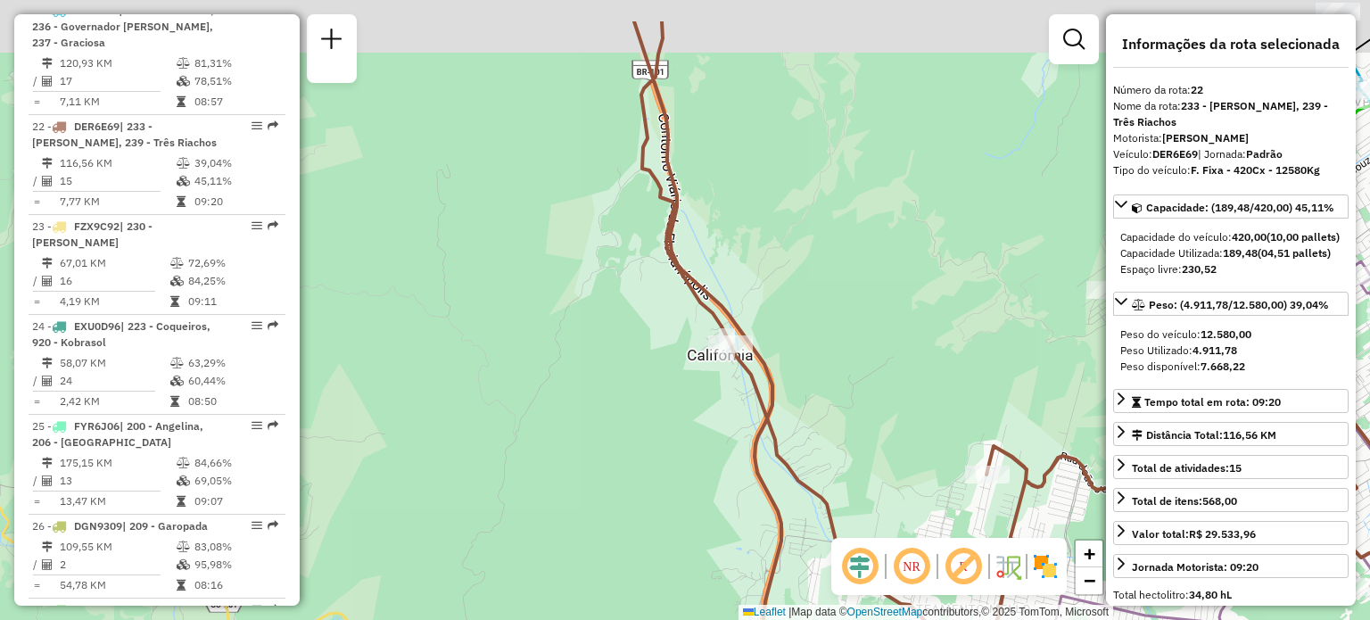
drag, startPoint x: 749, startPoint y: 200, endPoint x: 756, endPoint y: 293, distance: 93.0
click at [787, 320] on div "Rota 23 - Placa FZX9C92 05030919 - [PERSON_NAME] DA SIL Rota 23 - Placa FZX9C92…" at bounding box center [685, 310] width 1370 height 620
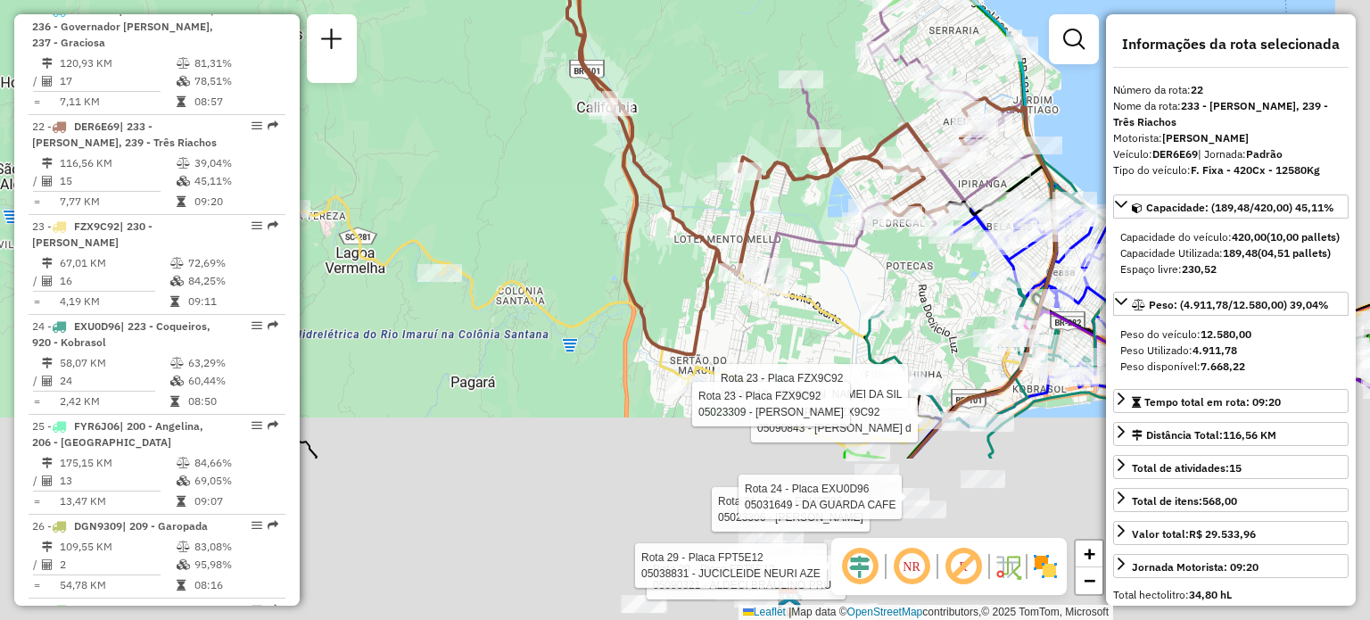
drag, startPoint x: 651, startPoint y: 268, endPoint x: 540, endPoint y: -4, distance: 294.8
click at [540, 0] on html "Aguarde... Pop-up bloqueado! Seu navegador bloqueou automáticamente a abertura …" at bounding box center [685, 310] width 1370 height 620
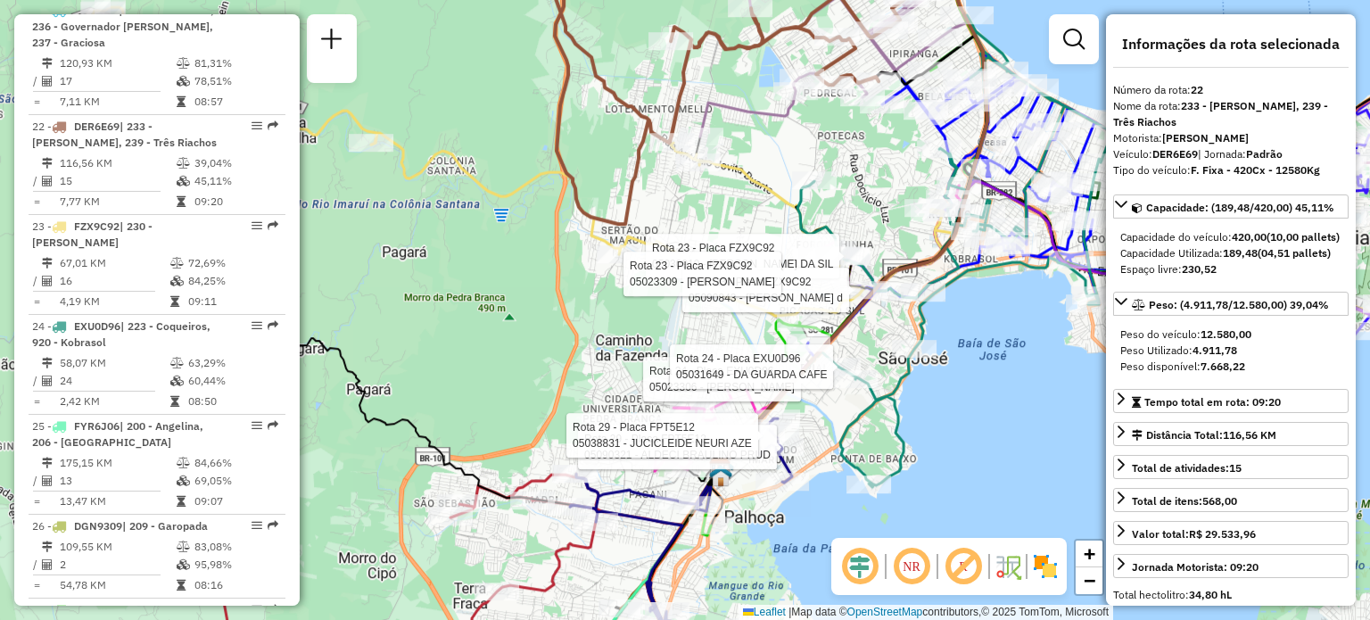
drag, startPoint x: 710, startPoint y: 229, endPoint x: 605, endPoint y: 123, distance: 149.5
click at [605, 125] on div "Rota 23 - Placa FZX9C92 05030919 - [PERSON_NAME] DA SIL Rota 23 - Placa FZX9C92…" at bounding box center [685, 310] width 1370 height 620
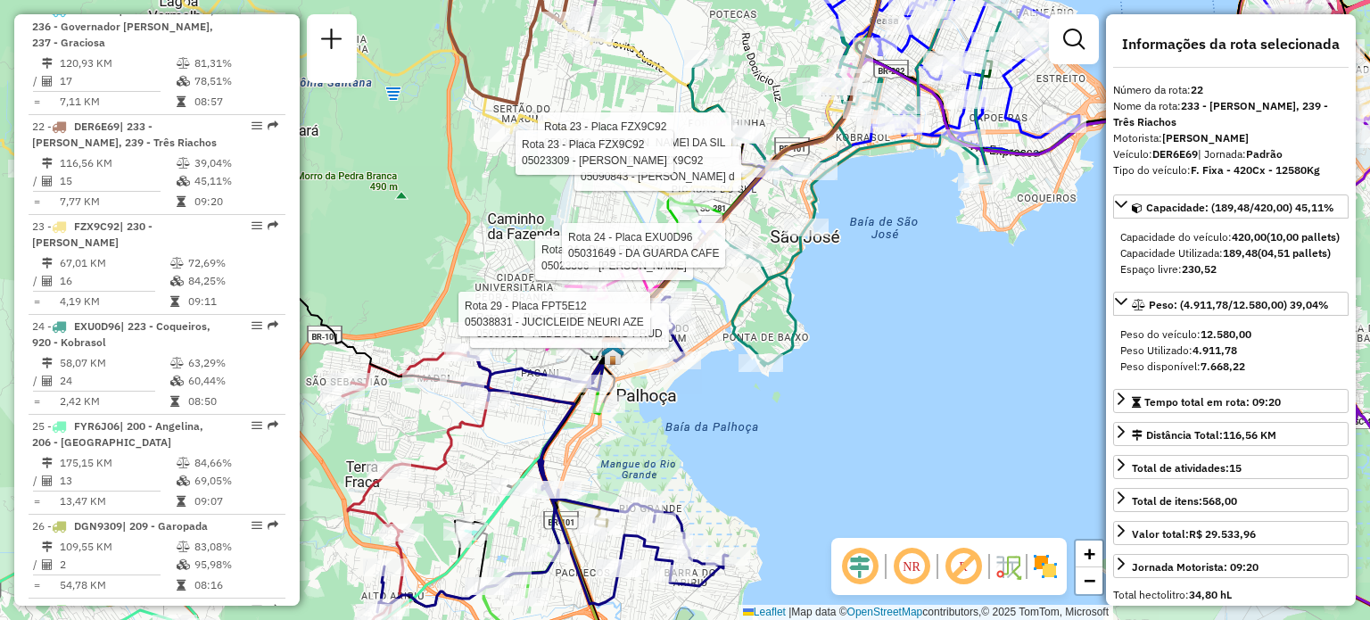
click at [857, 321] on div "Rota 23 - Placa FZX9C92 05030919 - [PERSON_NAME] DA SIL Rota 23 - Placa FZX9C92…" at bounding box center [685, 310] width 1370 height 620
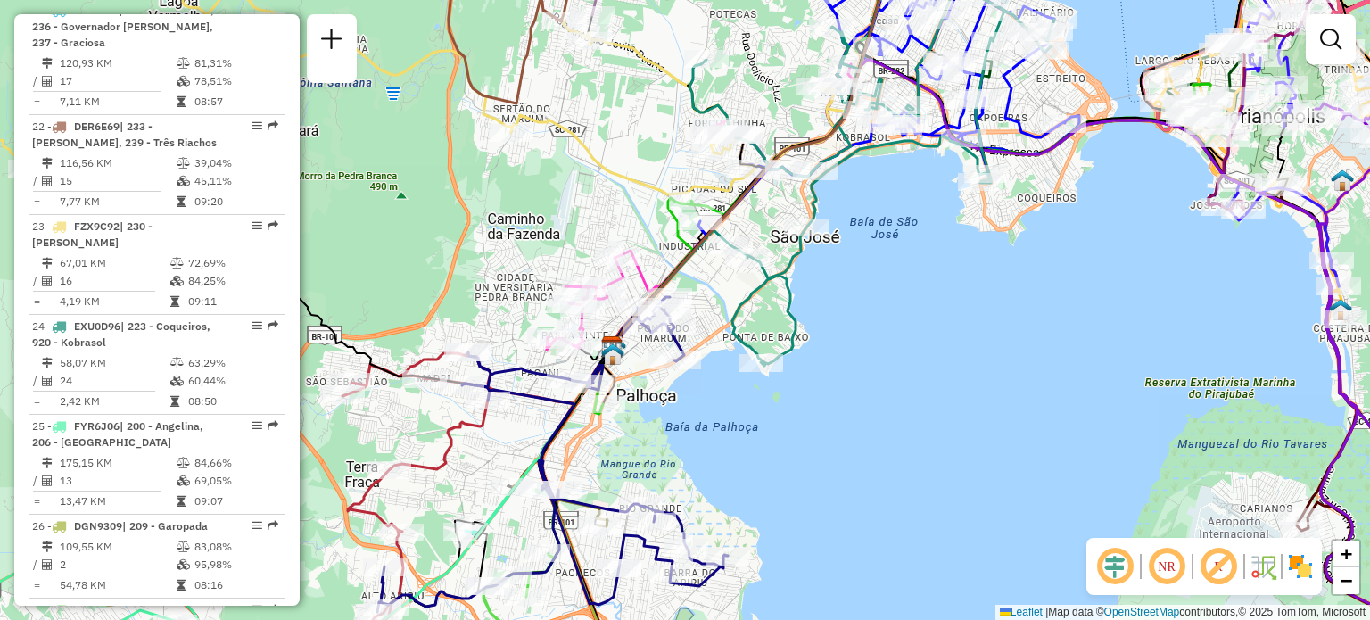
drag, startPoint x: 726, startPoint y: 435, endPoint x: 779, endPoint y: 320, distance: 126.5
click at [779, 323] on div "Janela de atendimento Grade de atendimento Capacidade Transportadoras Veículos …" at bounding box center [685, 310] width 1370 height 620
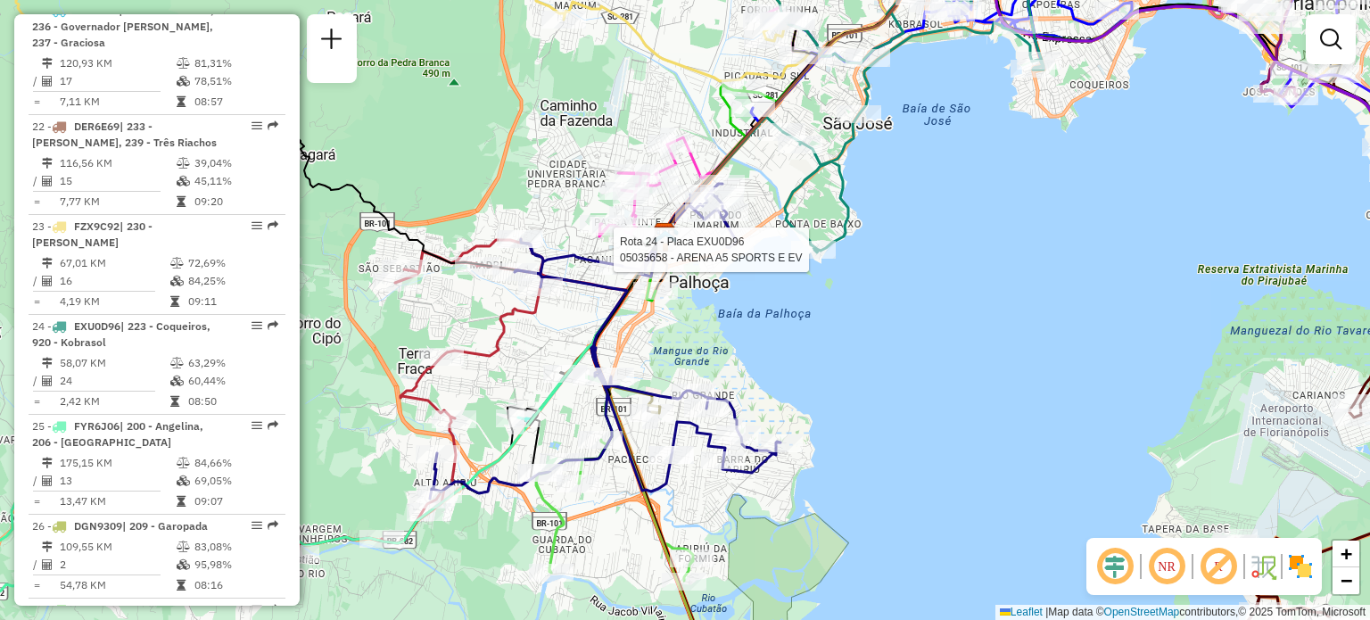
select select "**********"
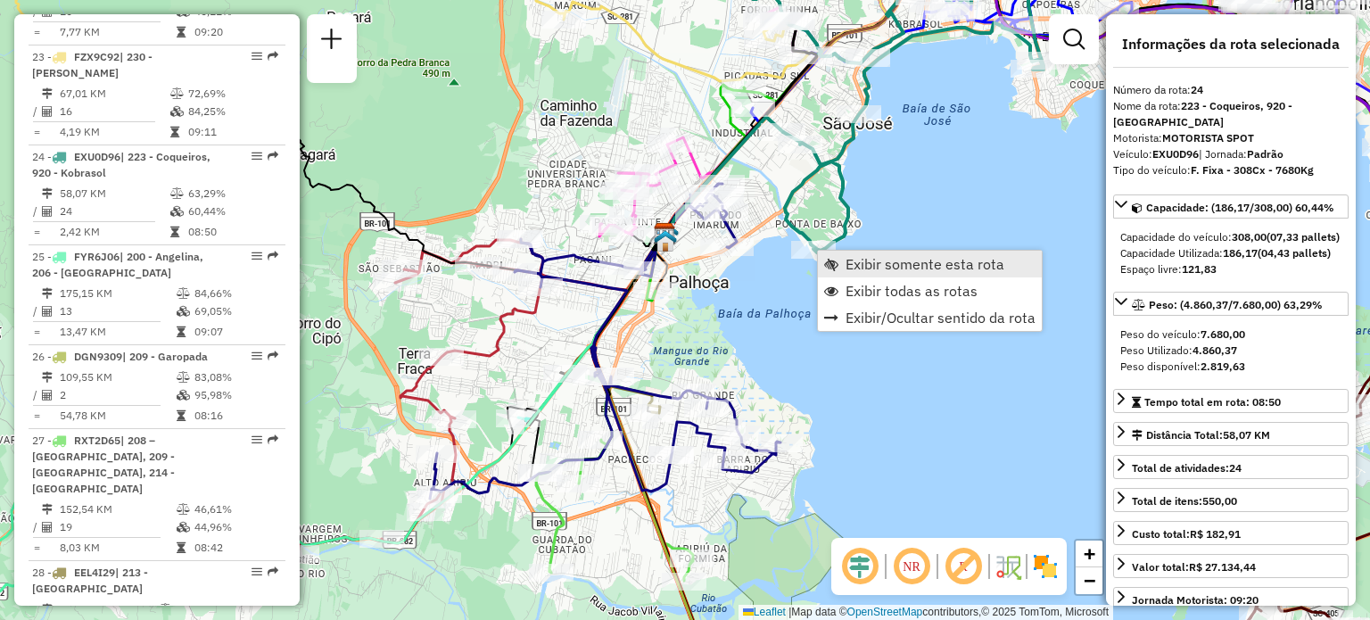
scroll to position [3088, 0]
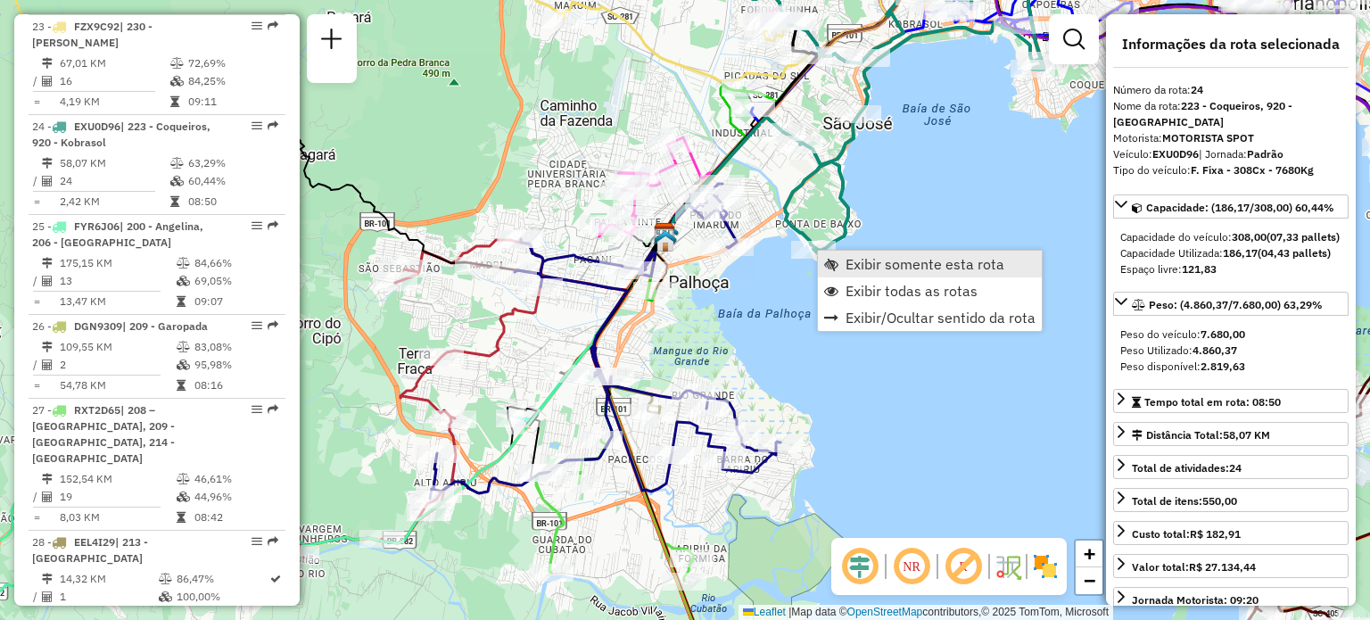
click at [856, 270] on span "Exibir somente esta rota" at bounding box center [924, 264] width 159 height 14
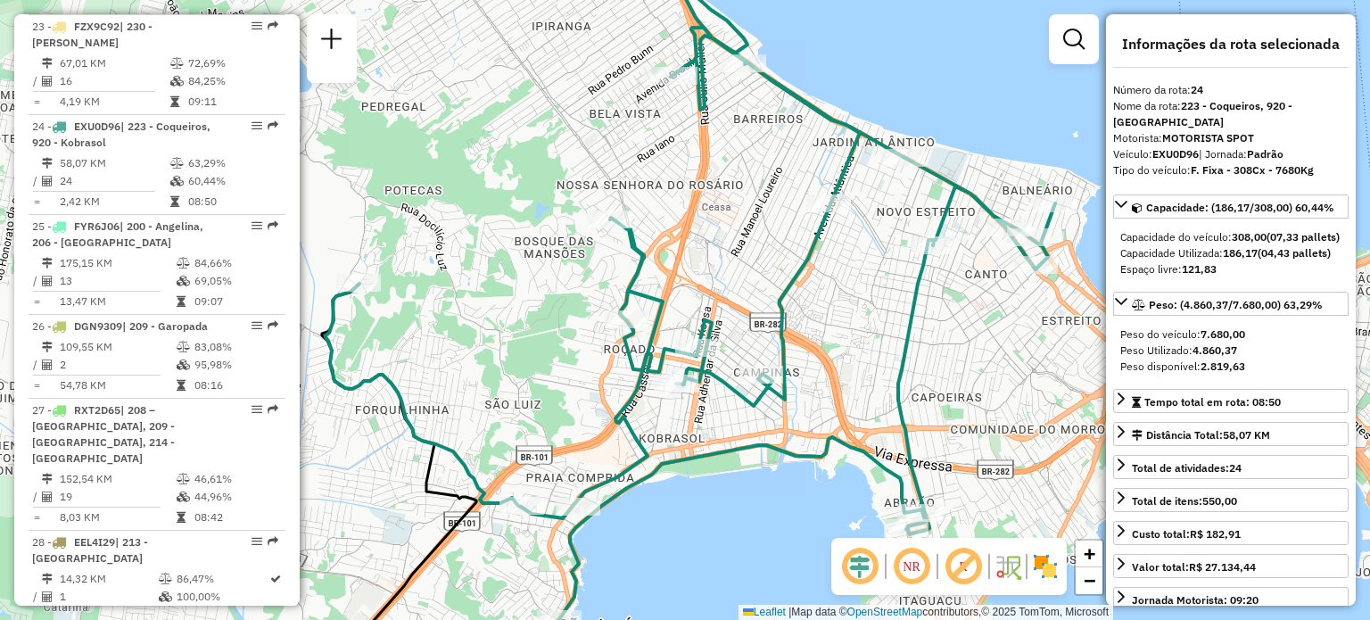
drag, startPoint x: 865, startPoint y: 144, endPoint x: 744, endPoint y: 191, distance: 130.2
click at [754, 196] on div "Janela de atendimento Grade de atendimento Capacidade Transportadoras Veículos …" at bounding box center [685, 310] width 1370 height 620
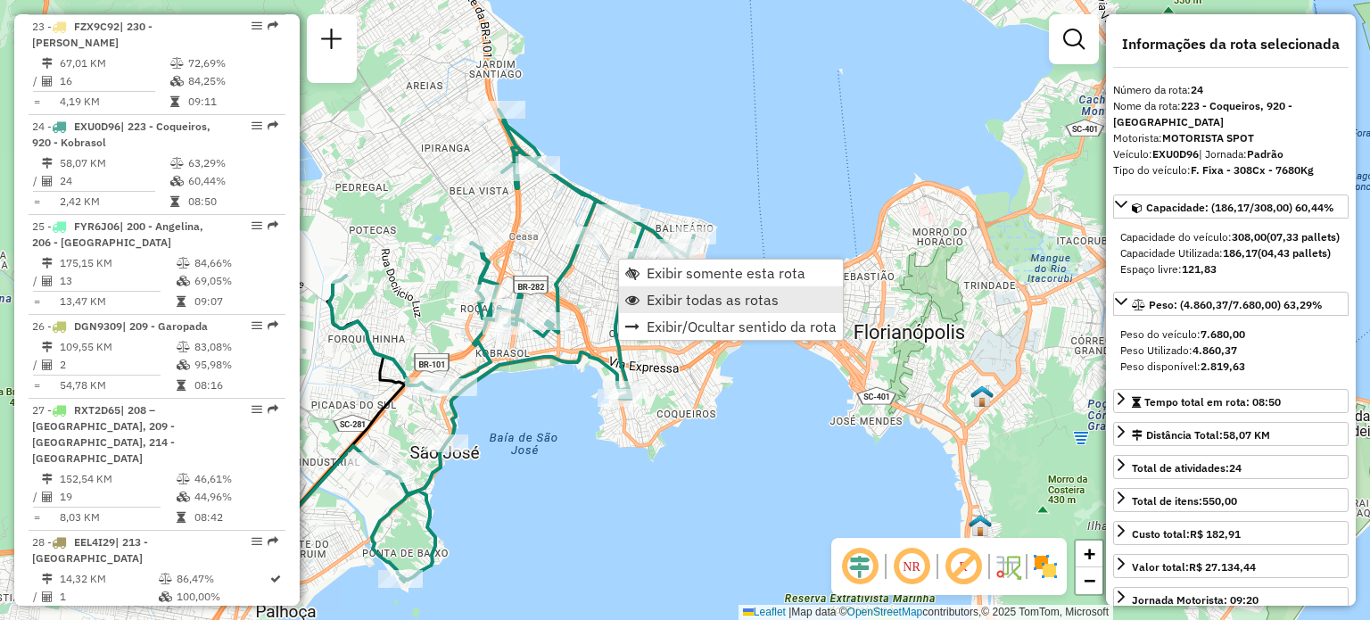
click at [734, 299] on span "Exibir todas as rotas" at bounding box center [713, 300] width 132 height 14
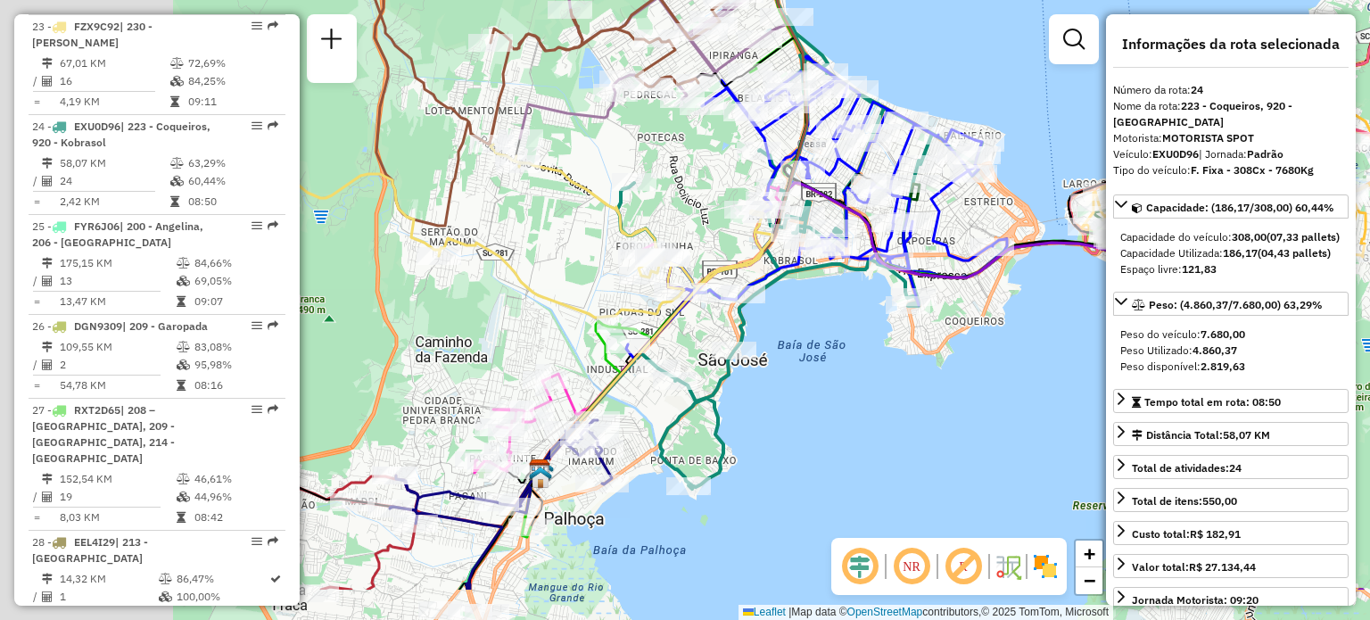
drag, startPoint x: 464, startPoint y: 374, endPoint x: 858, endPoint y: 244, distance: 414.9
click at [858, 244] on icon at bounding box center [816, 207] width 381 height 302
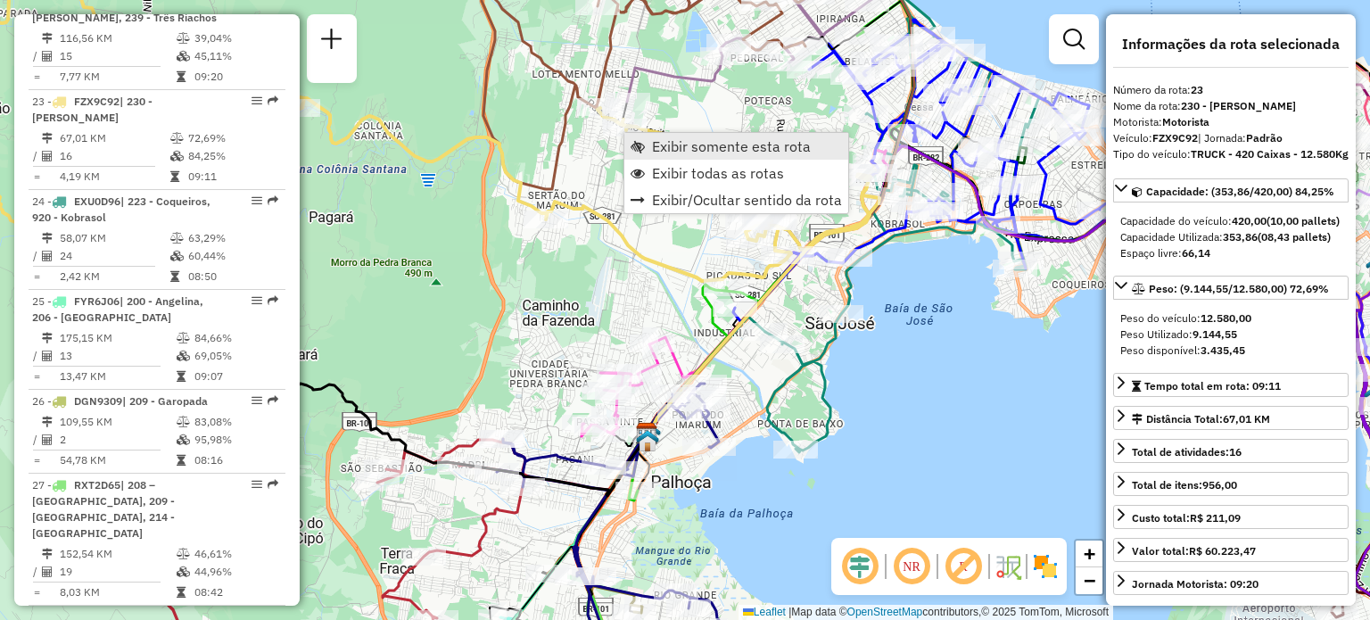
scroll to position [2989, 0]
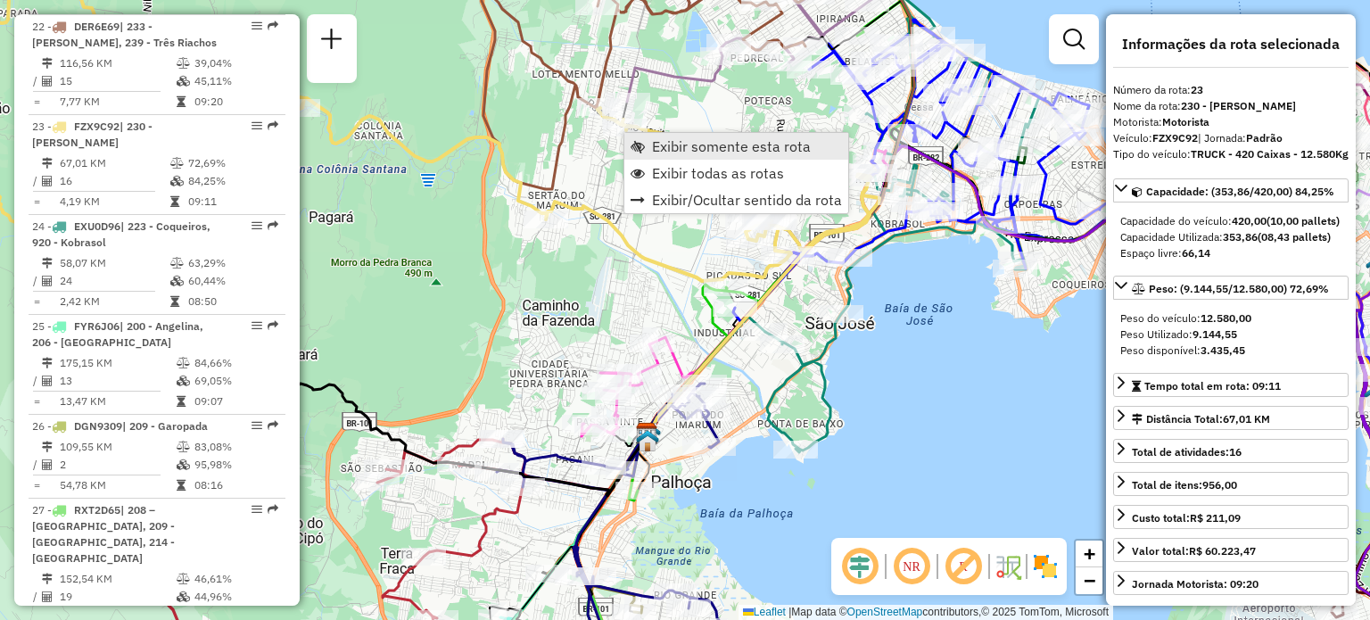
click at [670, 153] on span "Exibir somente esta rota" at bounding box center [731, 146] width 159 height 14
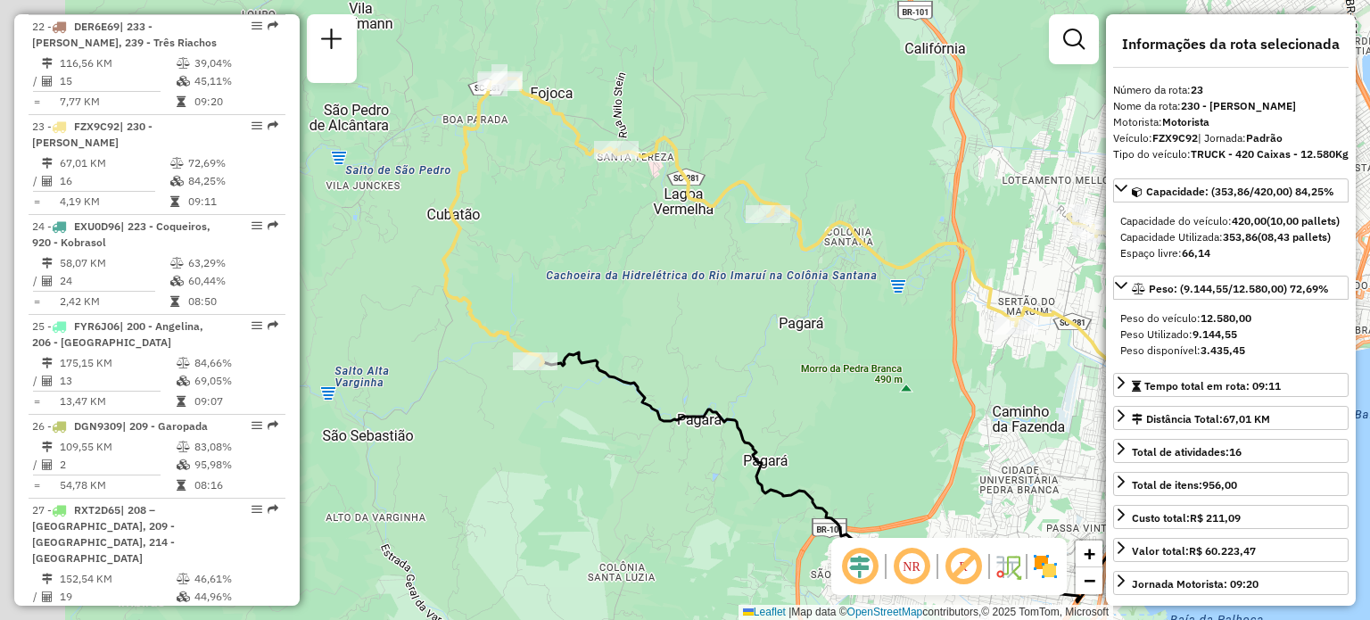
drag, startPoint x: 442, startPoint y: 146, endPoint x: 678, endPoint y: 185, distance: 238.5
click at [678, 185] on div "Janela de atendimento Grade de atendimento Capacidade Transportadoras Veículos …" at bounding box center [685, 310] width 1370 height 620
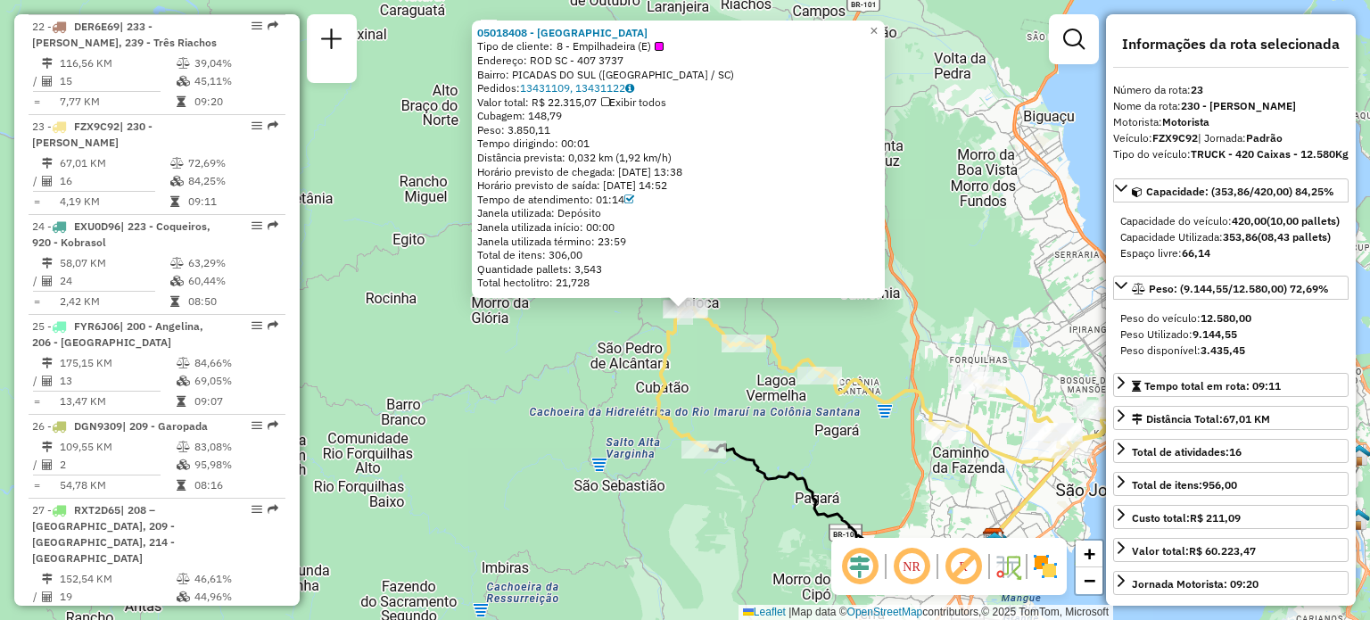
click at [792, 364] on icon at bounding box center [883, 385] width 453 height 154
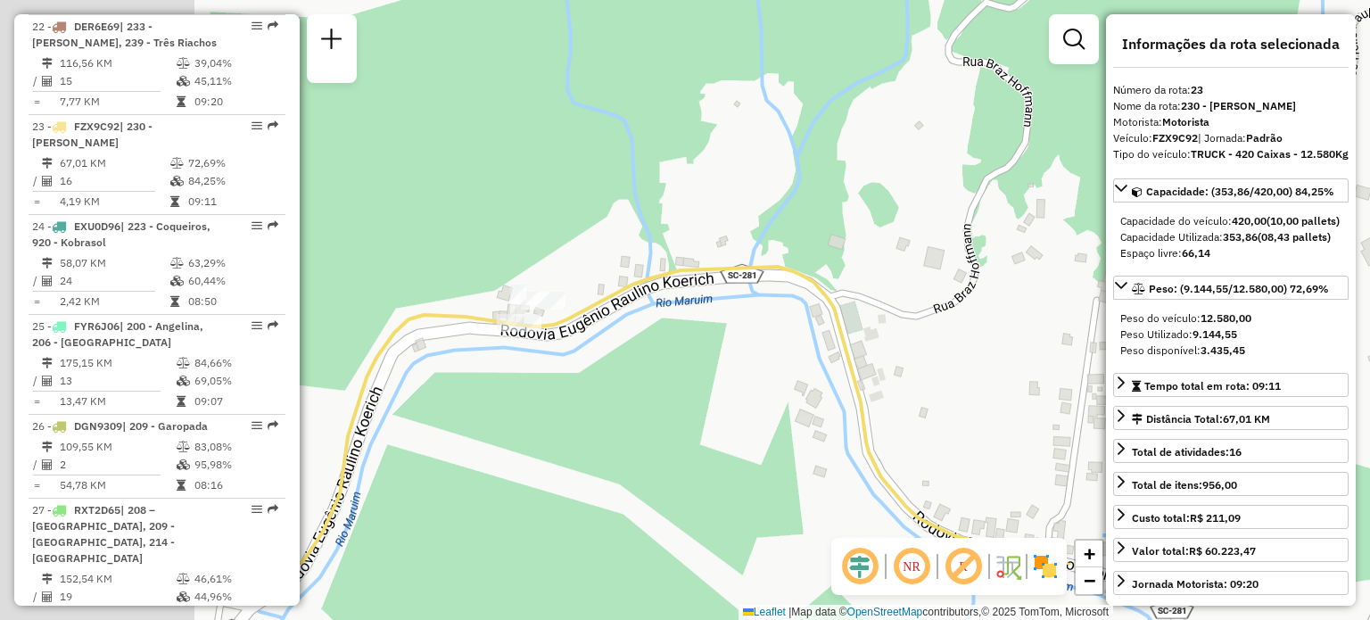
drag, startPoint x: 494, startPoint y: 299, endPoint x: 756, endPoint y: 181, distance: 287.4
click at [756, 181] on div "Janela de atendimento Grade de atendimento Capacidade Transportadoras Veículos …" at bounding box center [685, 310] width 1370 height 620
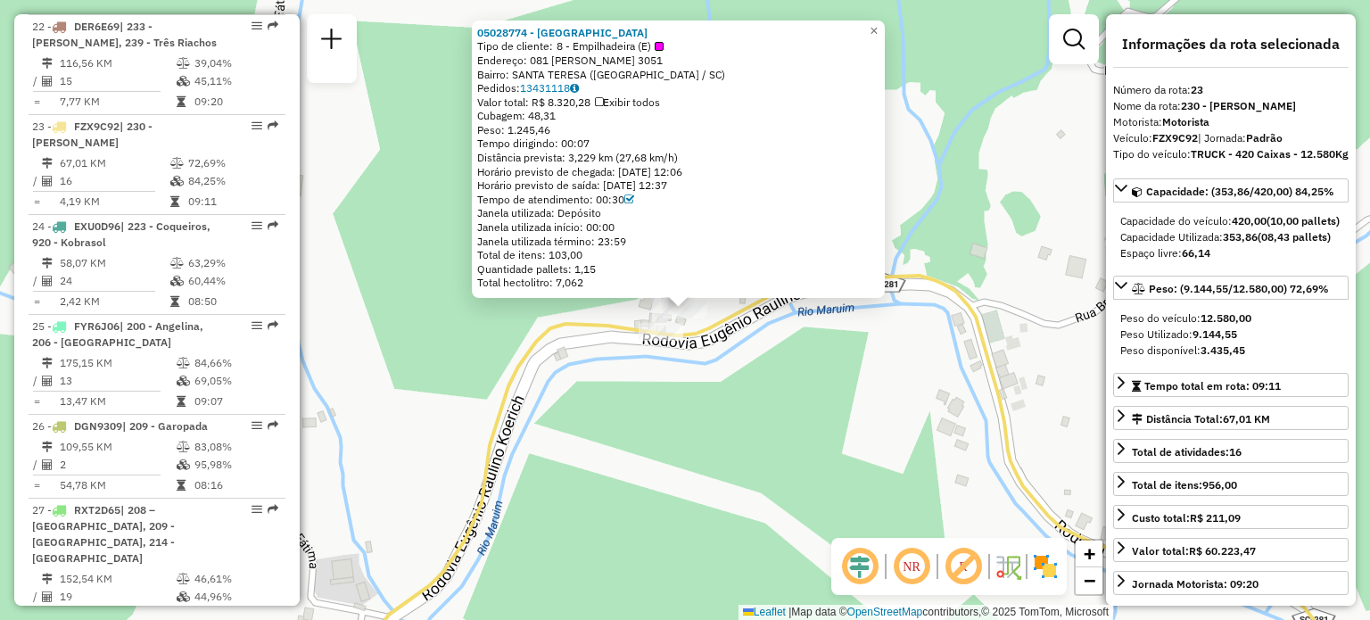
click at [492, 342] on div "05028774 - [PERSON_NAME] Tipo de cliente: 8 - Empilhadeira (E) Endereço: 081 [P…" at bounding box center [685, 310] width 1370 height 620
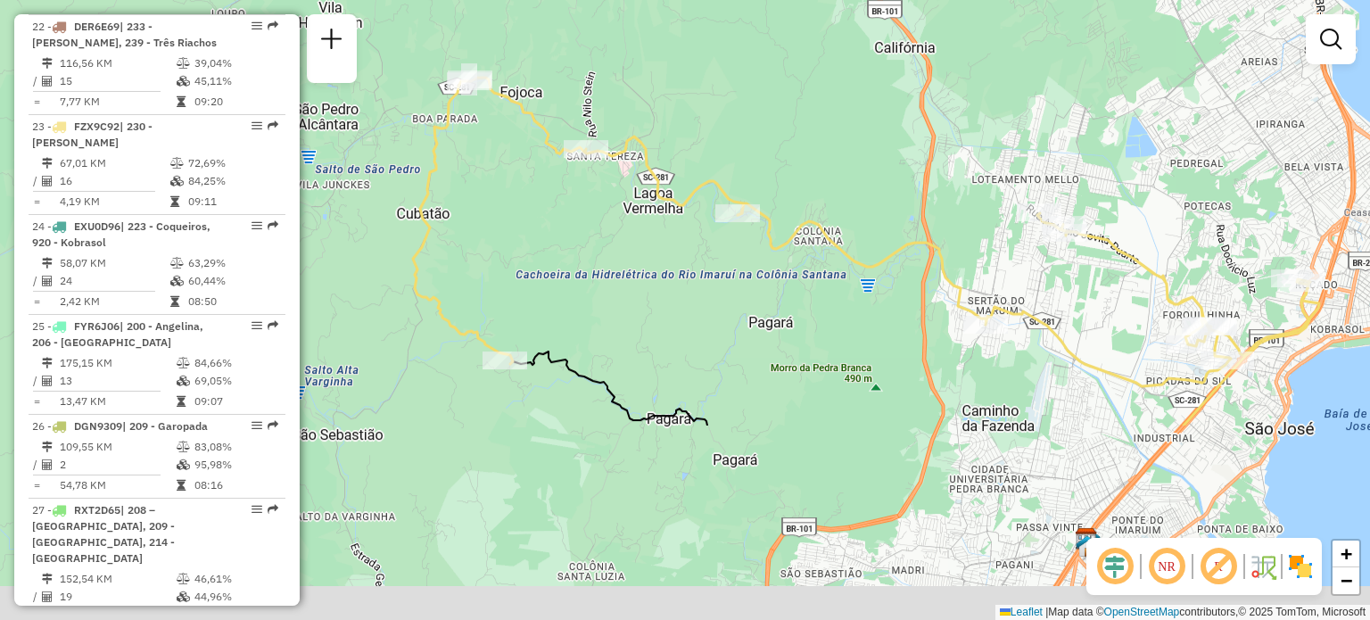
drag, startPoint x: 773, startPoint y: 217, endPoint x: 683, endPoint y: -108, distance: 336.9
click at [683, 0] on html "Aguarde... Pop-up bloqueado! Seu navegador bloqueou automáticamente a abertura …" at bounding box center [685, 310] width 1370 height 620
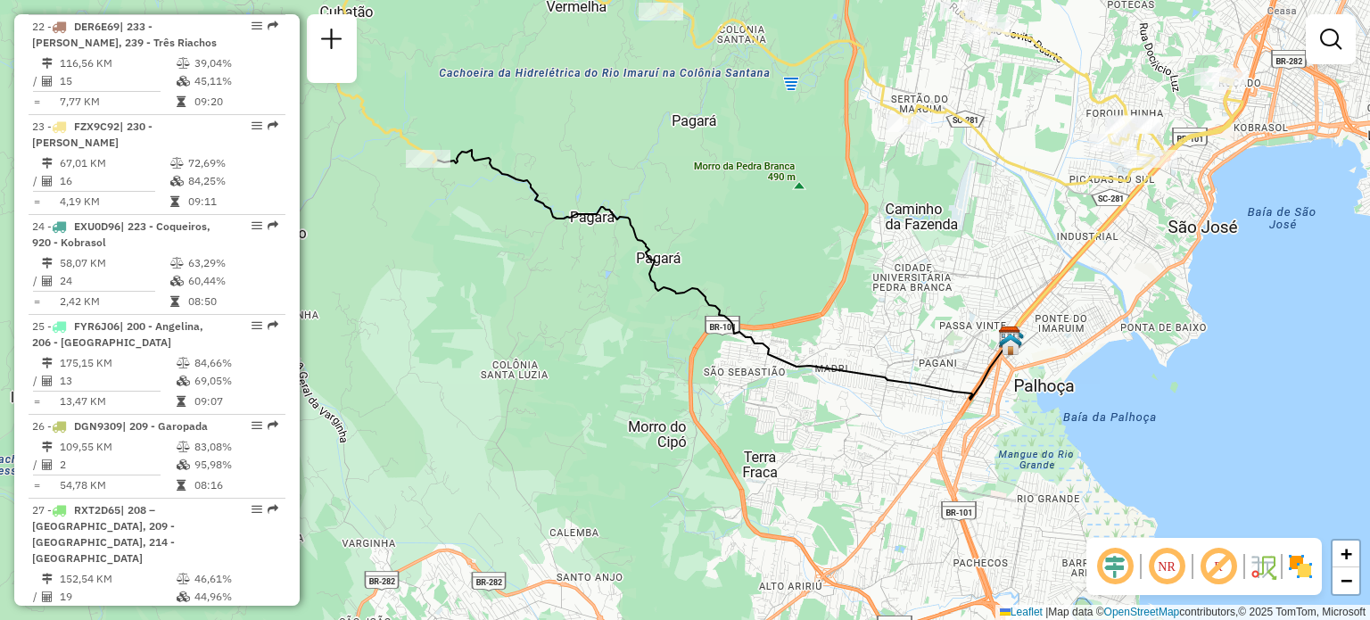
drag, startPoint x: 760, startPoint y: 147, endPoint x: 813, endPoint y: 247, distance: 113.3
click at [813, 247] on div "Janela de atendimento Grade de atendimento Capacidade Transportadoras Veículos …" at bounding box center [685, 310] width 1370 height 620
